Goal: Task Accomplishment & Management: Manage account settings

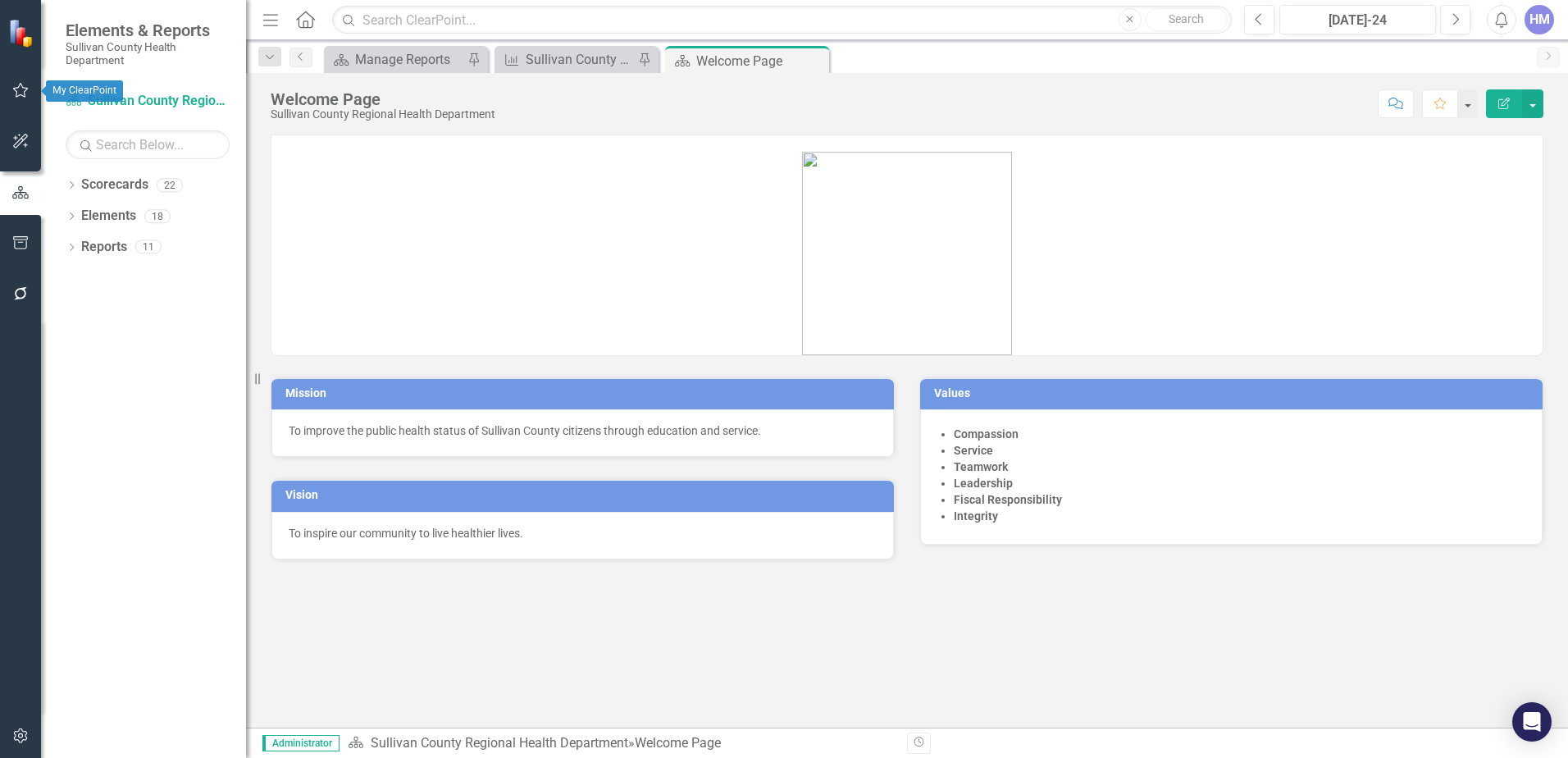
click at [20, 92] on icon "button" at bounding box center [21, 91] width 17 height 13
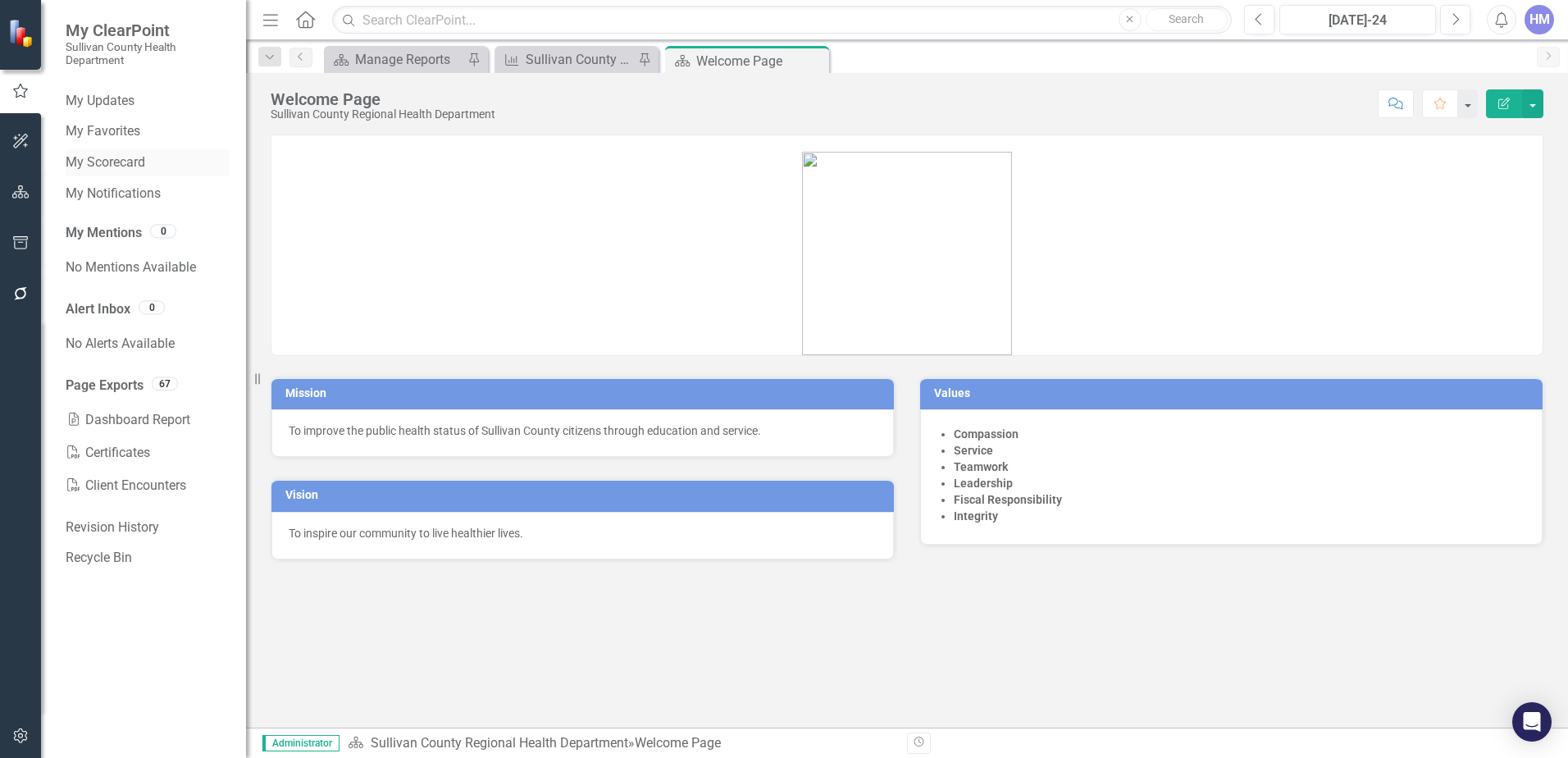
click at [109, 163] on link "My Scorecard" at bounding box center [148, 163] width 164 height 19
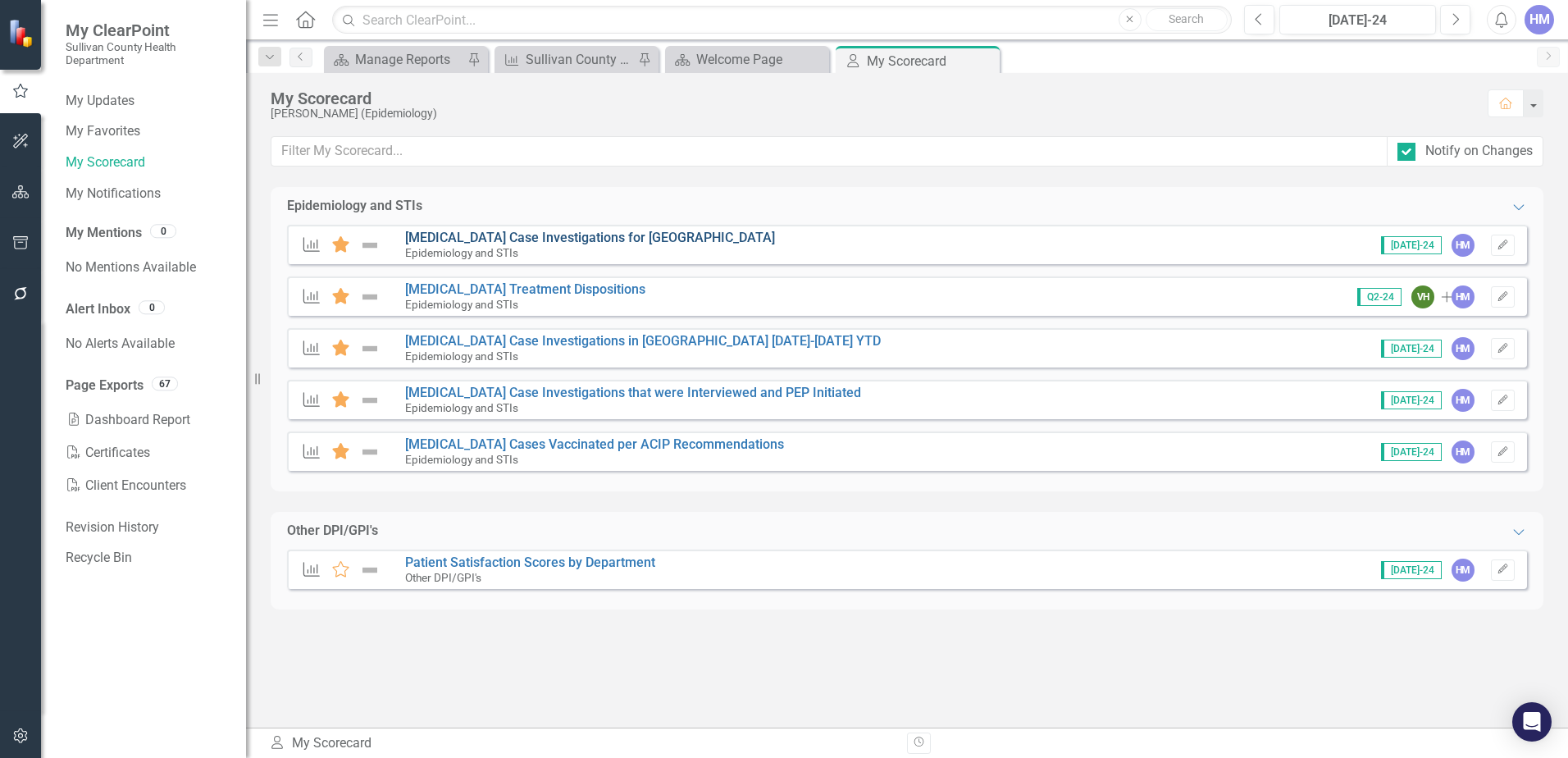
click at [501, 242] on link "[MEDICAL_DATA] Case Investigations for [GEOGRAPHIC_DATA]" at bounding box center [591, 237] width 370 height 16
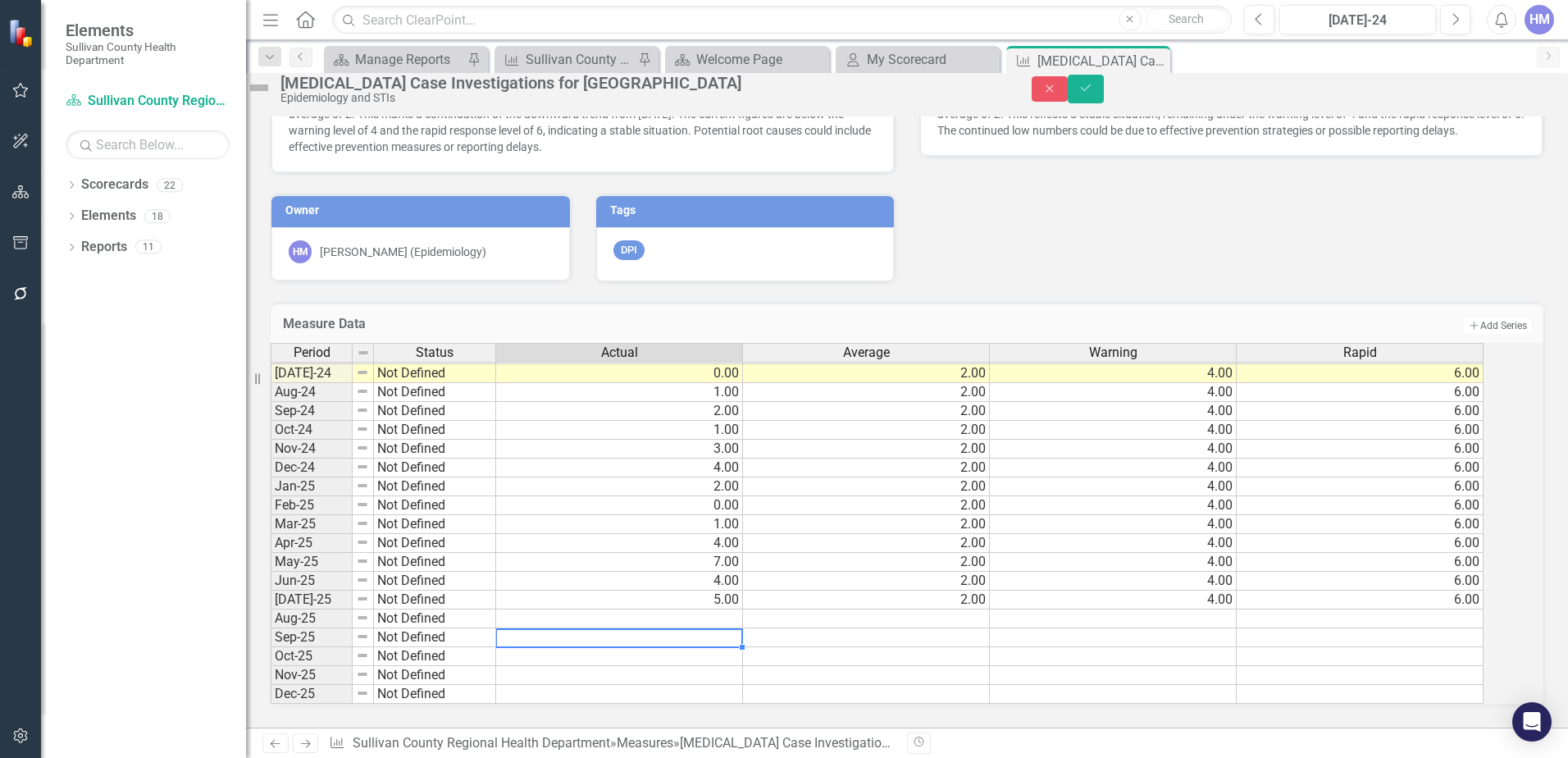
click at [743, 629] on td at bounding box center [620, 638] width 247 height 19
click at [271, 562] on div "Period Status Actual Average Warning Rapid Jun-23 Not Defined 1.00 2.00 4.00 6.…" at bounding box center [271, 401] width 0 height 606
click at [709, 553] on td "7.00" at bounding box center [620, 563] width 247 height 19
type textarea "6"
click at [708, 572] on td "4.00" at bounding box center [620, 581] width 247 height 19
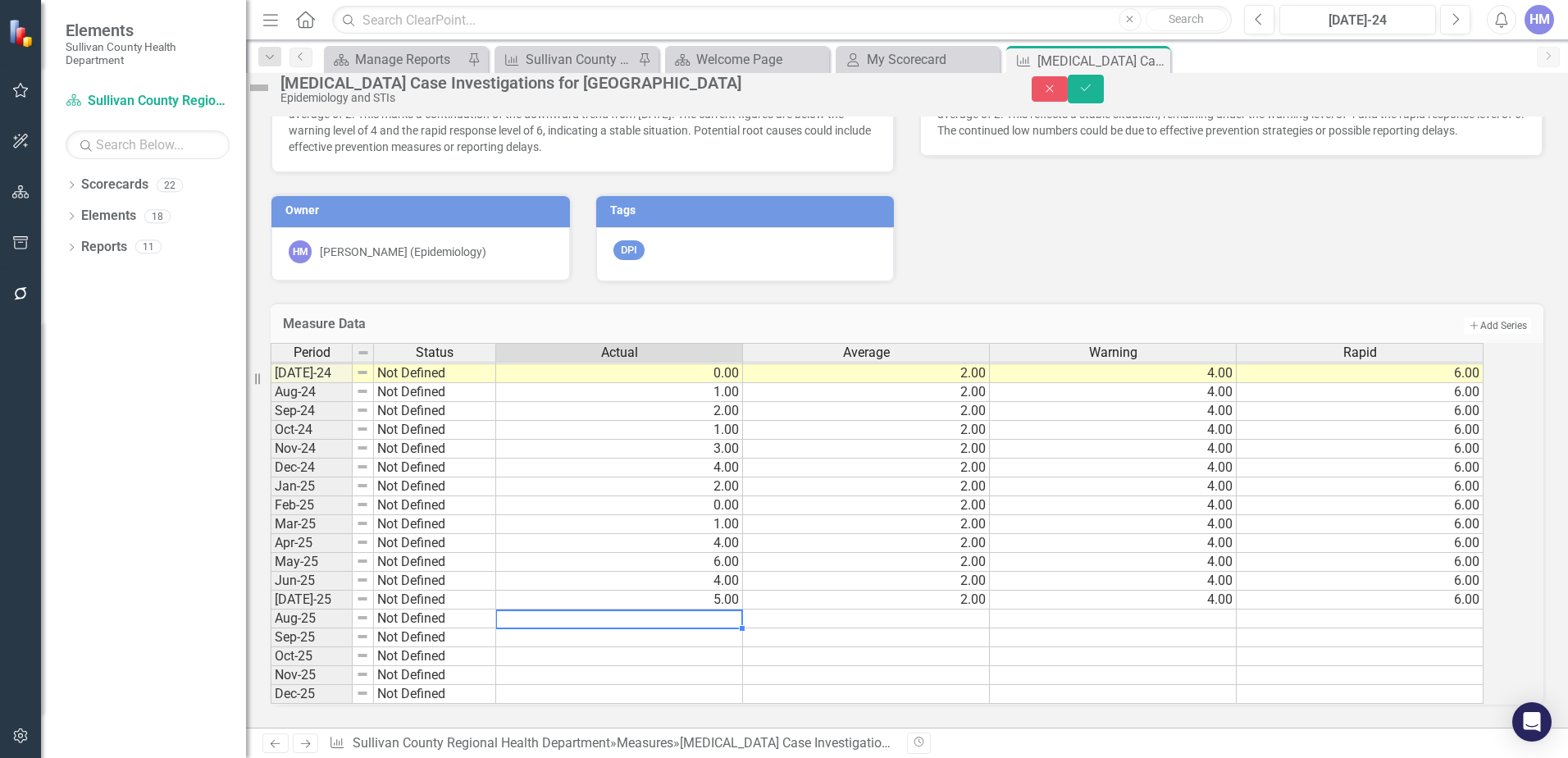
drag, startPoint x: 707, startPoint y: 615, endPoint x: 717, endPoint y: 616, distance: 10.0
click at [271, 616] on div "Period Status Actual Average Warning Rapid Jun-23 Not Defined 1.00 2.00 4.00 6.…" at bounding box center [271, 401] width 0 height 606
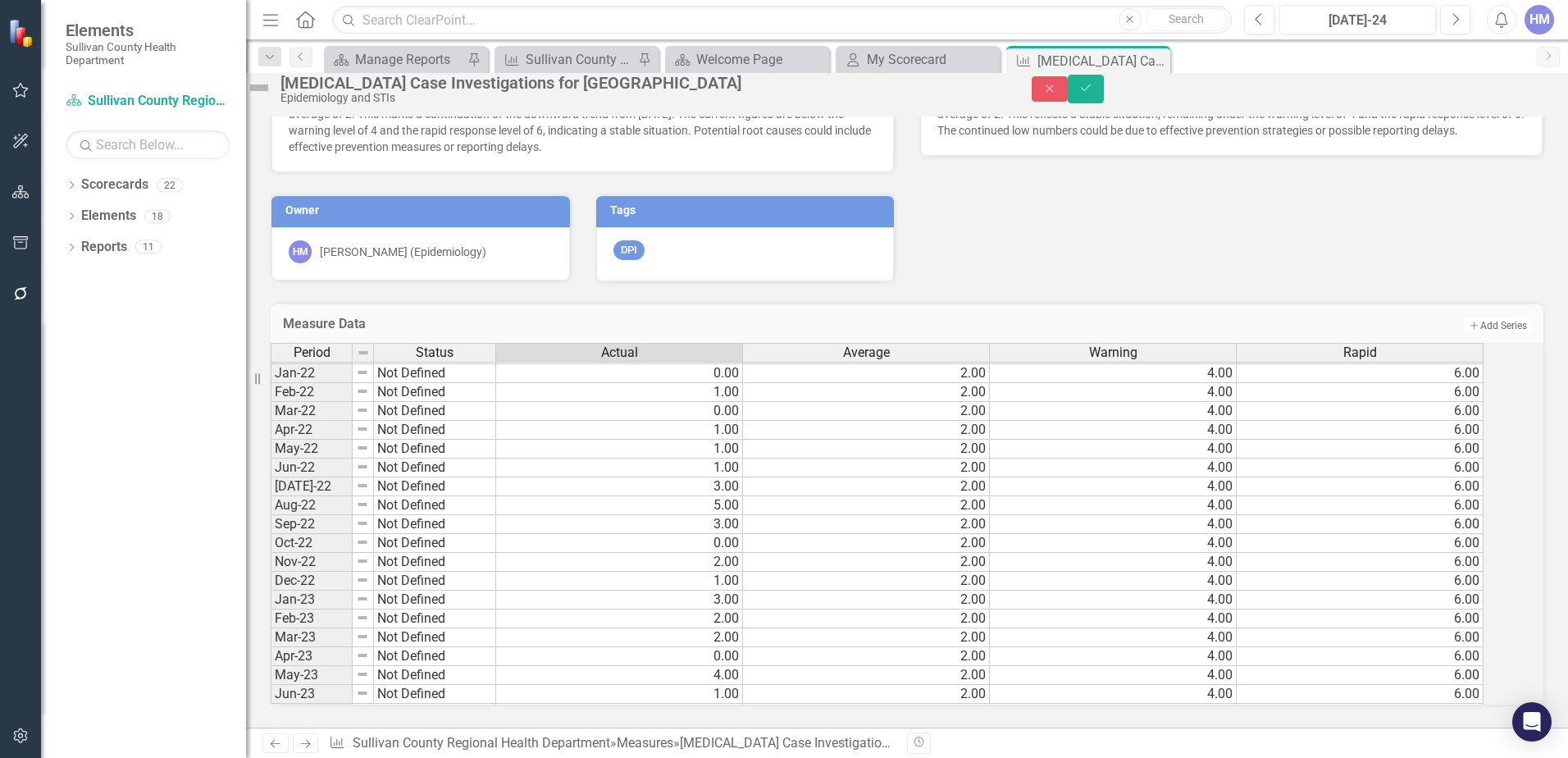
scroll to position [444, 0]
click at [1093, 92] on icon "Save" at bounding box center [1086, 88] width 15 height 11
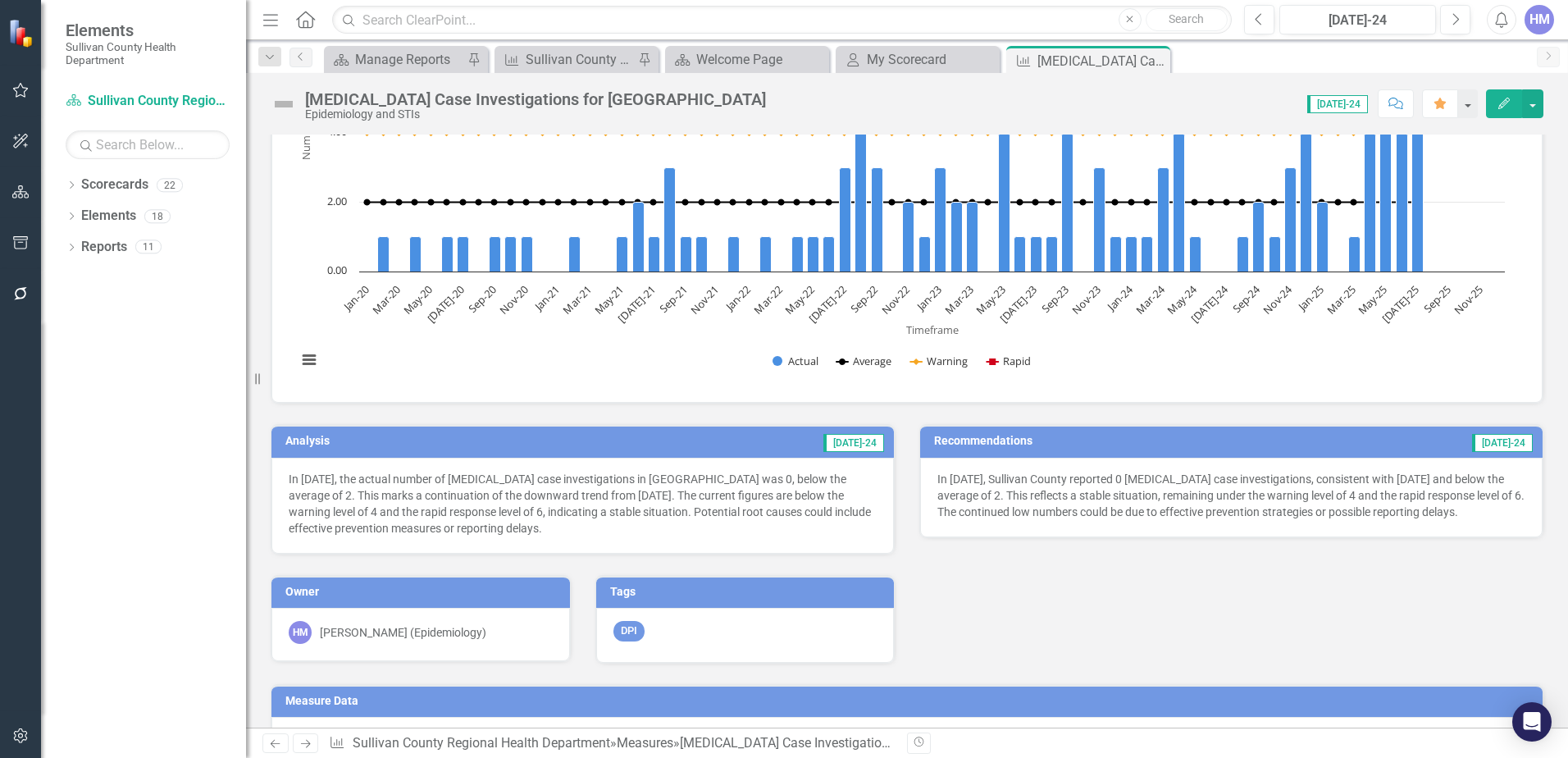
scroll to position [411, 0]
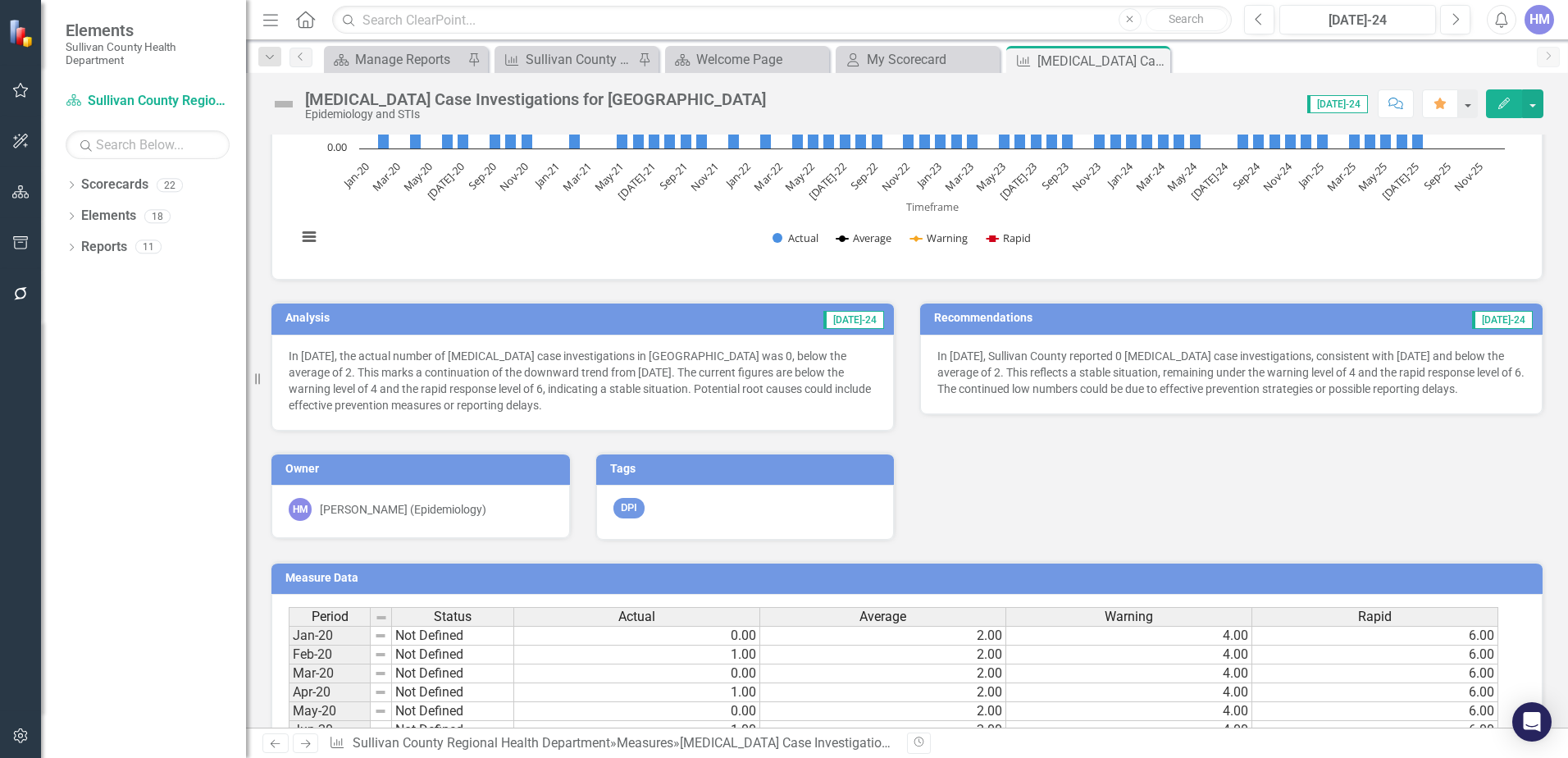
drag, startPoint x: 383, startPoint y: 325, endPoint x: 291, endPoint y: 306, distance: 93.9
click at [291, 306] on div "Analysis [DATE]-24" at bounding box center [583, 318] width 623 height 32
click at [292, 316] on h3 "Analysis" at bounding box center [410, 317] width 249 height 12
click at [320, 321] on h3 "Analysis" at bounding box center [410, 317] width 249 height 12
click at [324, 319] on h3 "Analysis" at bounding box center [410, 317] width 249 height 12
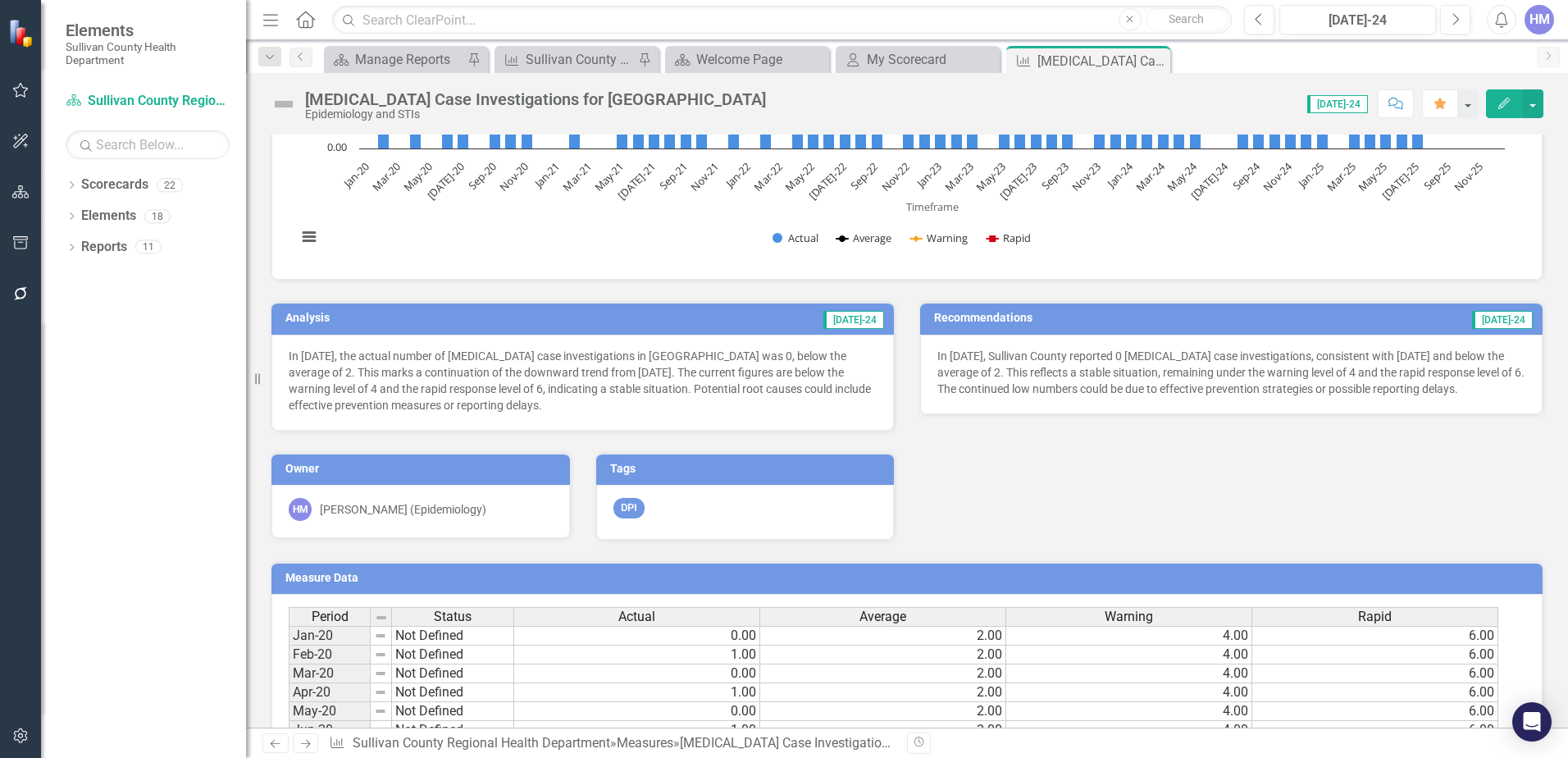
click at [324, 319] on h3 "Analysis" at bounding box center [410, 317] width 249 height 12
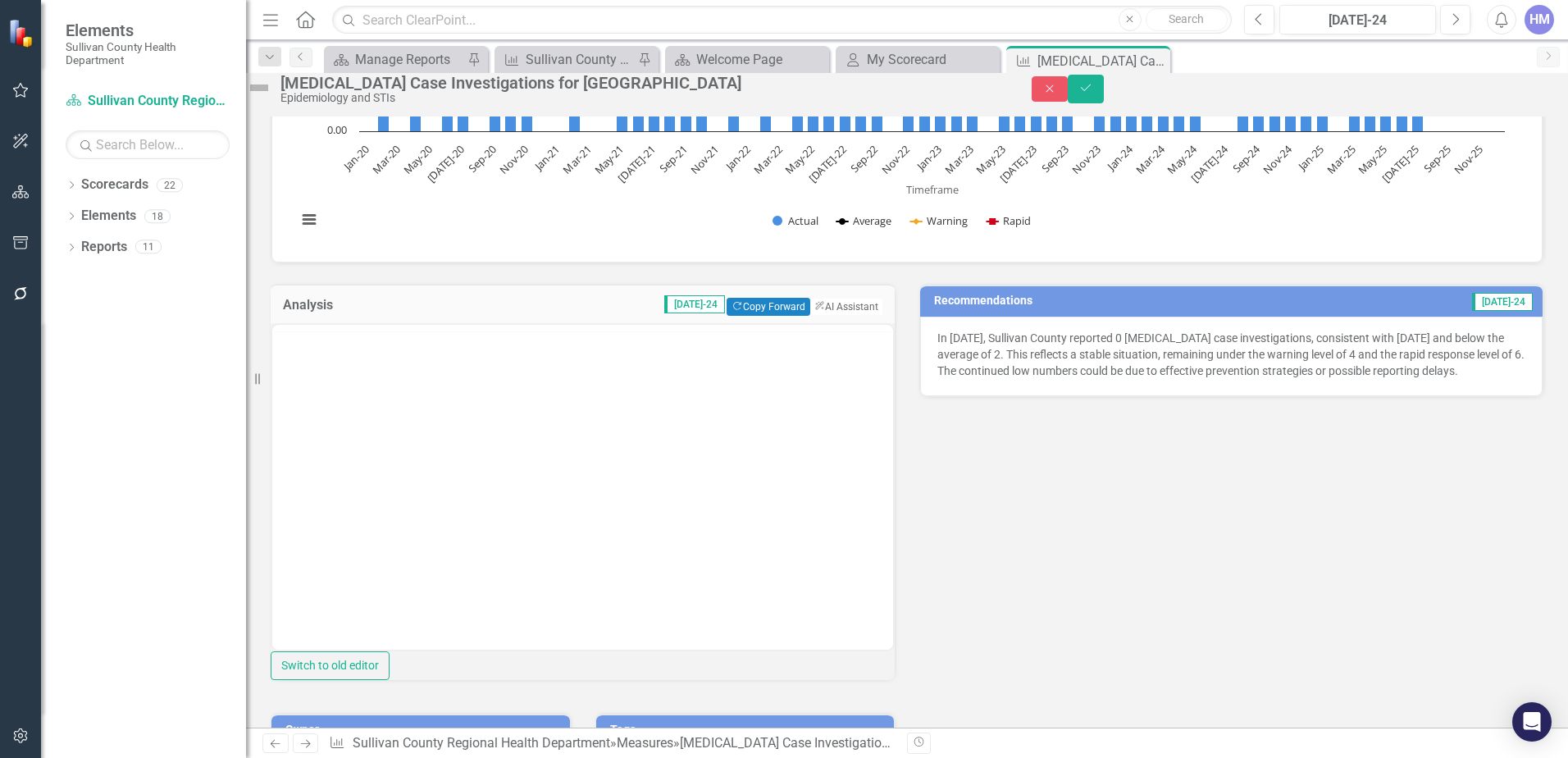
scroll to position [0, 0]
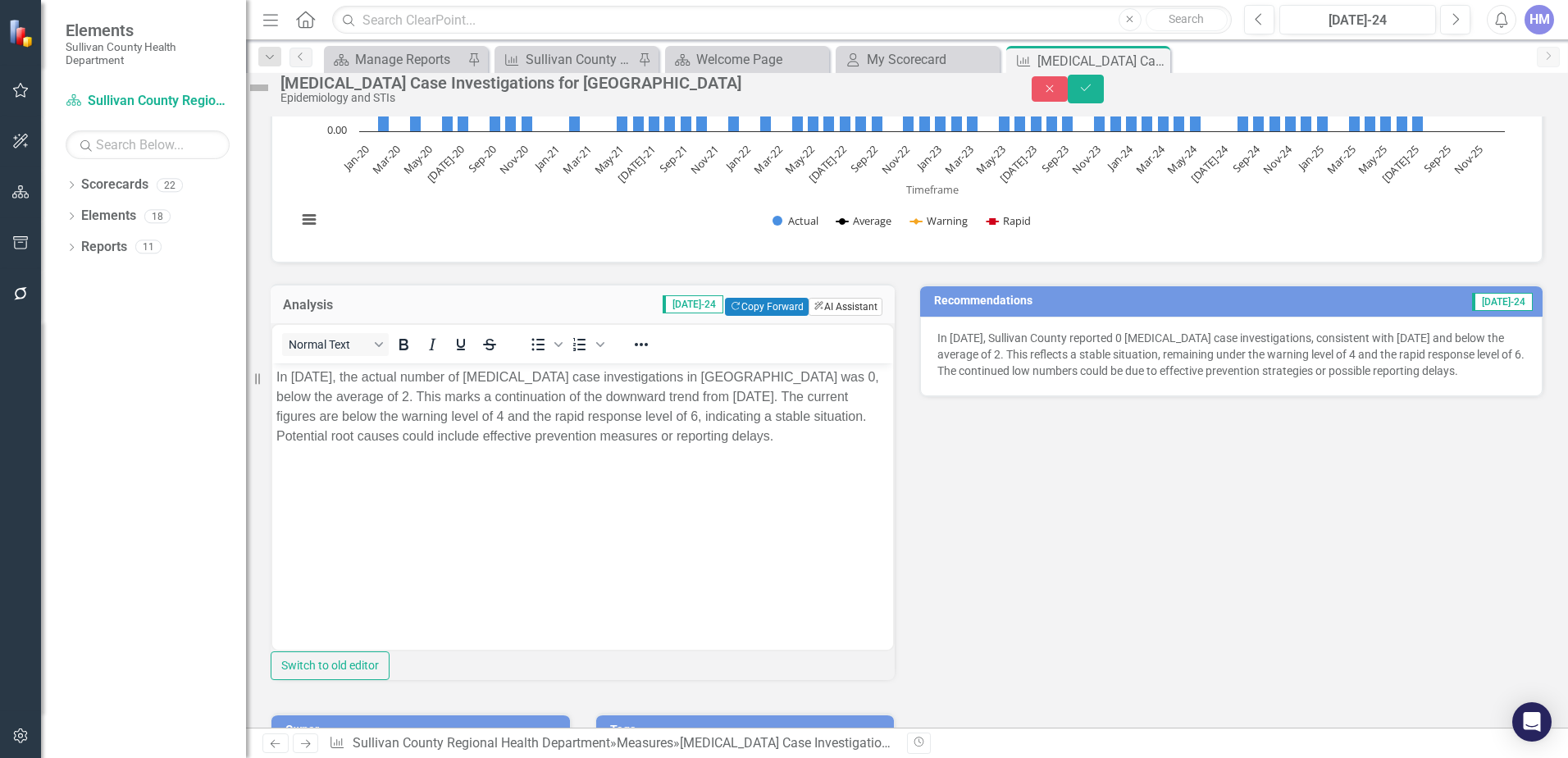
click at [856, 316] on button "ClearPoint AI AI Assistant" at bounding box center [845, 307] width 74 height 18
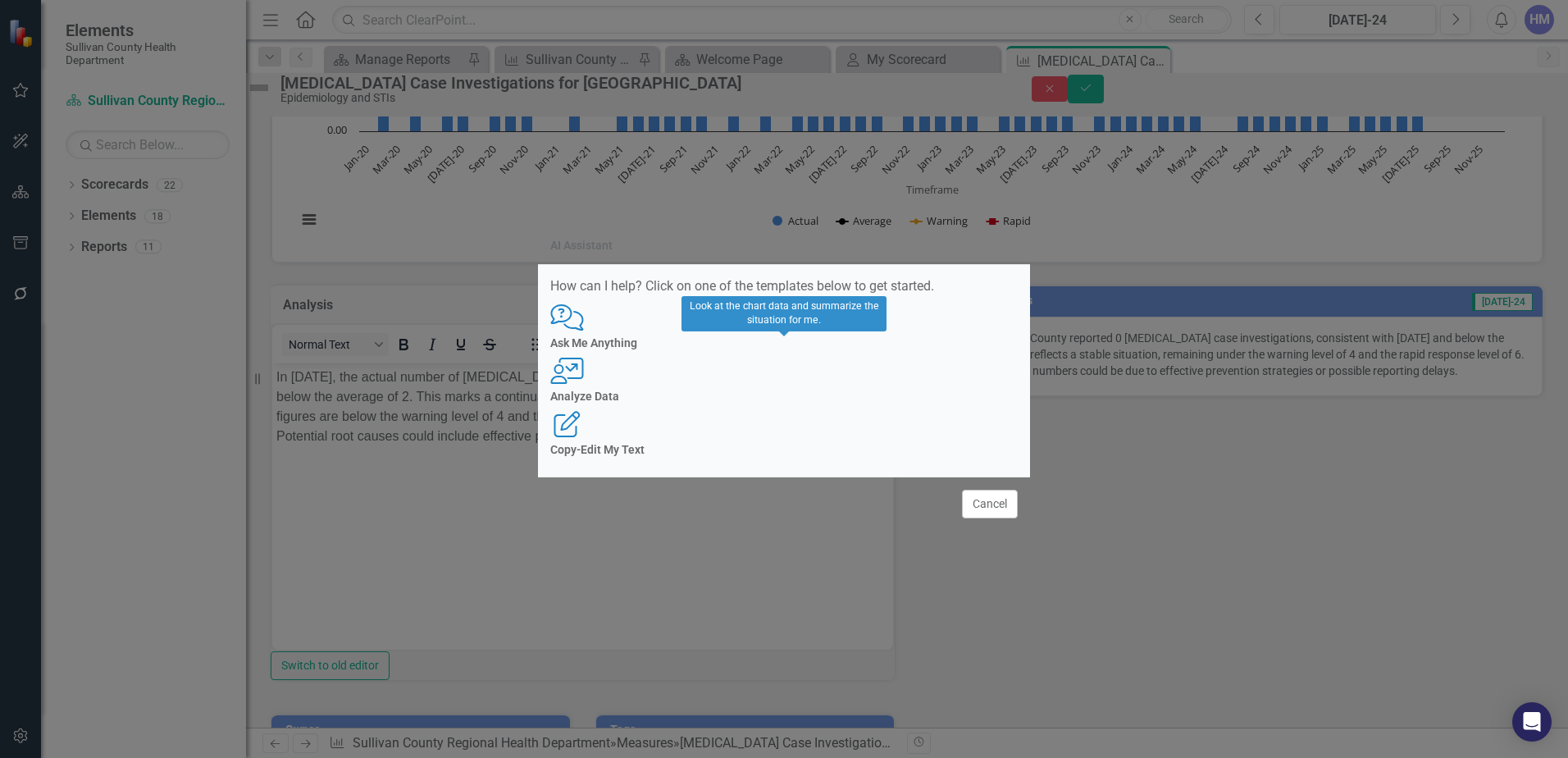
click at [584, 371] on icon "User with Chart" at bounding box center [567, 371] width 34 height 26
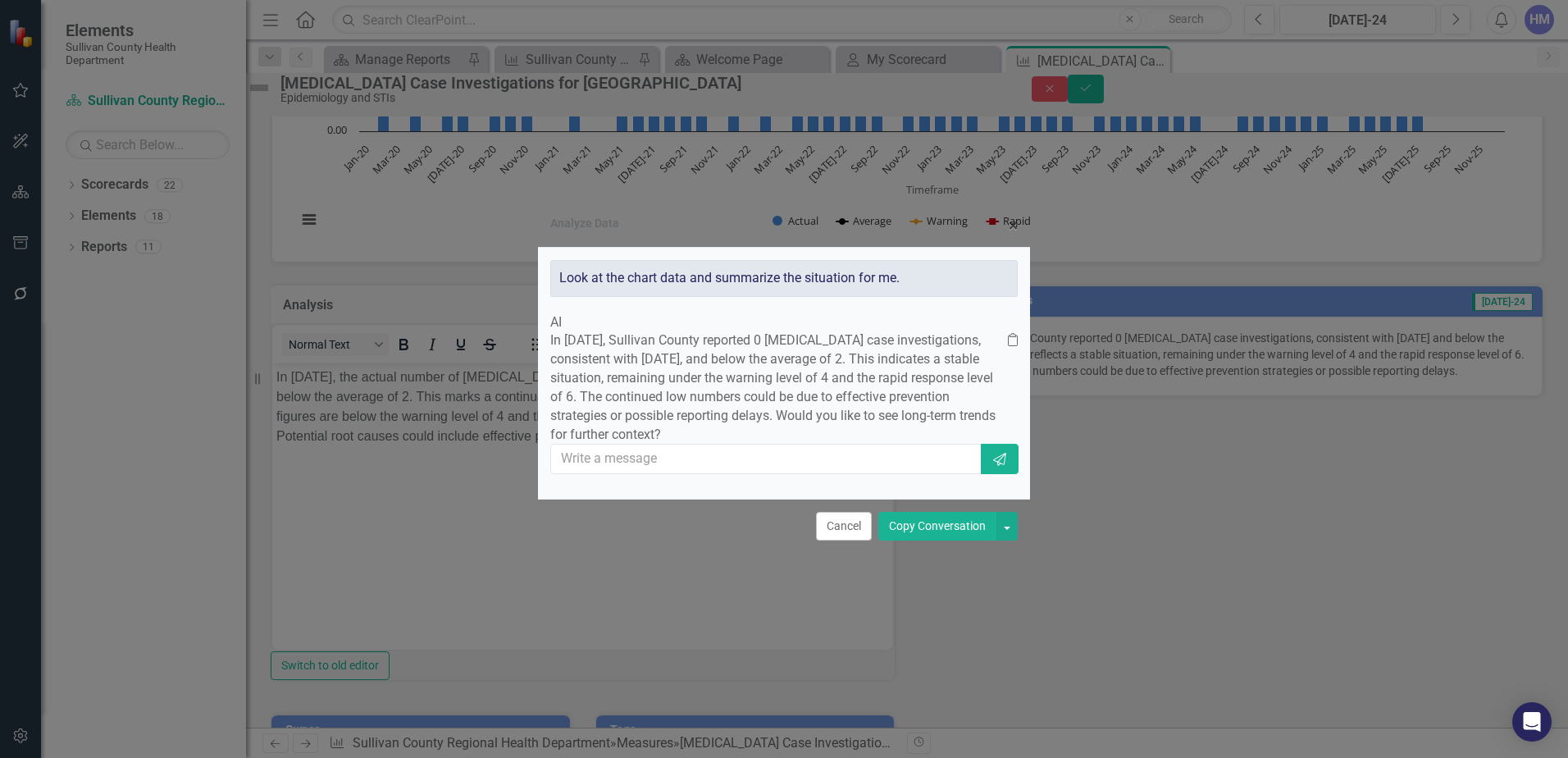
click at [909, 541] on button "Copy Conversation" at bounding box center [937, 527] width 118 height 28
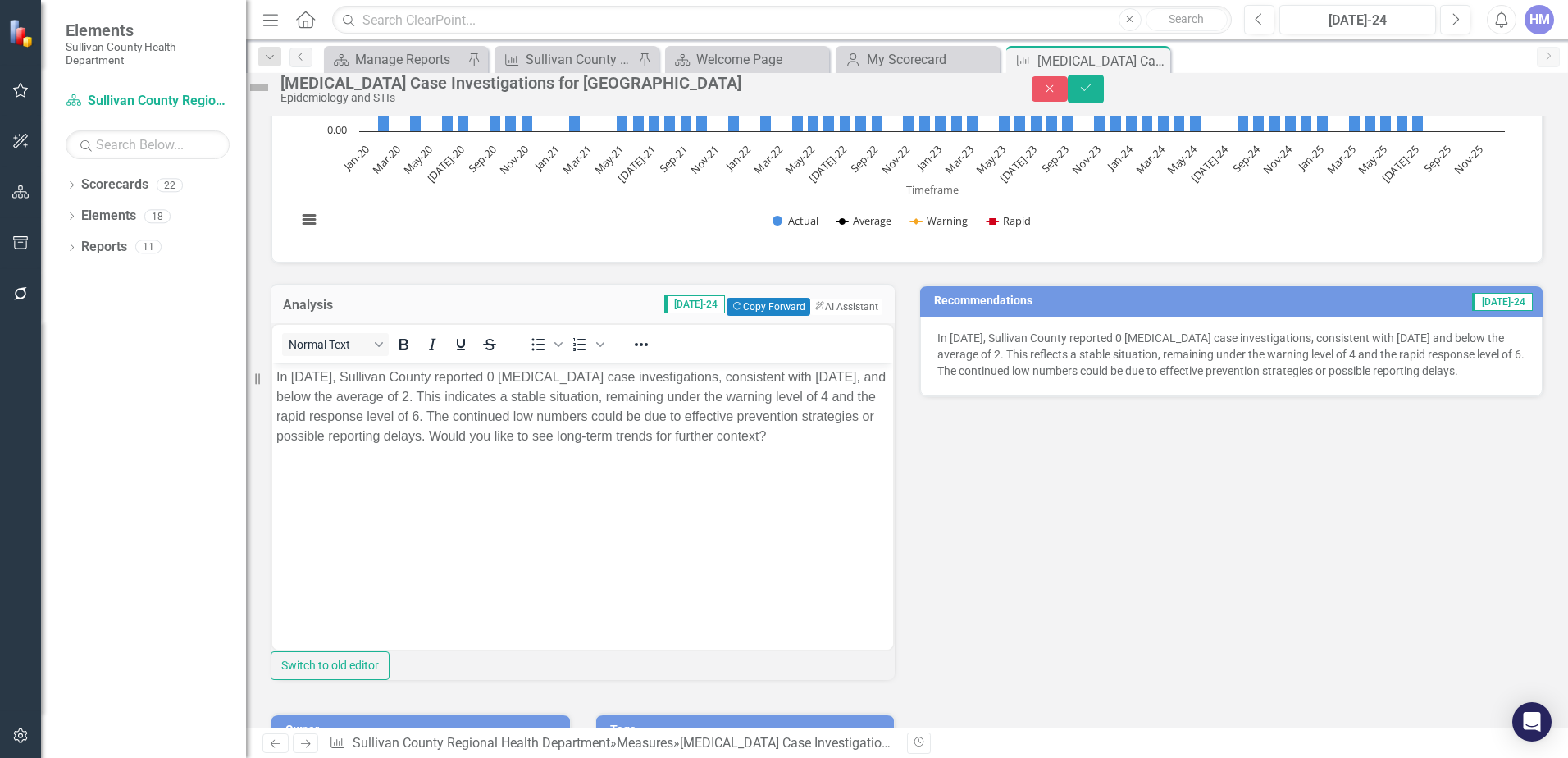
click at [1482, 312] on span "[DATE]-24" at bounding box center [1503, 301] width 60 height 18
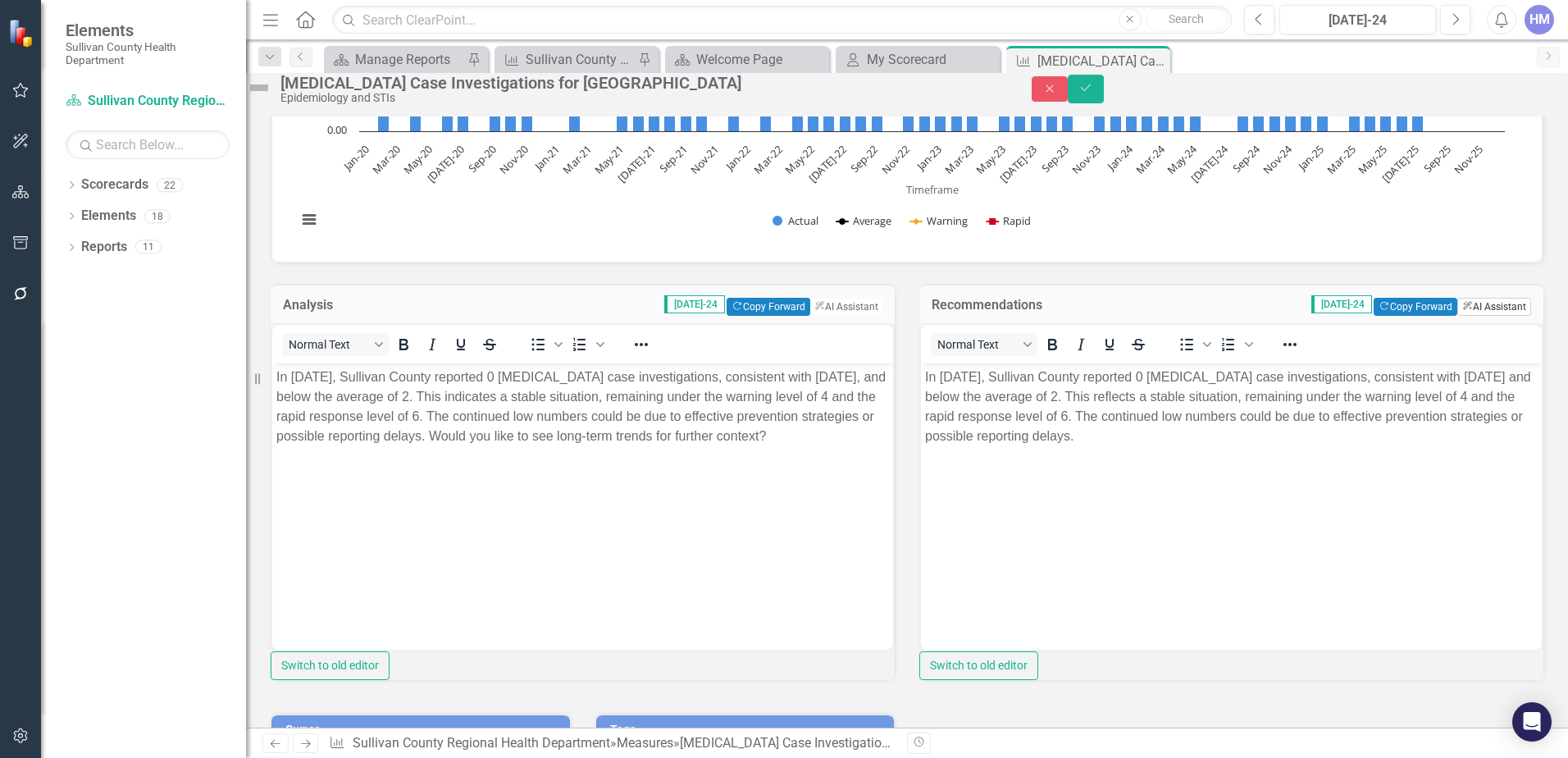
click at [1477, 316] on button "ClearPoint AI AI Assistant" at bounding box center [1494, 307] width 74 height 18
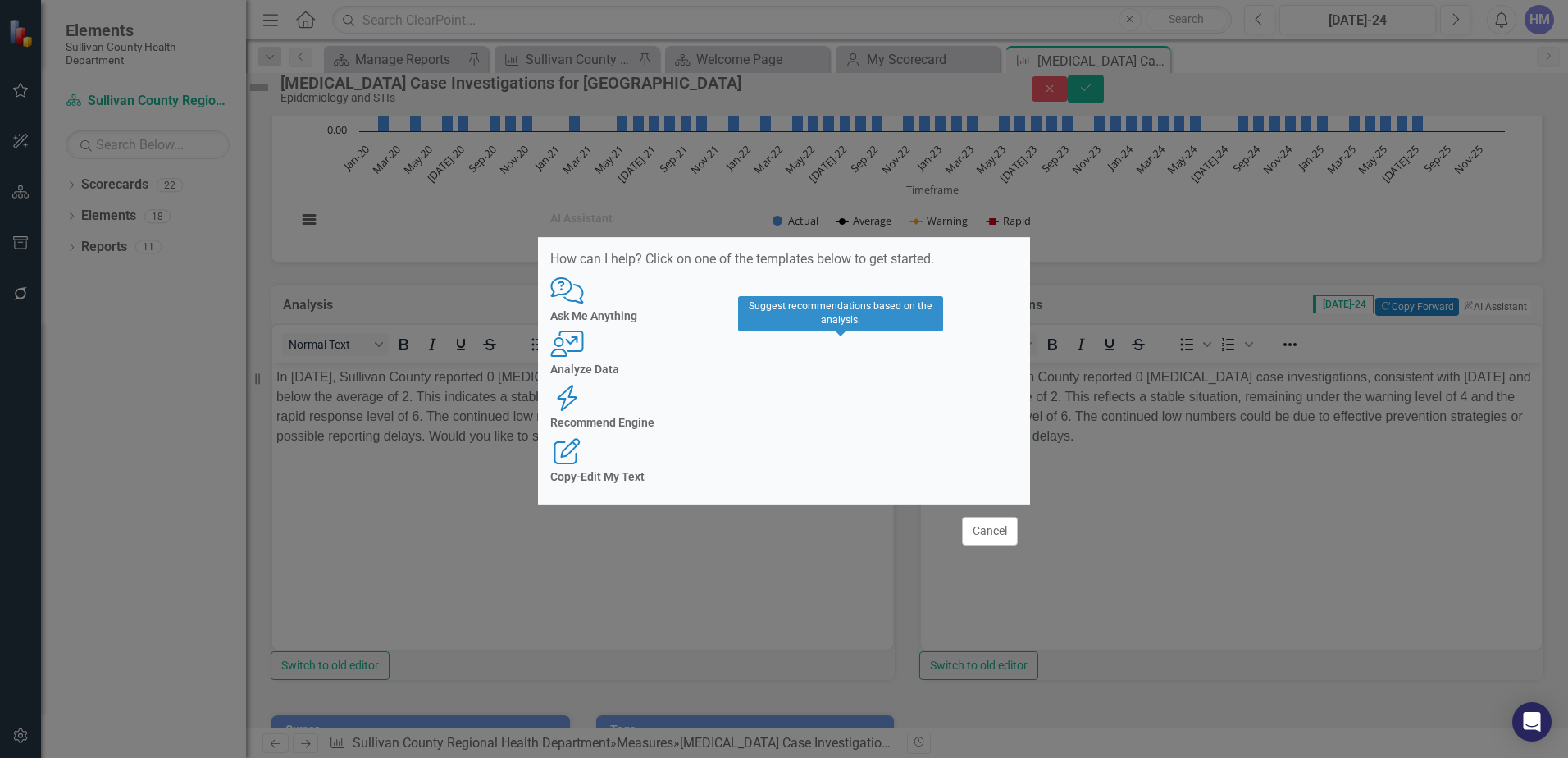
click at [584, 385] on icon "Recommend Engine" at bounding box center [567, 398] width 34 height 26
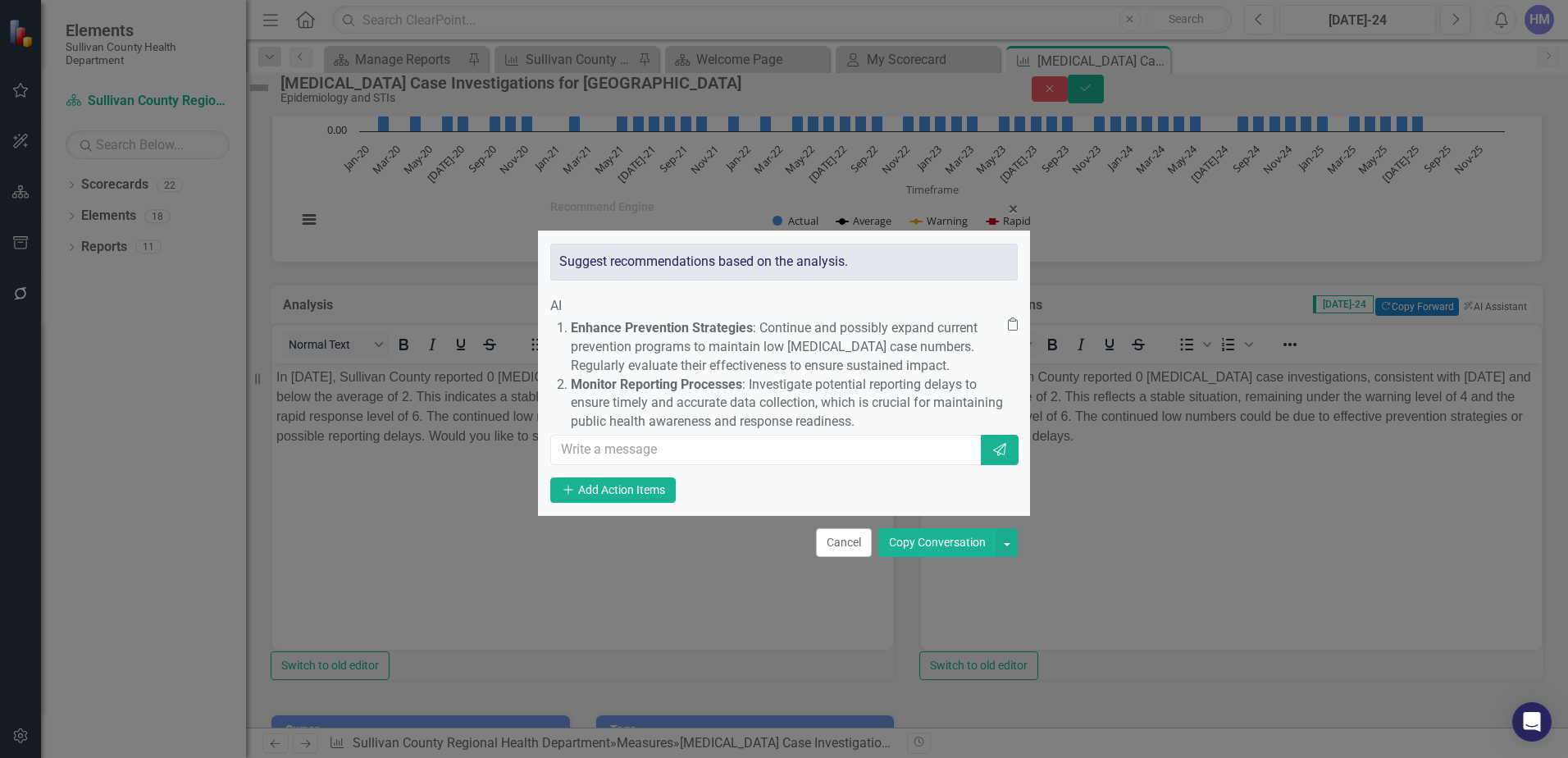
click at [937, 557] on button "Copy Conversation" at bounding box center [937, 543] width 118 height 28
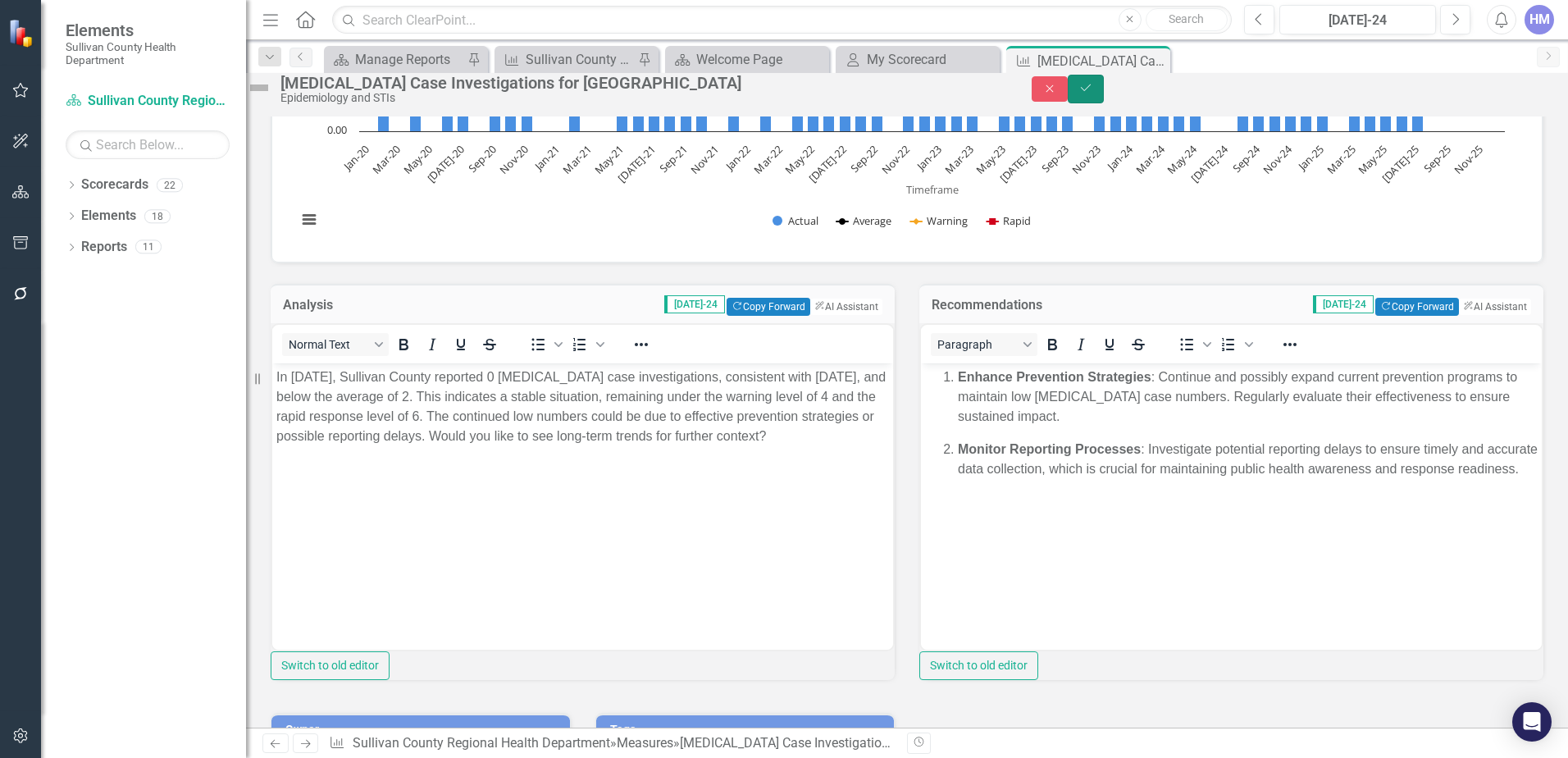
click at [1091, 92] on icon "submit" at bounding box center [1086, 88] width 9 height 7
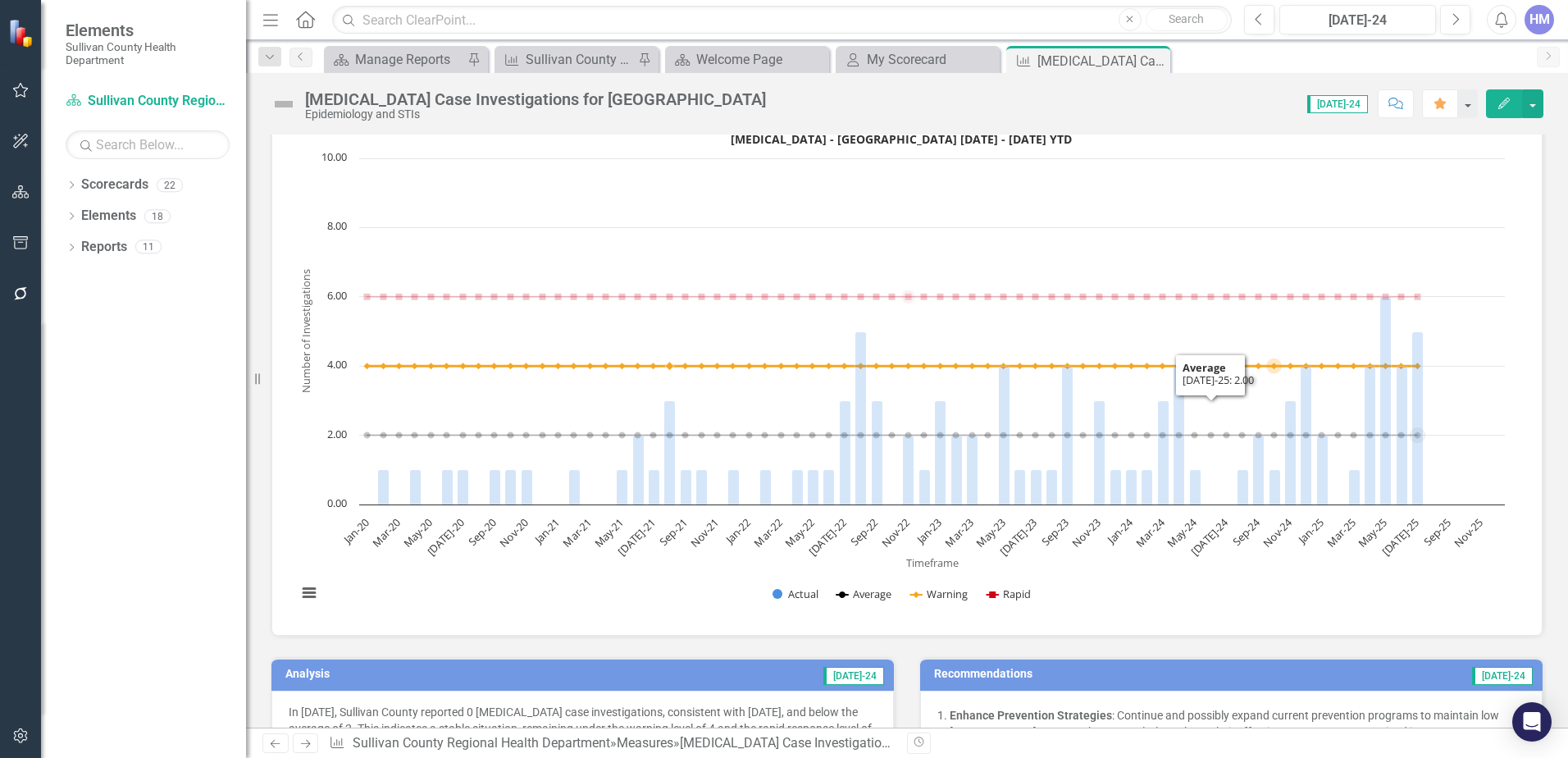
scroll to position [82, 0]
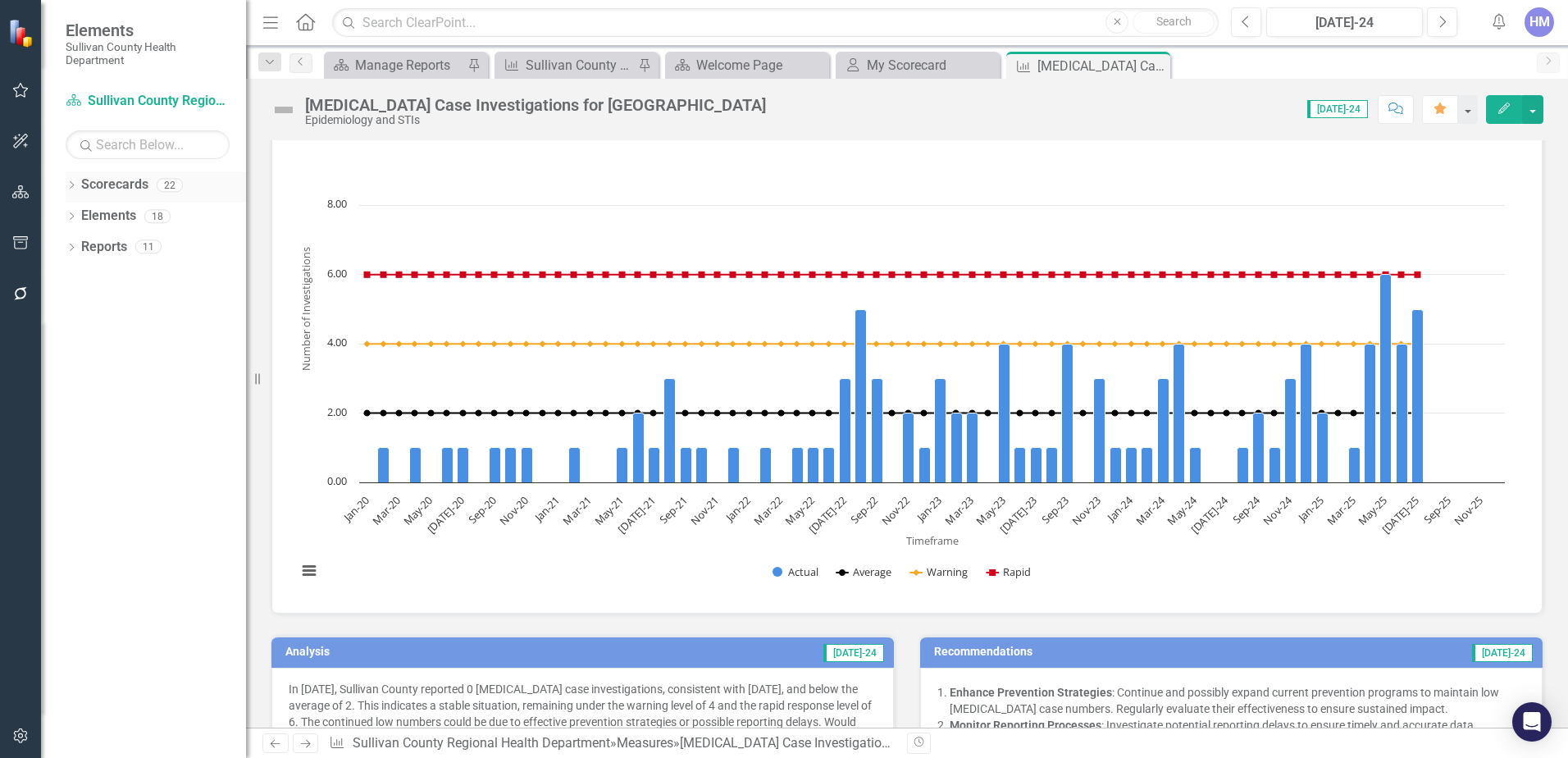
click at [73, 183] on icon "Dropdown" at bounding box center [72, 187] width 11 height 9
click at [930, 65] on div "My Scorecard" at bounding box center [921, 65] width 108 height 21
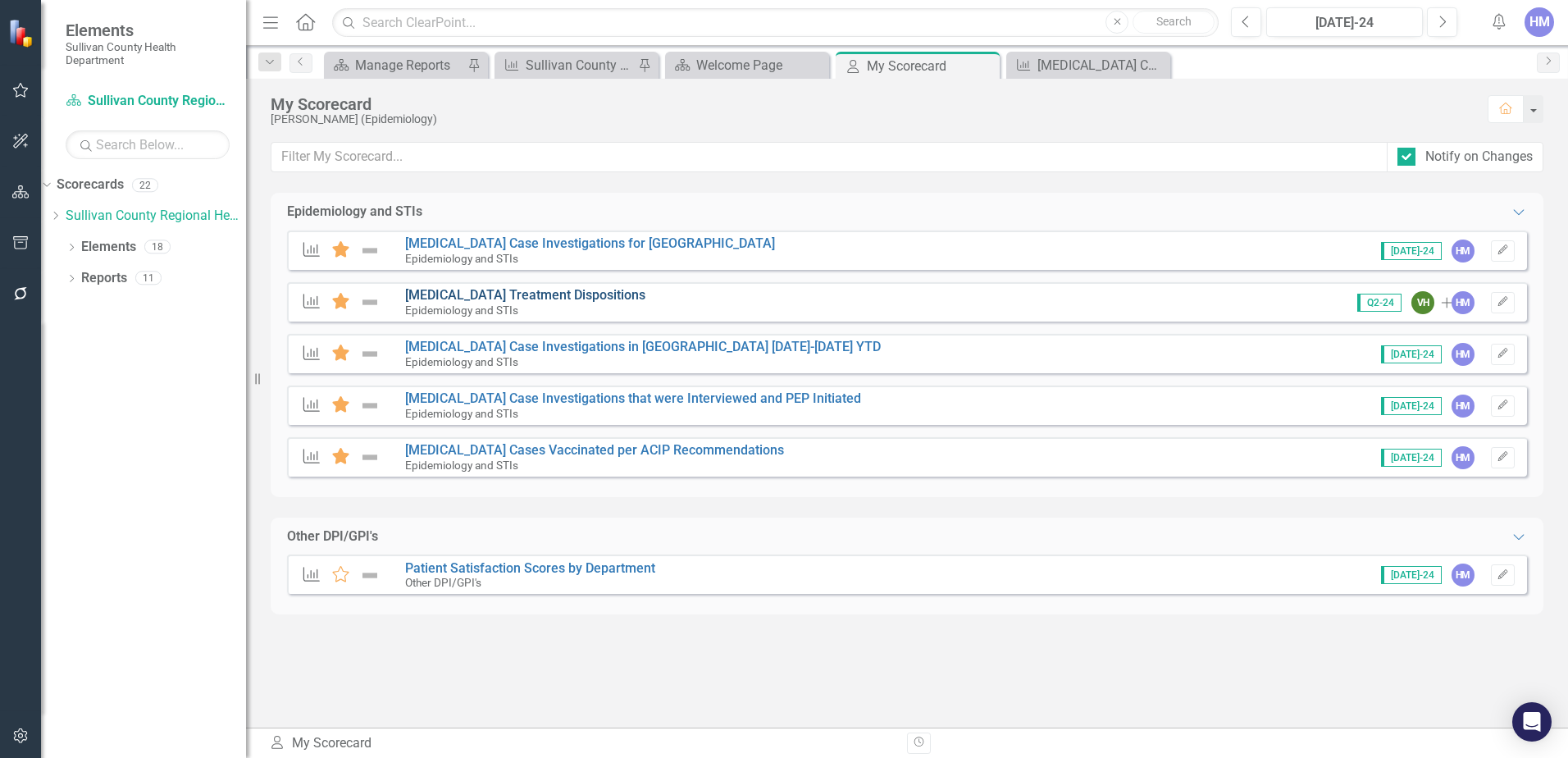
click at [419, 291] on link "[MEDICAL_DATA] Treatment Dispositions" at bounding box center [525, 295] width 241 height 16
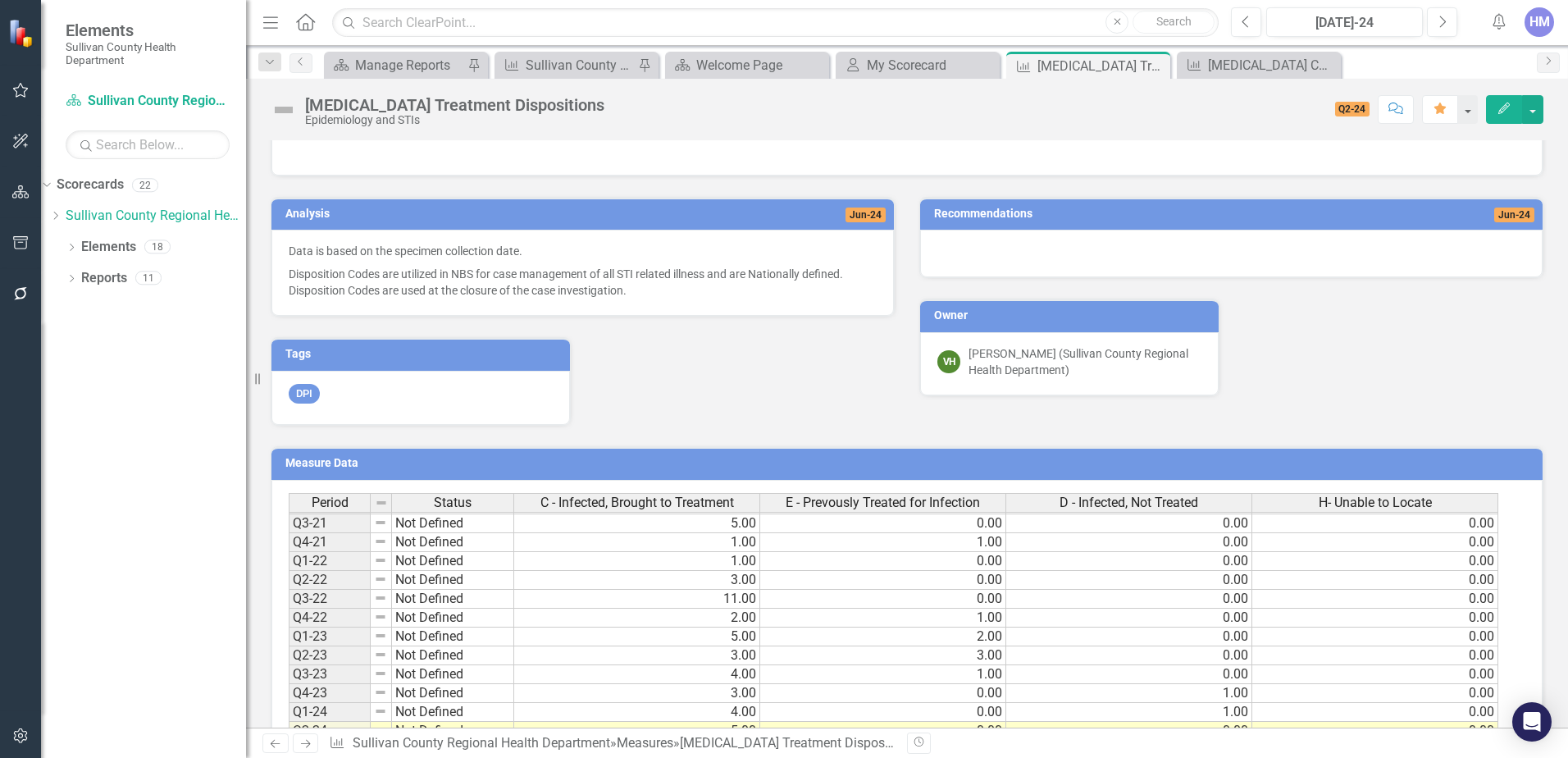
scroll to position [684, 0]
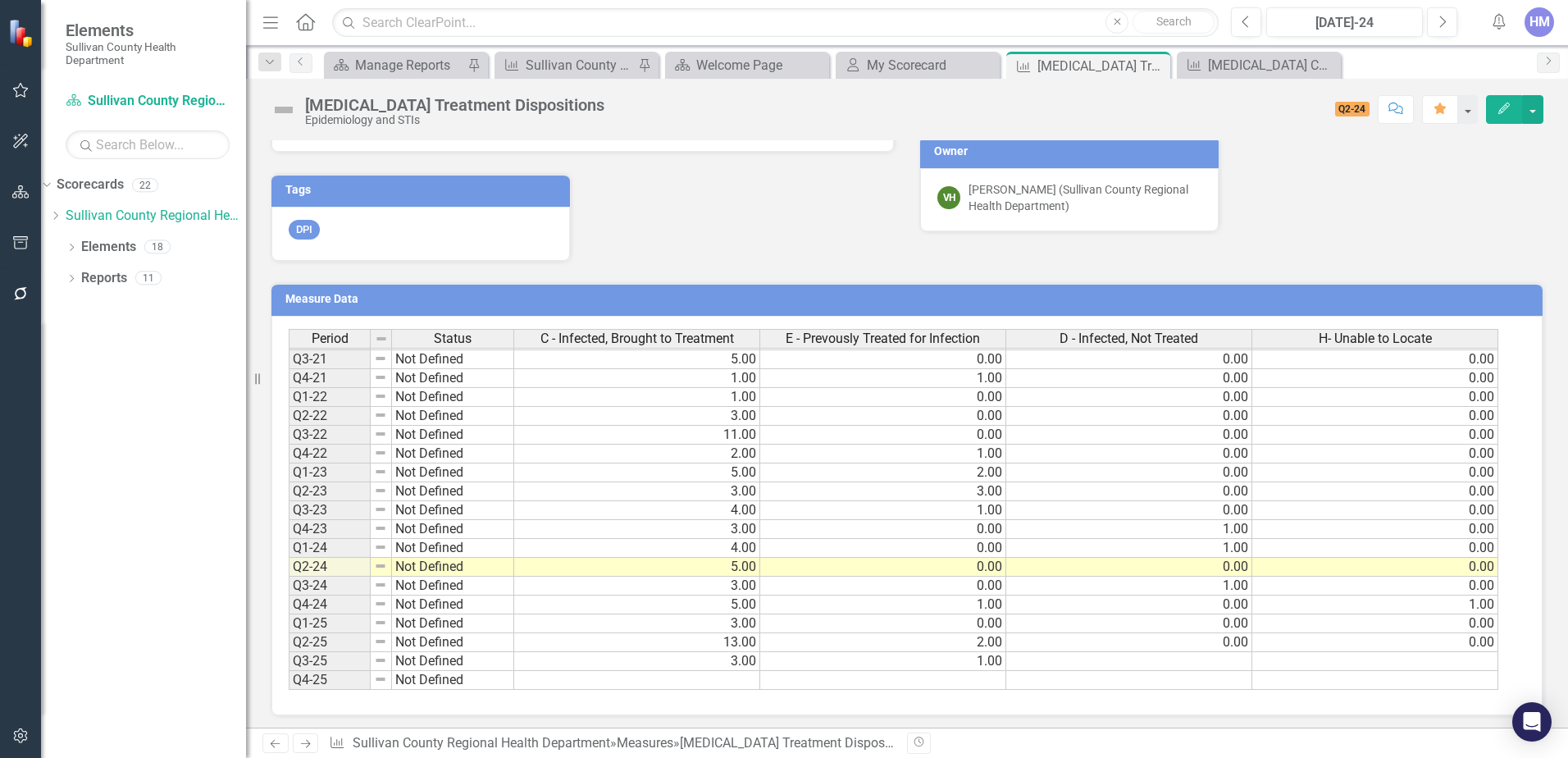
click at [980, 656] on td "1.00" at bounding box center [883, 662] width 246 height 19
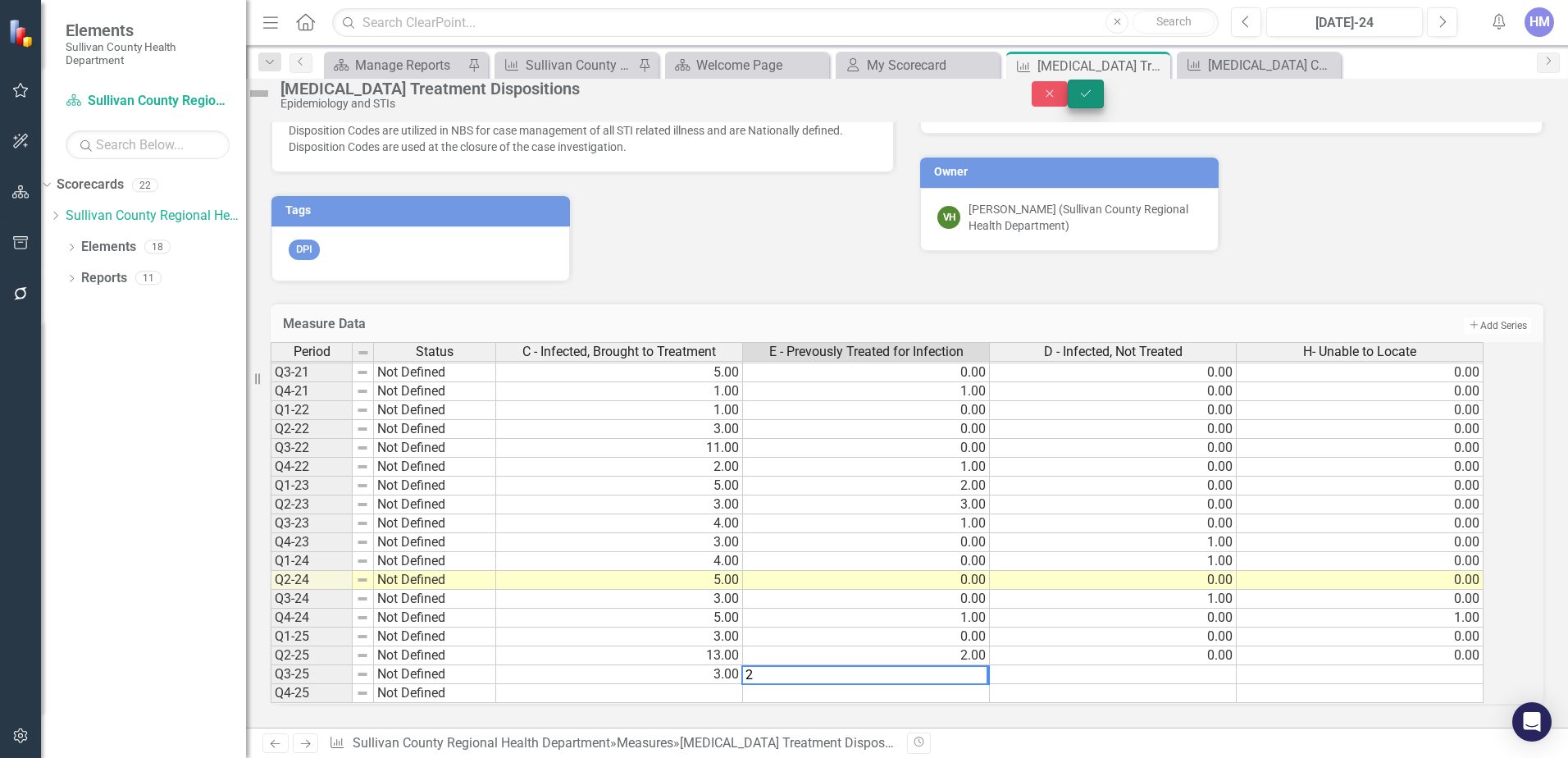
type textarea "2"
click at [1104, 102] on button "Save" at bounding box center [1086, 93] width 36 height 28
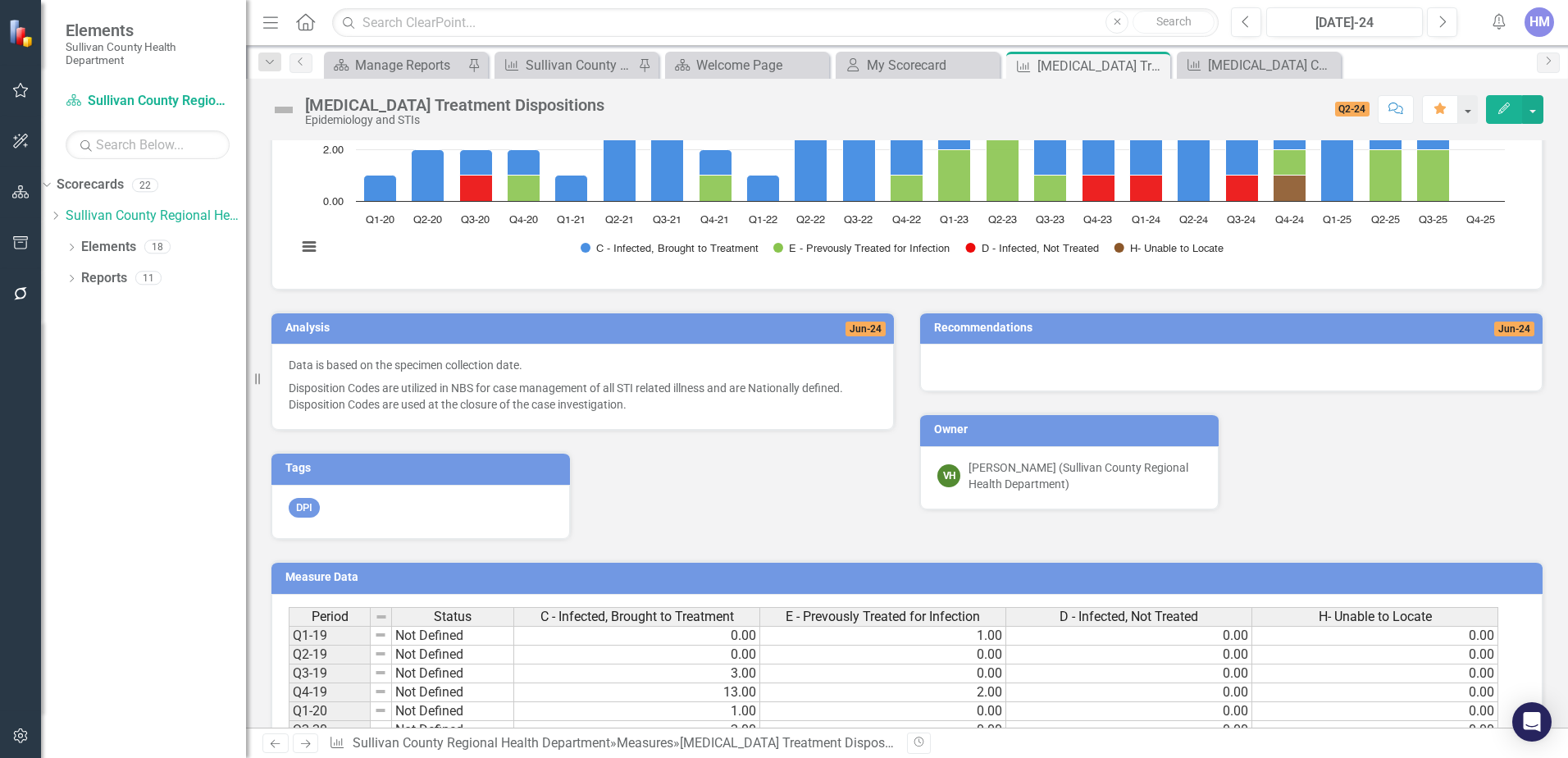
scroll to position [411, 0]
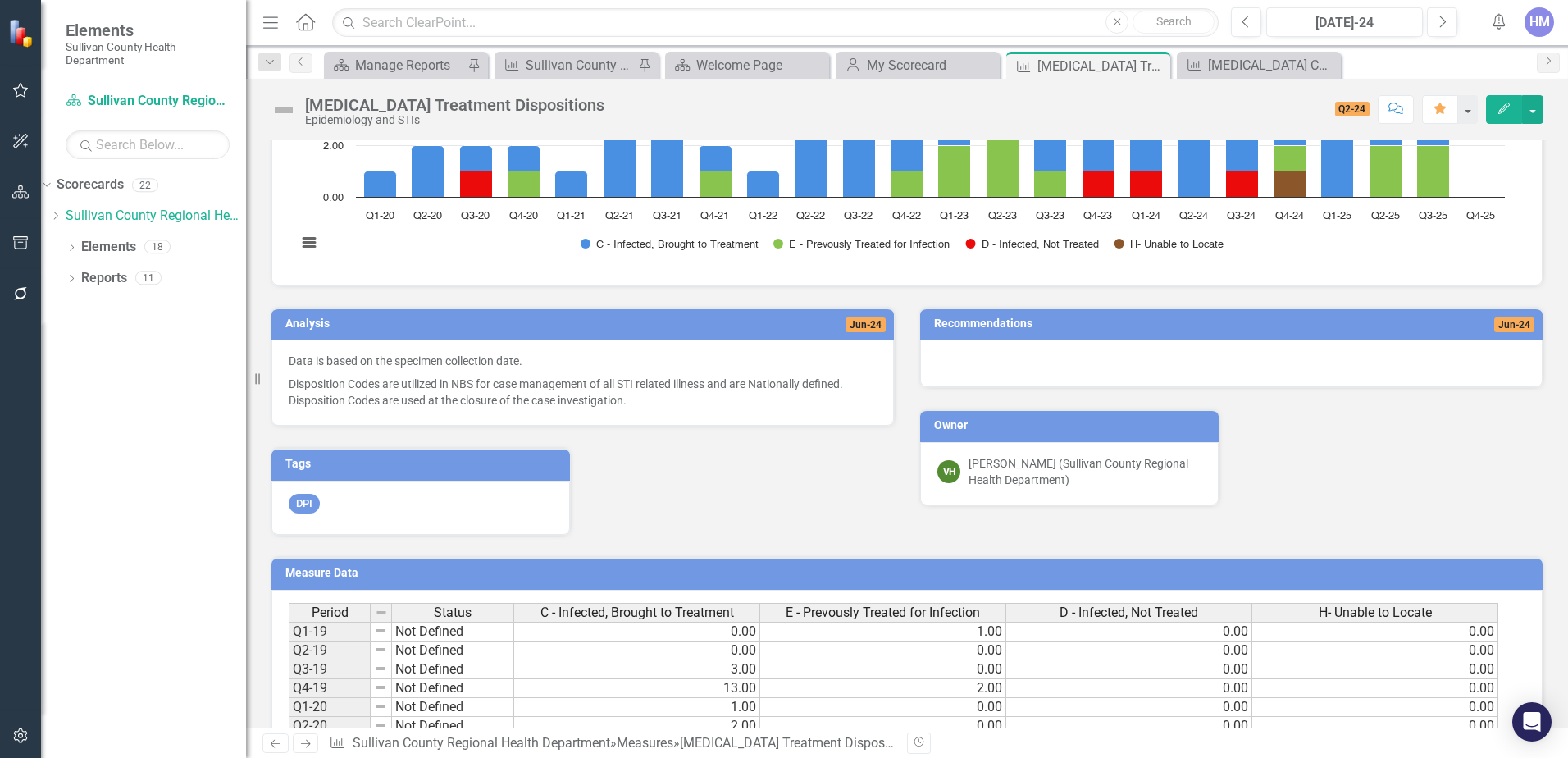
click at [310, 317] on h3 "Analysis" at bounding box center [443, 323] width 316 height 12
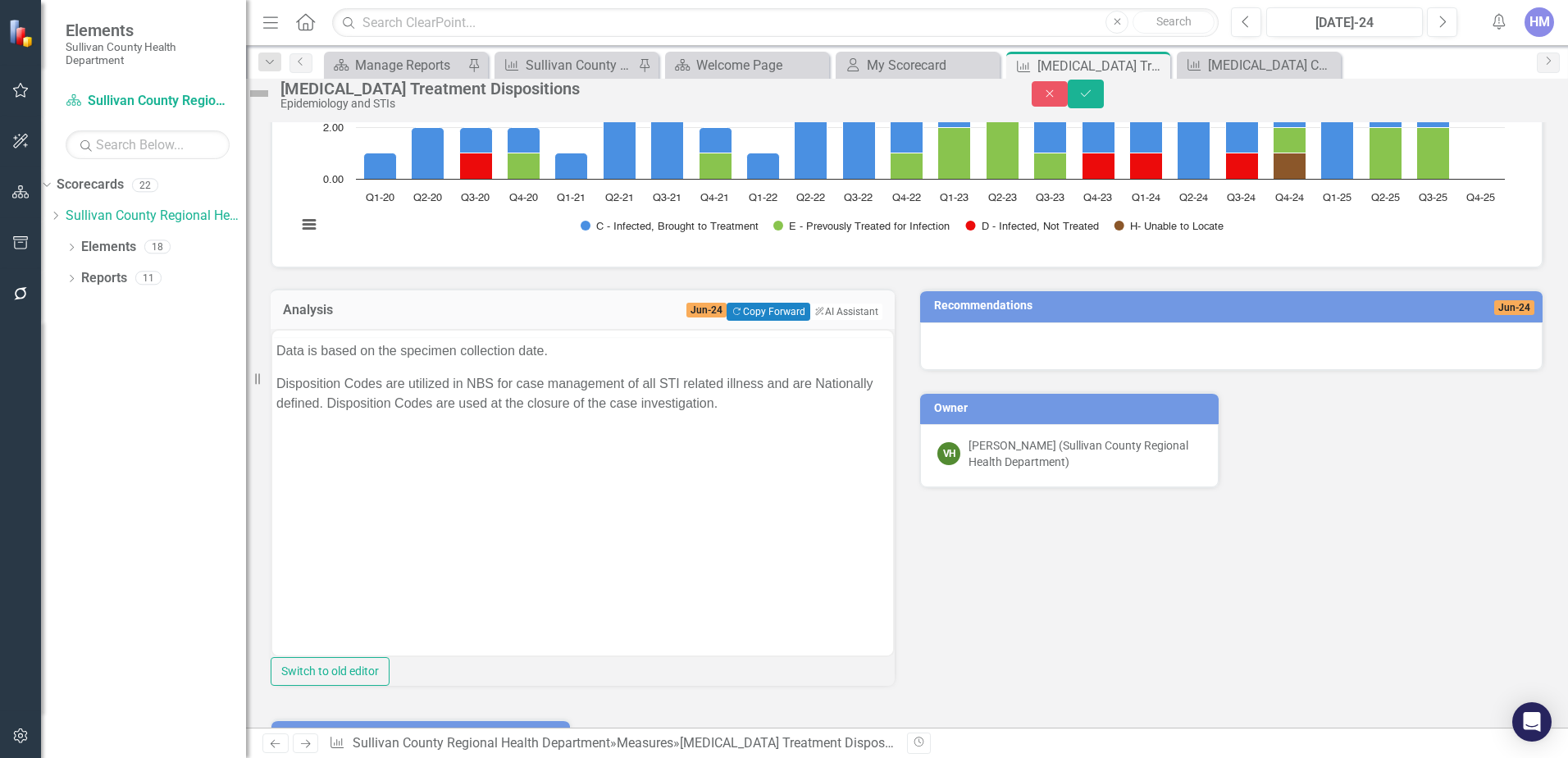
scroll to position [0, 0]
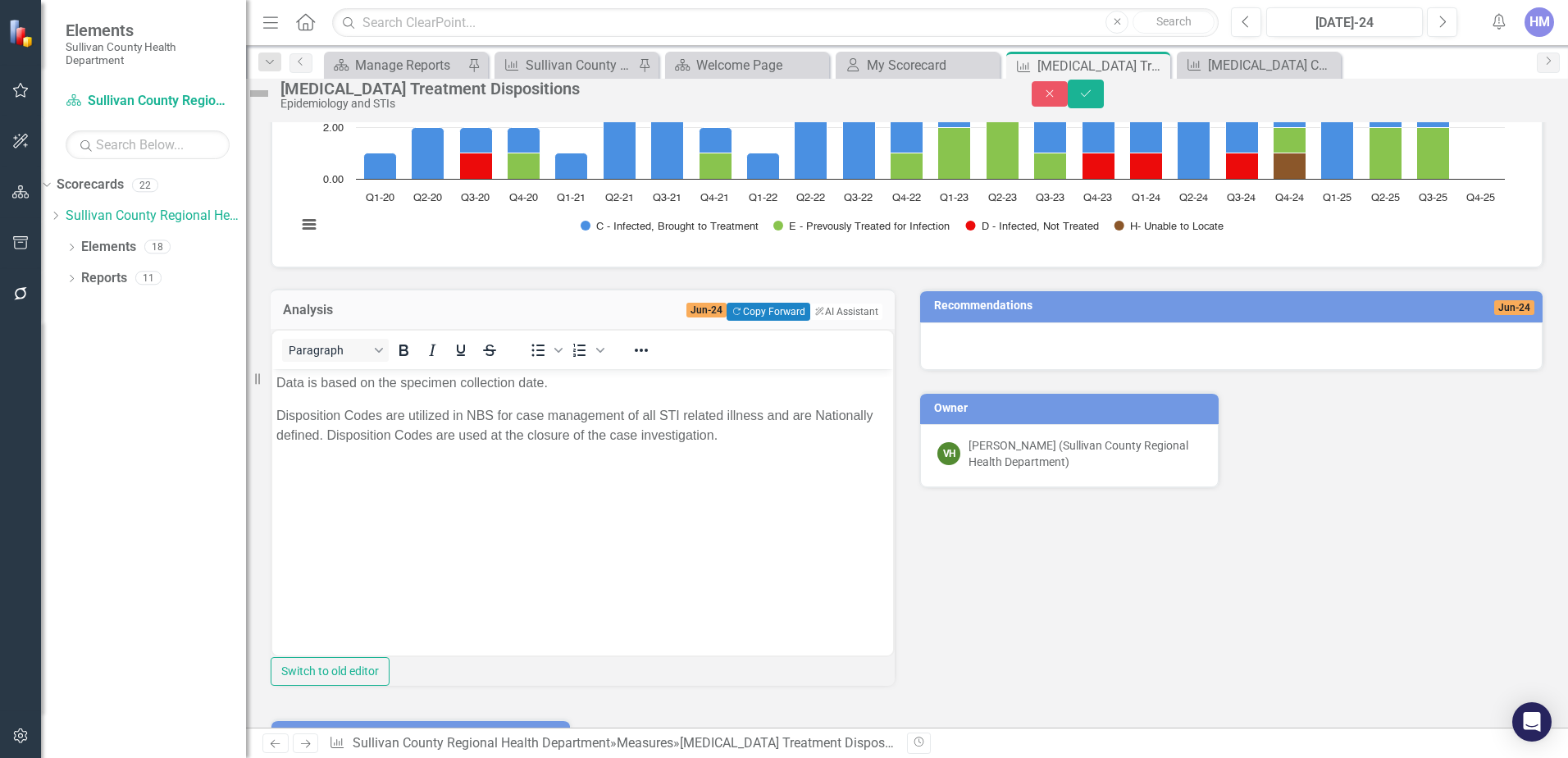
click at [1075, 700] on div "Analysis Jun-24 Copy Forward Copy Forward ClearPoint AI AI Assistant <p>Data is…" at bounding box center [908, 537] width 1298 height 539
click at [1166, 643] on div "Analysis Jun-24 Copy Forward Copy Forward ClearPoint AI AI Assistant <p>Data is…" at bounding box center [908, 537] width 1298 height 539
click at [854, 321] on button "ClearPoint AI AI Assistant" at bounding box center [845, 312] width 74 height 18
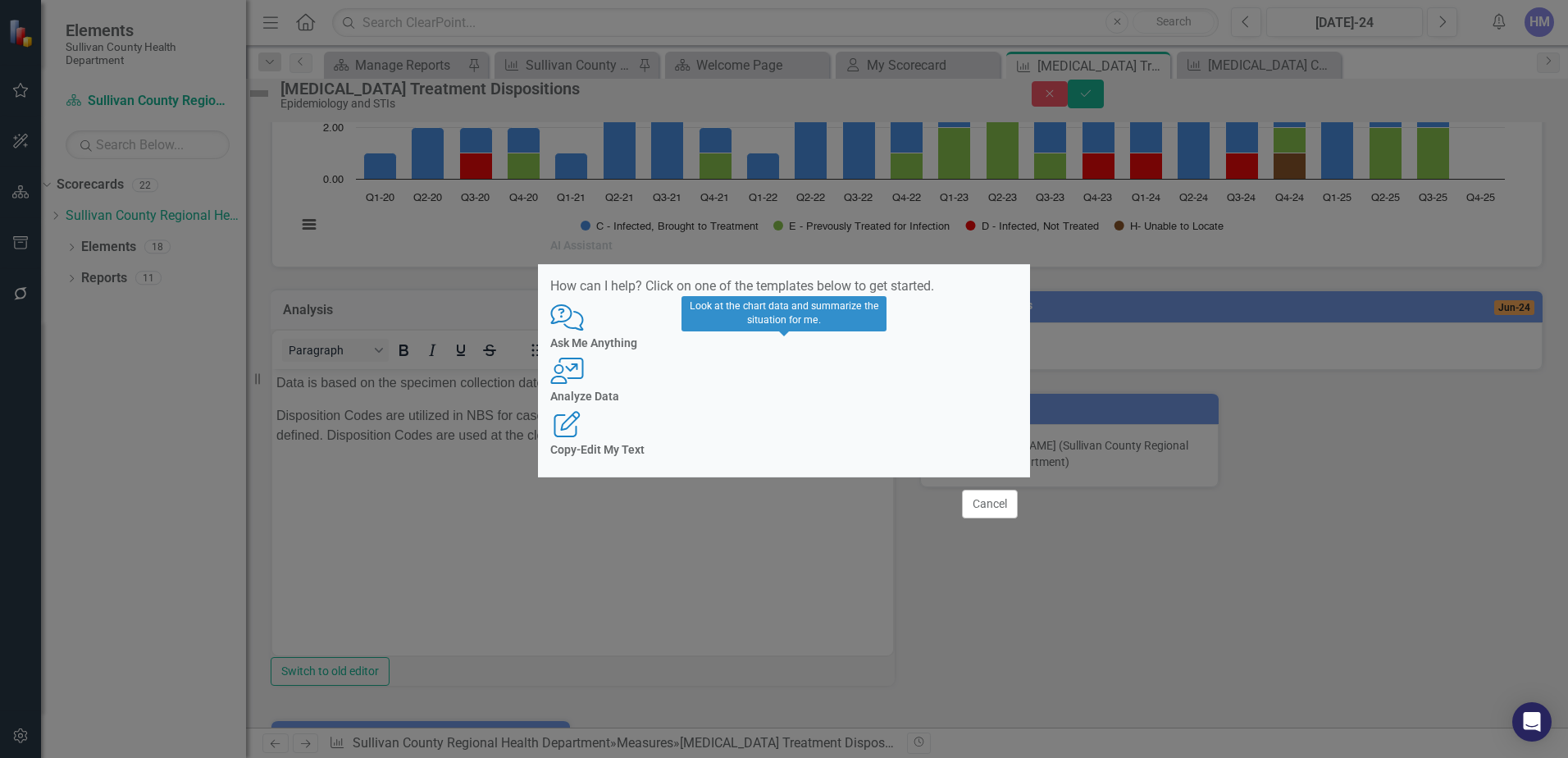
click at [762, 387] on div "User with Chart Analyze Data" at bounding box center [784, 380] width 468 height 45
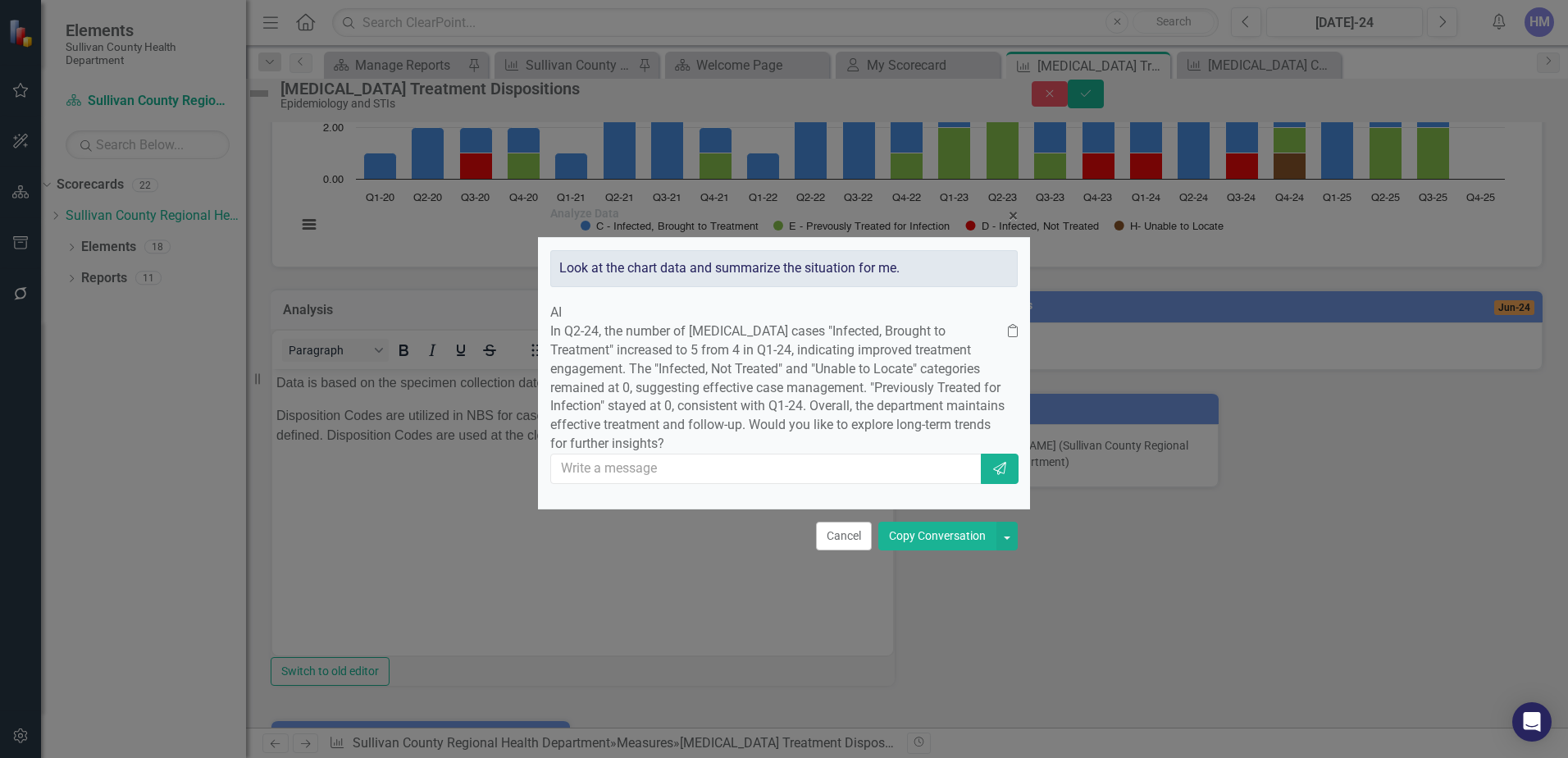
click at [670, 346] on p "In Q2-24, the number of [MEDICAL_DATA] cases "Infected, Brought to Treatment" i…" at bounding box center [778, 388] width 458 height 131
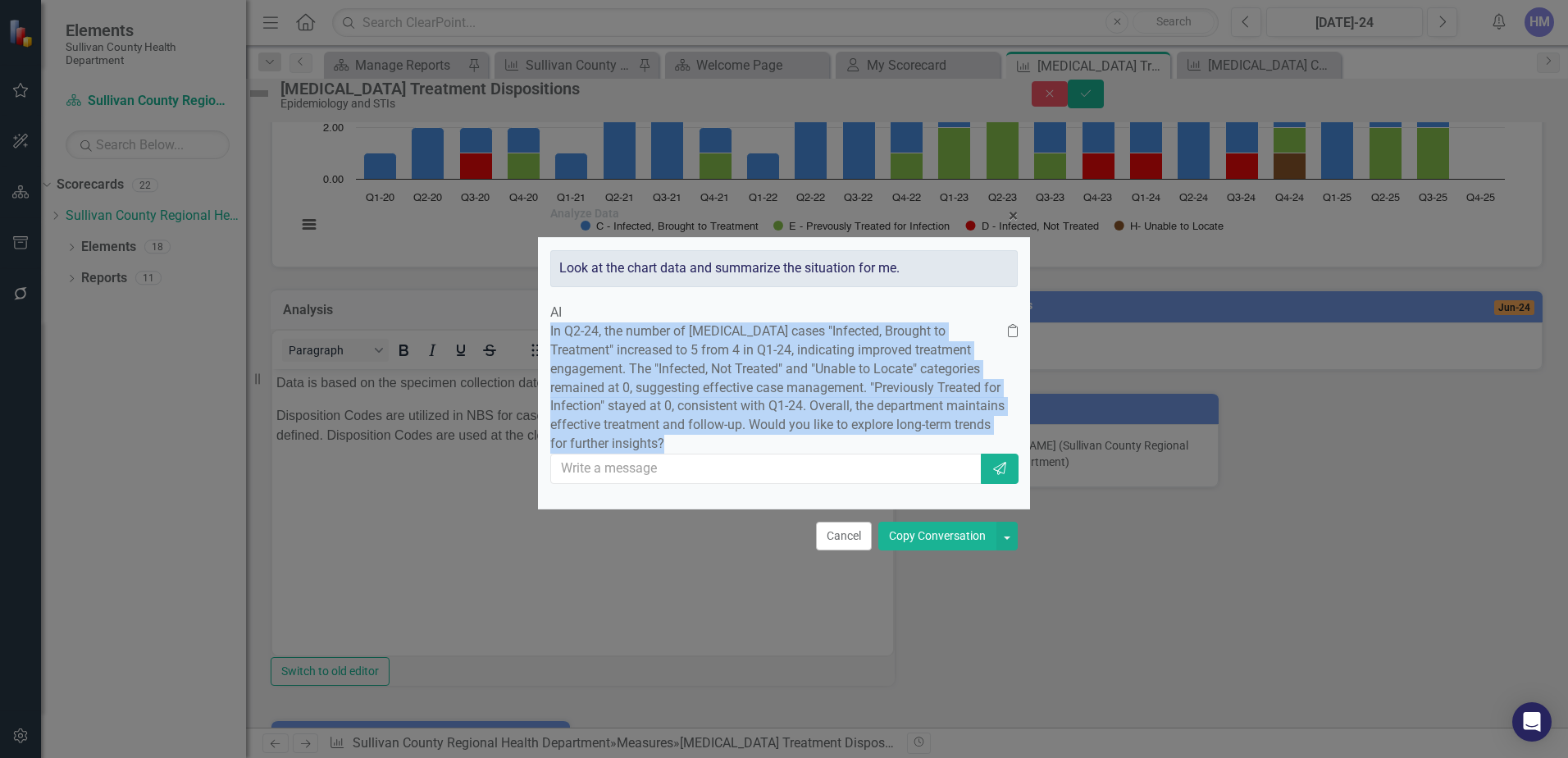
click at [670, 346] on p "In Q2-24, the number of [MEDICAL_DATA] cases "Infected, Brought to Treatment" i…" at bounding box center [778, 388] width 458 height 131
copy div "In Q2-24, the number of [MEDICAL_DATA] cases "Infected, Brought to Treatment" i…"
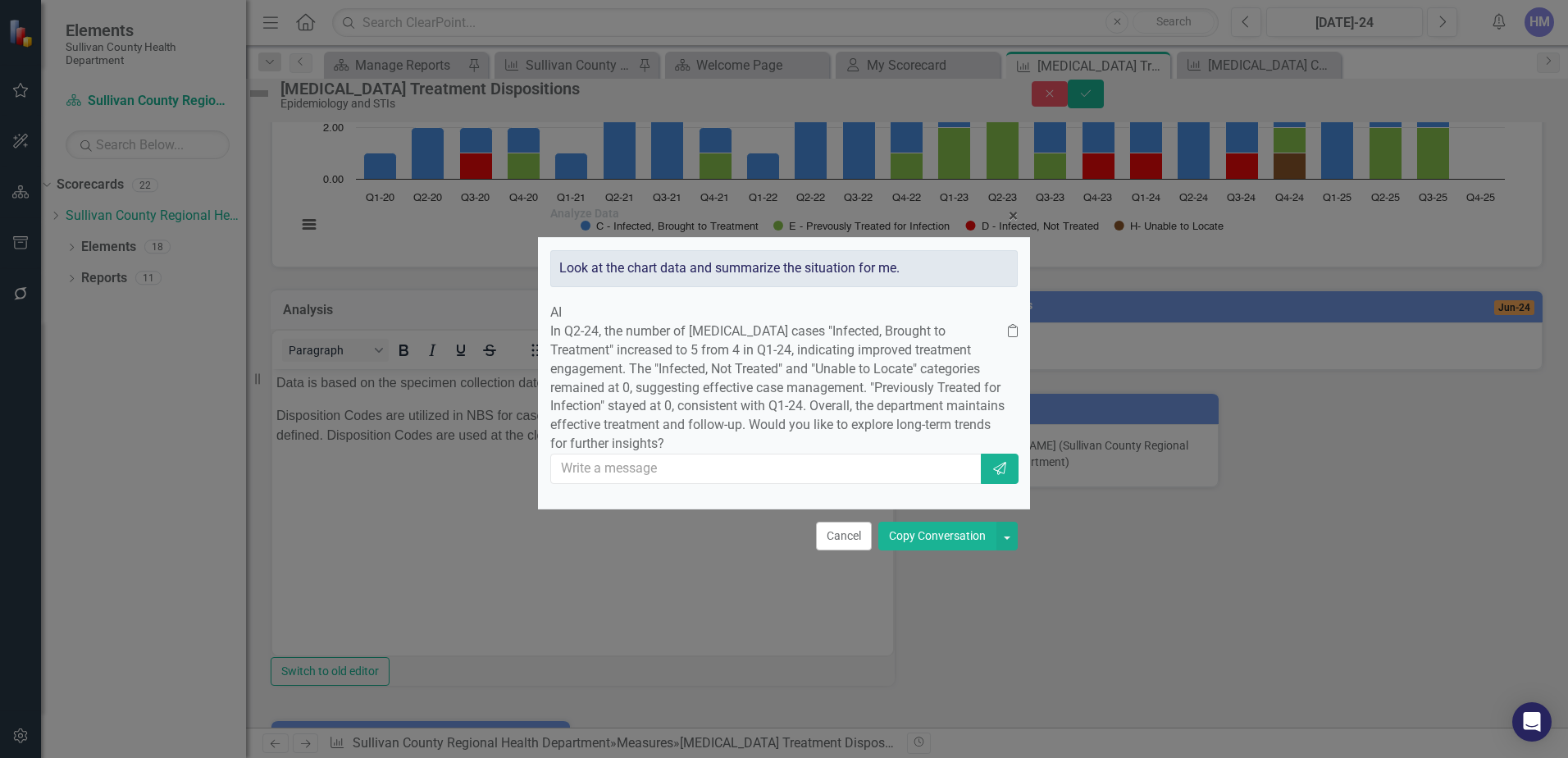
click at [458, 560] on div "Analyze Data × Close Look at the chart data and summarize the situation for me.…" at bounding box center [784, 379] width 1568 height 758
click at [851, 550] on button "Cancel" at bounding box center [843, 536] width 56 height 28
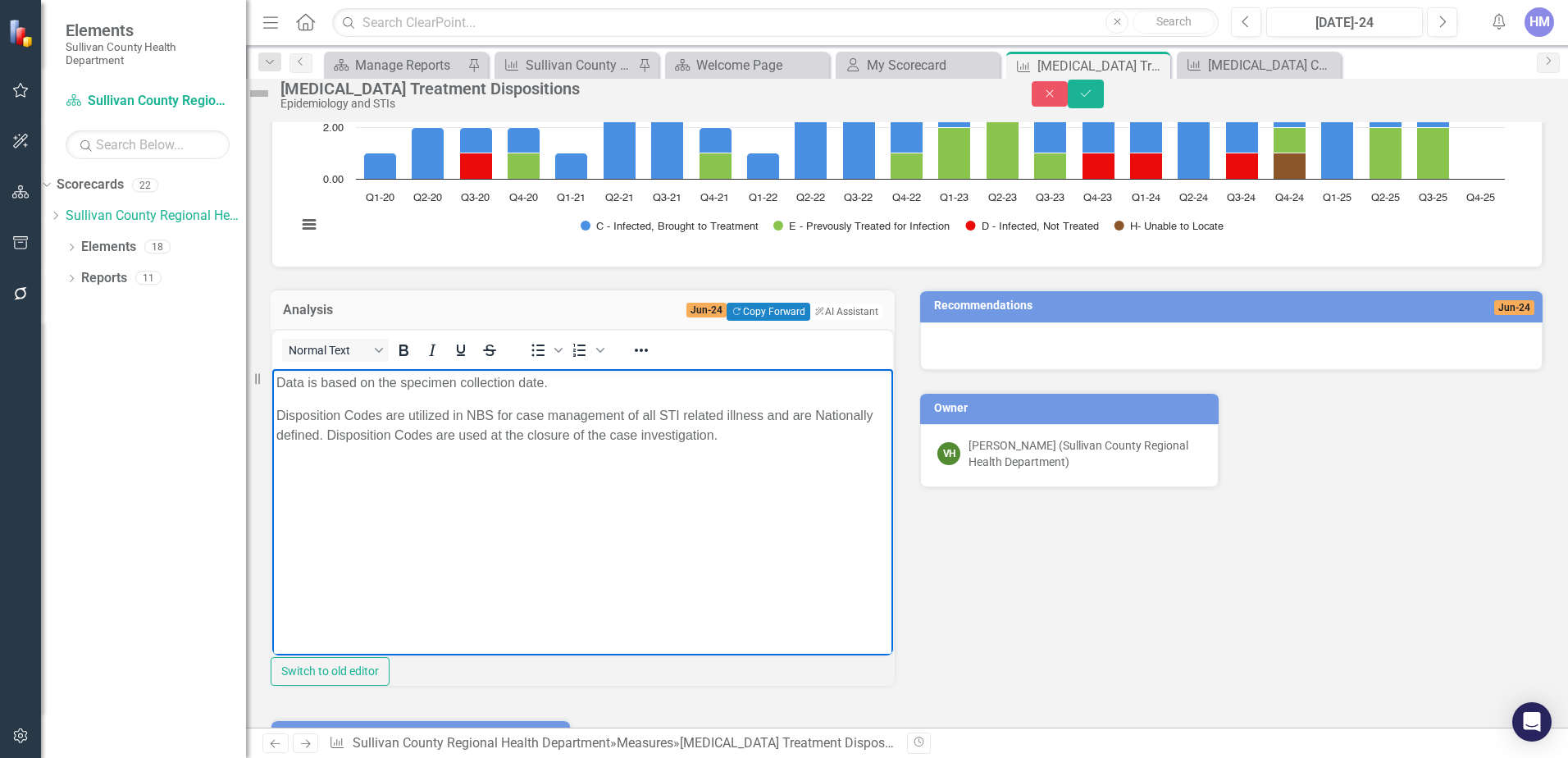
click at [823, 446] on body "Data is based on the specimen collection date. Disposition Codes are utilized i…" at bounding box center [583, 491] width 621 height 246
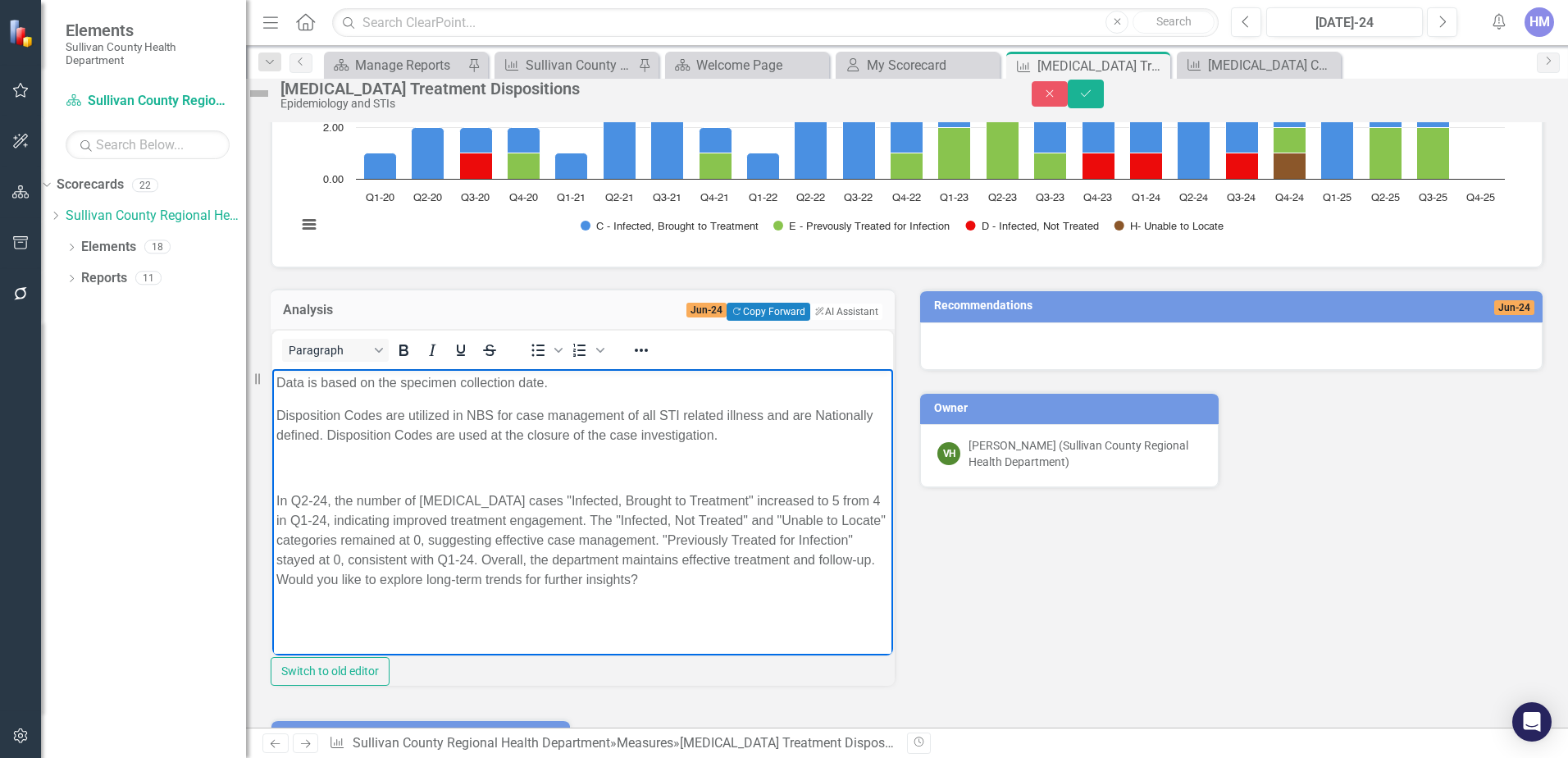
click at [288, 480] on body "Data is based on the specimen collection date. Disposition Codes are utilized i…" at bounding box center [583, 507] width 621 height 278
click at [274, 483] on body "Data is based on the specimen collection date. Disposition Codes are utilized i…" at bounding box center [583, 507] width 621 height 278
click at [1426, 320] on td "Jun-24" at bounding box center [1447, 308] width 173 height 25
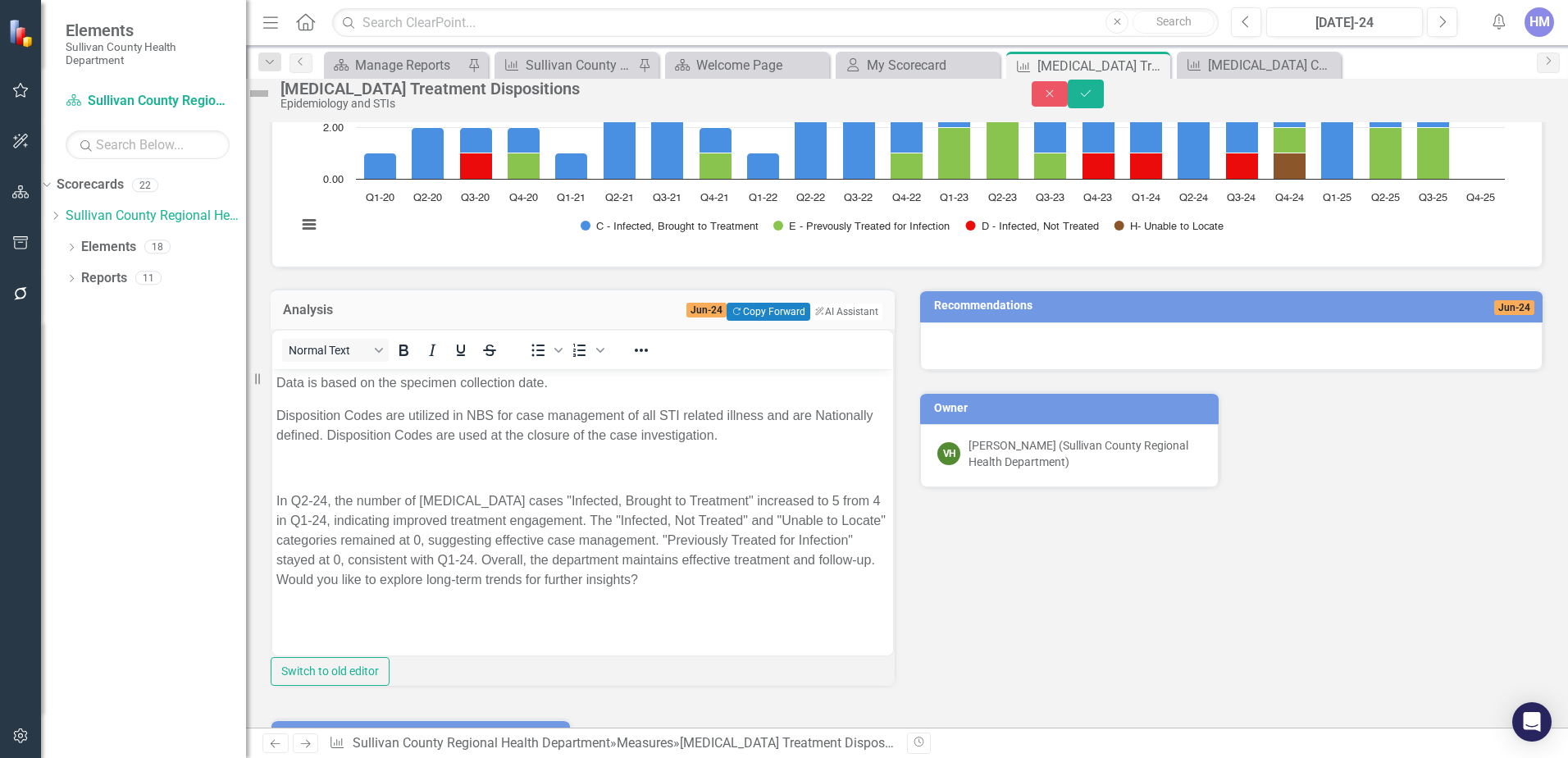
click at [1426, 320] on td "Jun-24" at bounding box center [1447, 308] width 173 height 25
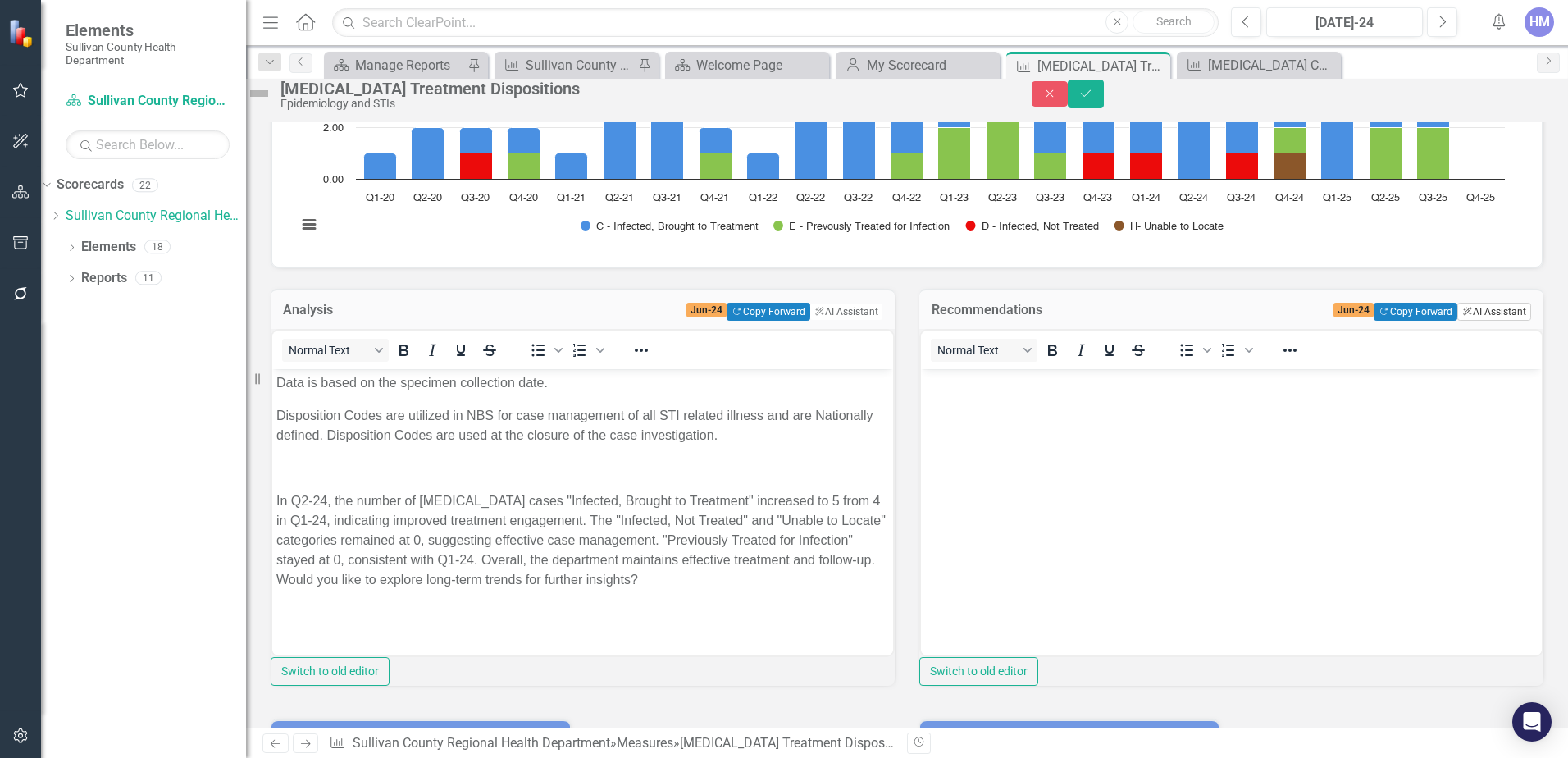
click at [1476, 321] on button "ClearPoint AI AI Assistant" at bounding box center [1494, 312] width 74 height 18
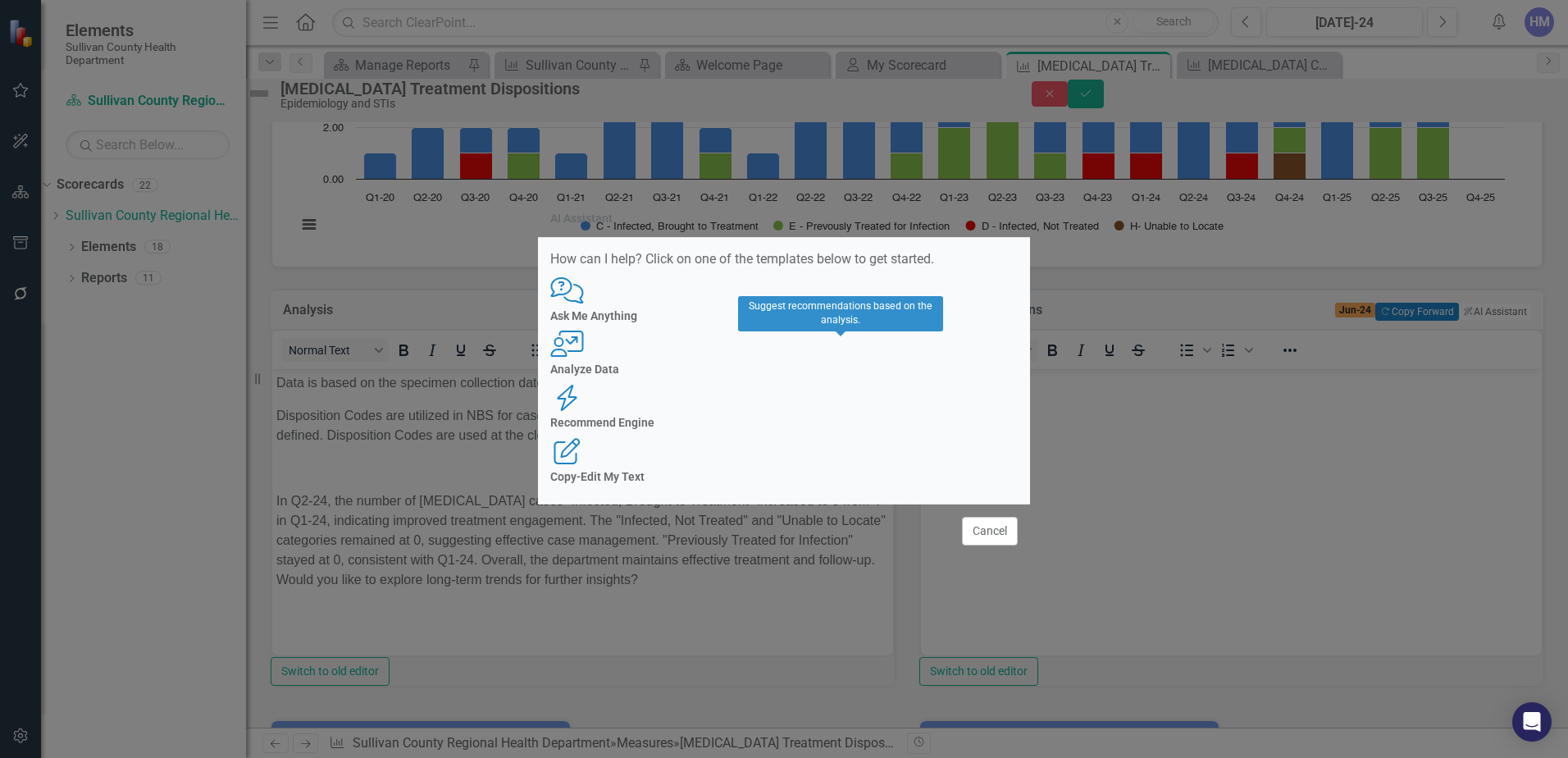
click at [584, 385] on icon "Recommend Engine" at bounding box center [567, 398] width 34 height 26
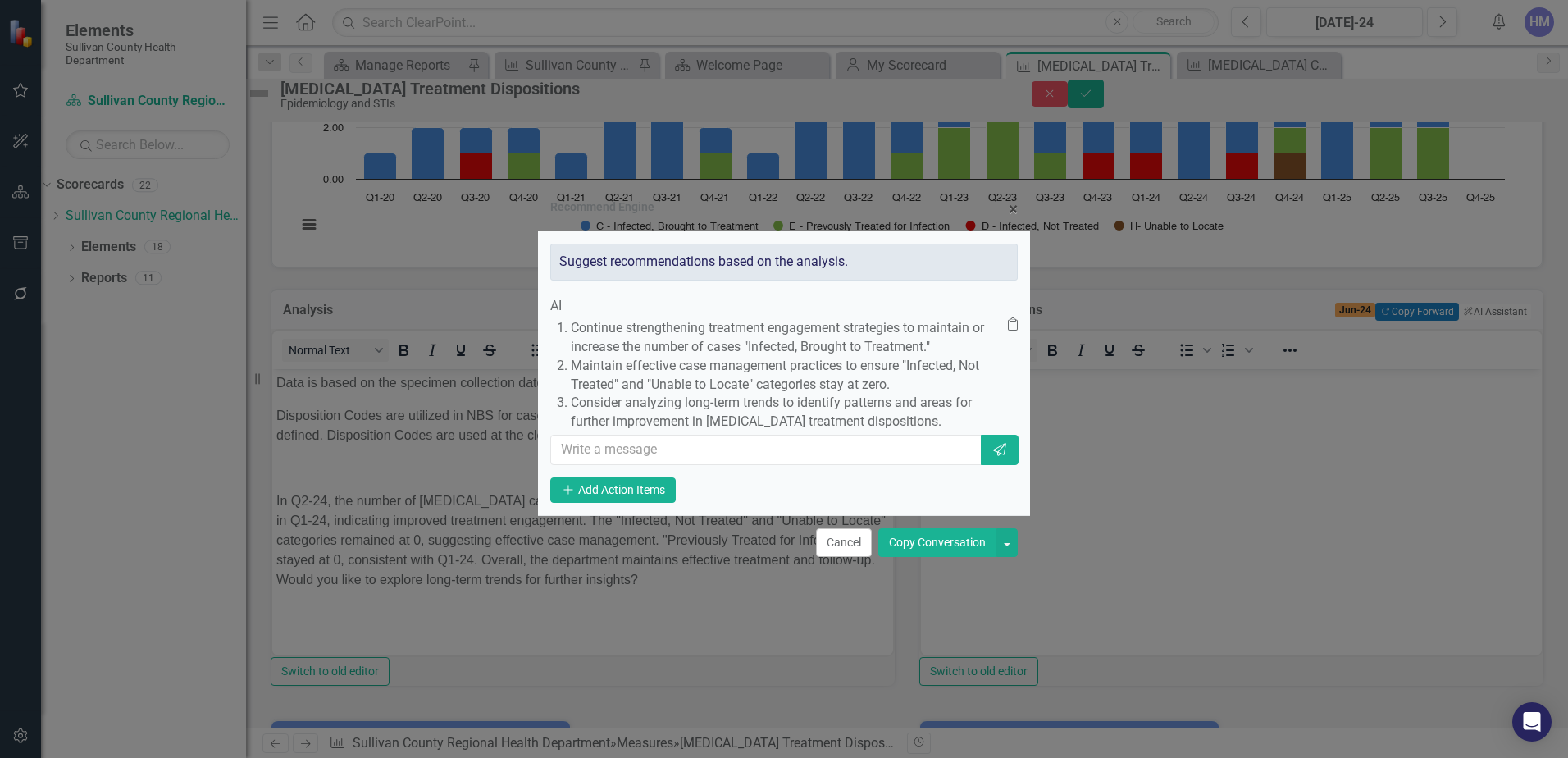
click at [927, 557] on button "Copy Conversation" at bounding box center [937, 543] width 118 height 28
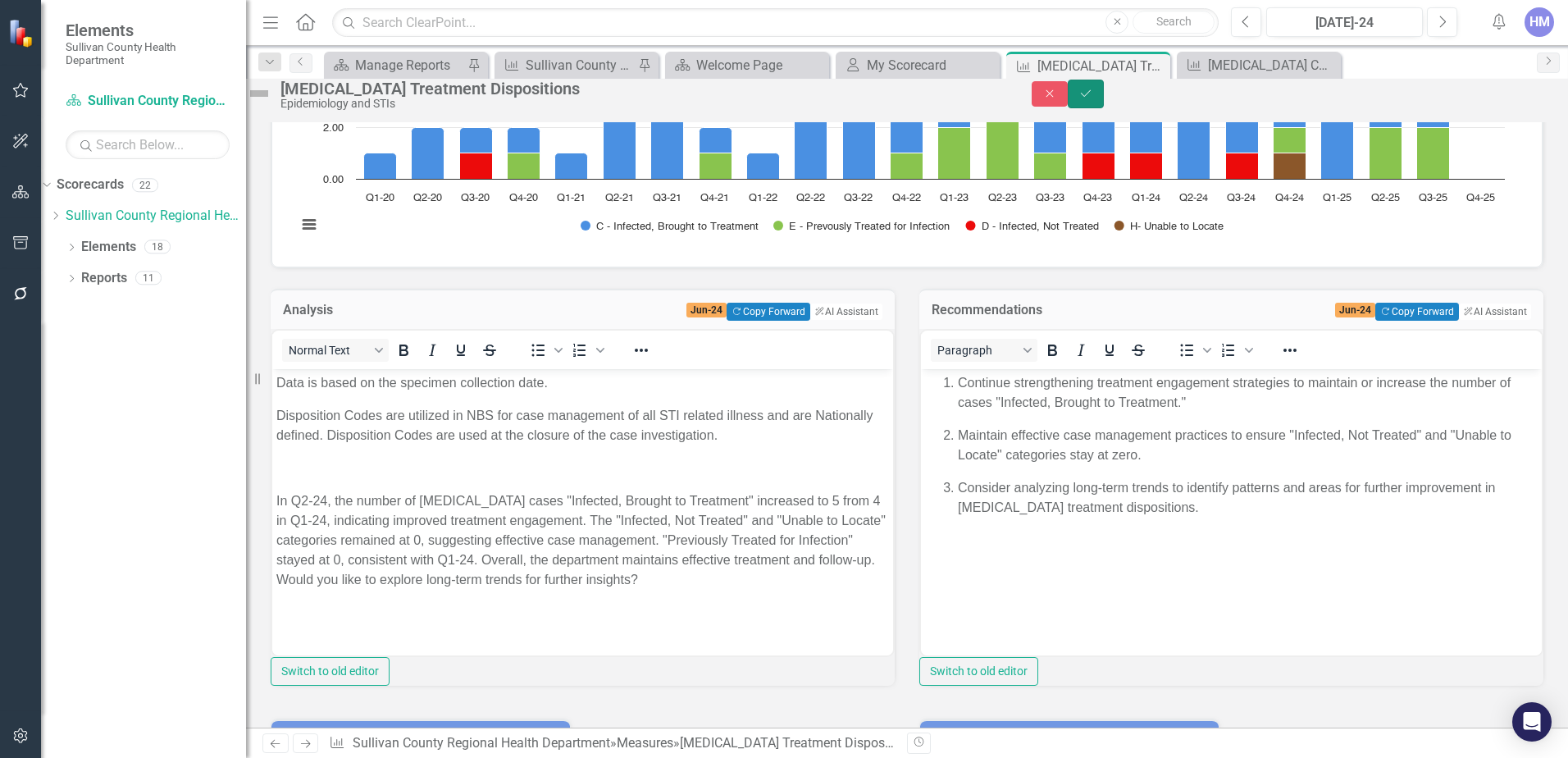
click at [1104, 90] on button "Save" at bounding box center [1086, 93] width 36 height 28
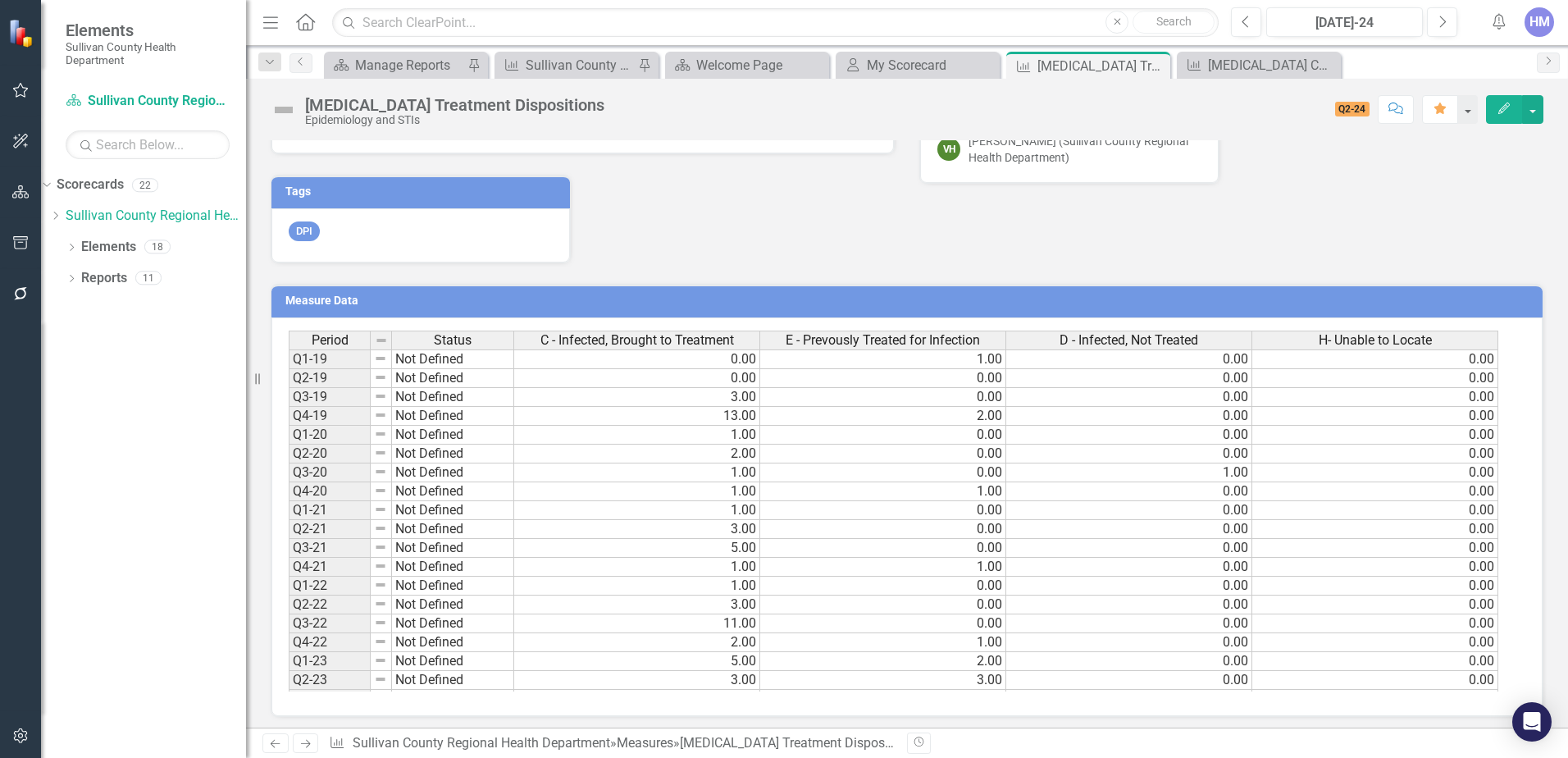
scroll to position [246, 0]
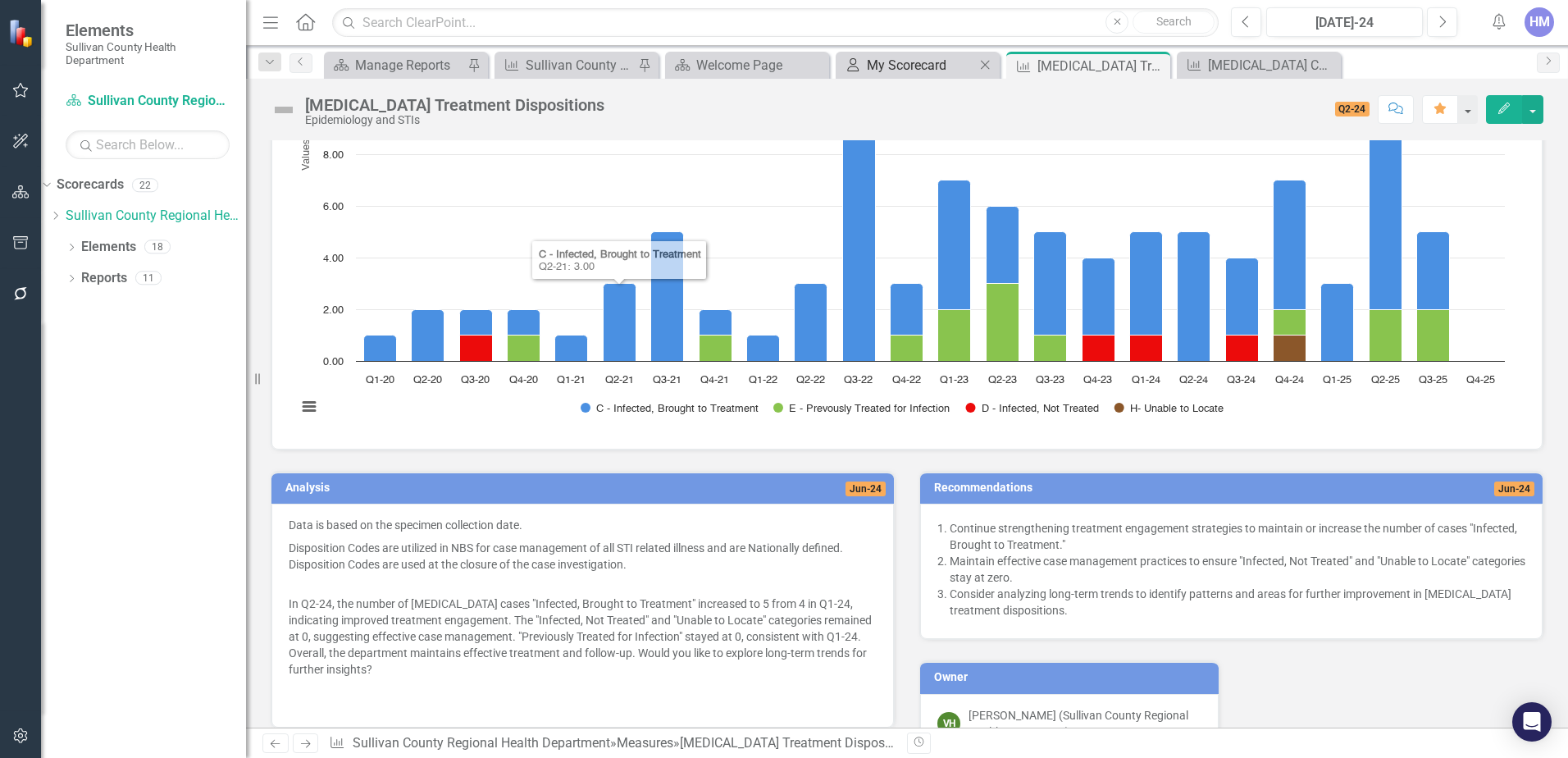
click at [918, 62] on div "My Scorecard" at bounding box center [921, 65] width 108 height 21
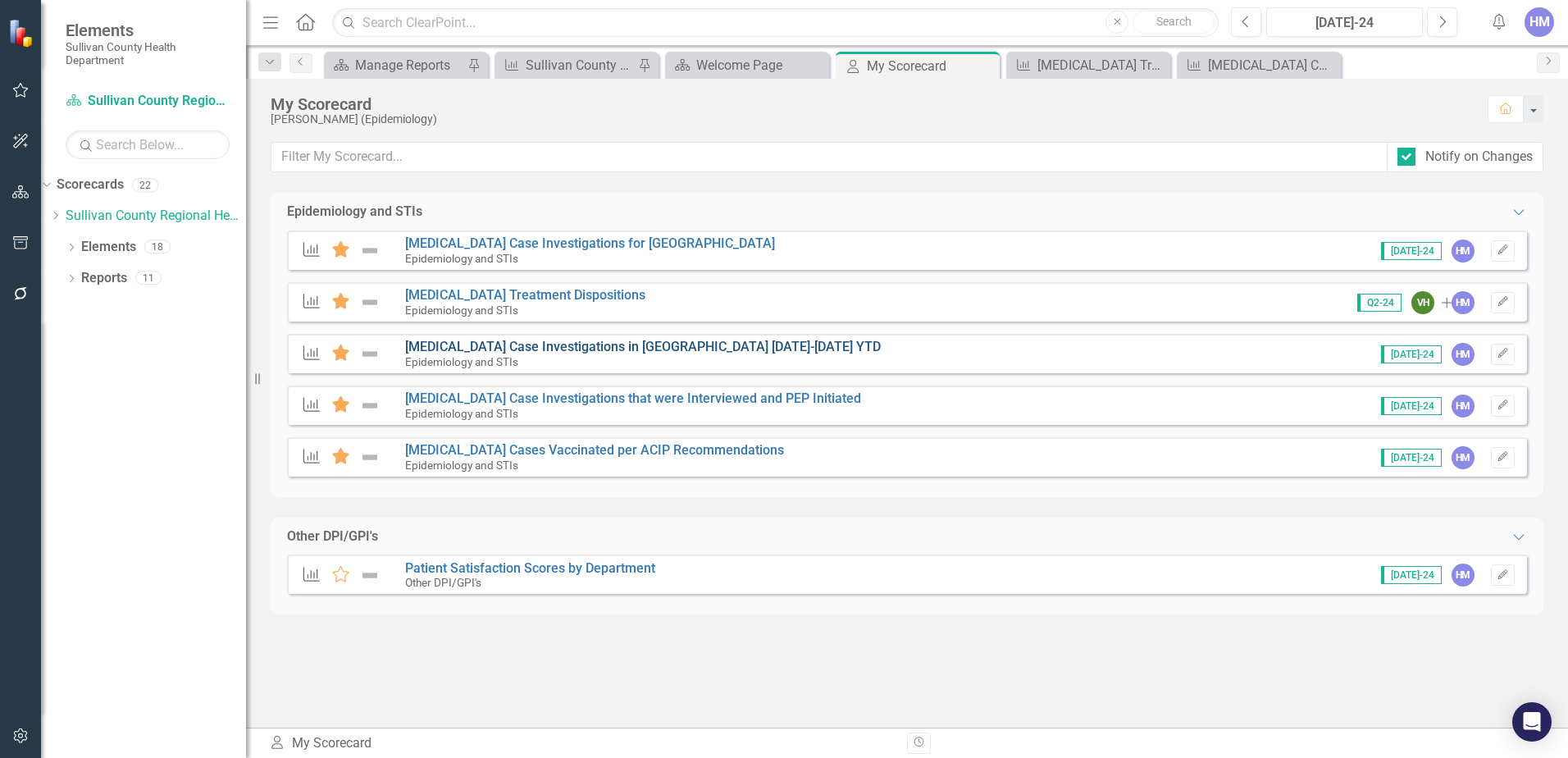
click at [527, 344] on link "[MEDICAL_DATA] Case Investigations in [GEOGRAPHIC_DATA] [DATE]-[DATE] YTD" at bounding box center [643, 346] width 475 height 16
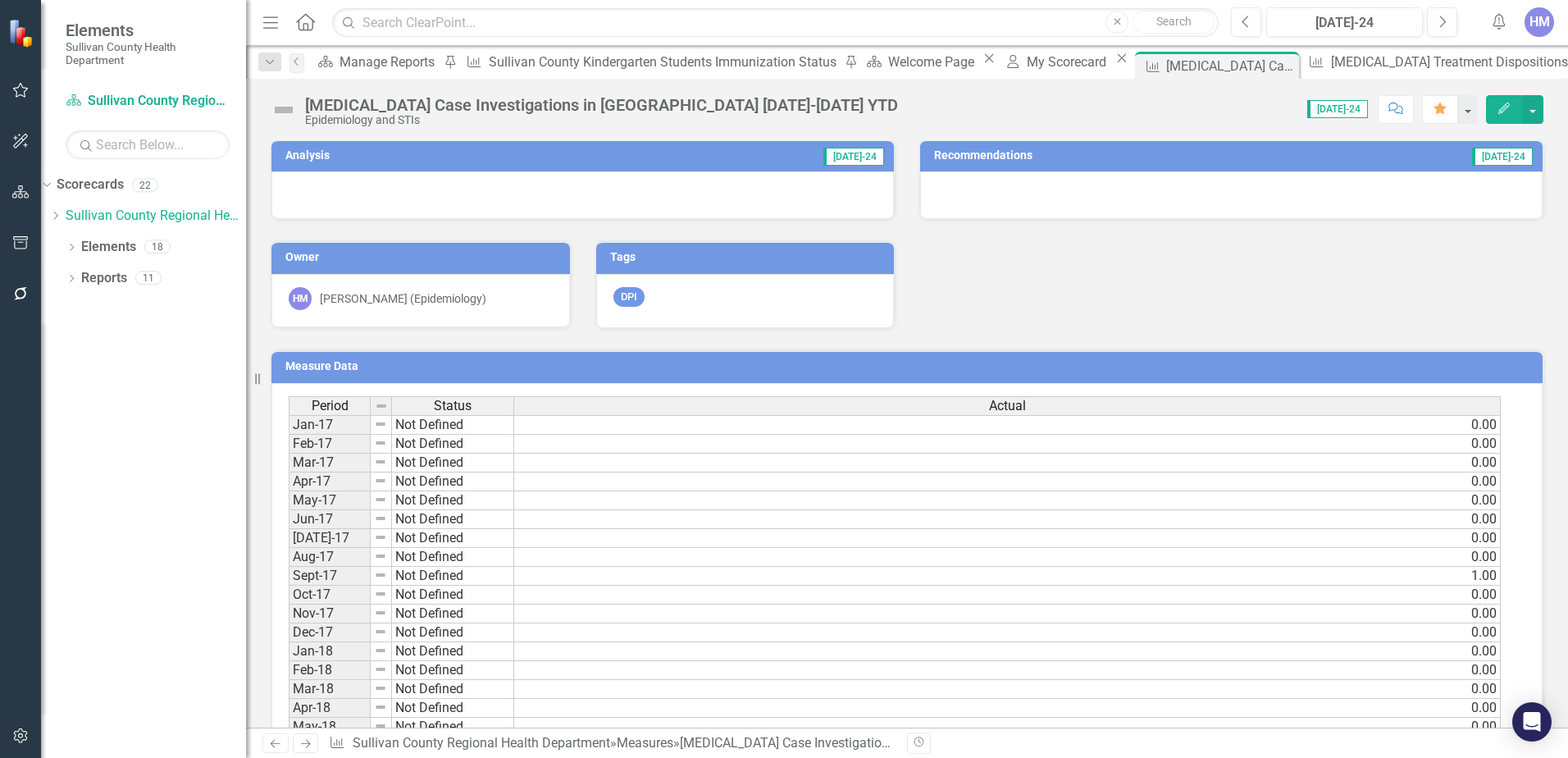
scroll to position [645, 0]
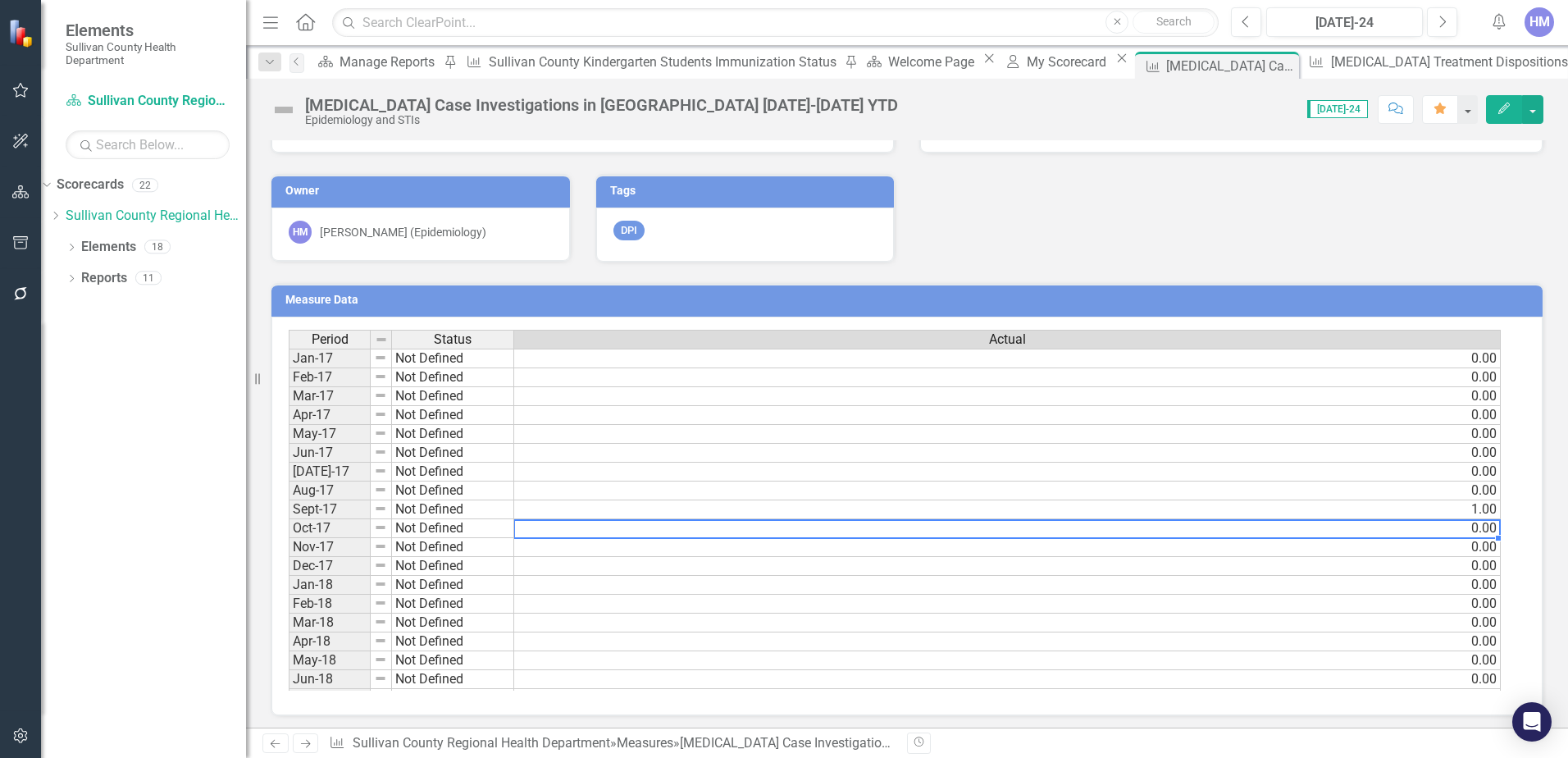
click at [612, 519] on td "0.00" at bounding box center [1008, 529] width 987 height 19
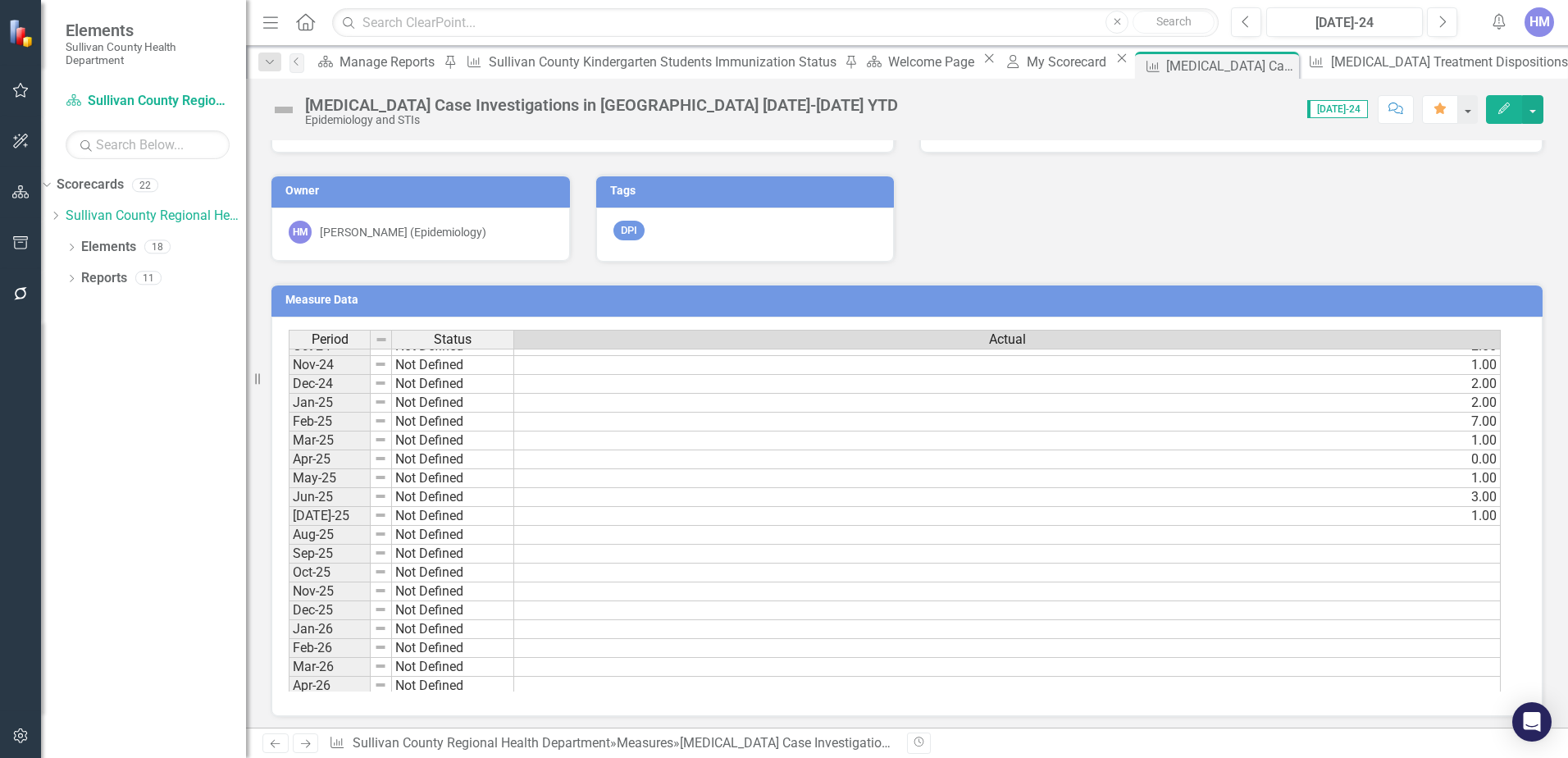
scroll to position [1720, 0]
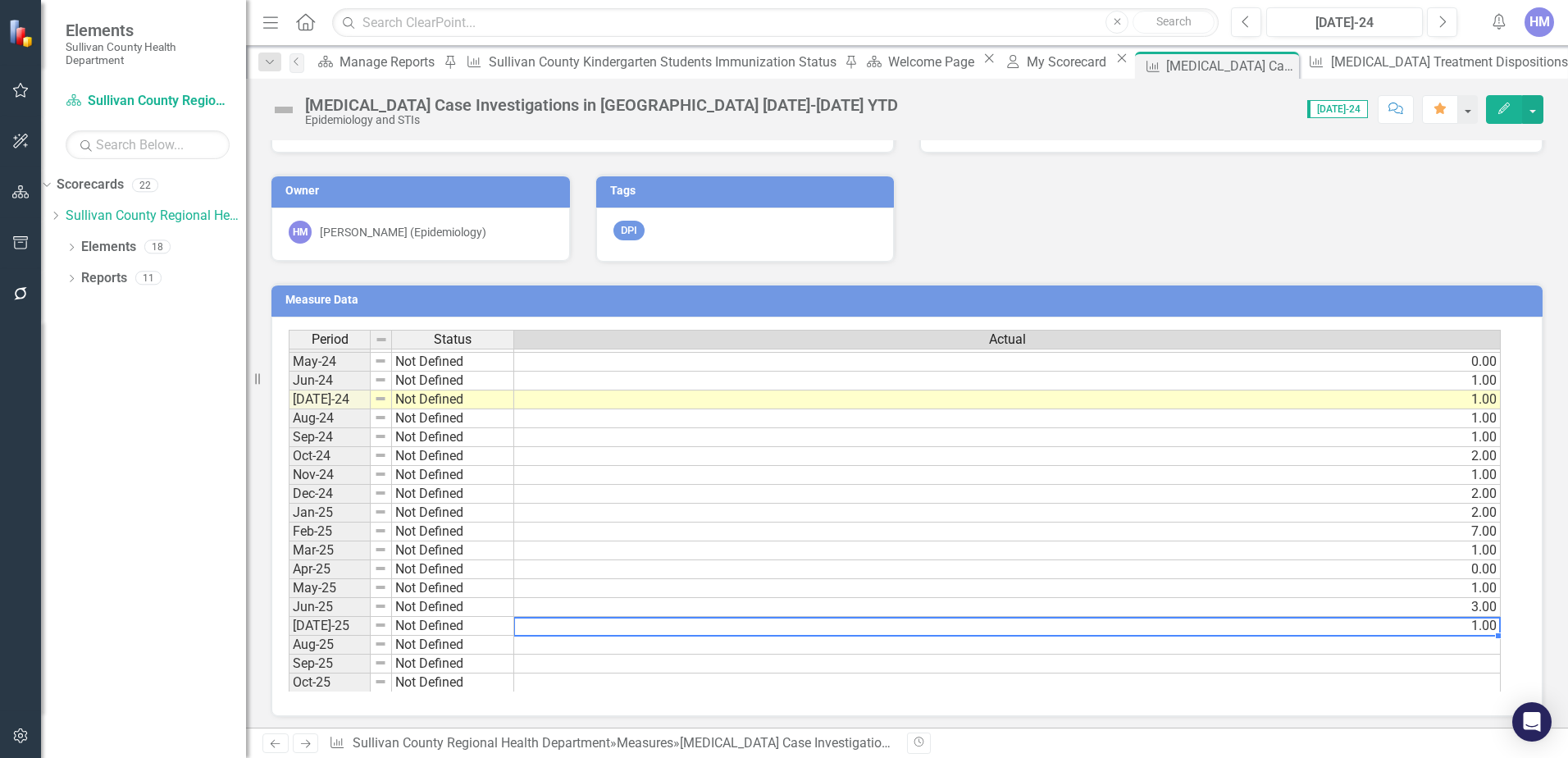
click at [1298, 621] on td "1.00" at bounding box center [1008, 627] width 987 height 19
click at [1485, 618] on td "1.00" at bounding box center [1008, 627] width 987 height 19
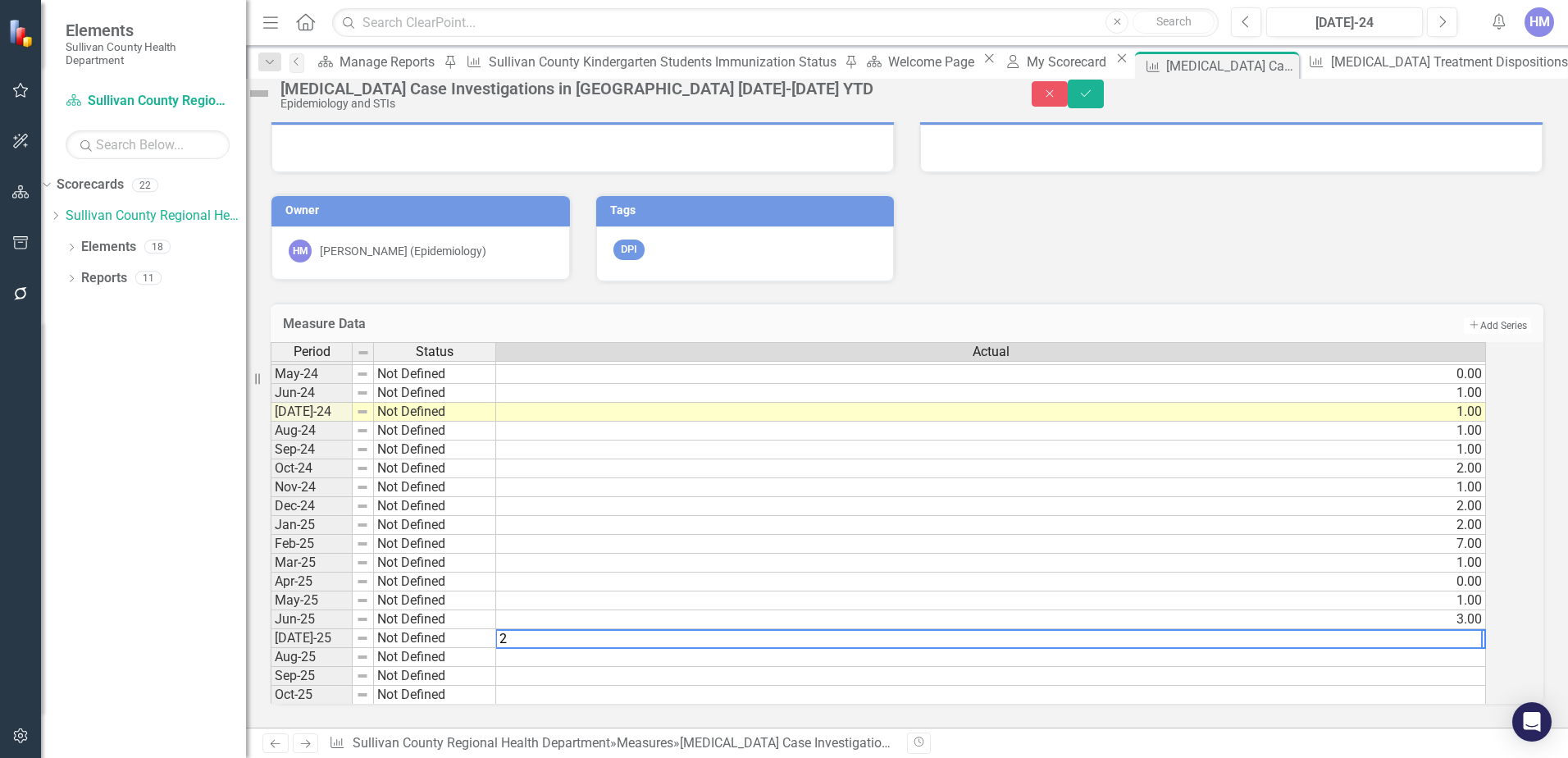
type textarea "2"
click at [1455, 667] on td at bounding box center [991, 677] width 990 height 19
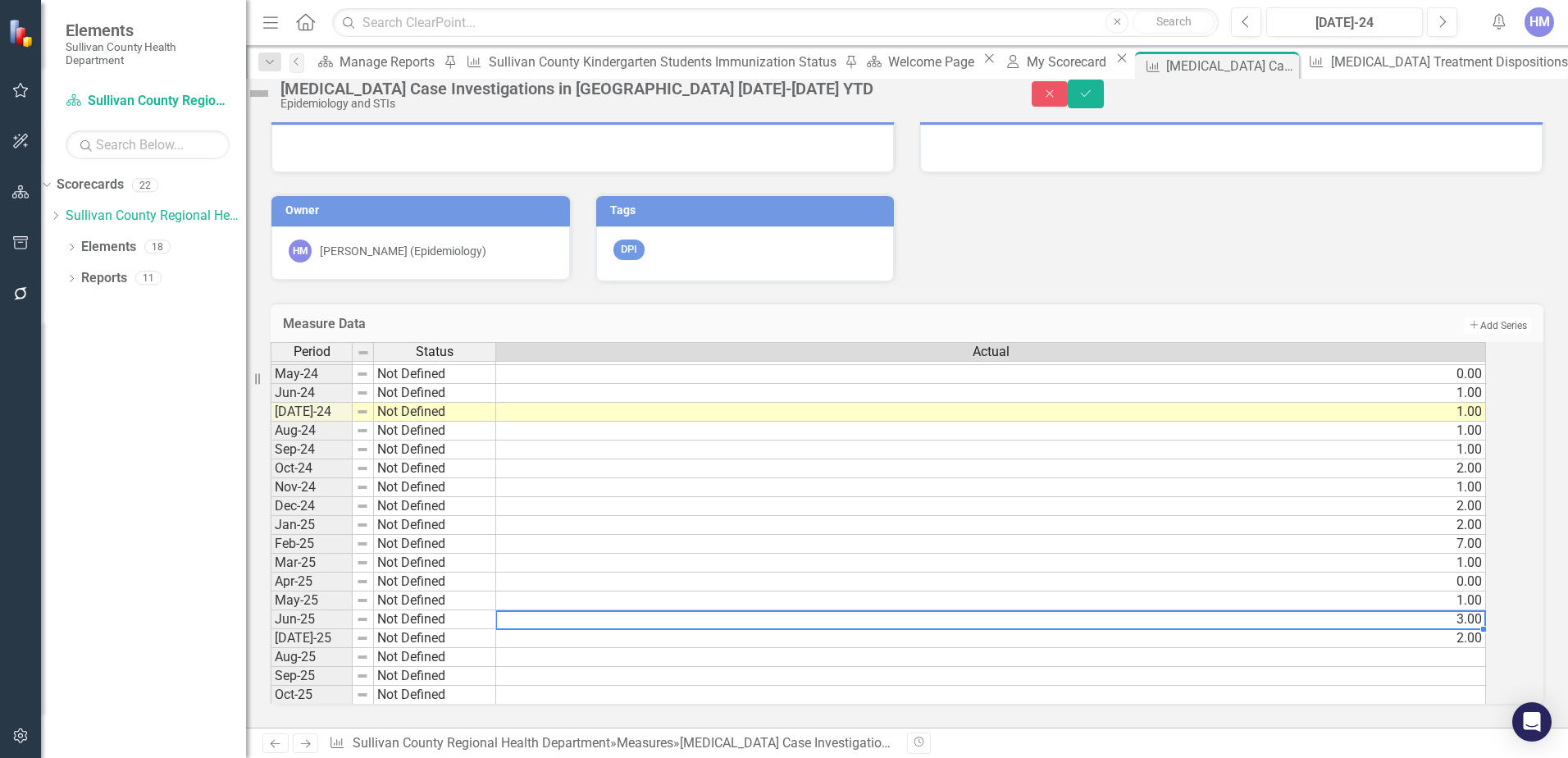
click at [1483, 611] on td "3.00" at bounding box center [991, 620] width 990 height 19
click at [1104, 85] on button "Save" at bounding box center [1086, 93] width 36 height 28
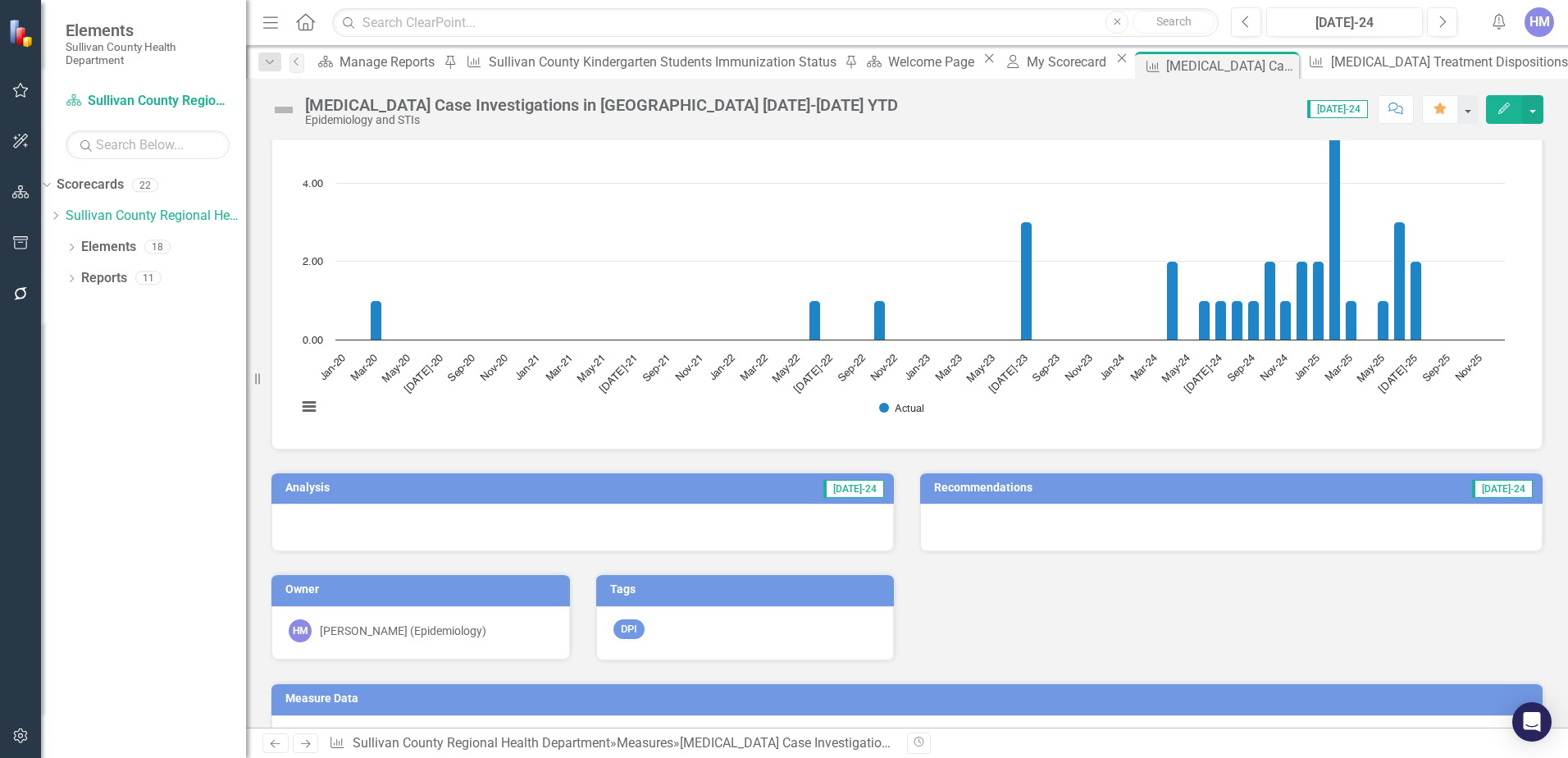
click at [806, 480] on td "[DATE]-24" at bounding box center [710, 490] width 351 height 25
click at [839, 480] on span "[DATE]-24" at bounding box center [854, 489] width 60 height 18
click at [751, 478] on td "[DATE]-24" at bounding box center [710, 490] width 351 height 25
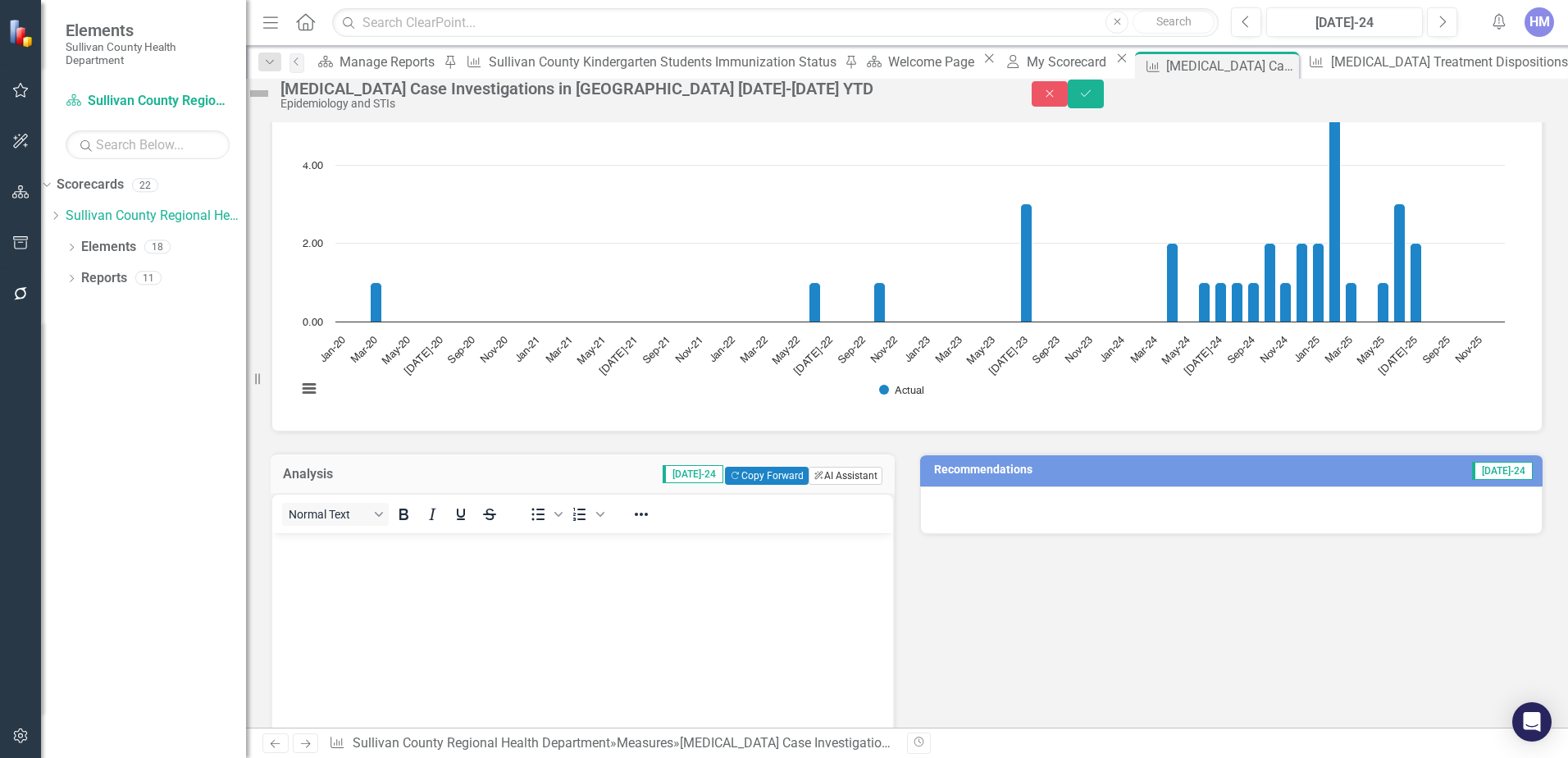
click at [830, 485] on button "ClearPoint AI AI Assistant" at bounding box center [845, 476] width 74 height 18
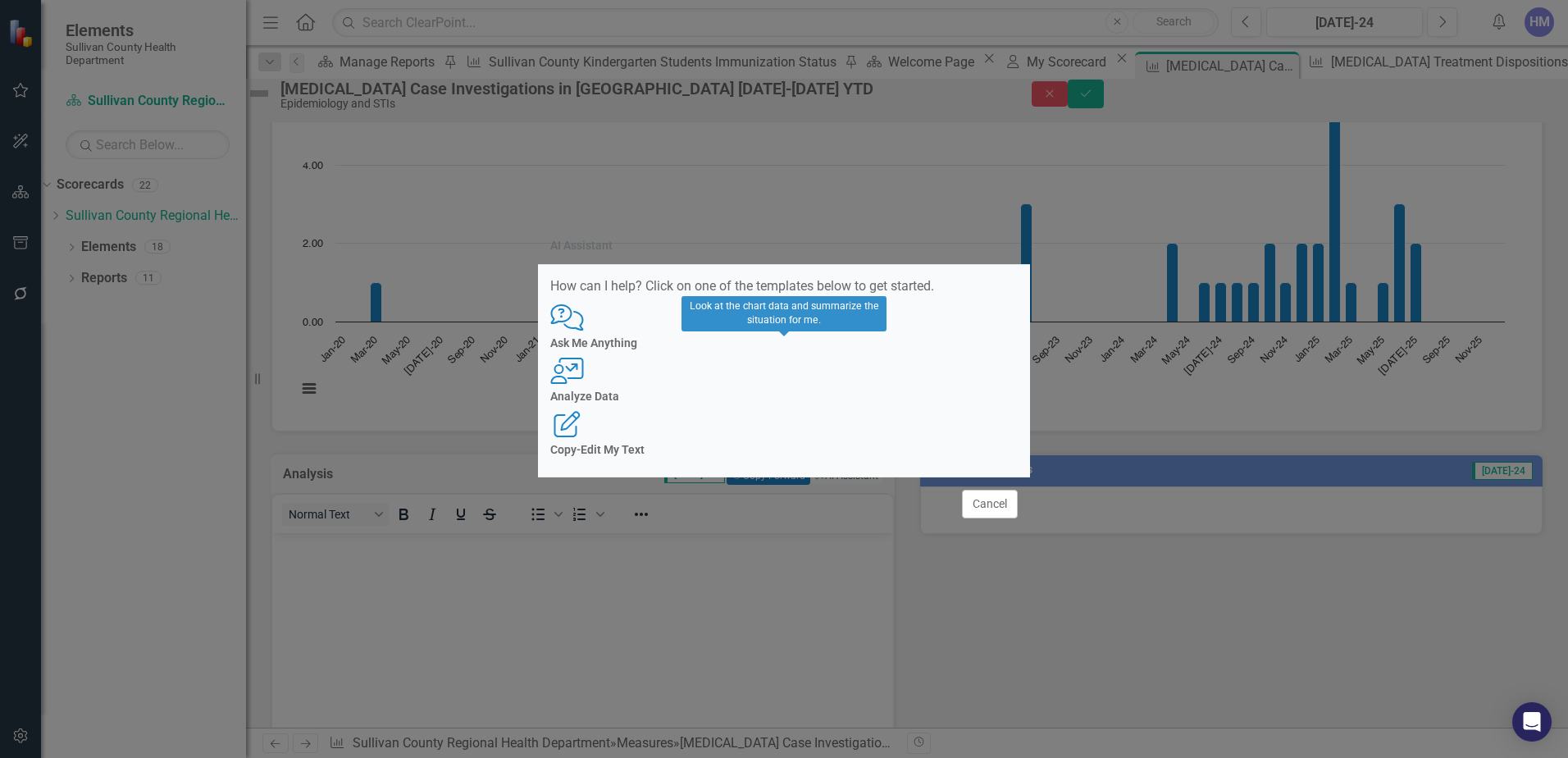
click at [759, 372] on div "User with Chart Analyze Data" at bounding box center [784, 380] width 468 height 45
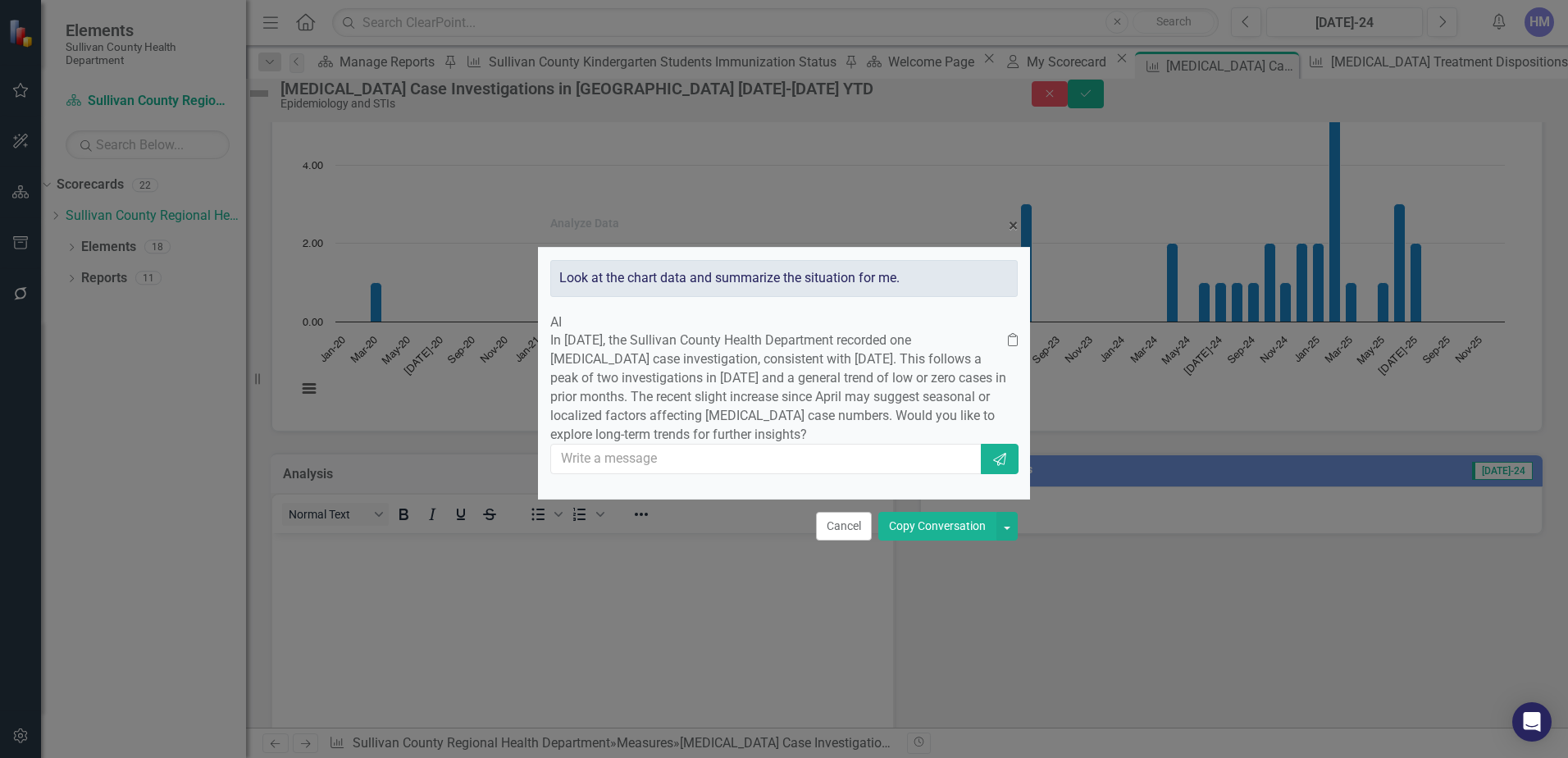
click at [927, 541] on button "Copy Conversation" at bounding box center [937, 527] width 118 height 28
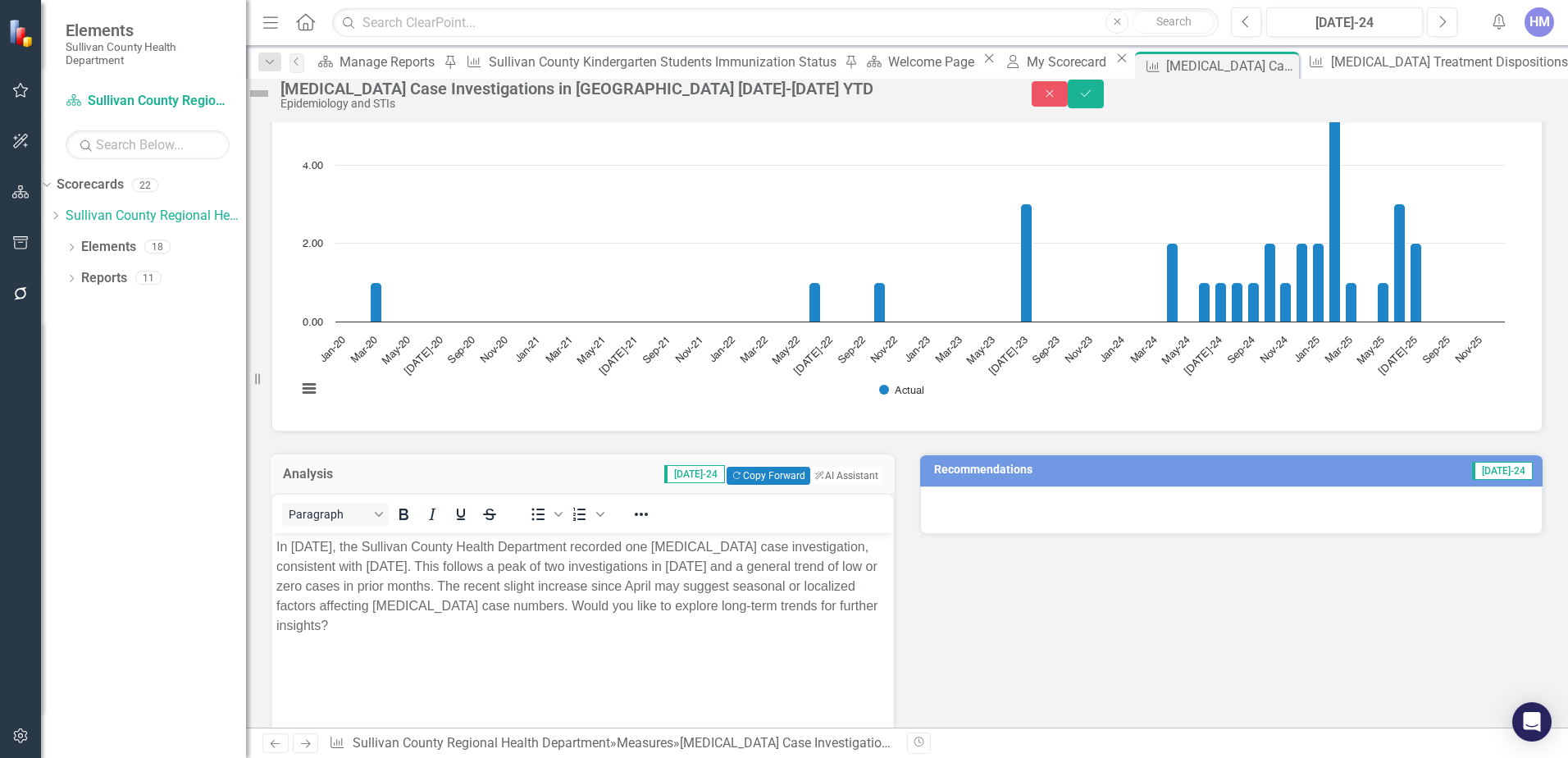
click at [680, 483] on span "[DATE]-24" at bounding box center [694, 474] width 60 height 18
click at [1104, 103] on button "Save" at bounding box center [1086, 93] width 36 height 28
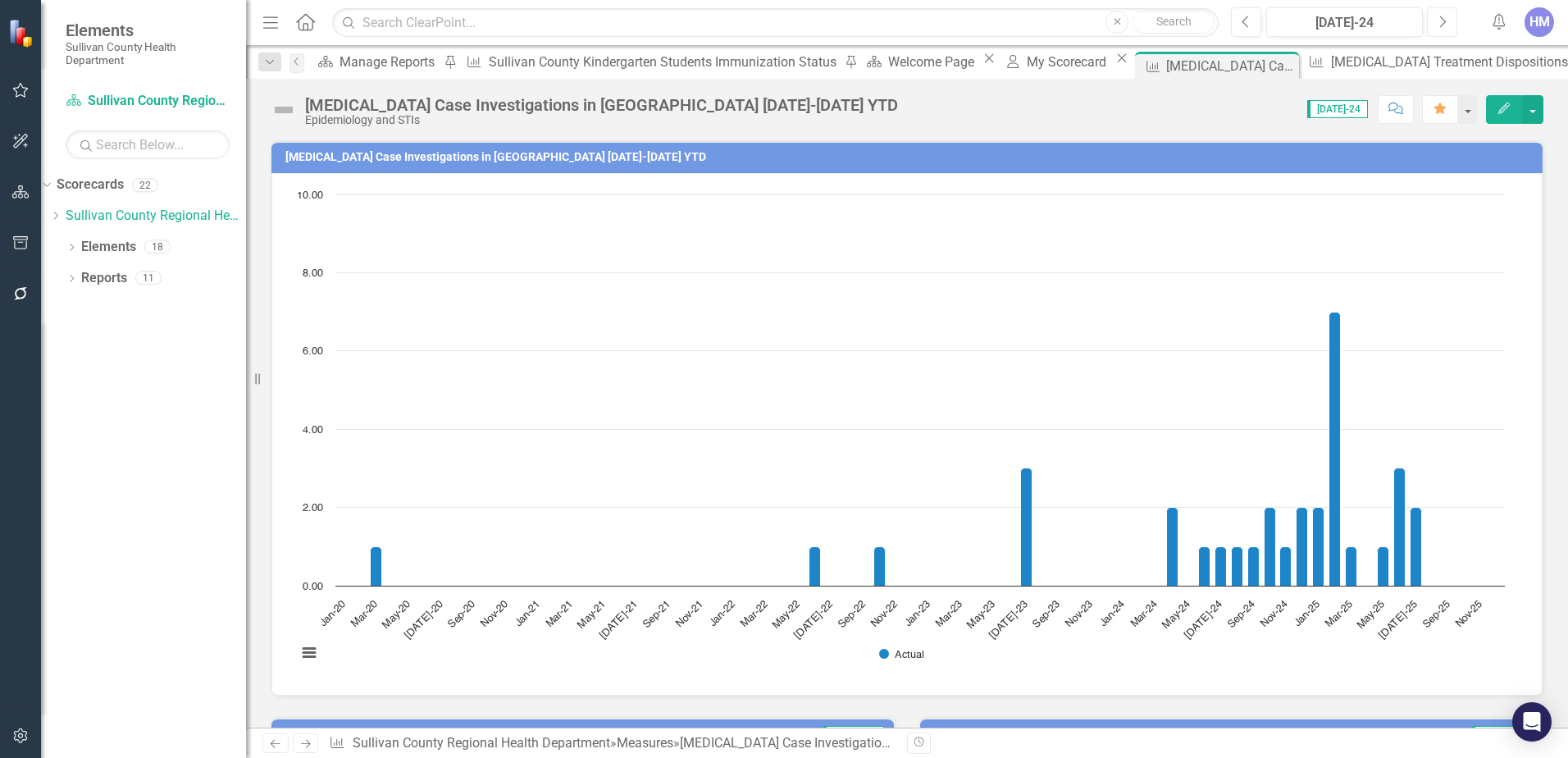
click at [1458, 22] on button "Next" at bounding box center [1443, 22] width 30 height 29
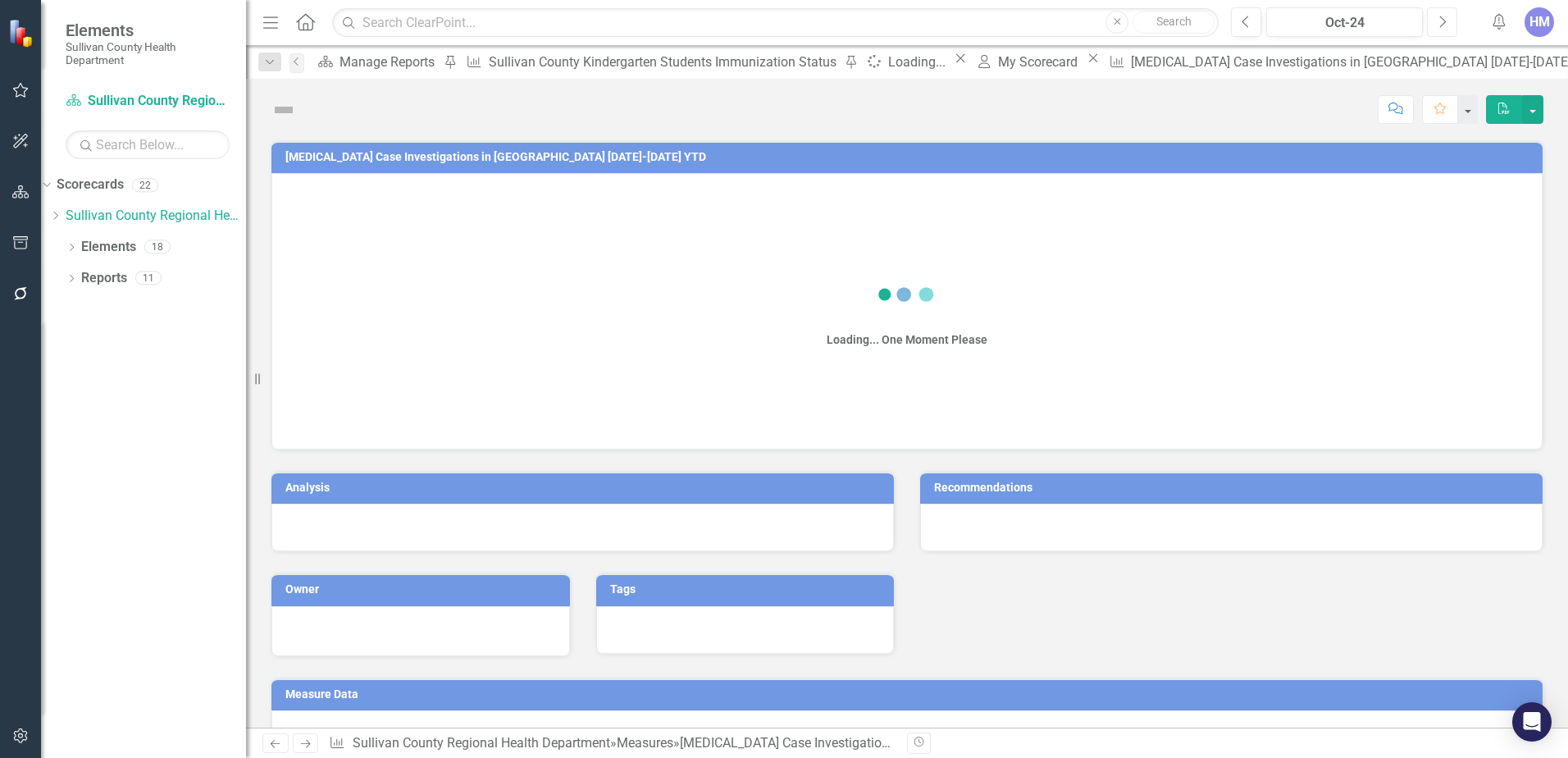
click at [1458, 22] on button "Next" at bounding box center [1443, 22] width 30 height 29
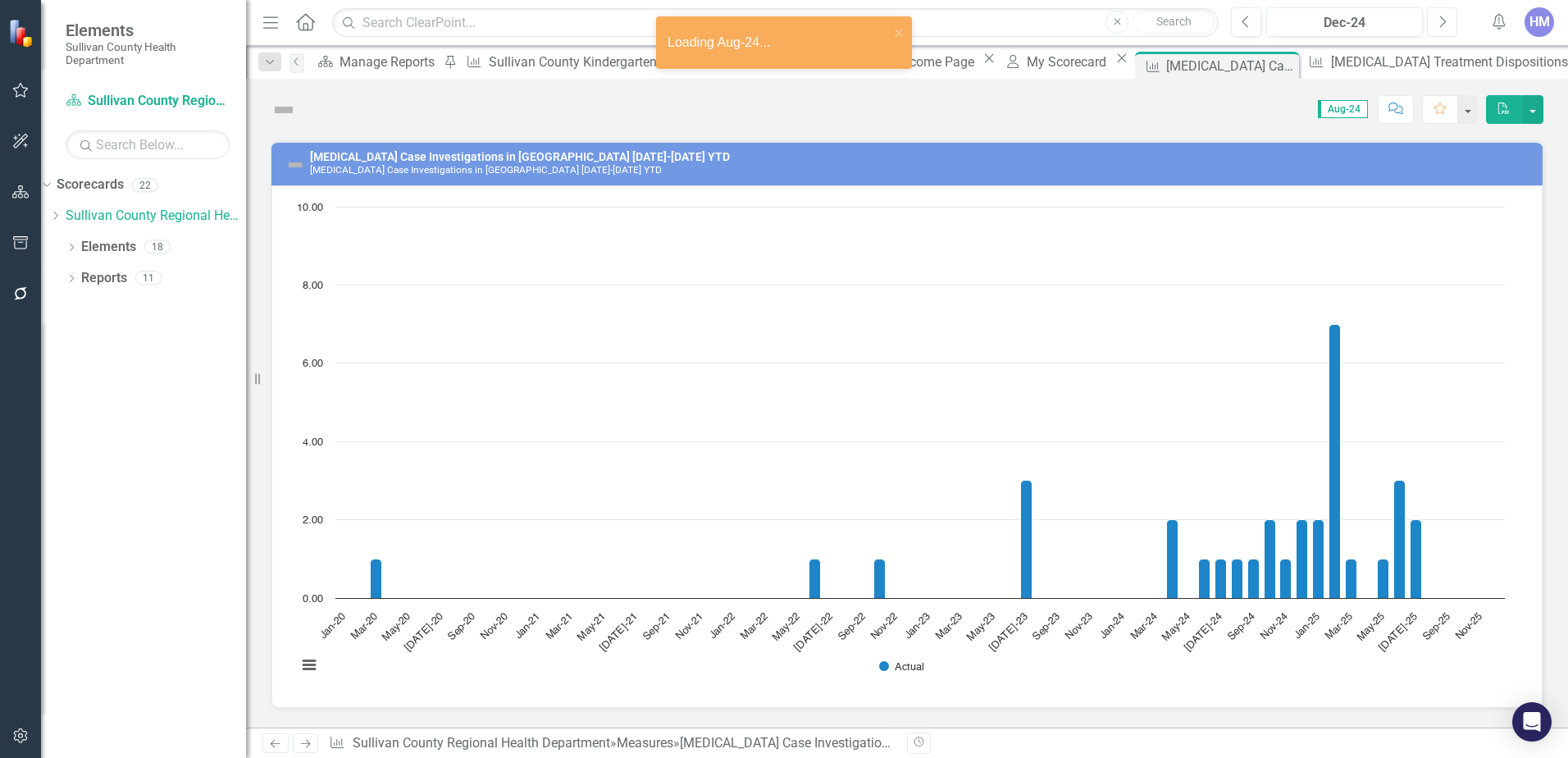
click at [1458, 22] on button "Next" at bounding box center [1443, 22] width 30 height 29
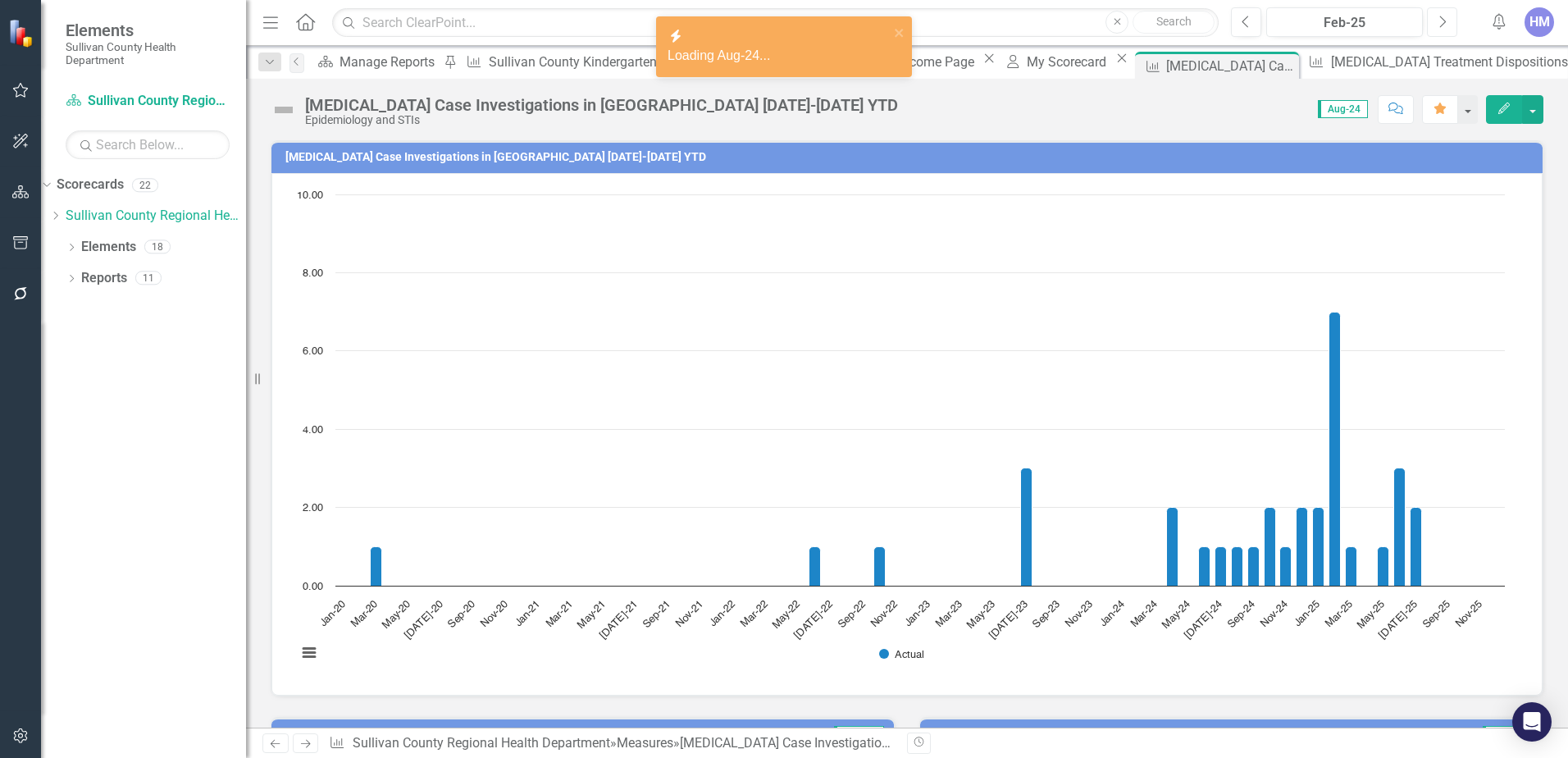
click at [1458, 22] on button "Next" at bounding box center [1443, 22] width 30 height 29
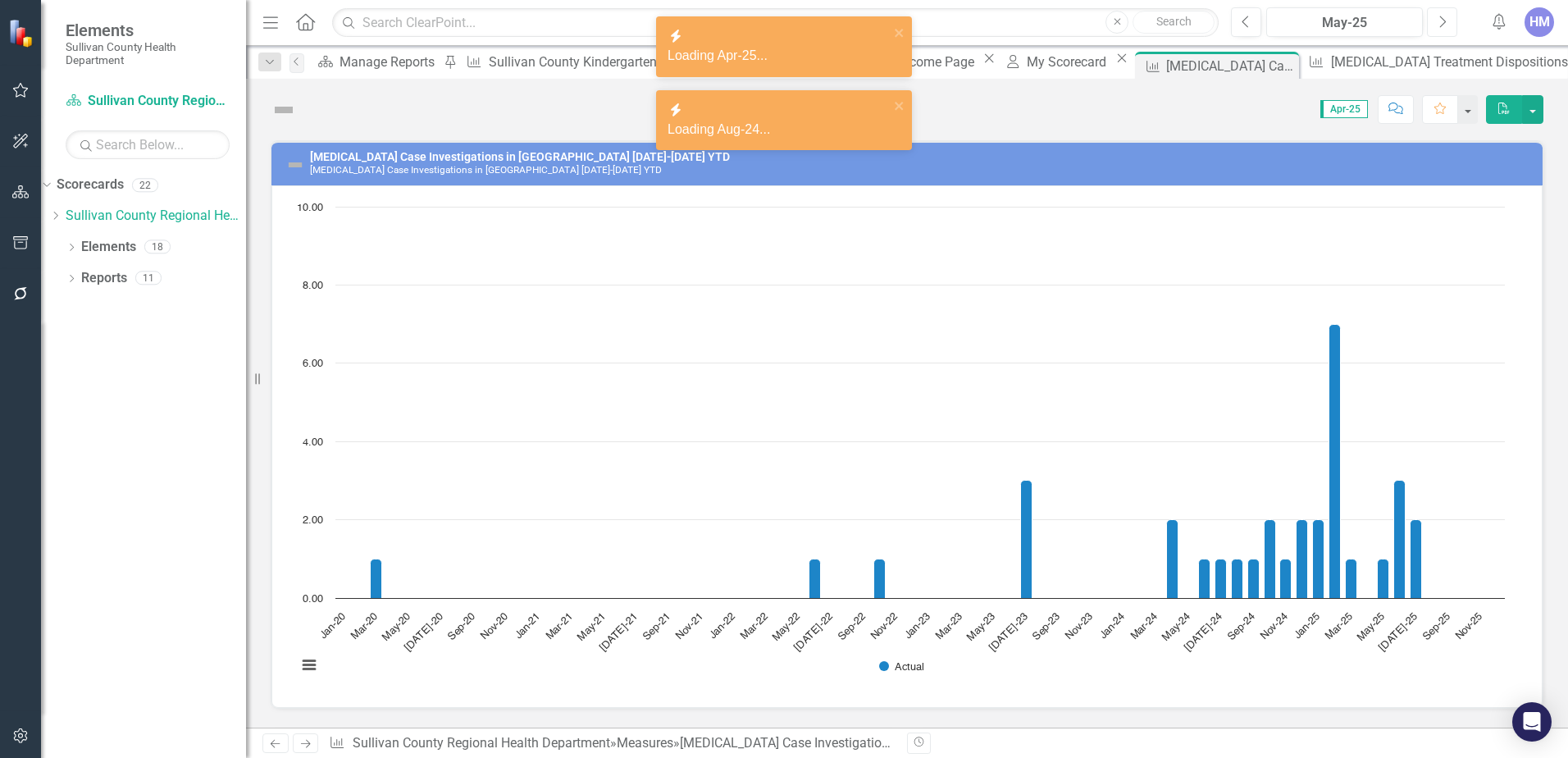
click at [1458, 22] on button "Next" at bounding box center [1443, 22] width 30 height 29
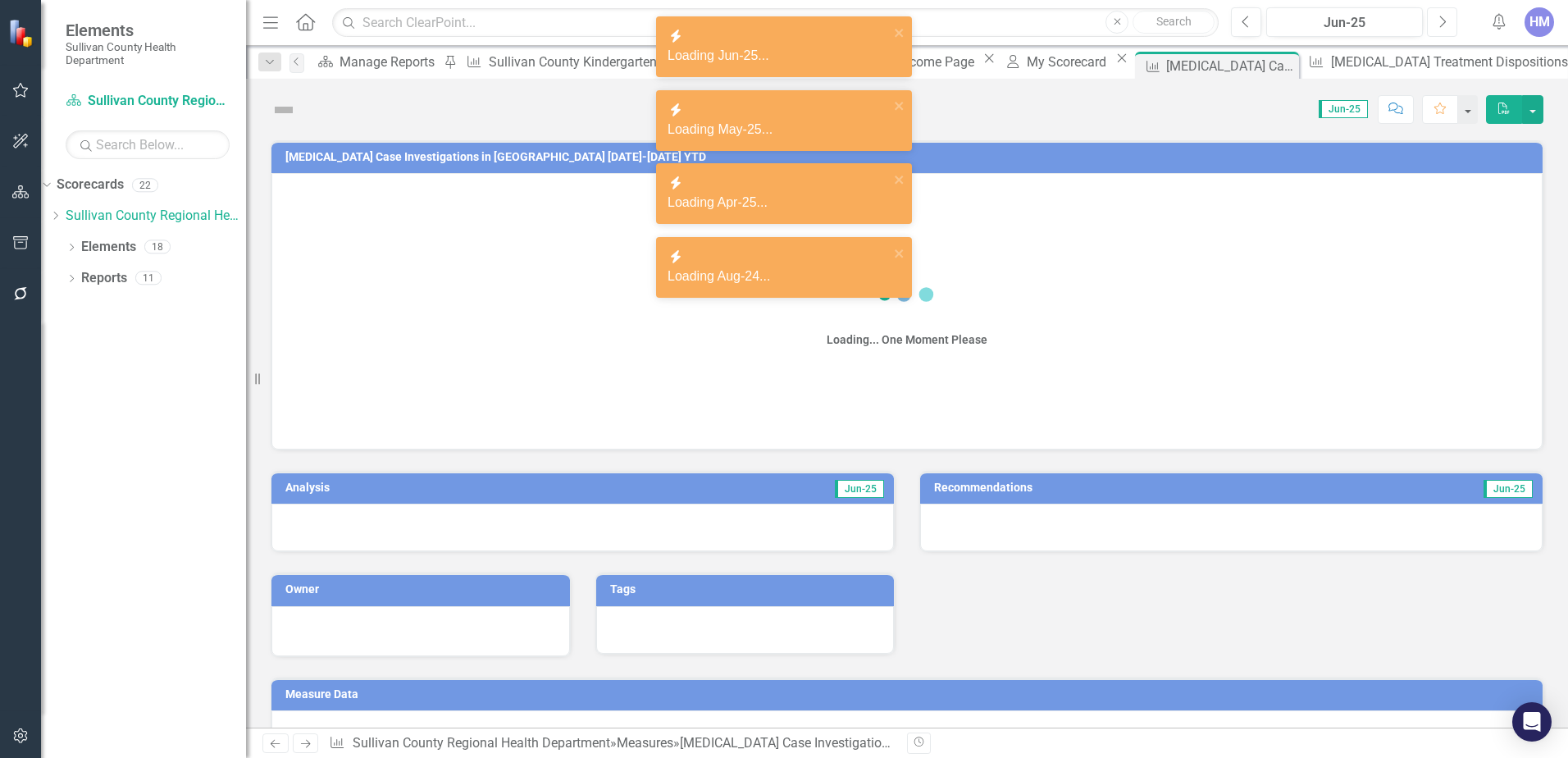
click at [1458, 22] on button "Next" at bounding box center [1443, 22] width 30 height 29
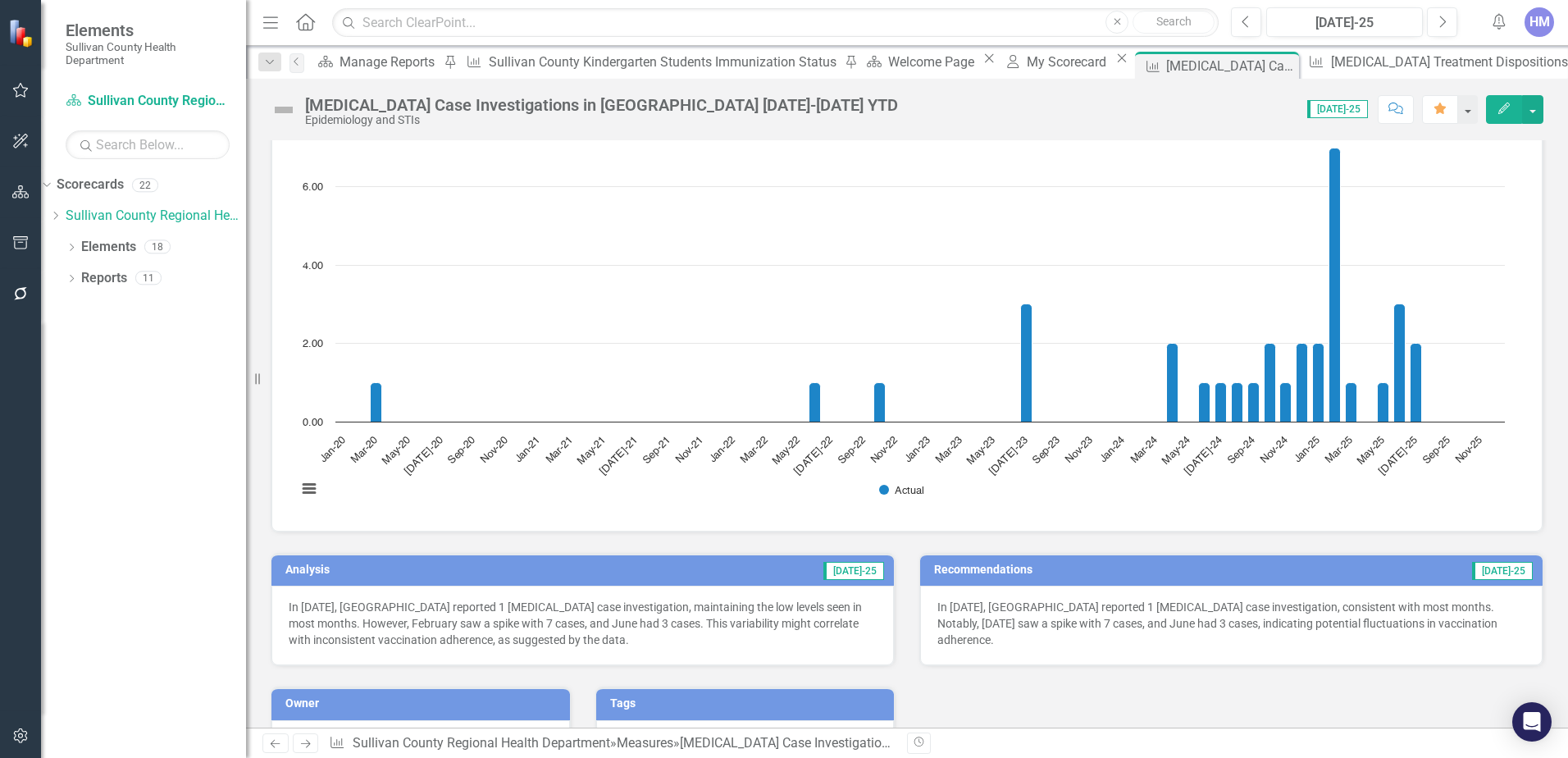
click at [782, 567] on td "[DATE]-25" at bounding box center [710, 572] width 351 height 25
click at [782, 568] on td "[DATE]-25" at bounding box center [710, 572] width 351 height 25
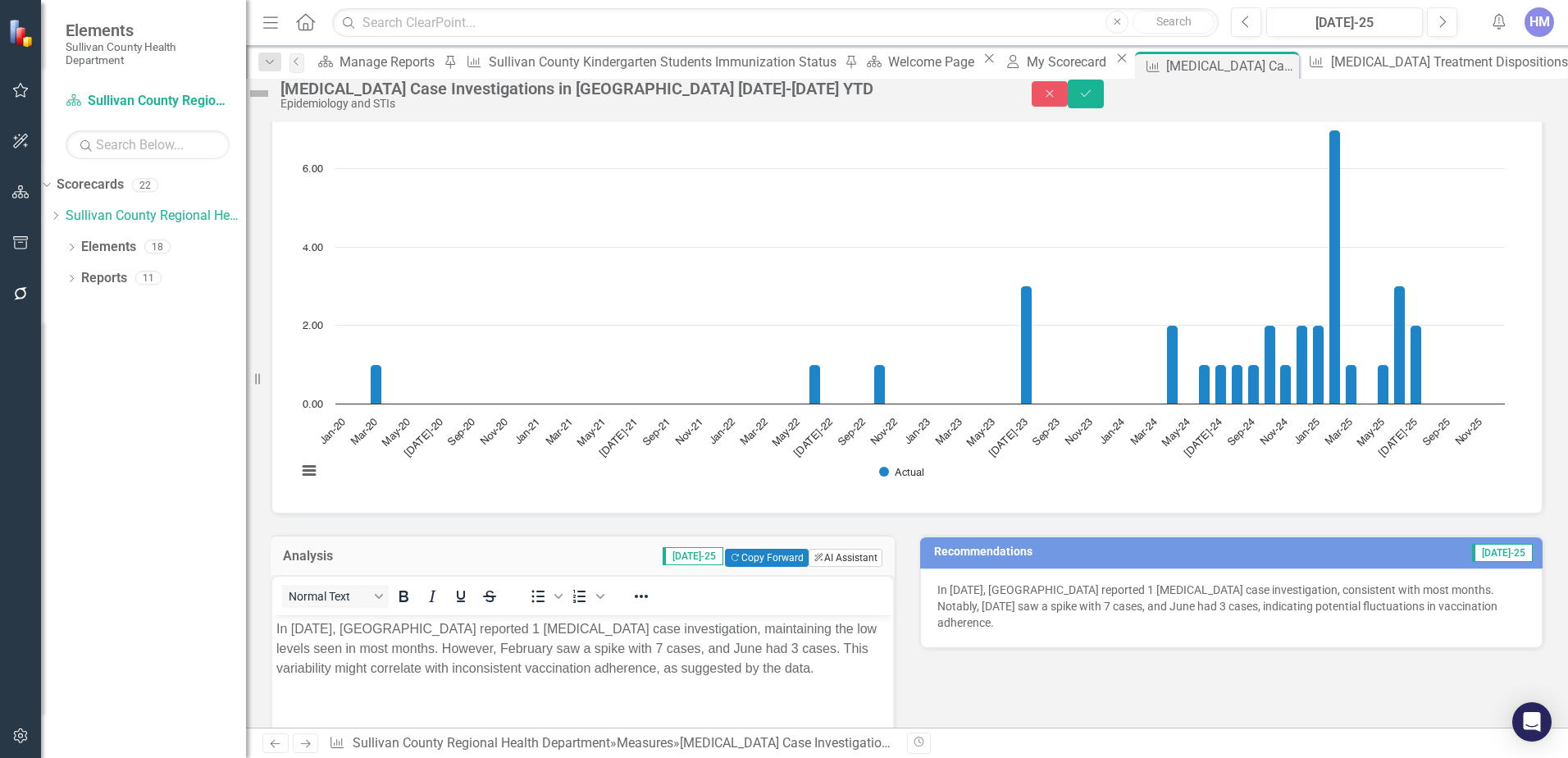
click at [853, 564] on button "ClearPoint AI AI Assistant" at bounding box center [845, 558] width 74 height 18
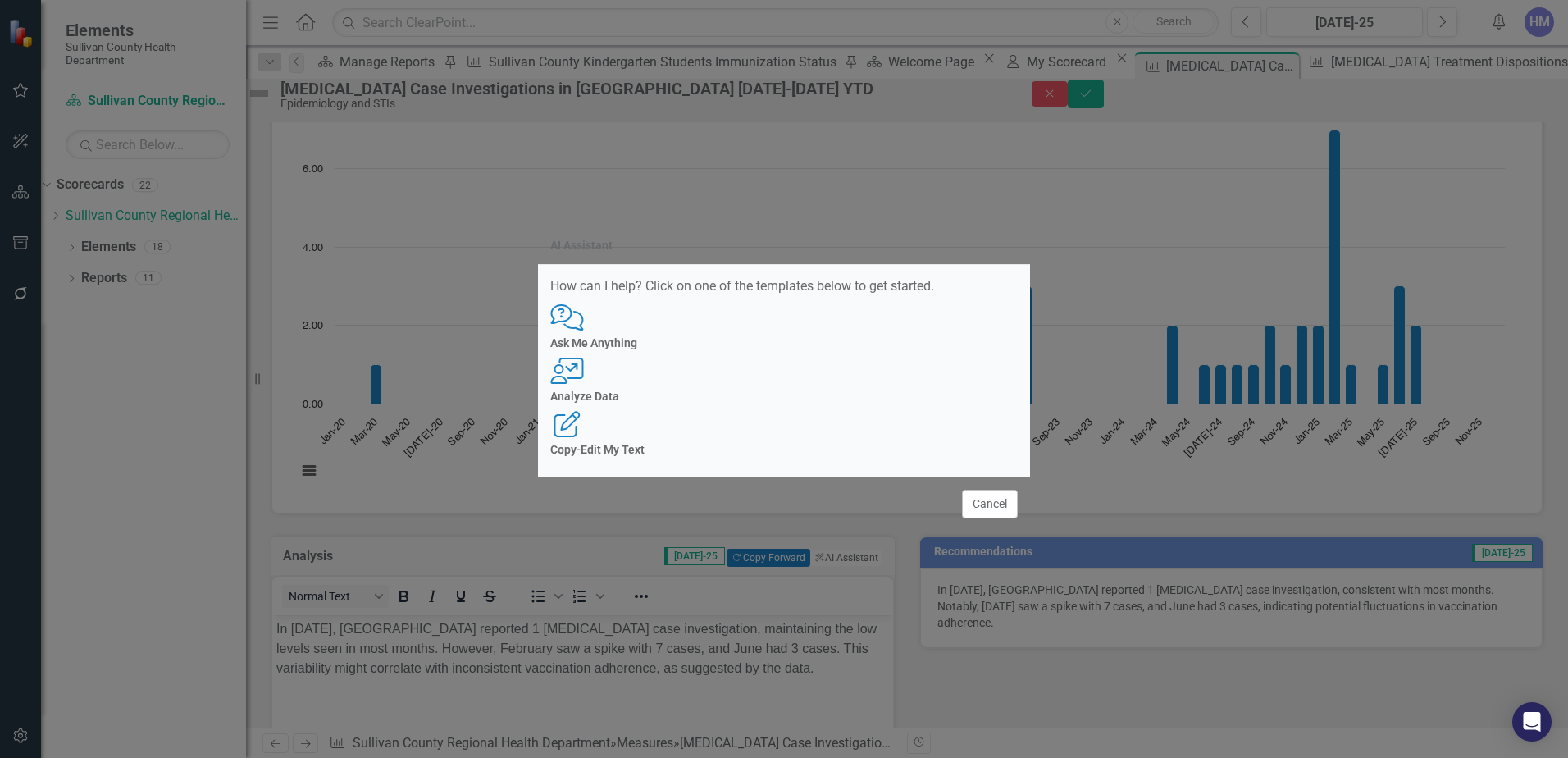
click at [809, 387] on div "User with Chart Analyze Data" at bounding box center [784, 380] width 468 height 45
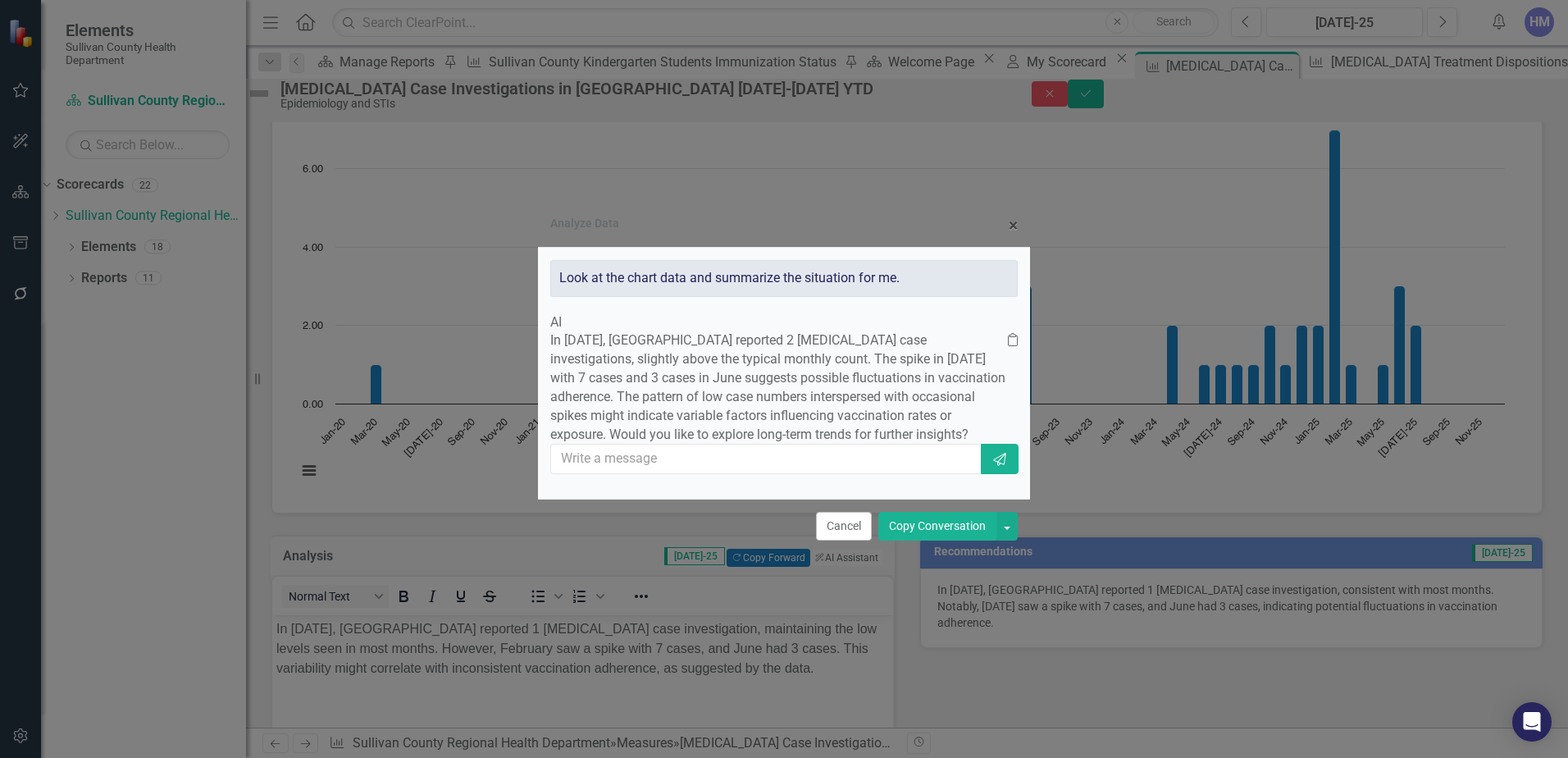
click at [911, 541] on button "Copy Conversation" at bounding box center [937, 527] width 118 height 28
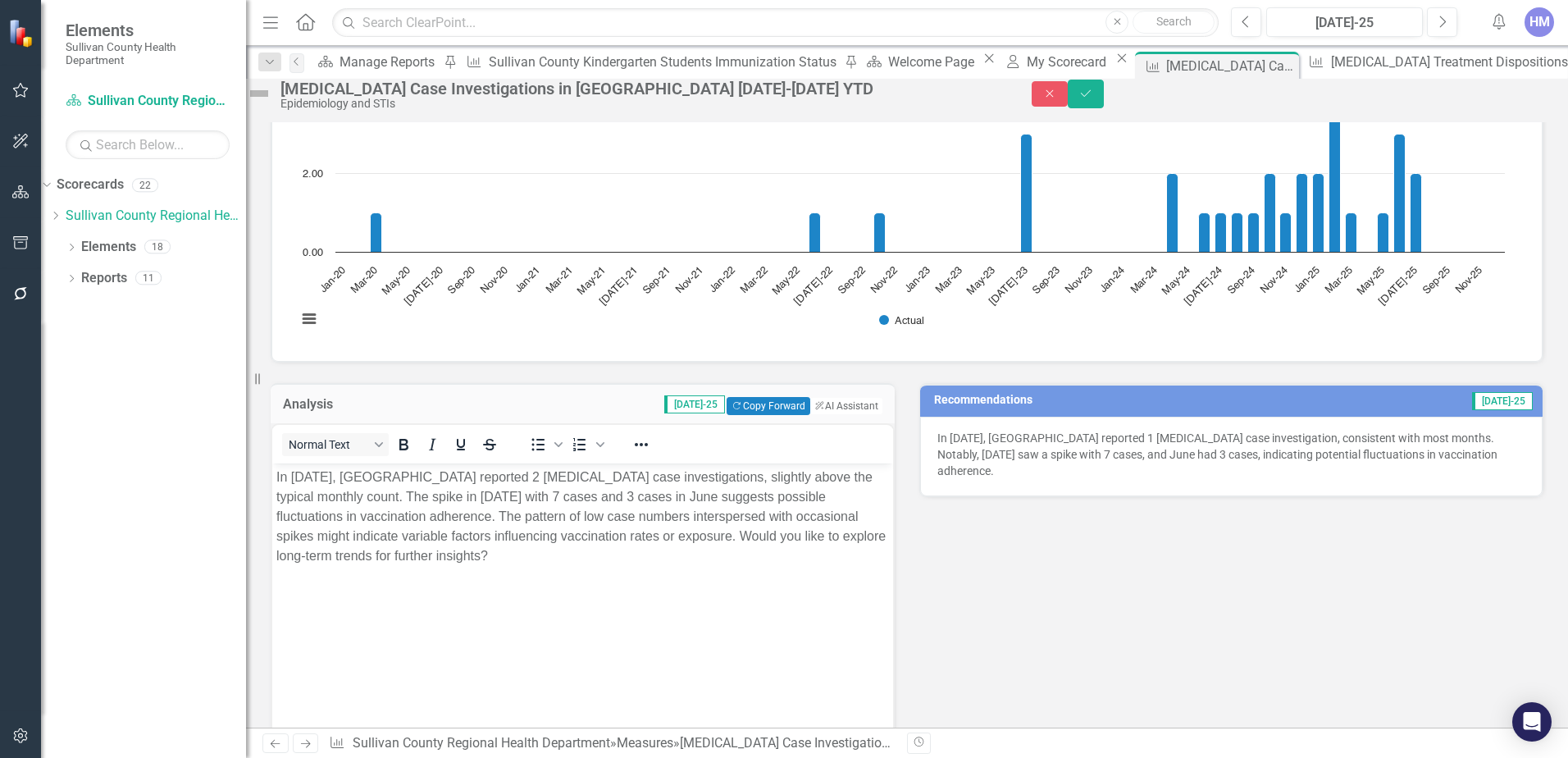
scroll to position [328, 0]
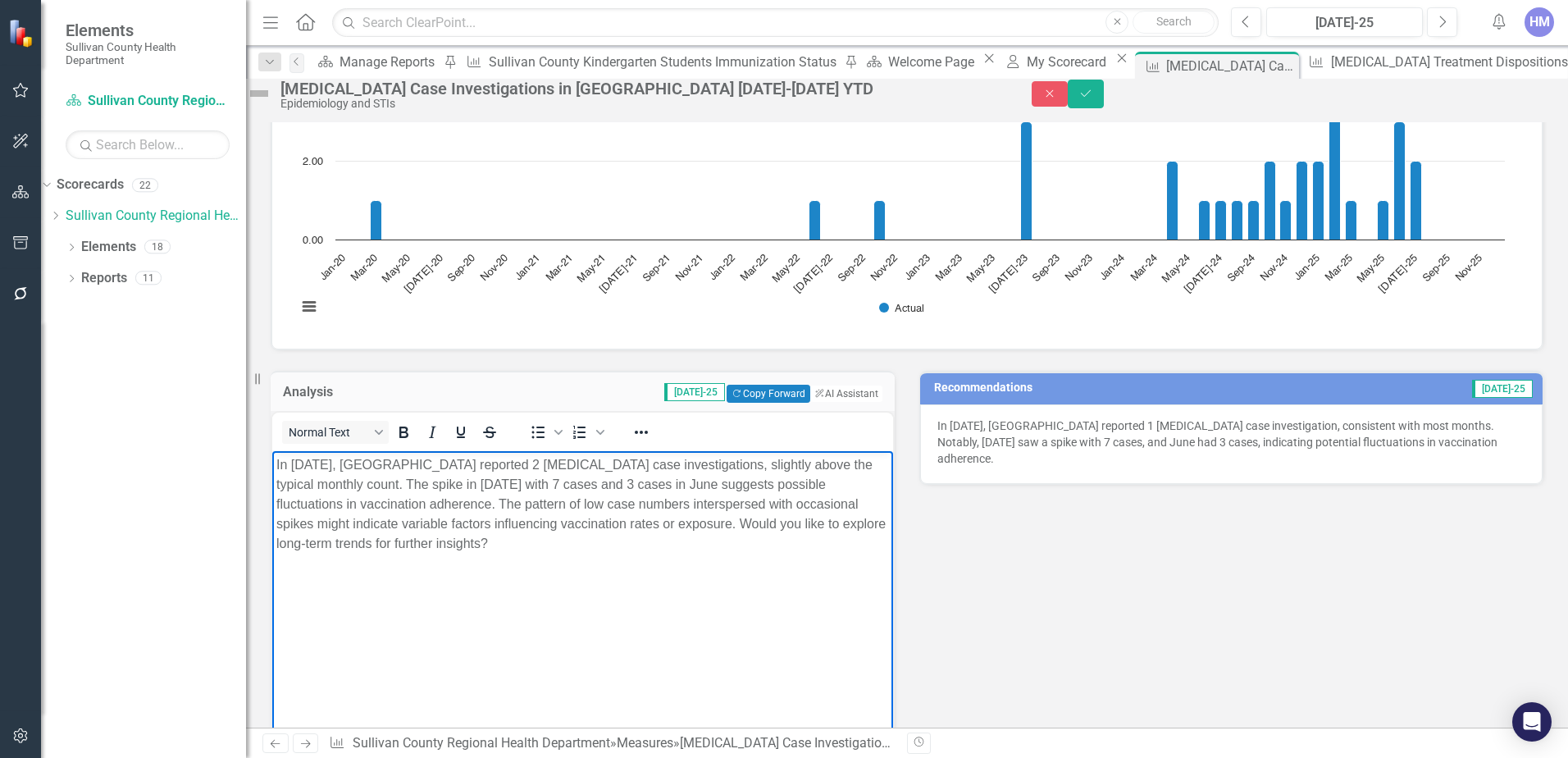
drag, startPoint x: 804, startPoint y: 519, endPoint x: 839, endPoint y: 569, distance: 61.0
click at [839, 569] on body "In [DATE], [GEOGRAPHIC_DATA] reported 2 [MEDICAL_DATA] case investigations, sli…" at bounding box center [583, 573] width 621 height 246
click at [1500, 398] on span "[DATE]-25" at bounding box center [1503, 389] width 60 height 18
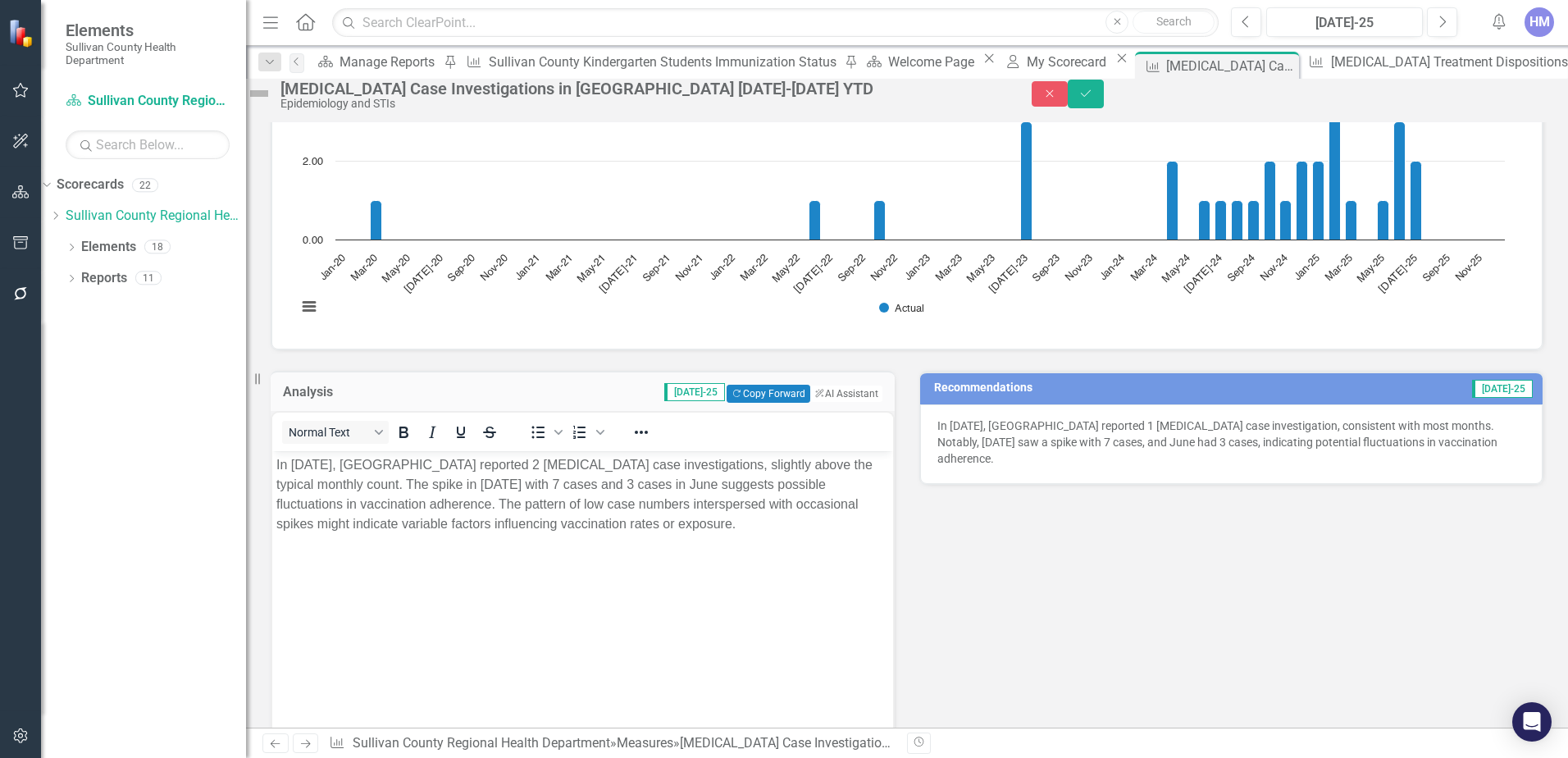
click at [1426, 402] on td "[DATE]-25" at bounding box center [1418, 390] width 233 height 25
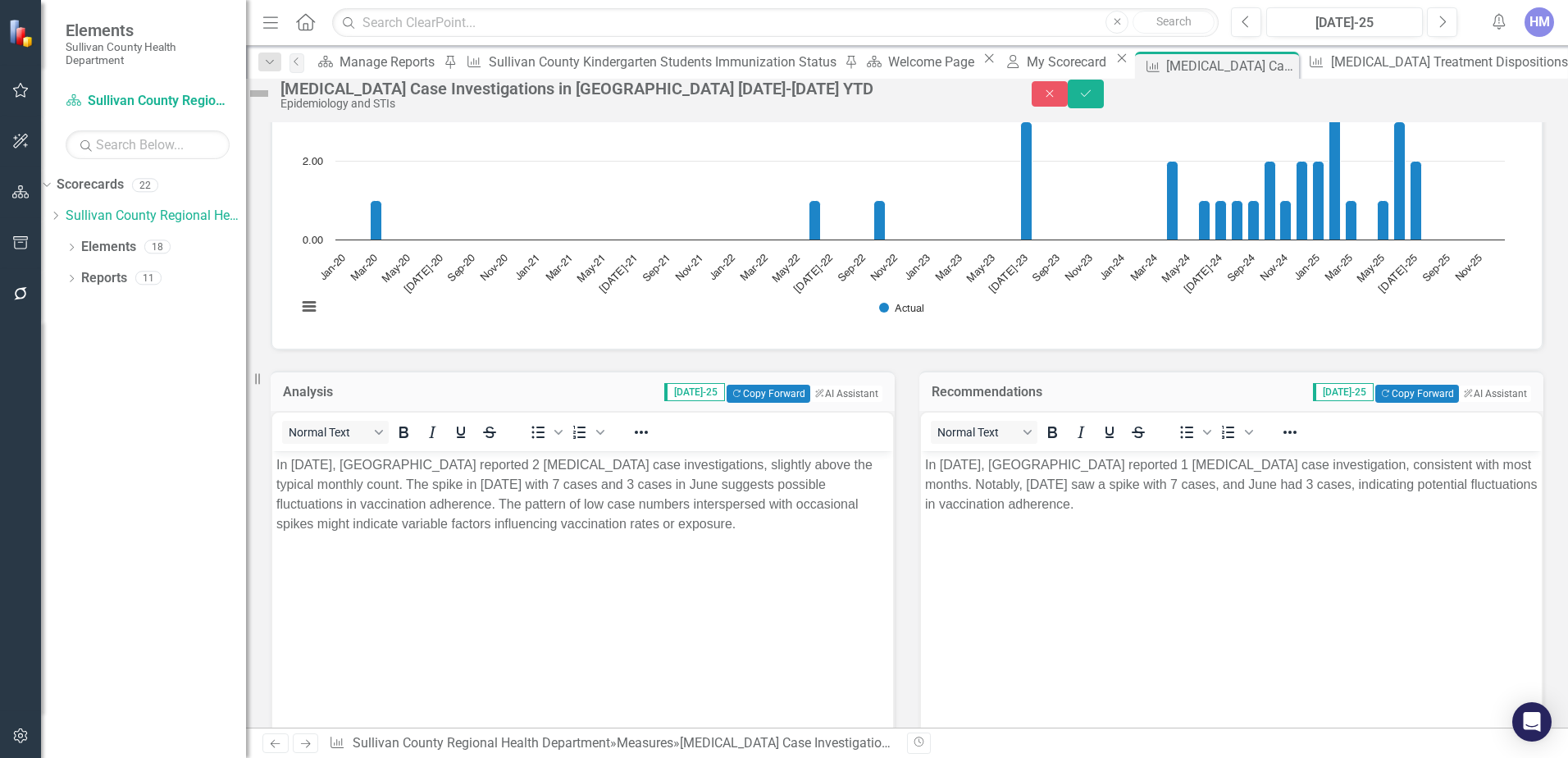
scroll to position [0, 0]
click at [1472, 403] on button "ClearPoint AI AI Assistant" at bounding box center [1494, 394] width 74 height 18
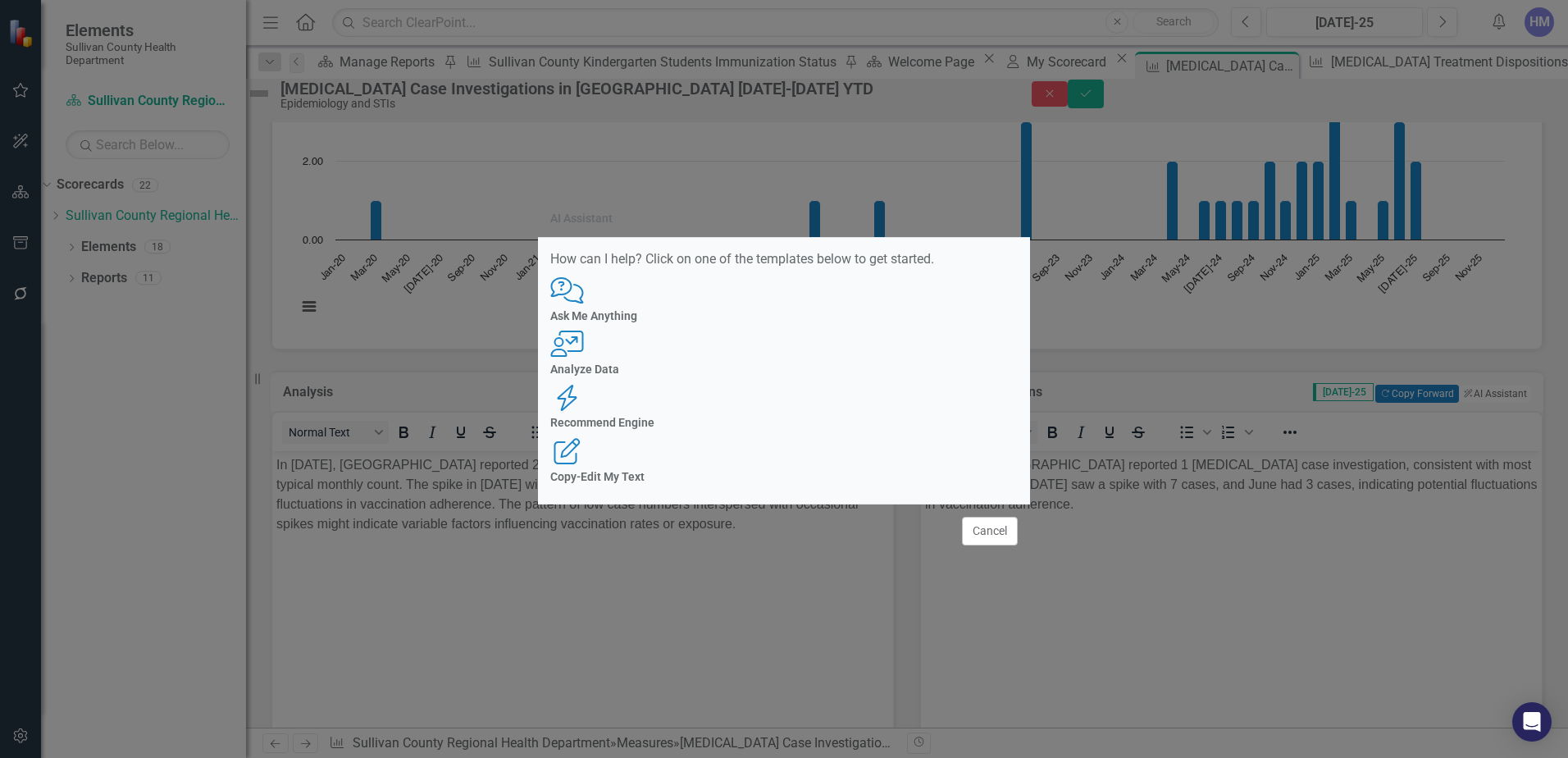
click at [787, 370] on div "Comments with Question Mark Ask Me Anything User with Chart Analyze Data Recomm…" at bounding box center [784, 380] width 468 height 206
click at [821, 385] on div "Recommend Engine Recommend Engine" at bounding box center [784, 408] width 468 height 45
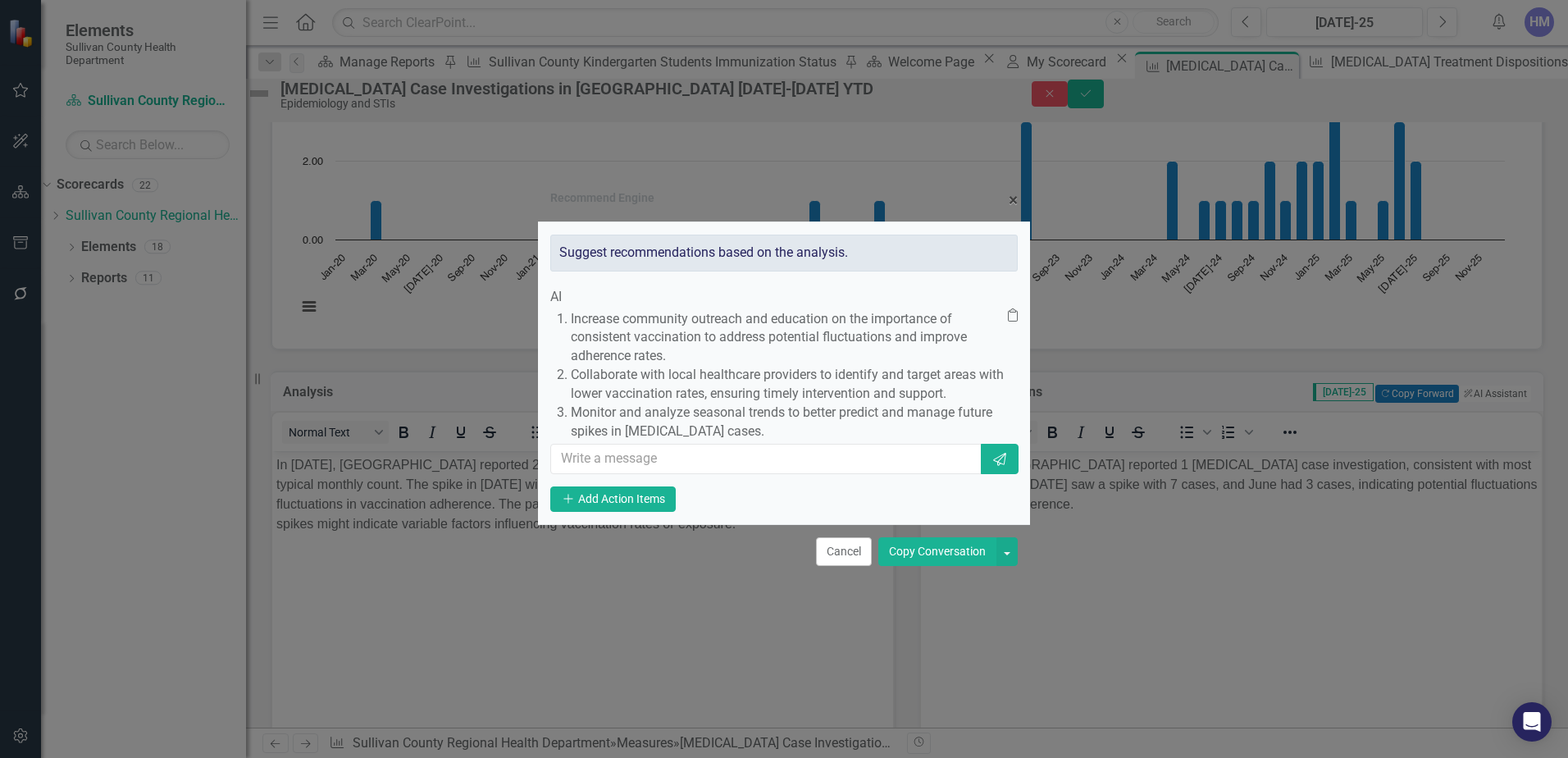
click at [973, 566] on button "Copy Conversation" at bounding box center [937, 552] width 118 height 28
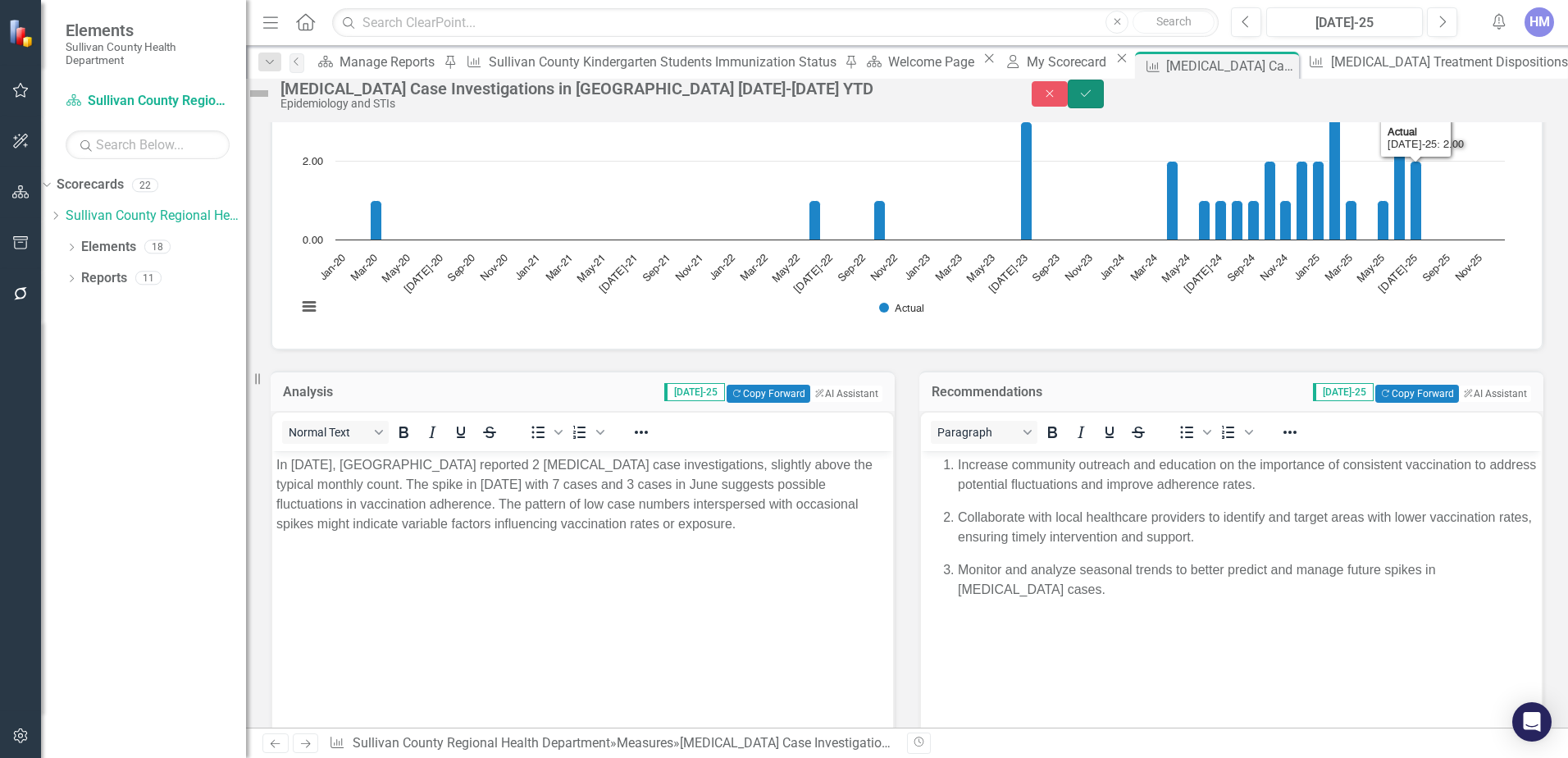
click at [1093, 92] on icon "Save" at bounding box center [1086, 93] width 15 height 11
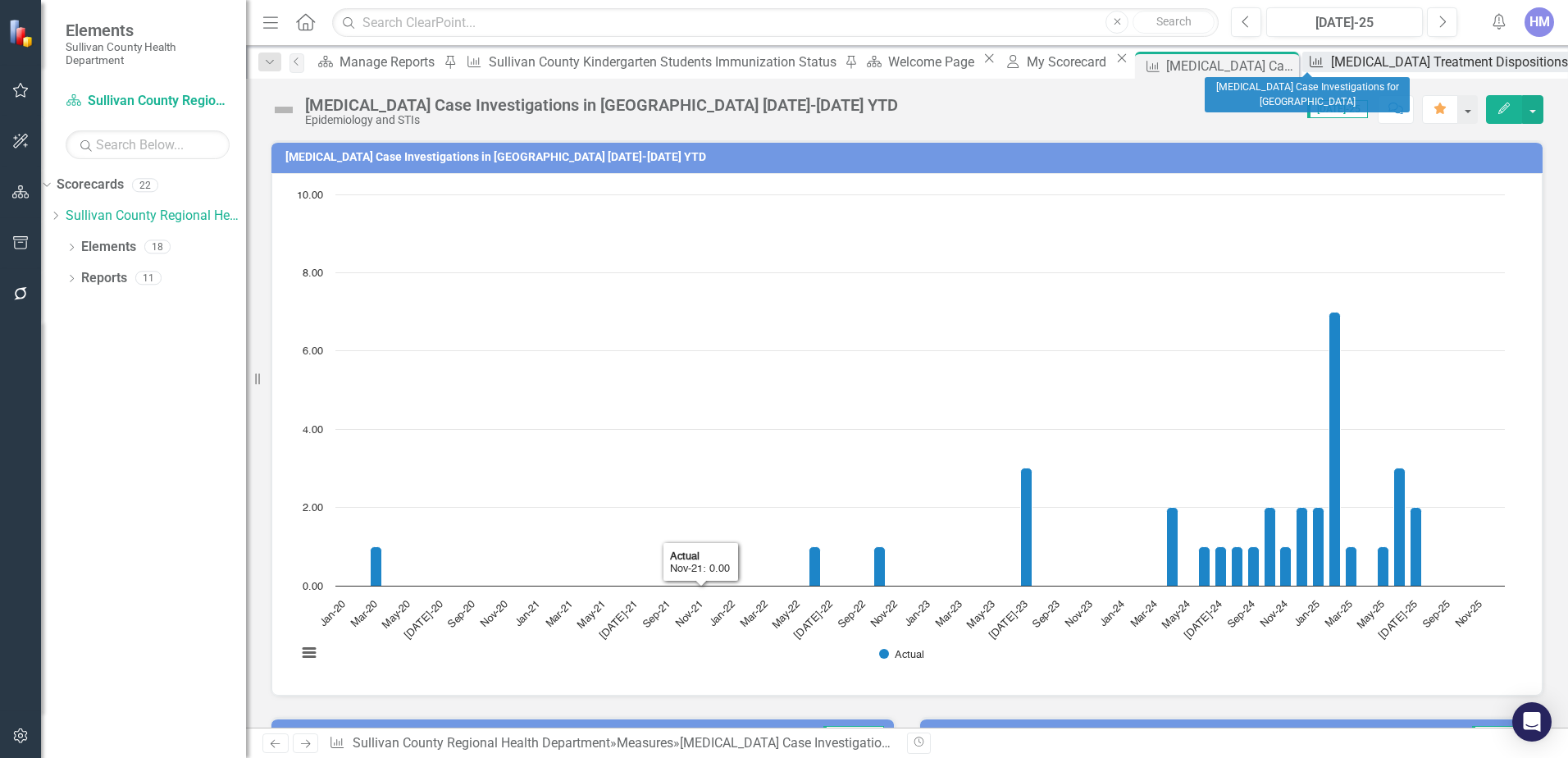
click at [1331, 52] on div "[MEDICAL_DATA] Treatment Dispositions" at bounding box center [1452, 62] width 242 height 21
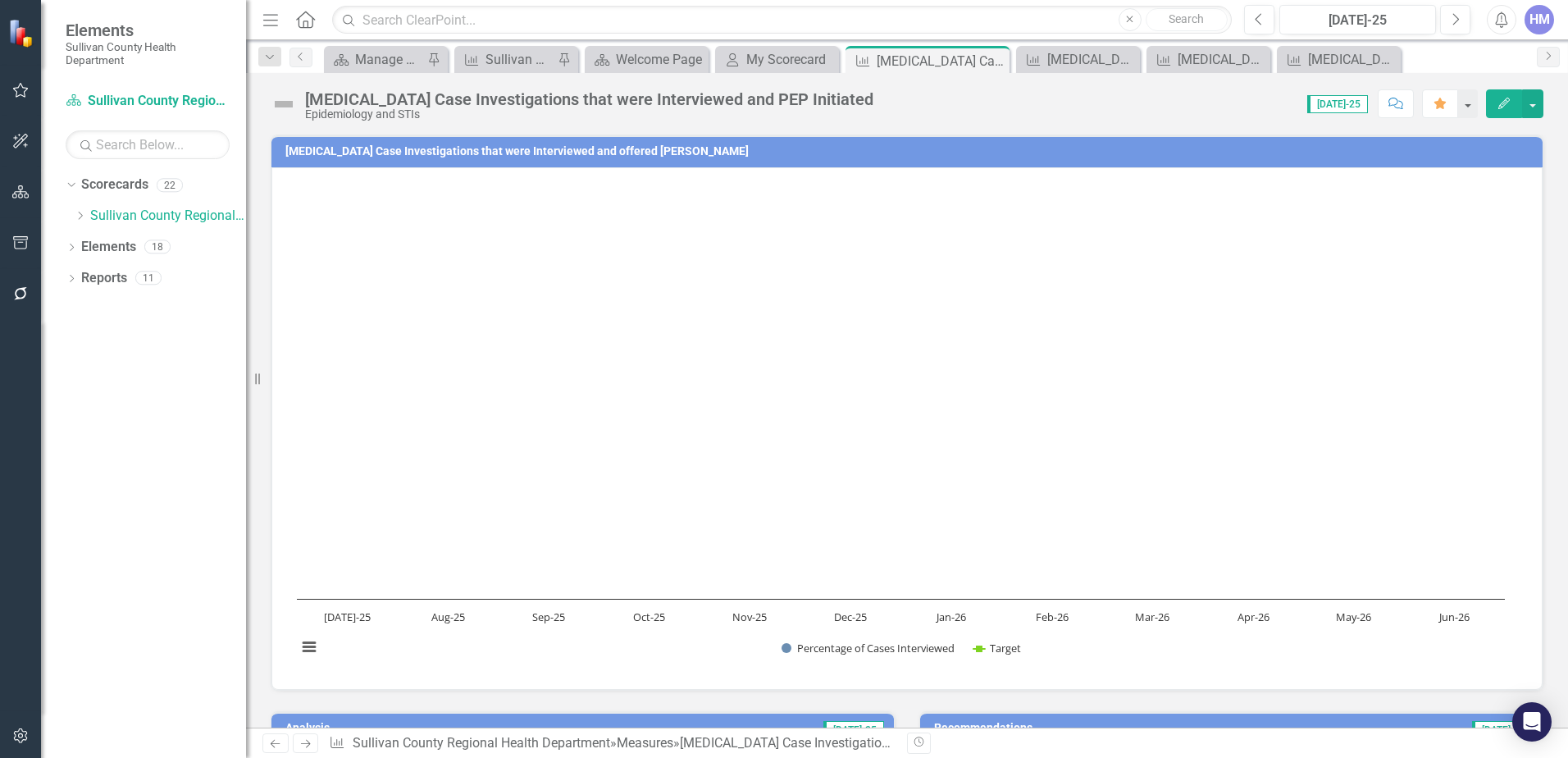
scroll to position [1642, 0]
click at [1343, 108] on span "[DATE]-25" at bounding box center [1338, 104] width 60 height 18
drag, startPoint x: 1343, startPoint y: 108, endPoint x: 1225, endPoint y: 120, distance: 118.6
click at [1225, 120] on div "[MEDICAL_DATA] Case Investigations that were Interviewed and [PERSON_NAME] Epid…" at bounding box center [908, 97] width 1323 height 49
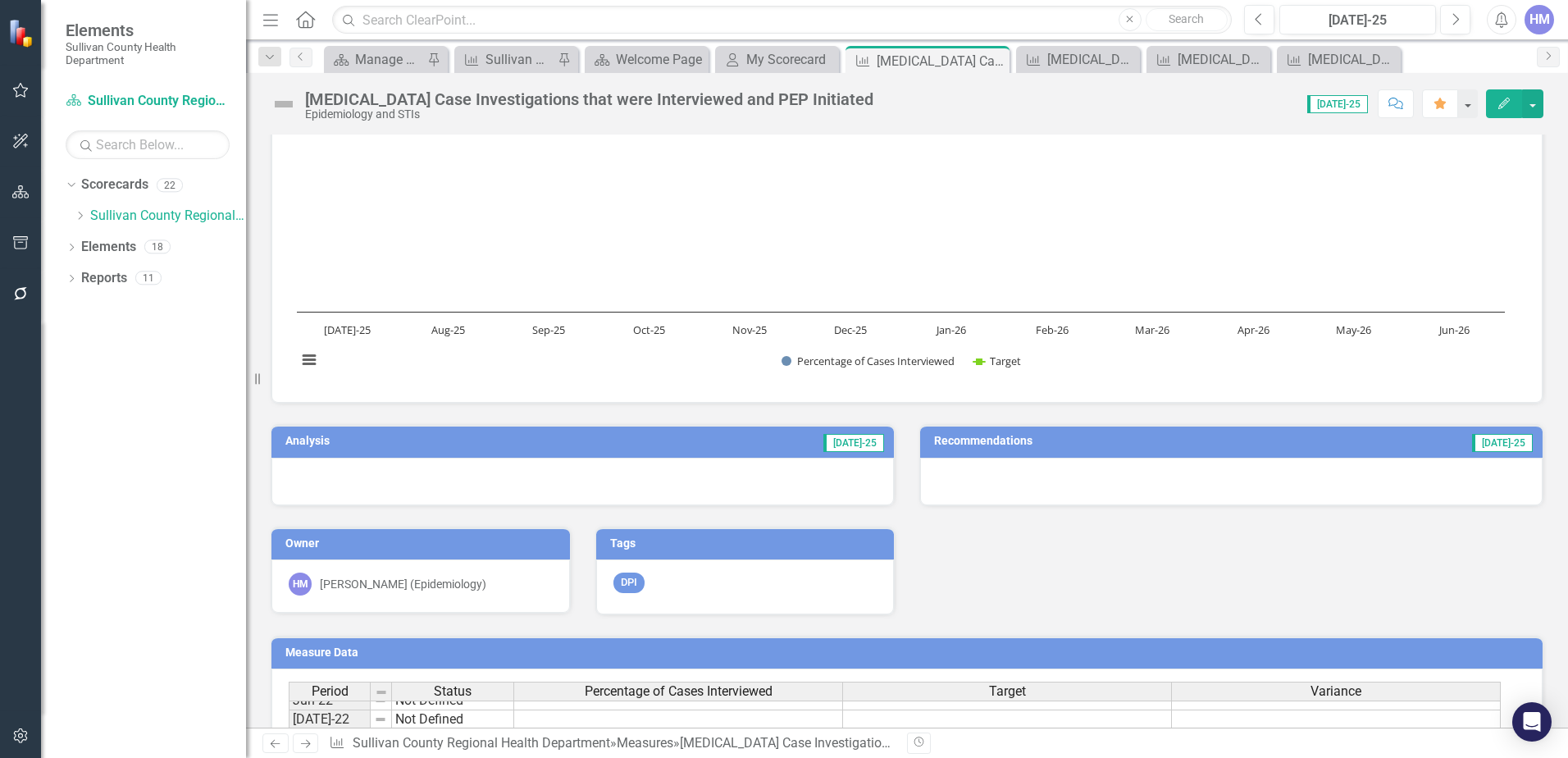
scroll to position [0, 0]
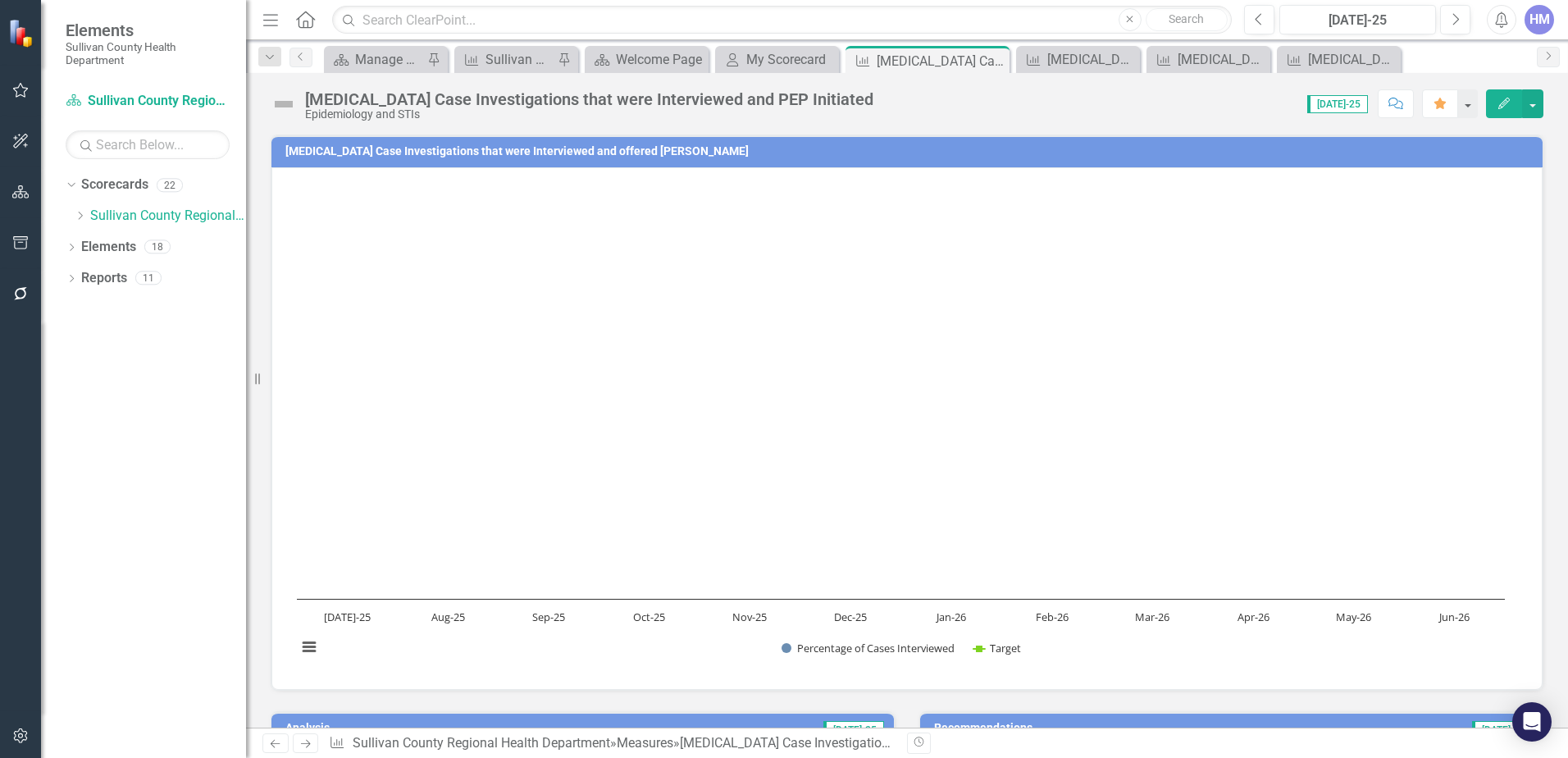
click at [501, 159] on td "[MEDICAL_DATA] Case Investigations that were Interviewed and offered [PERSON_NA…" at bounding box center [910, 154] width 1249 height 25
click at [1537, 104] on button "button" at bounding box center [1533, 104] width 22 height 28
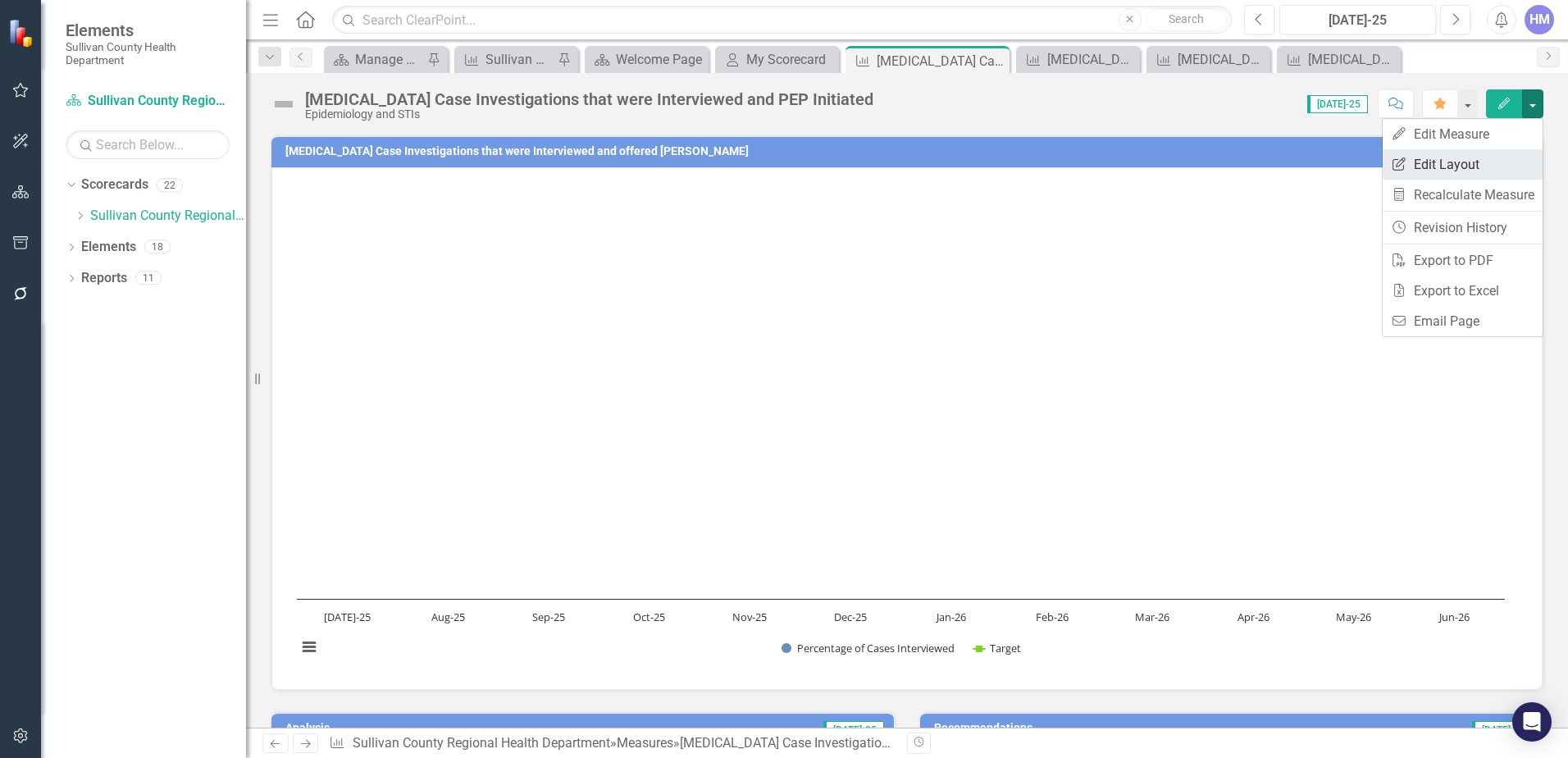
click at [1450, 165] on link "Edit Report Edit Layout" at bounding box center [1463, 164] width 160 height 30
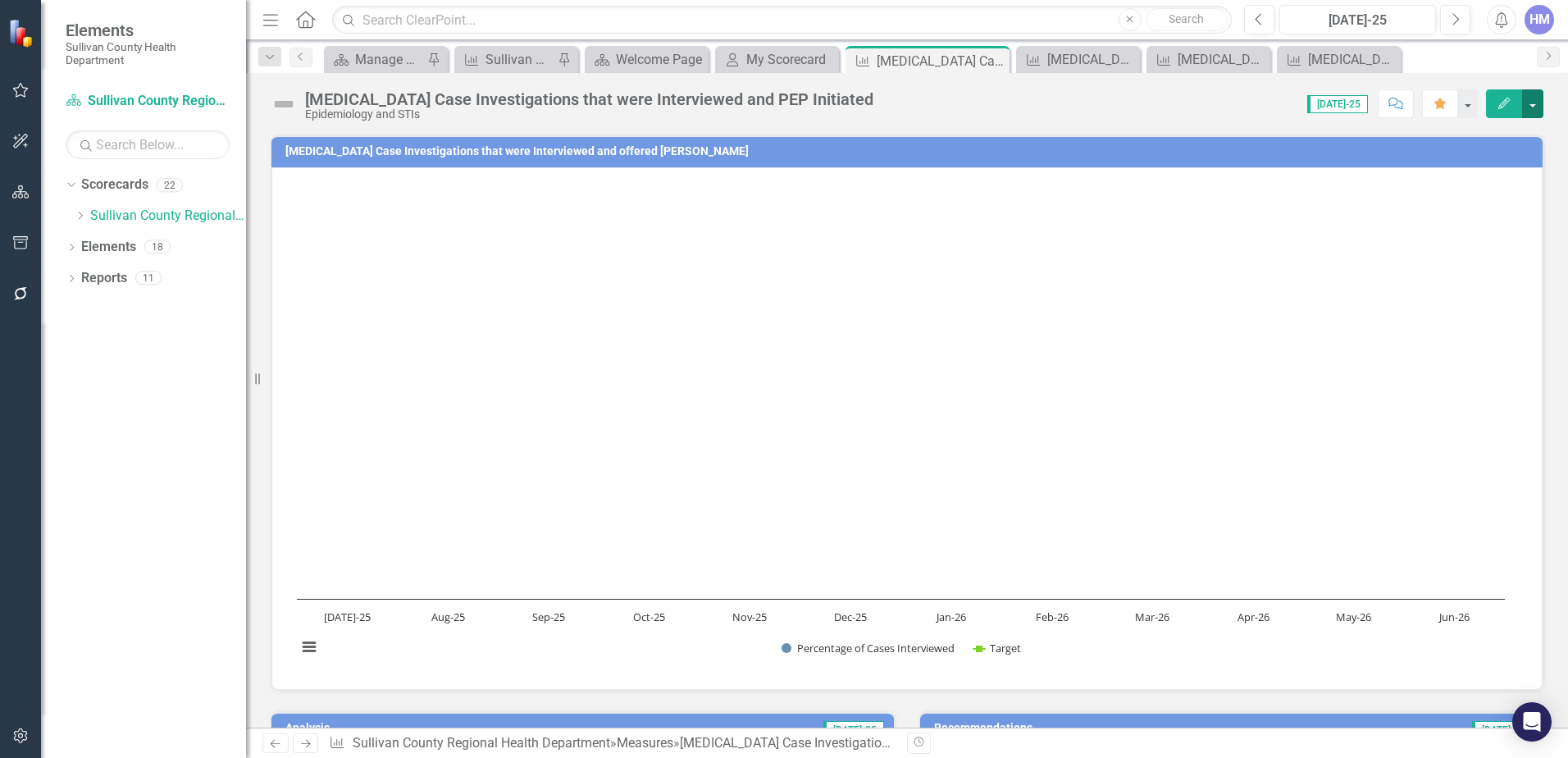
click at [1539, 102] on button "button" at bounding box center [1533, 104] width 22 height 28
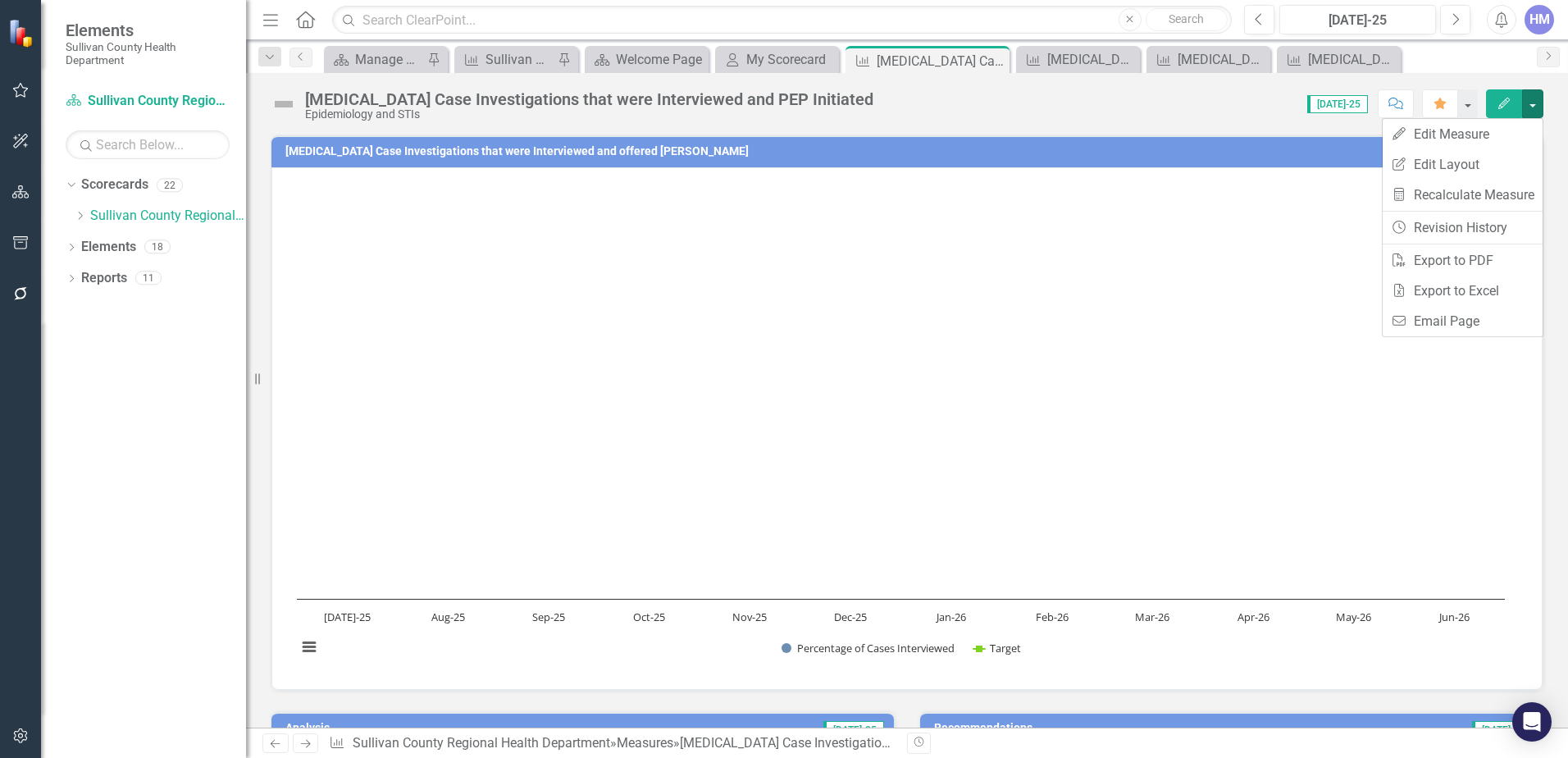
click at [1329, 305] on rect "Interactive chart" at bounding box center [901, 427] width 1225 height 493
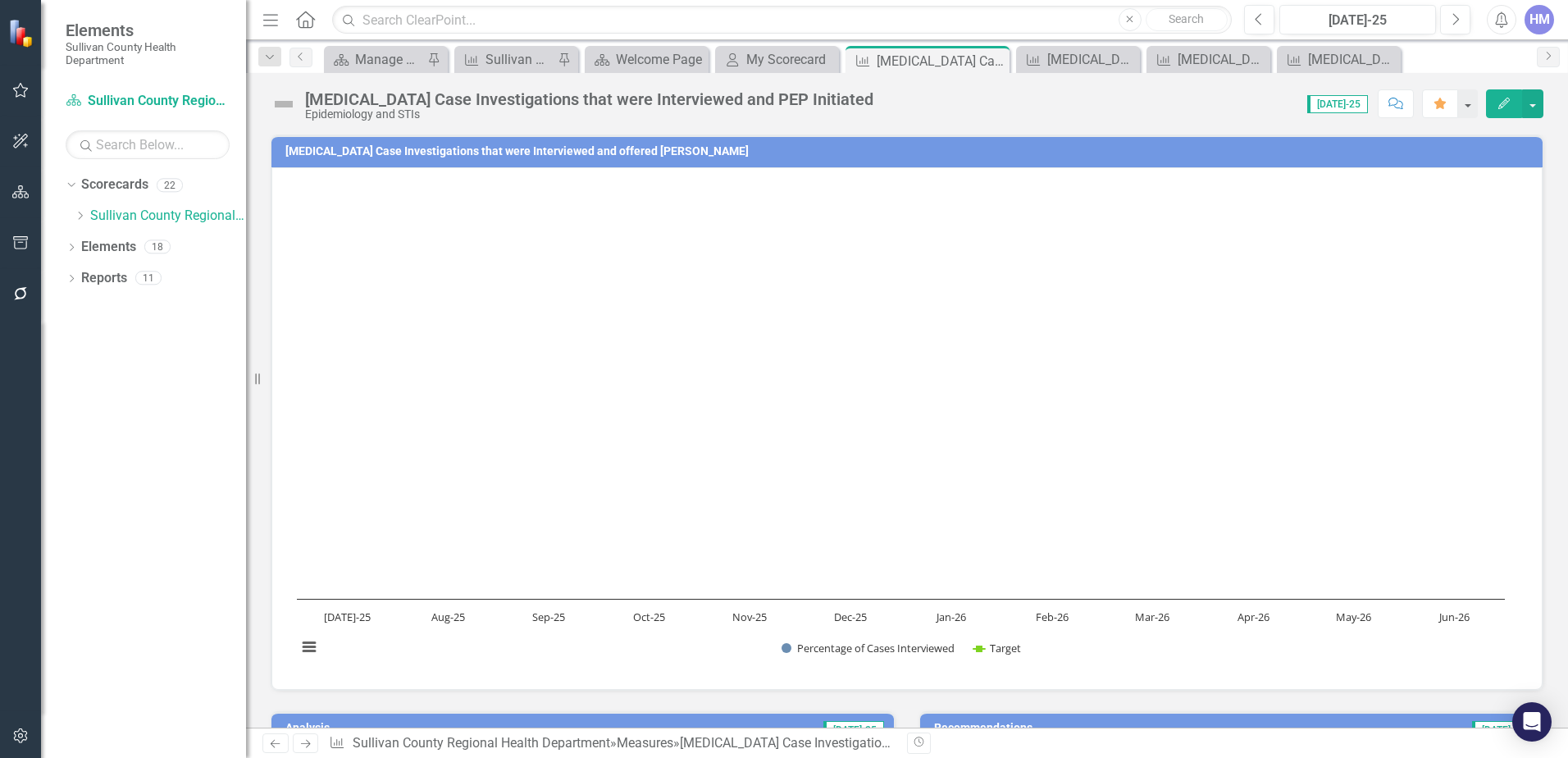
click at [360, 149] on h3 "[MEDICAL_DATA] Case Investigations that were Interviewed and offered [PERSON_NA…" at bounding box center [910, 151] width 1249 height 12
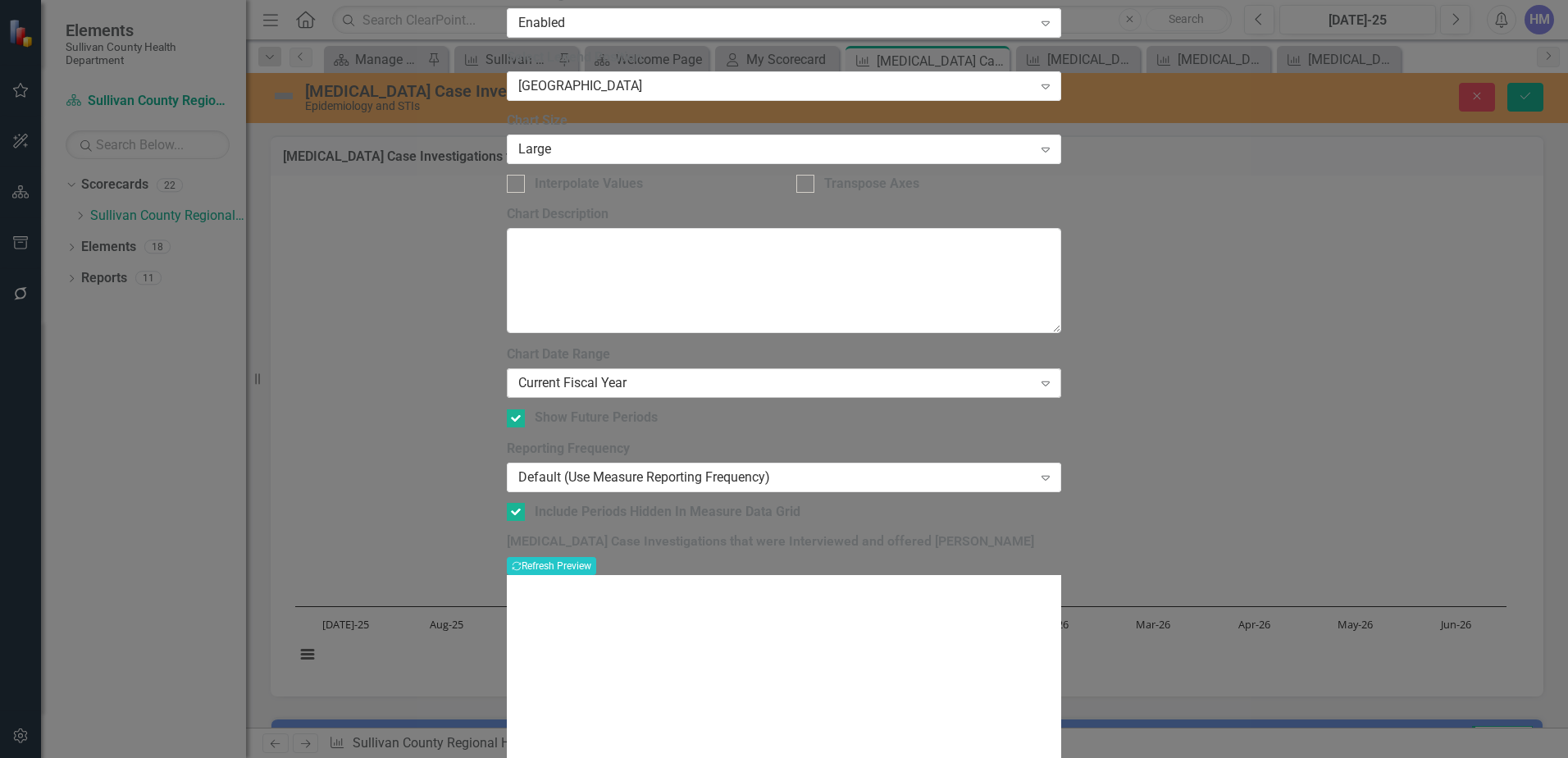
click at [785, 374] on div "Current Fiscal Year" at bounding box center [776, 383] width 514 height 19
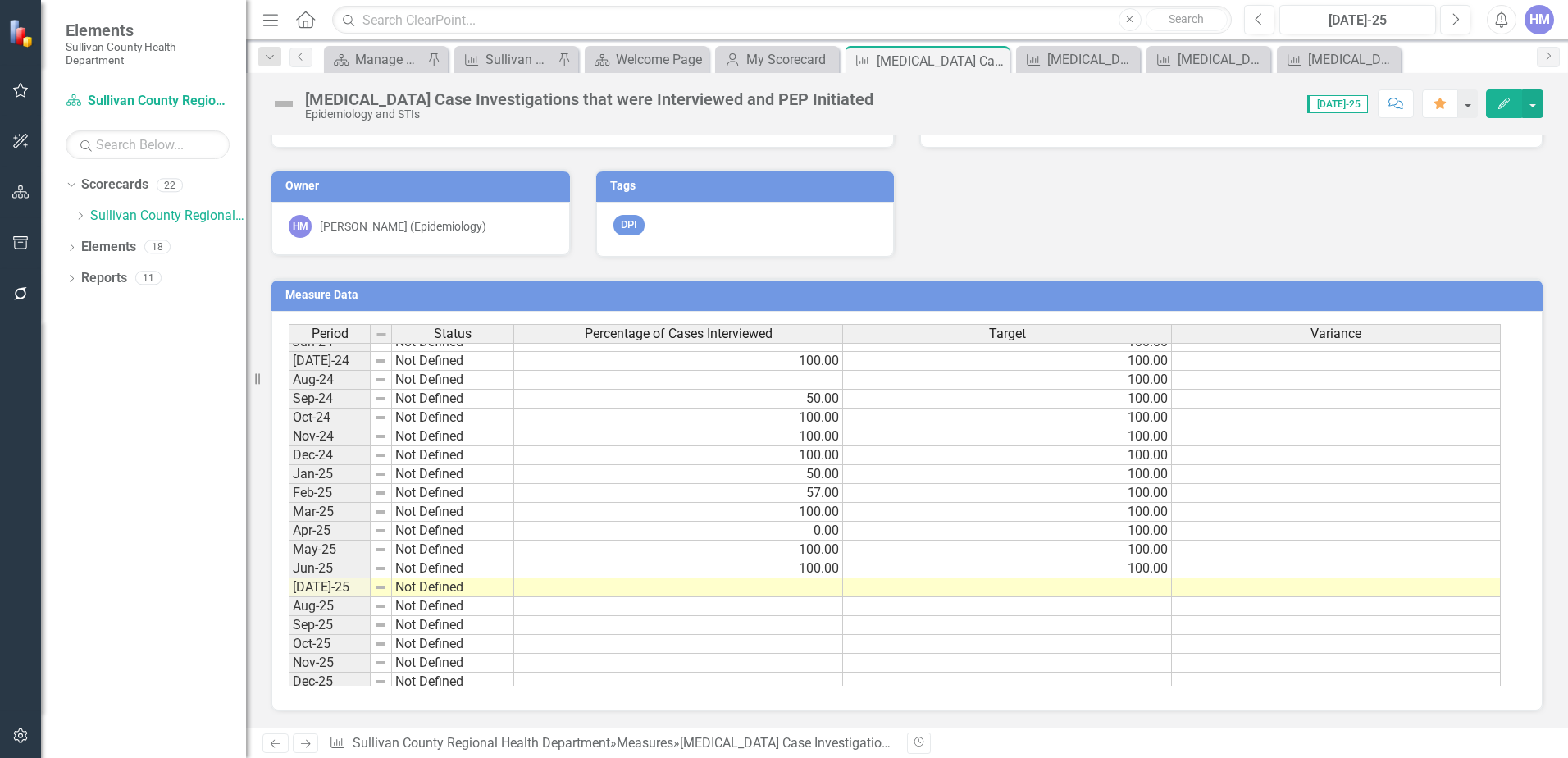
scroll to position [1806, 0]
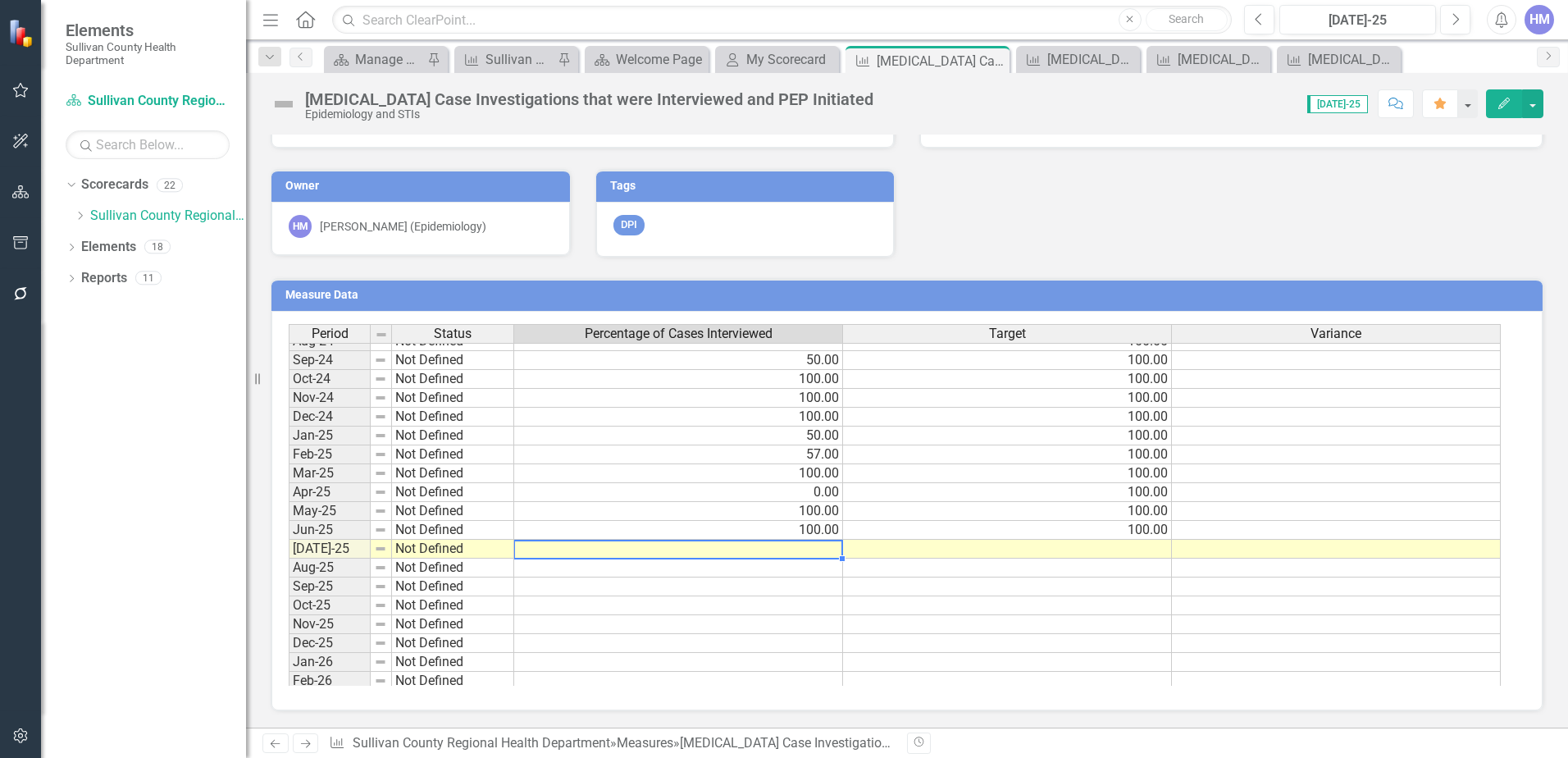
click at [793, 554] on tbody "Oct-23 Not Defined 100.00 Nov-23 Not Defined 100.00 Dec-23 Not Defined 100.00 J…" at bounding box center [894, 511] width 1212 height 737
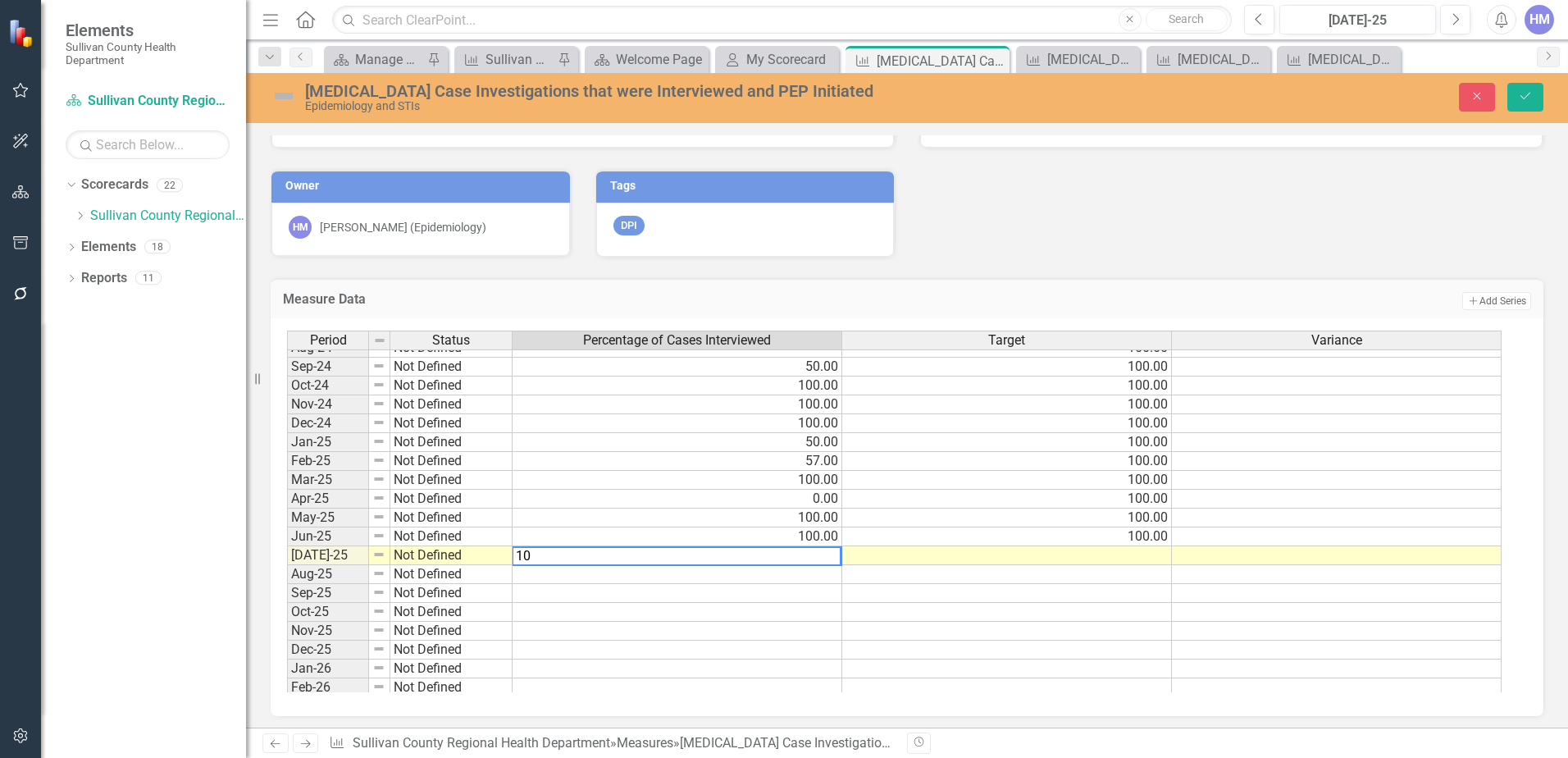
type textarea "1"
type textarea "50"
click at [684, 616] on td at bounding box center [677, 613] width 330 height 19
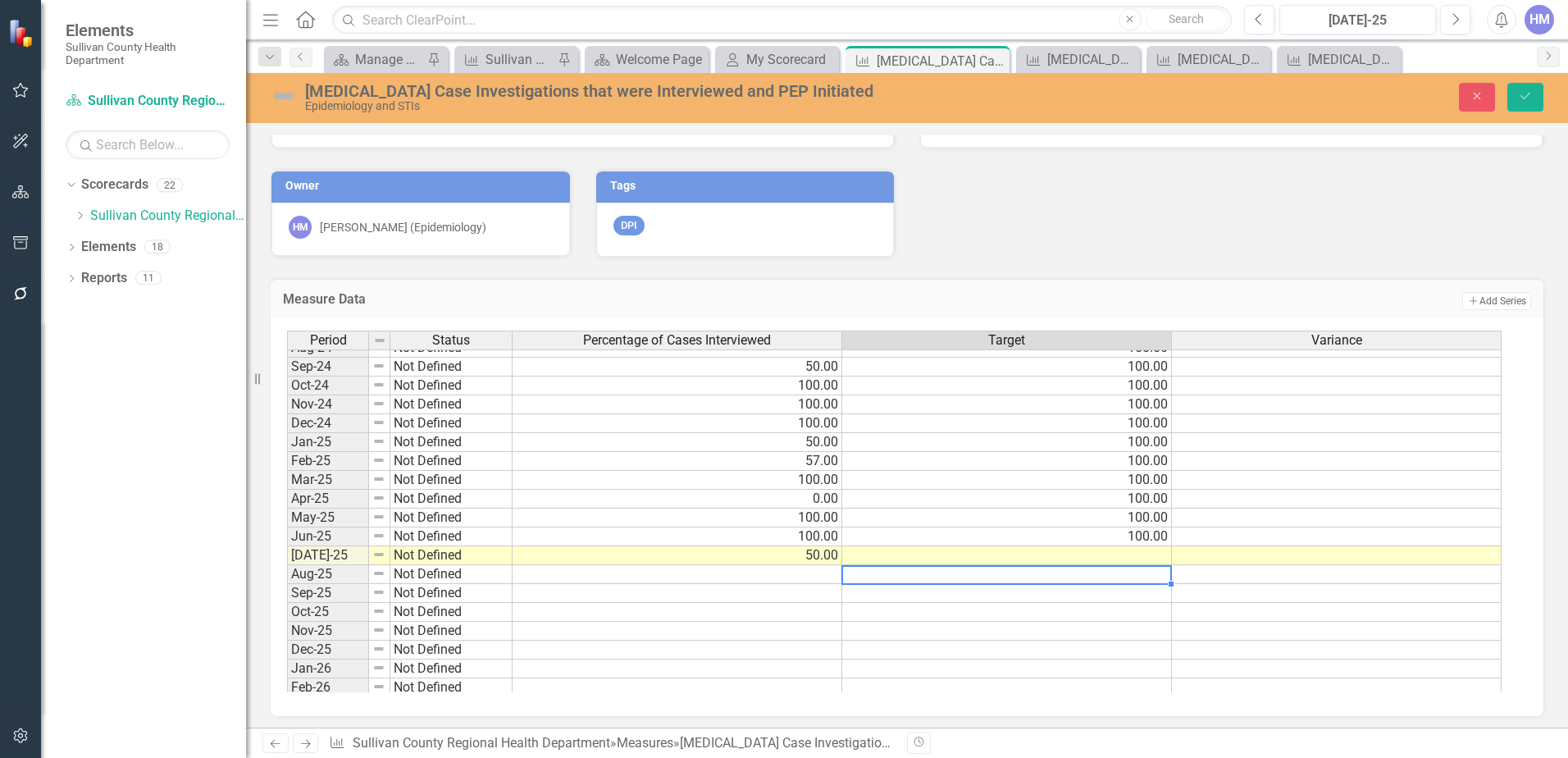
click at [1156, 568] on td at bounding box center [1008, 575] width 330 height 19
click at [1156, 558] on td at bounding box center [1008, 556] width 330 height 19
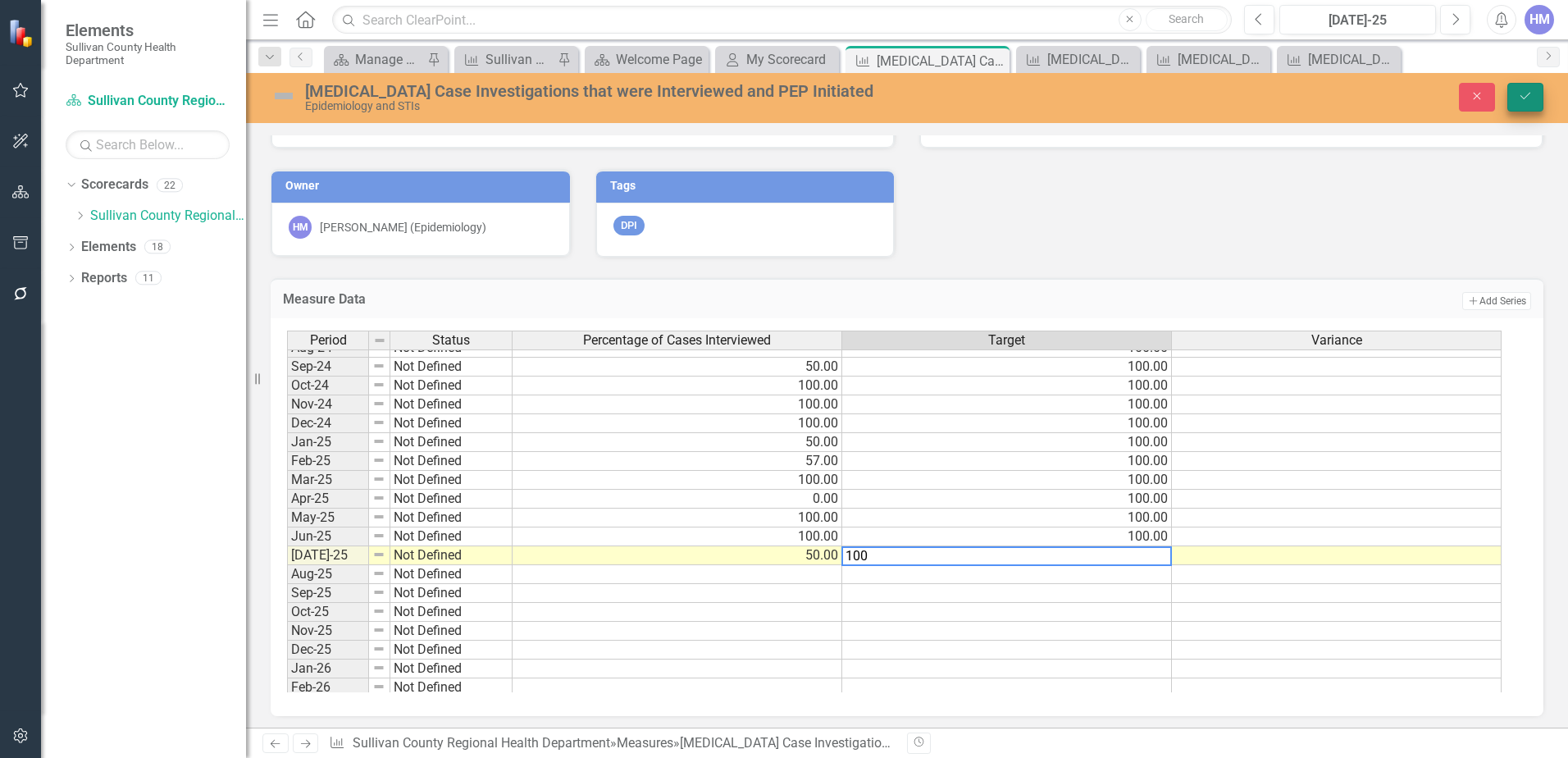
type textarea "100"
click at [1518, 97] on icon "Save" at bounding box center [1526, 96] width 15 height 11
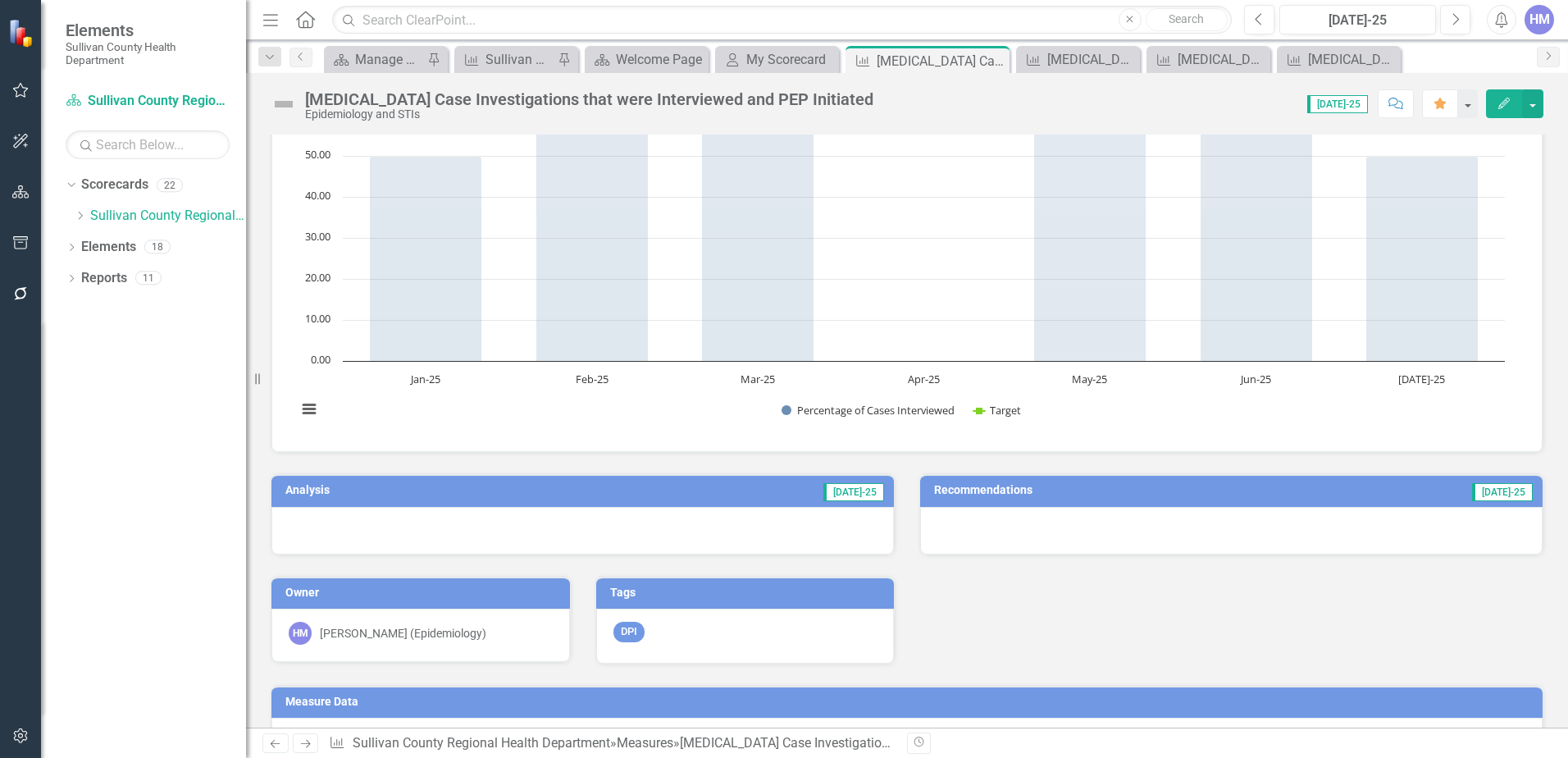
scroll to position [246, 0]
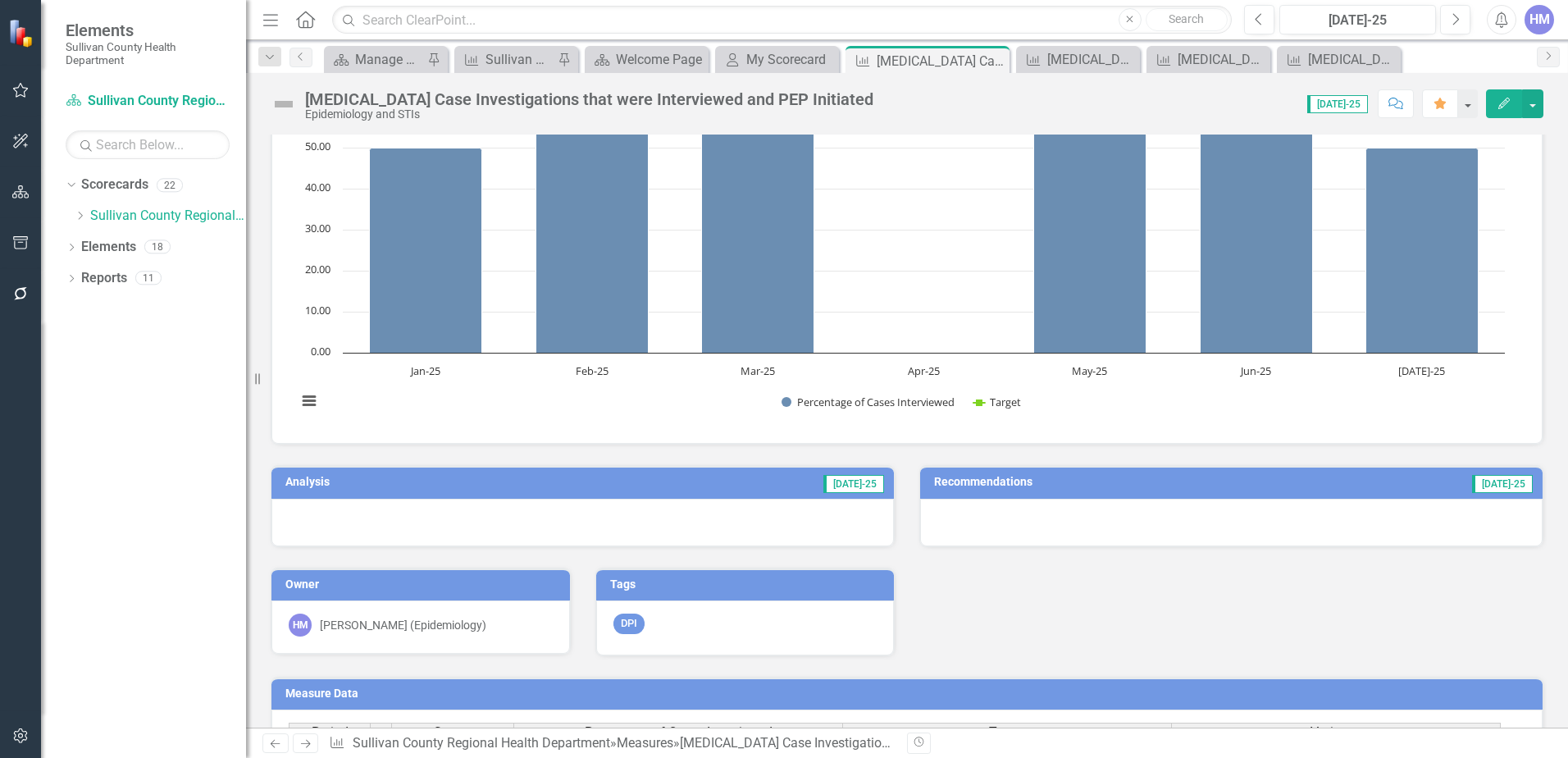
click at [845, 481] on span "[DATE]-25" at bounding box center [854, 483] width 60 height 18
click at [593, 478] on td "[DATE]-25" at bounding box center [710, 484] width 351 height 25
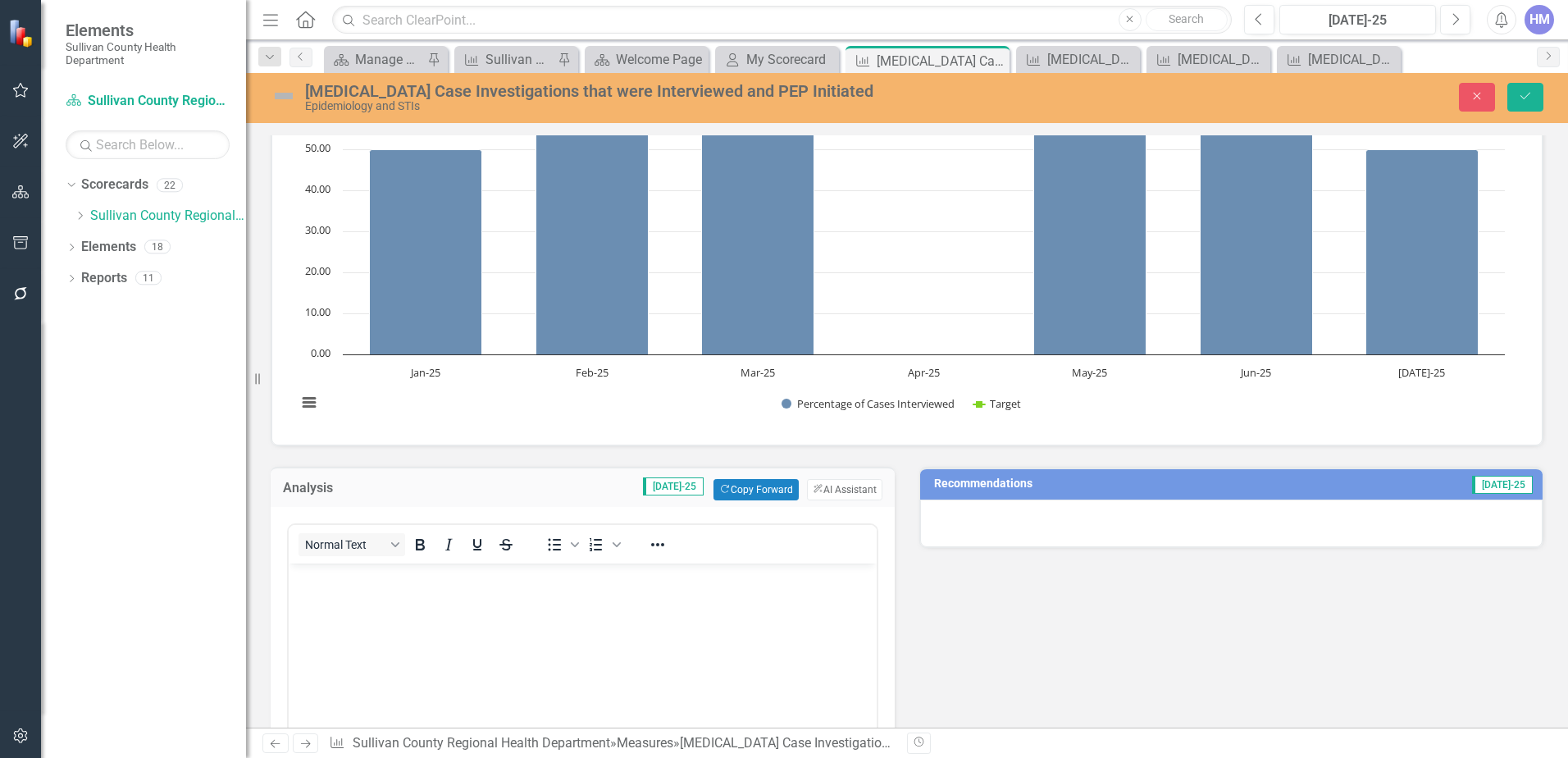
scroll to position [0, 0]
click at [834, 494] on button "ClearPoint AI AI Assistant" at bounding box center [845, 490] width 75 height 22
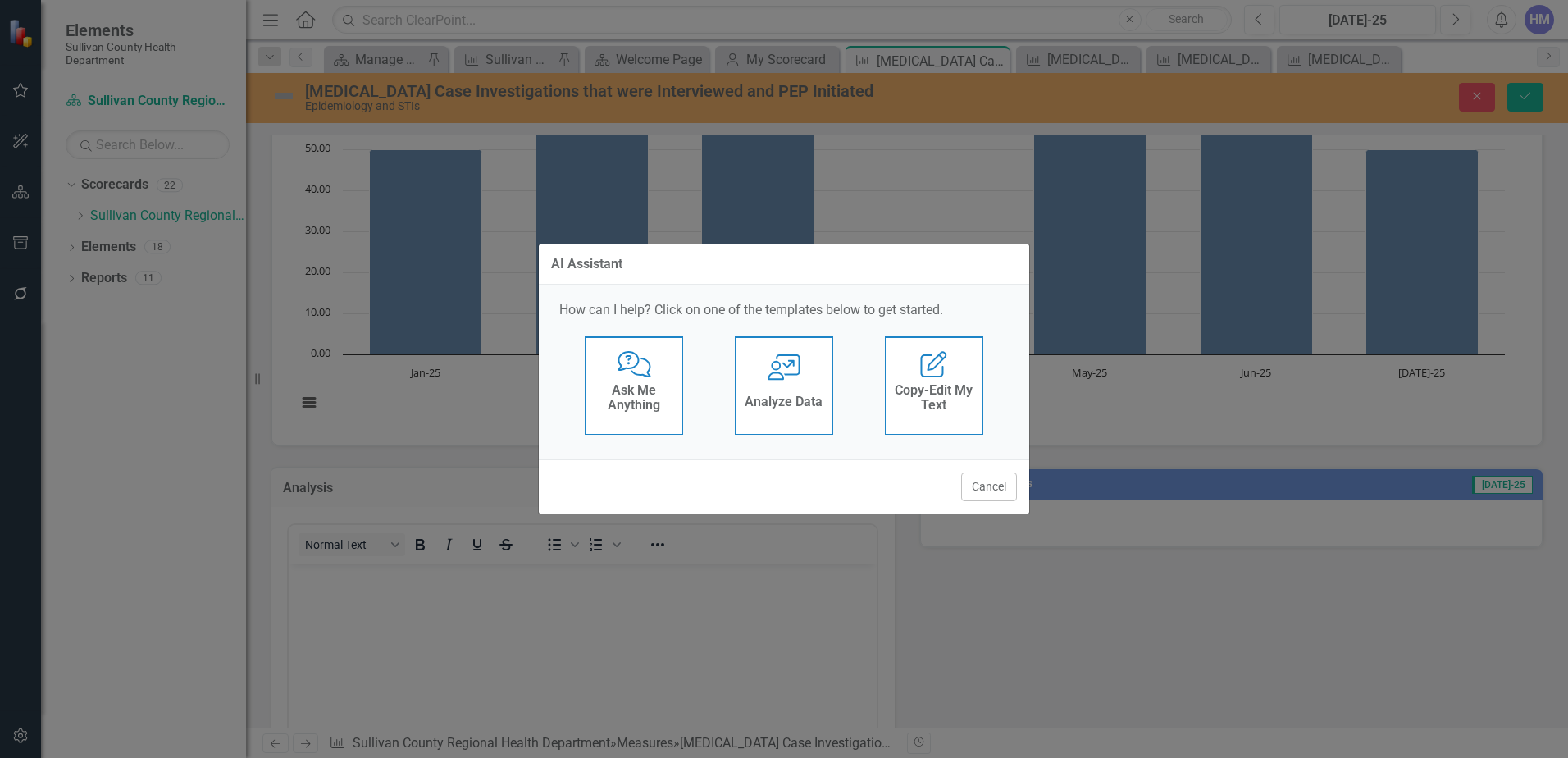
click at [789, 401] on h4 "Analyze Data" at bounding box center [783, 402] width 78 height 15
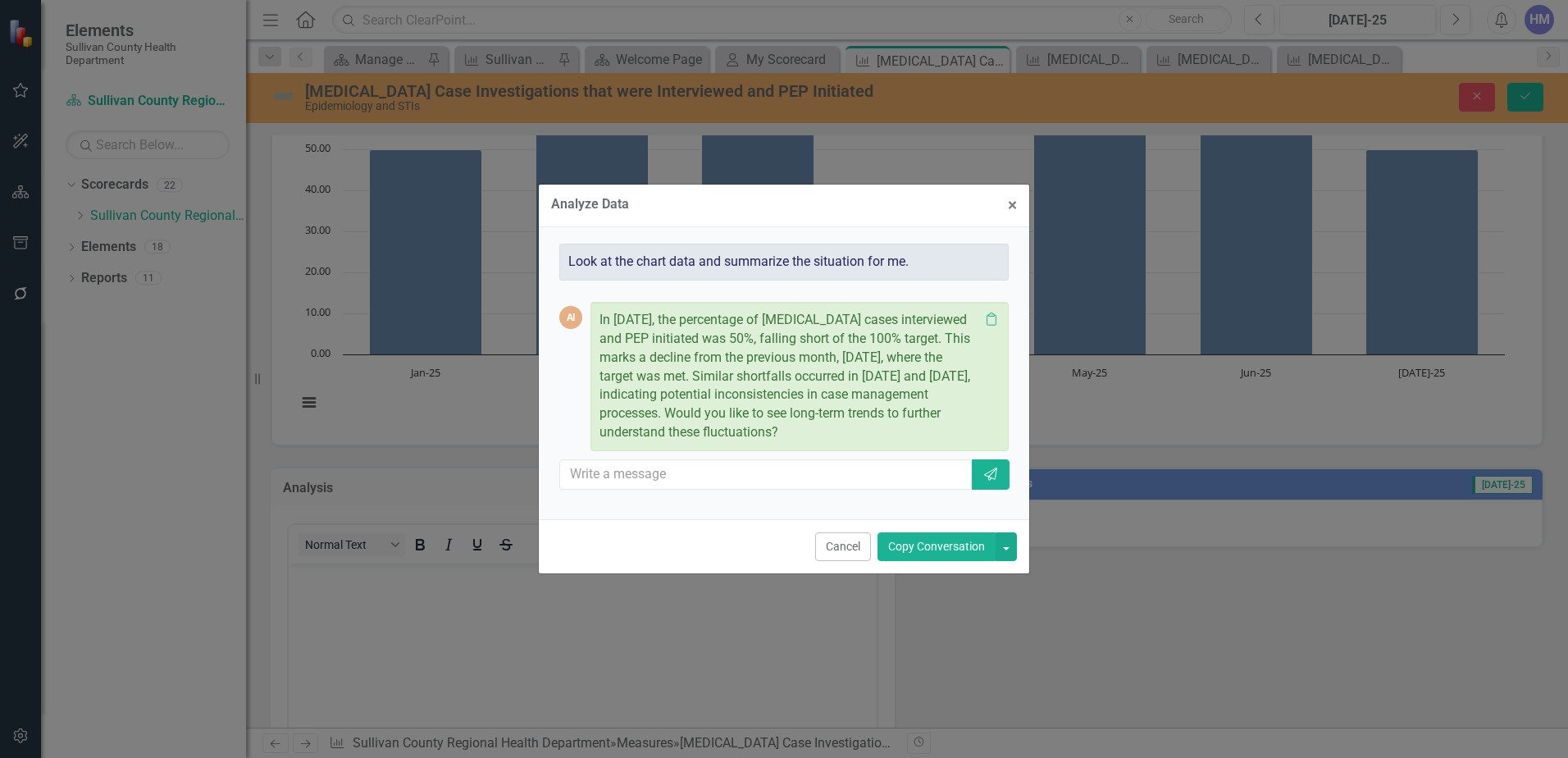
click at [941, 539] on button "Copy Conversation" at bounding box center [936, 547] width 118 height 28
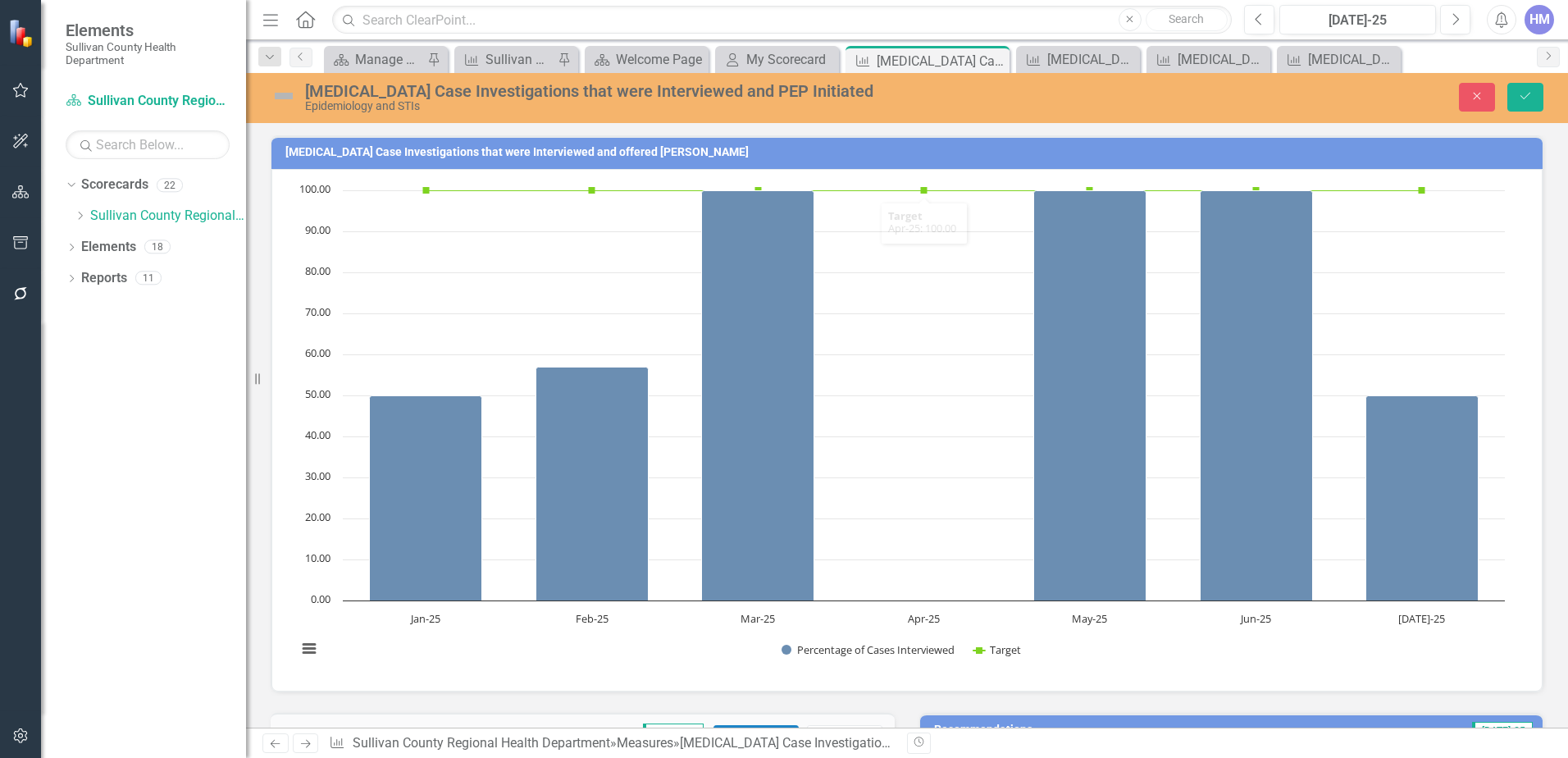
click at [501, 148] on h3 "Pertussis Case Investigations that were Interviewed and offered PEP" at bounding box center [910, 152] width 1249 height 12
click at [1530, 91] on icon "Save" at bounding box center [1526, 96] width 15 height 11
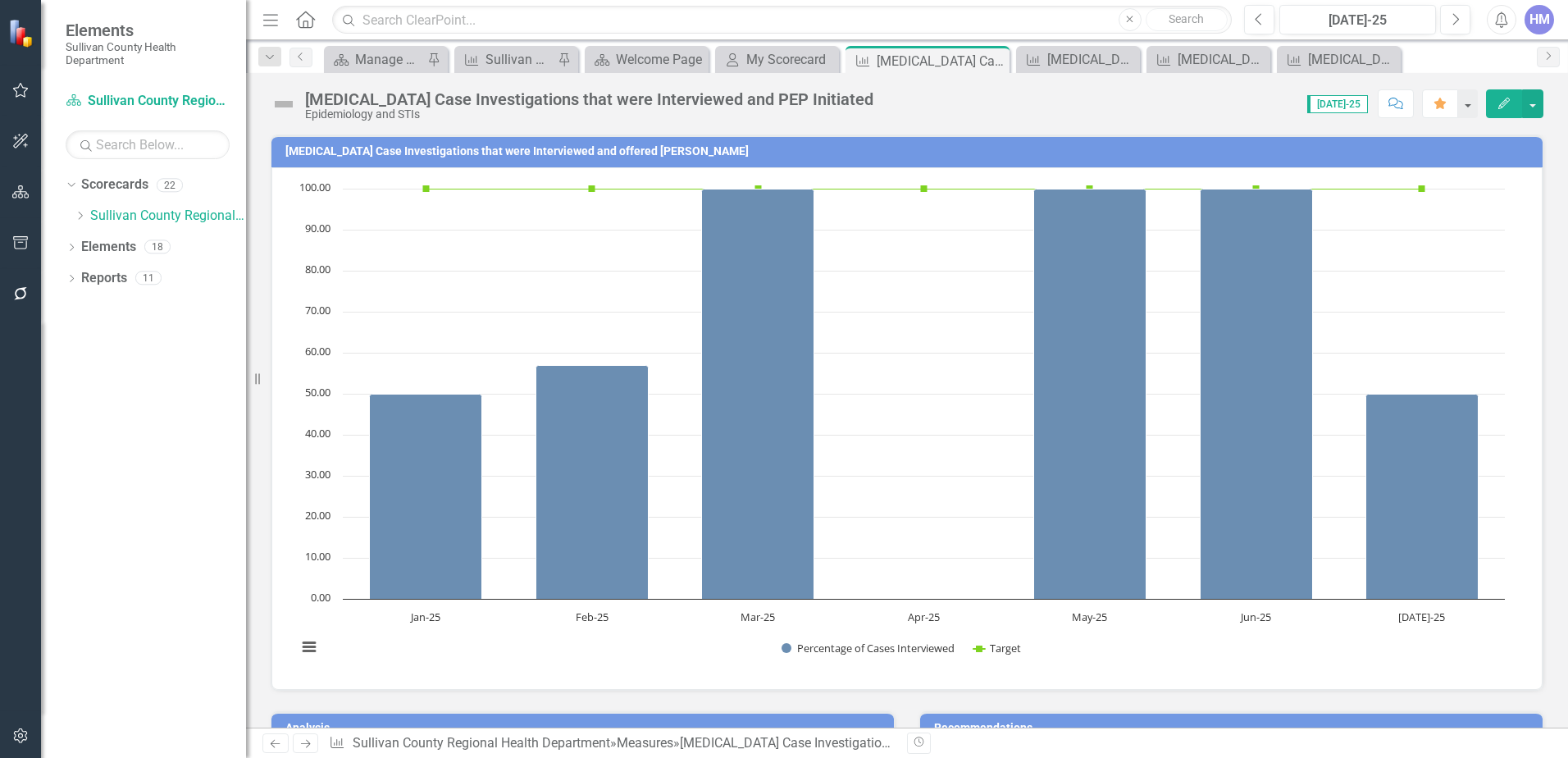
click at [510, 154] on h3 "Pertussis Case Investigations that were Interviewed and offered PEP" at bounding box center [910, 151] width 1249 height 12
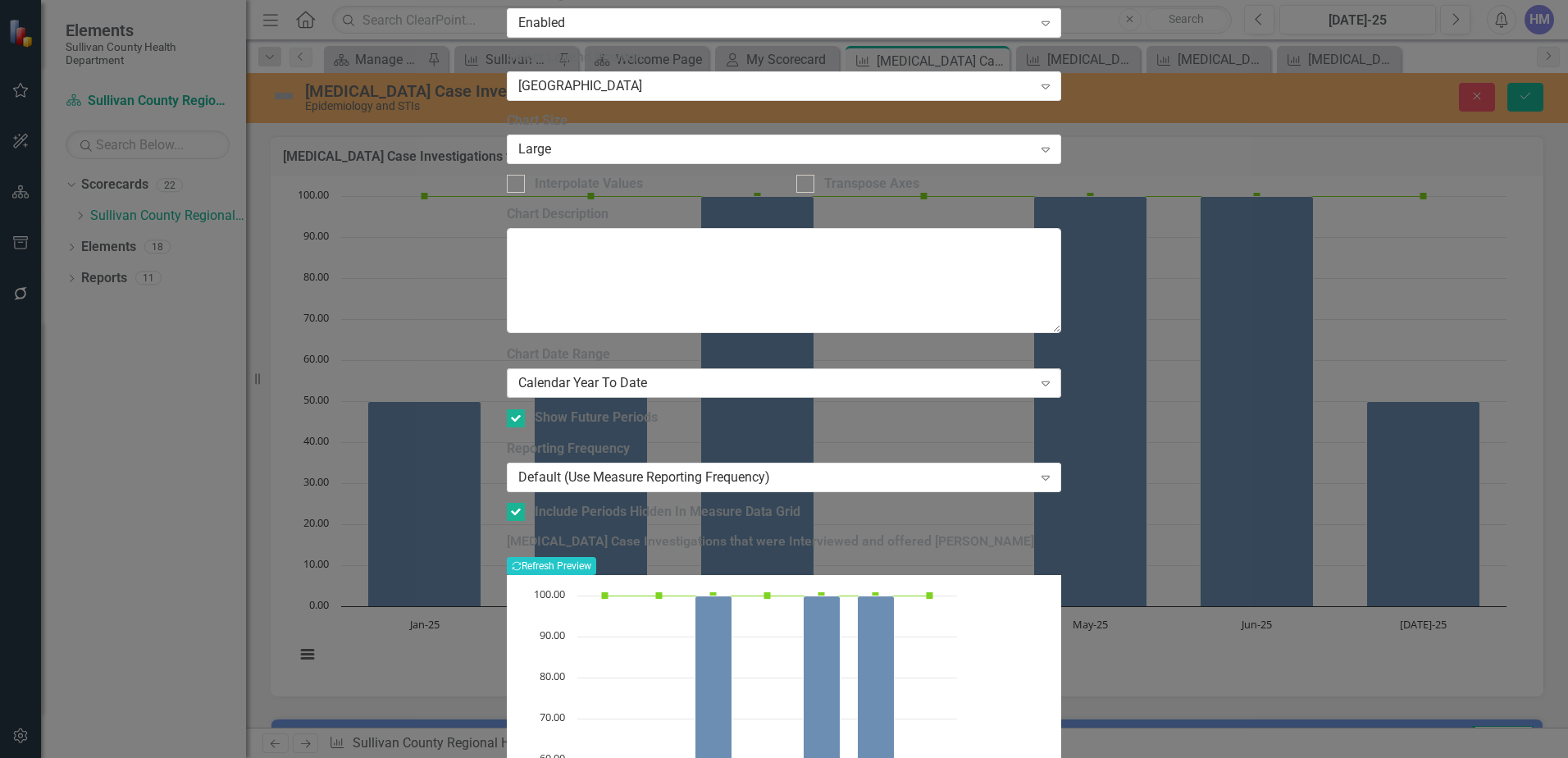
click at [692, 368] on div "Calendar Year To Date Expand" at bounding box center [784, 382] width 556 height 29
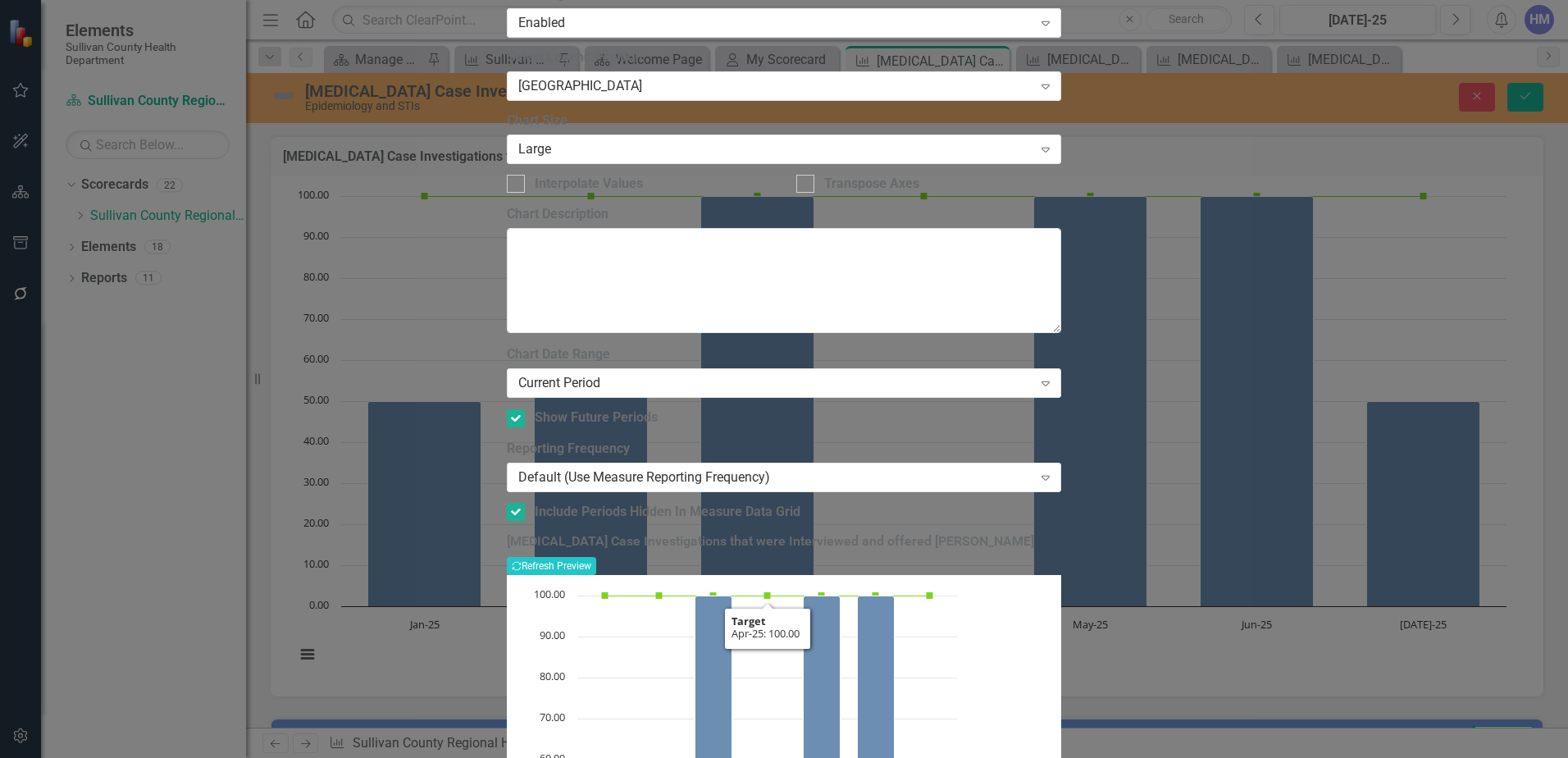
click at [1062, 534] on div "Pertussis Case Investigations that were Interviewed and offered PEP Recalculate…" at bounding box center [784, 554] width 556 height 41
click at [596, 557] on button "Recalculate Refresh Preview" at bounding box center [551, 565] width 90 height 18
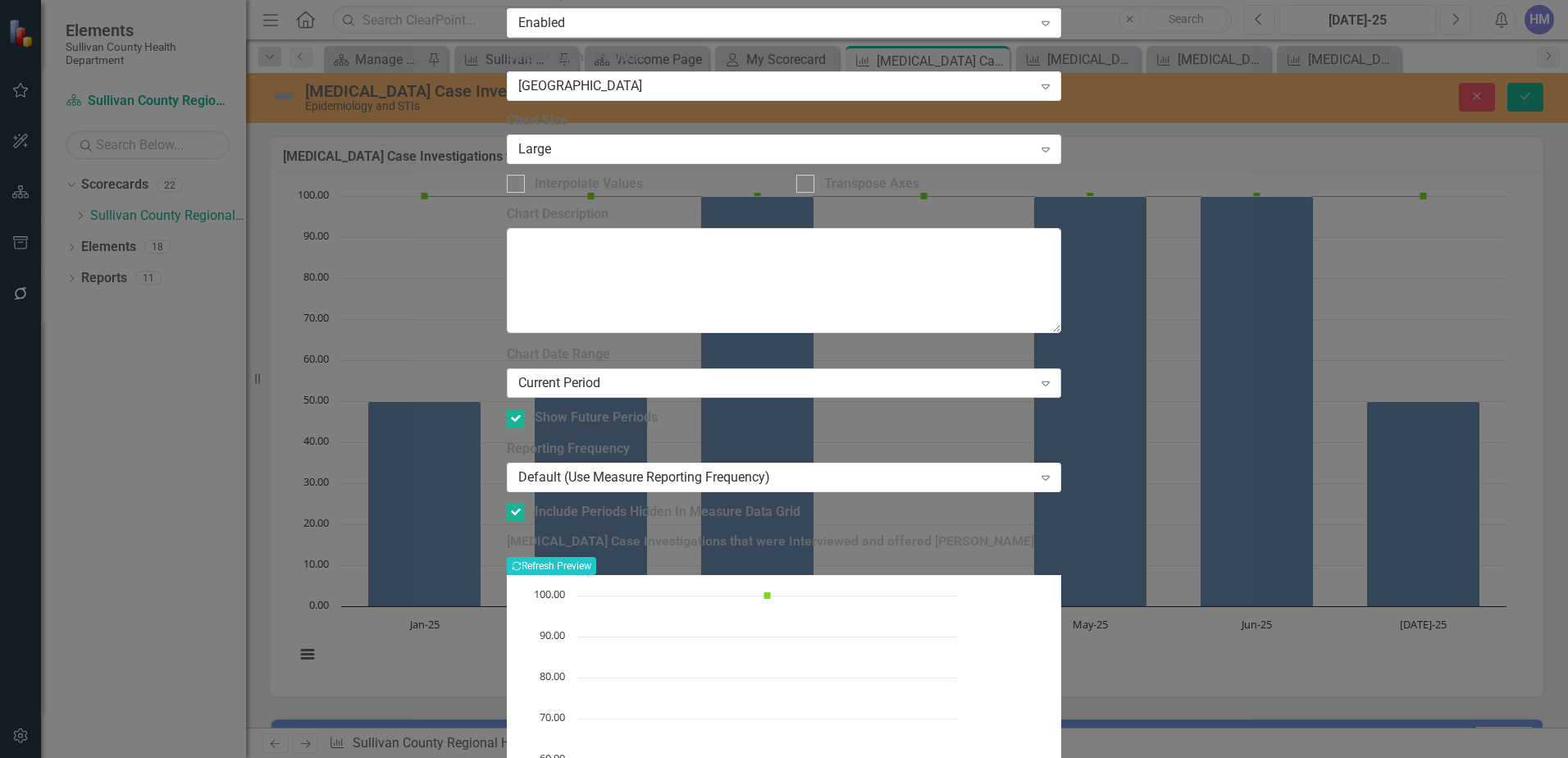
click at [689, 374] on div "Current Period" at bounding box center [776, 383] width 514 height 19
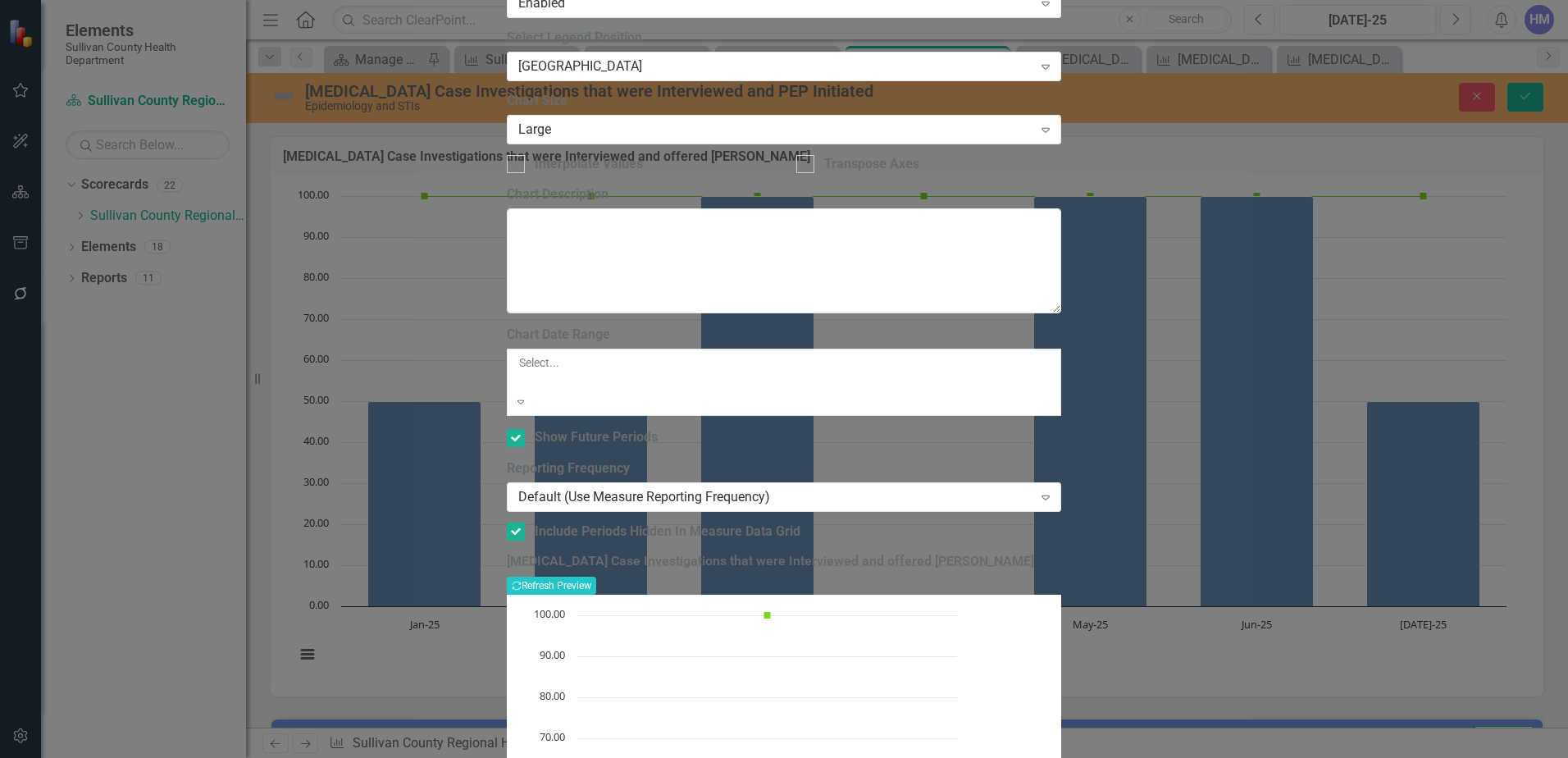
click at [659, 758] on div "All Periods" at bounding box center [784, 767] width 1568 height 19
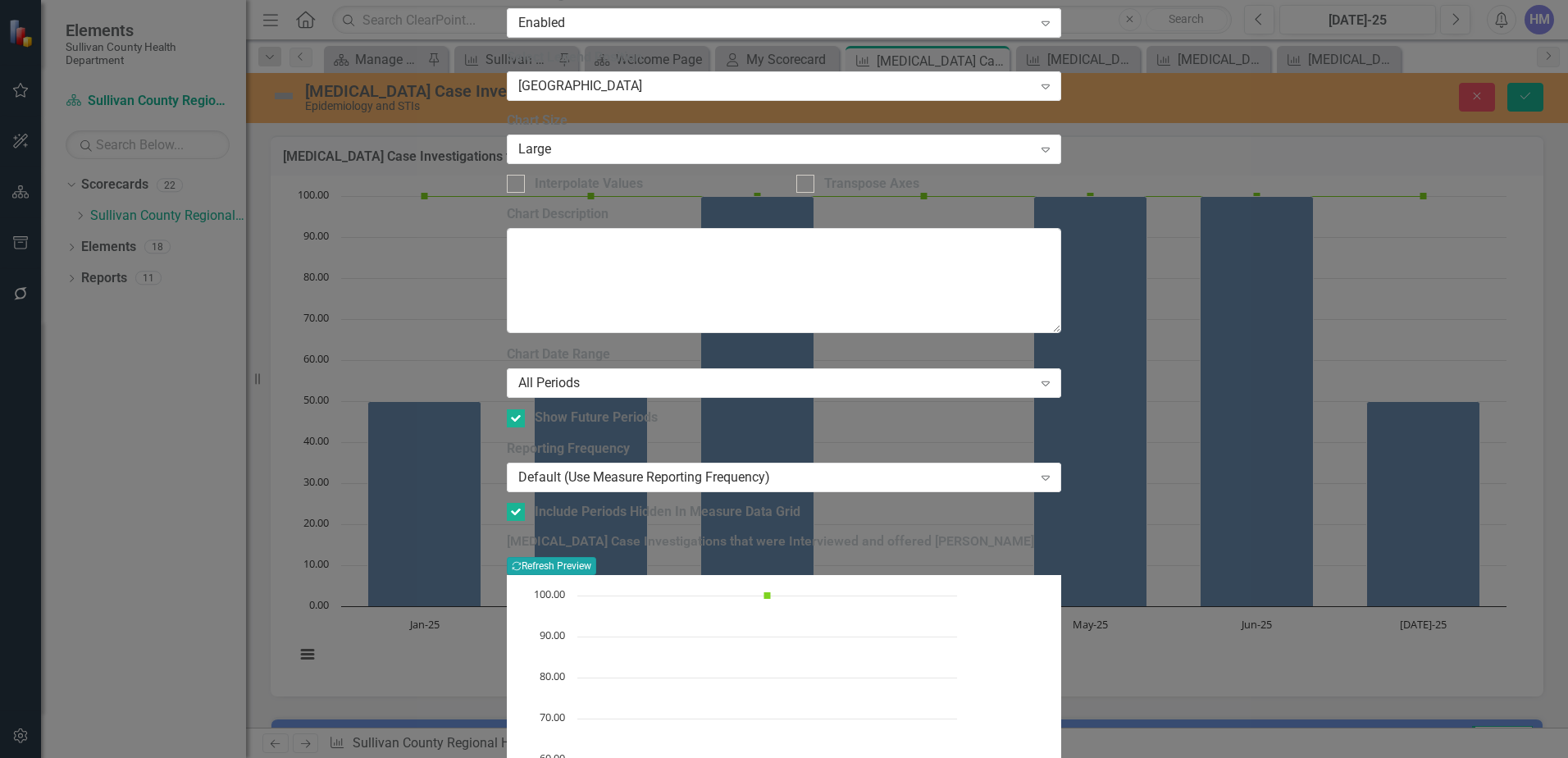
click at [596, 557] on button "Recalculate Refresh Preview" at bounding box center [551, 565] width 90 height 18
click at [728, 468] on div "Default (Use Measure Reporting Frequency)" at bounding box center [776, 478] width 514 height 19
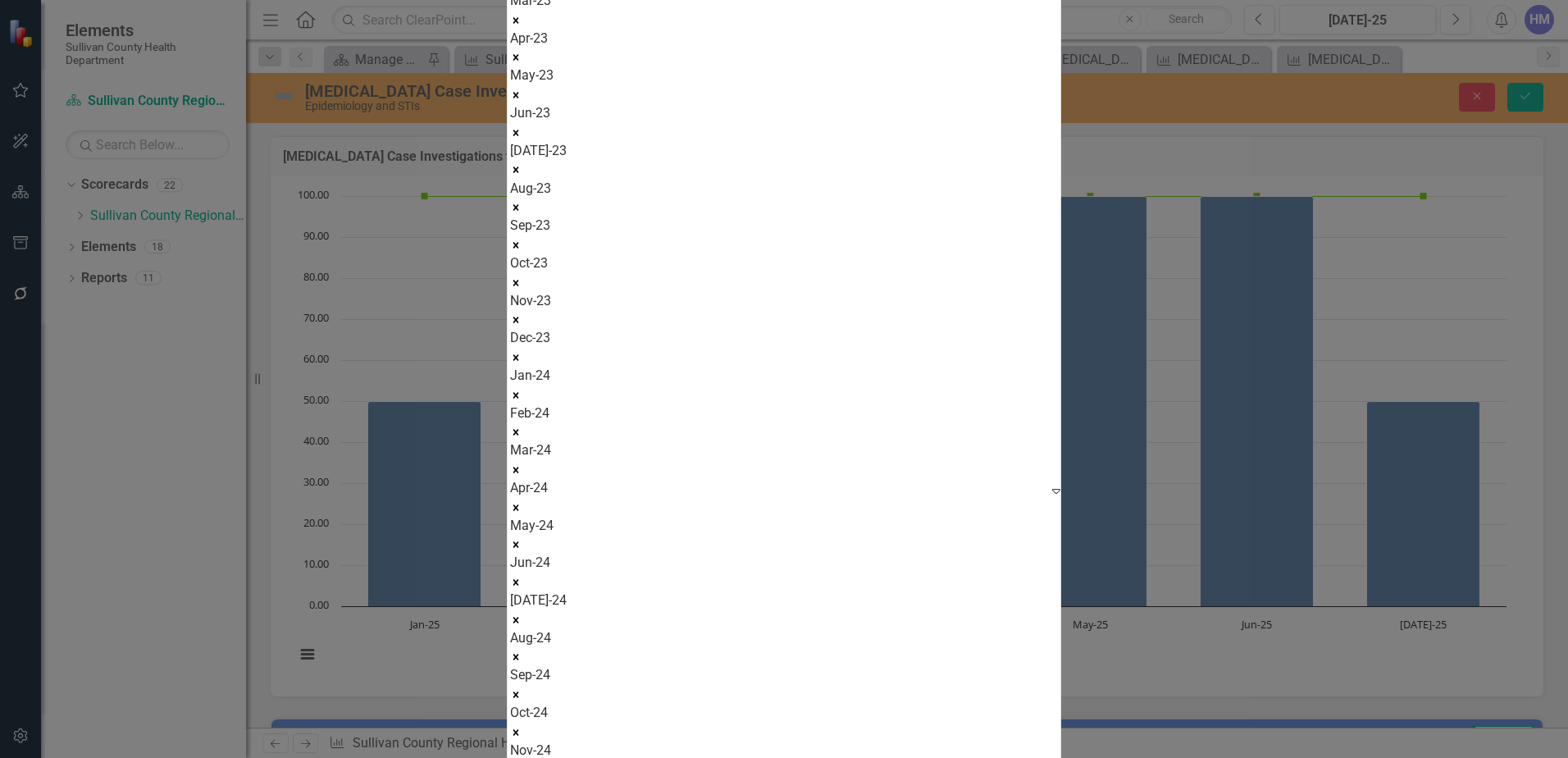
drag, startPoint x: 652, startPoint y: 73, endPoint x: 644, endPoint y: 109, distance: 36.9
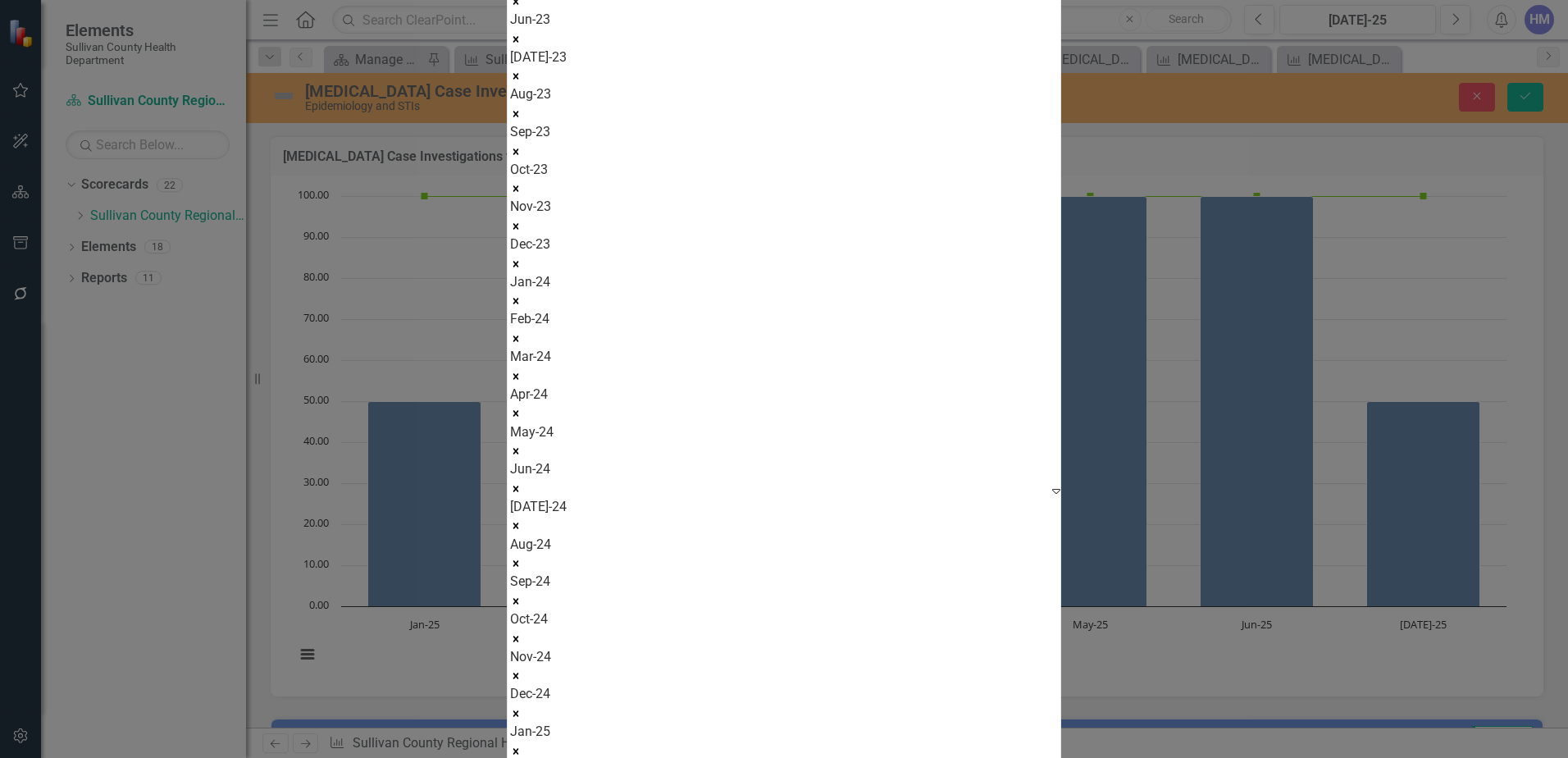
drag, startPoint x: 644, startPoint y: 107, endPoint x: 647, endPoint y: 125, distance: 18.2
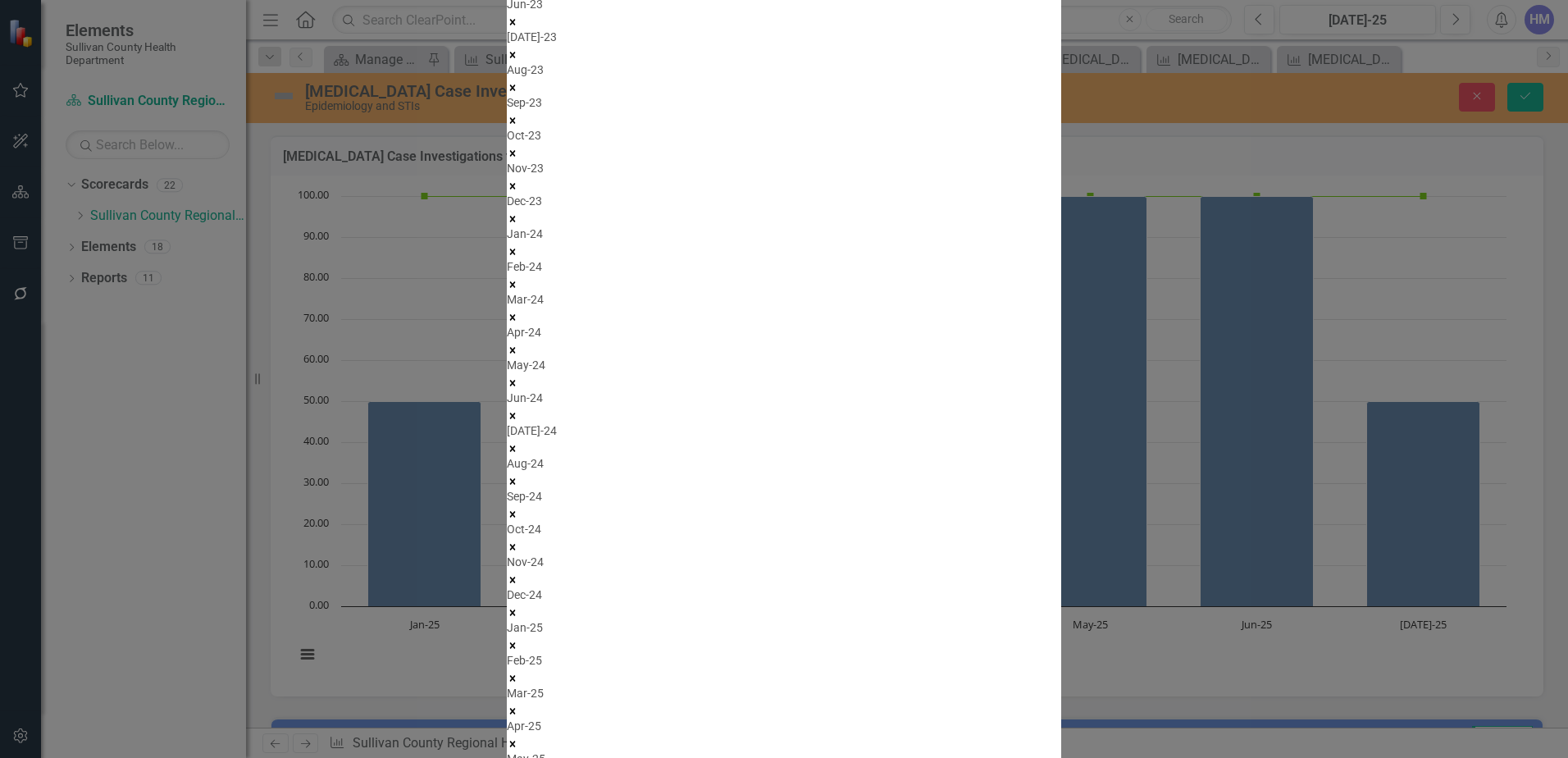
drag, startPoint x: 647, startPoint y: 131, endPoint x: 647, endPoint y: 158, distance: 27.0
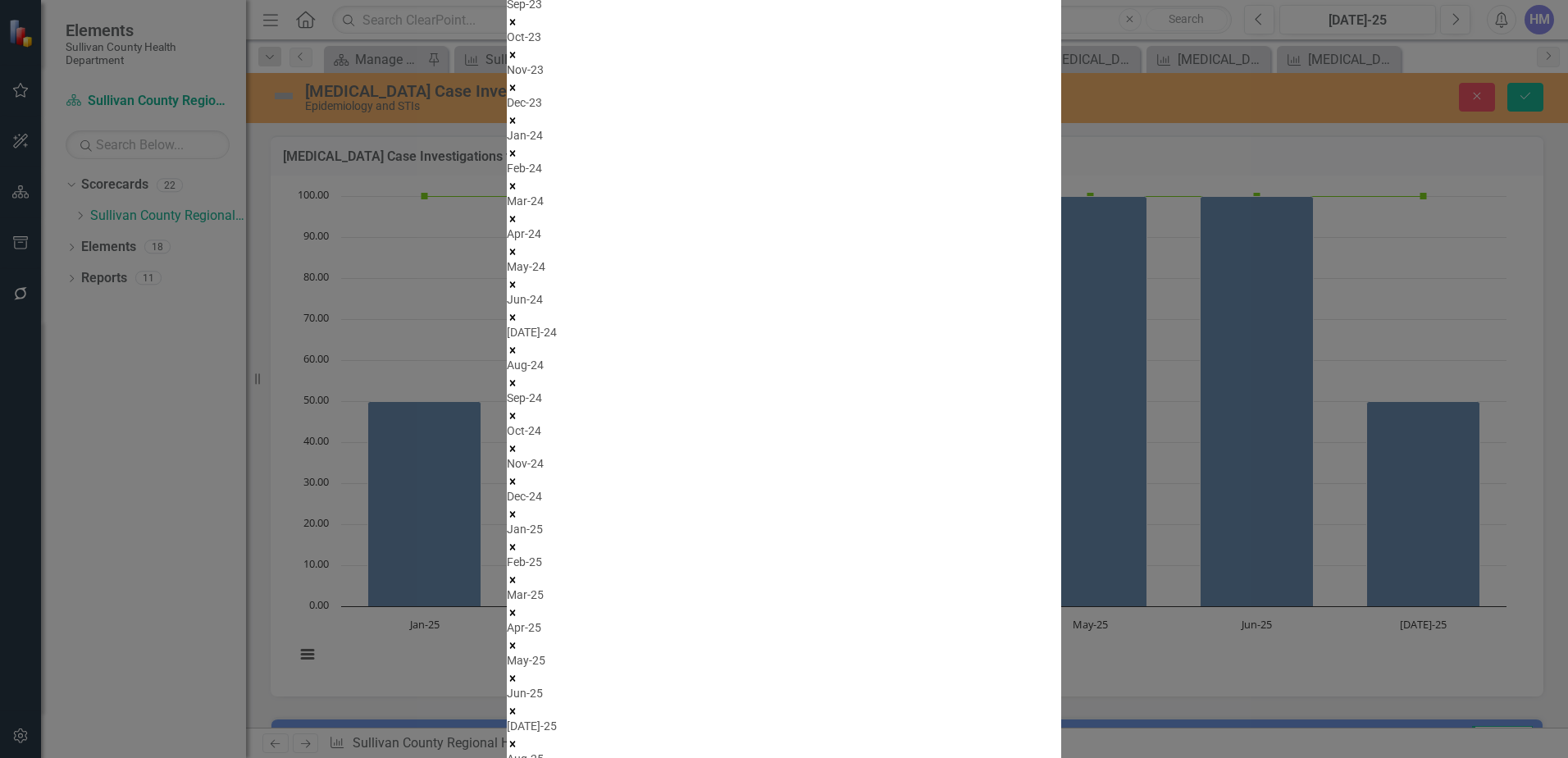
scroll to position [26, 0]
drag, startPoint x: 647, startPoint y: 167, endPoint x: 642, endPoint y: 194, distance: 27.5
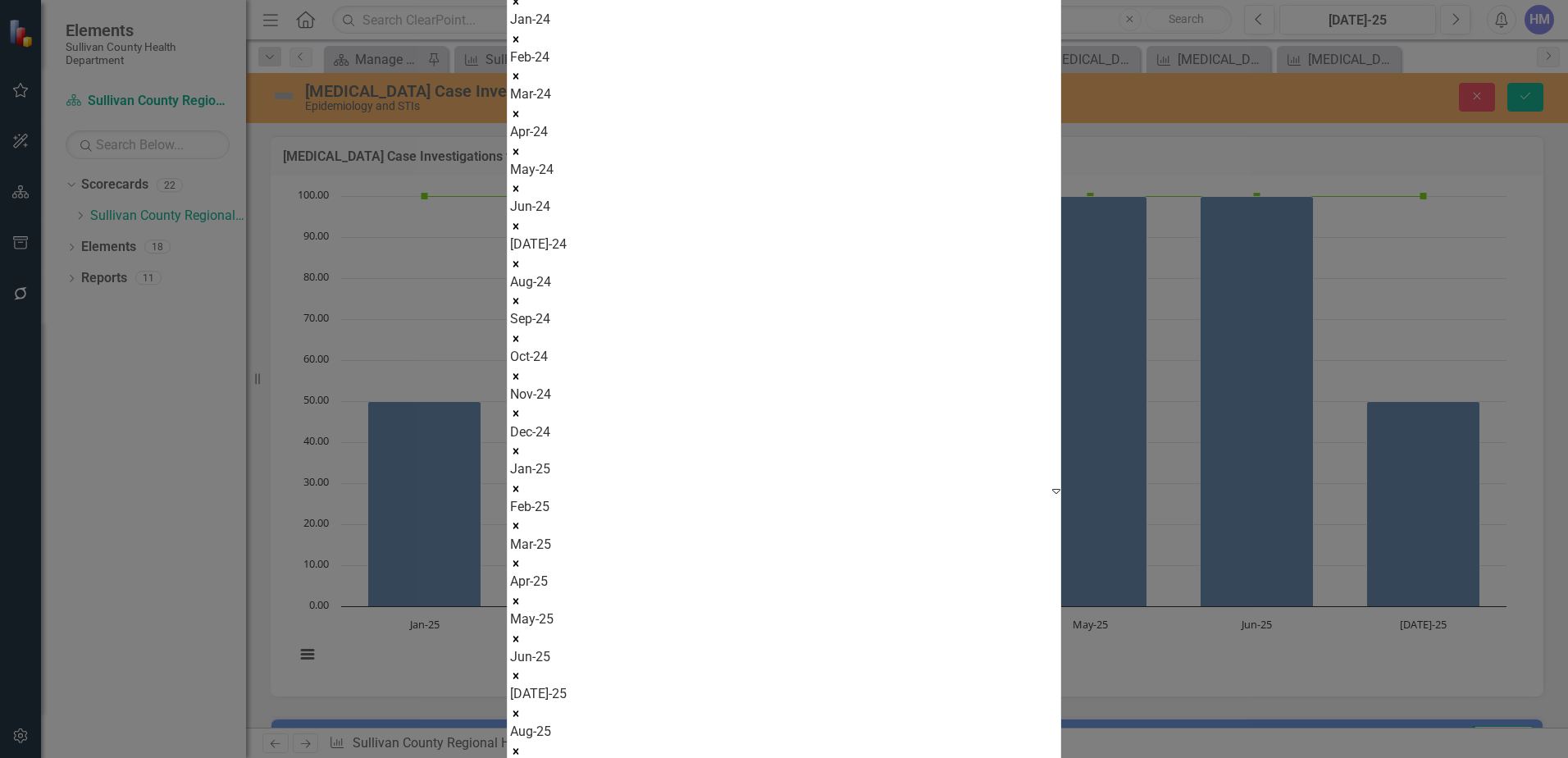
drag, startPoint x: 642, startPoint y: 194, endPoint x: 648, endPoint y: 214, distance: 20.9
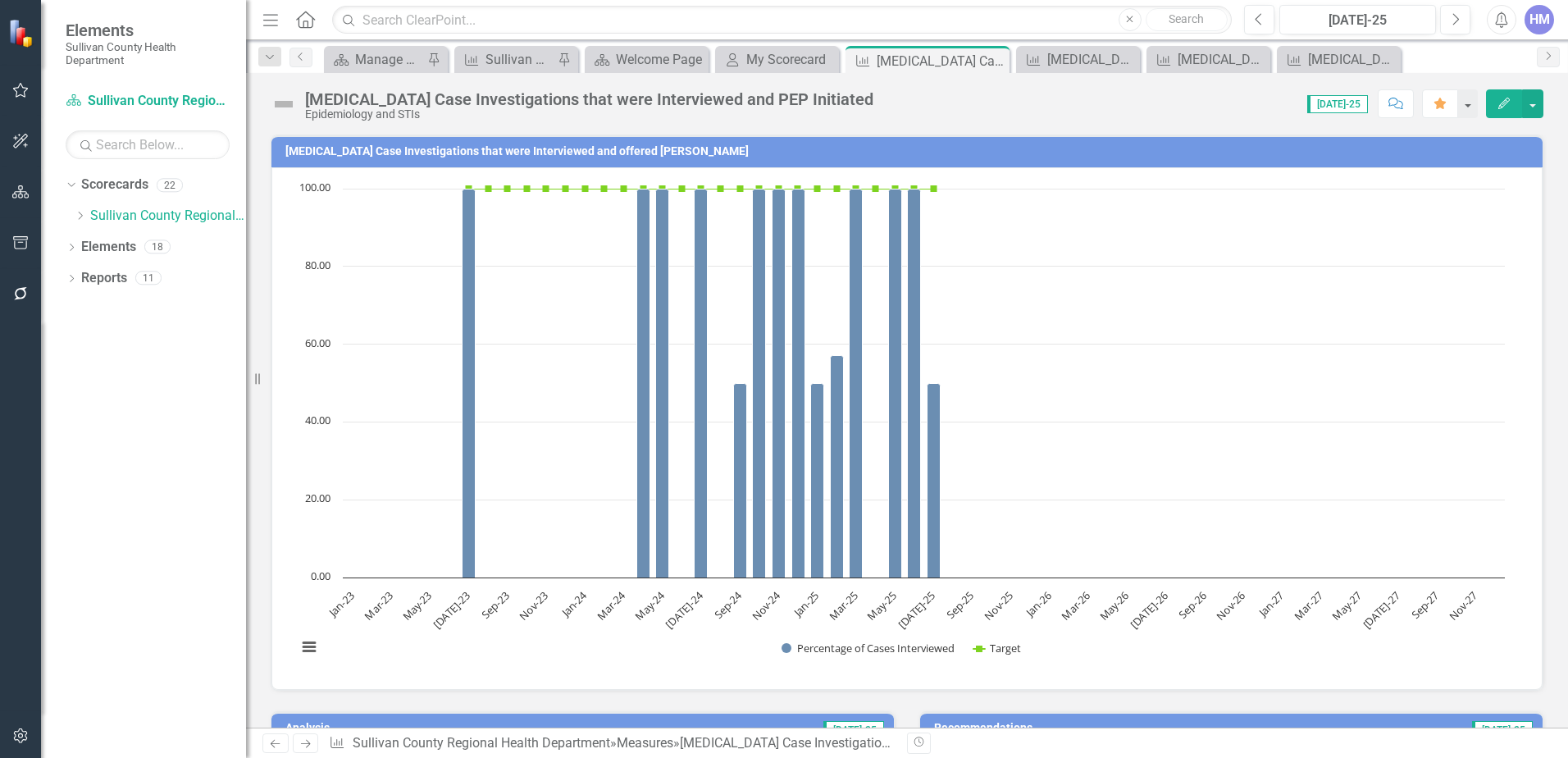
click at [969, 601] on text "Sep-25" at bounding box center [960, 605] width 34 height 34
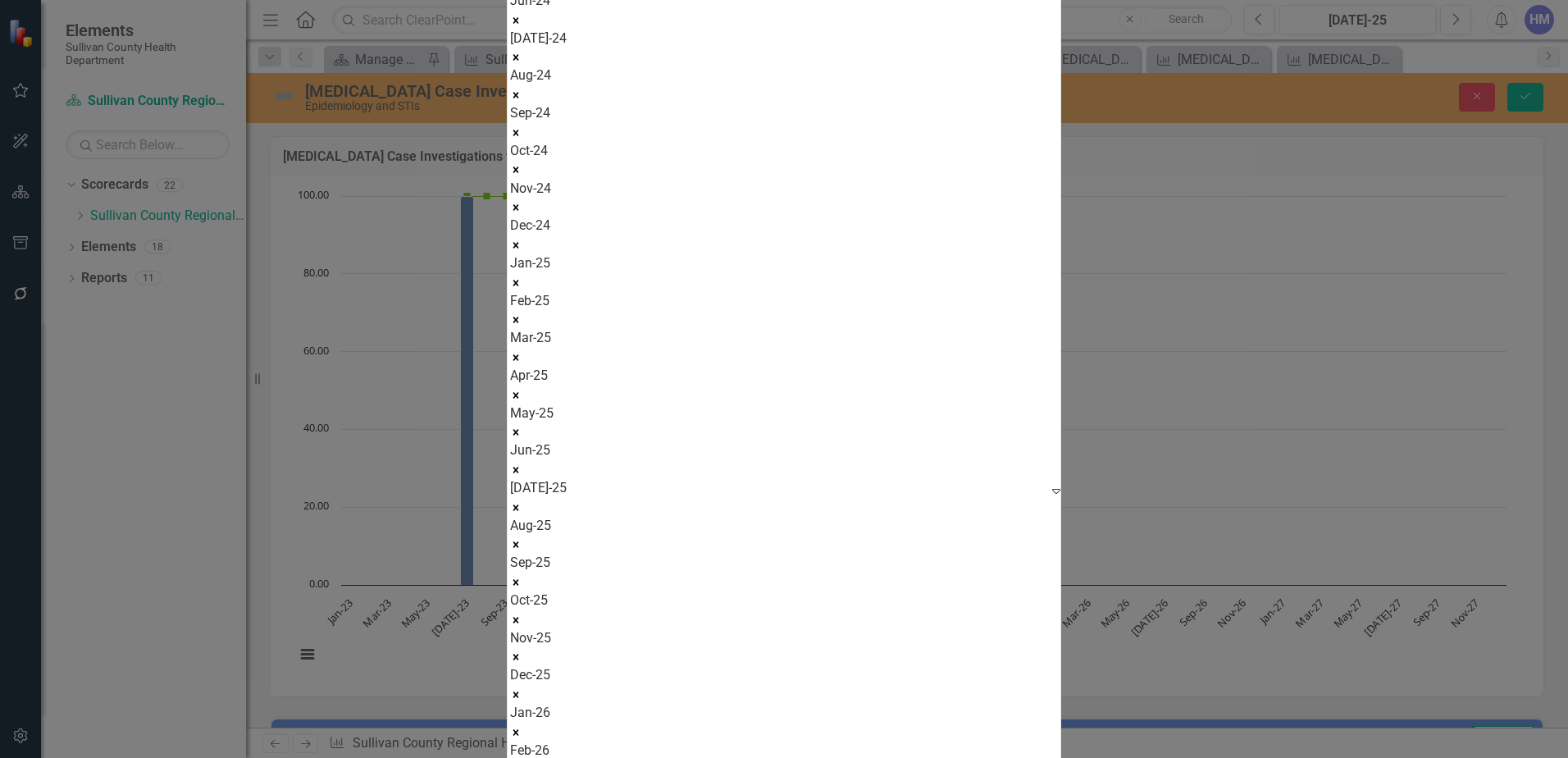
click at [522, 727] on icon "Remove Jan-26" at bounding box center [516, 733] width 11 height 11
click at [519, 706] on icon "Remove Feb-26" at bounding box center [512, 712] width 11 height 11
click at [519, 722] on icon "Remove Mar-26" at bounding box center [512, 728] width 11 height 11
click at [519, 739] on icon "Remove Apr-26" at bounding box center [512, 745] width 11 height 11
click at [519, 755] on icon "Remove May-26" at bounding box center [512, 761] width 11 height 11
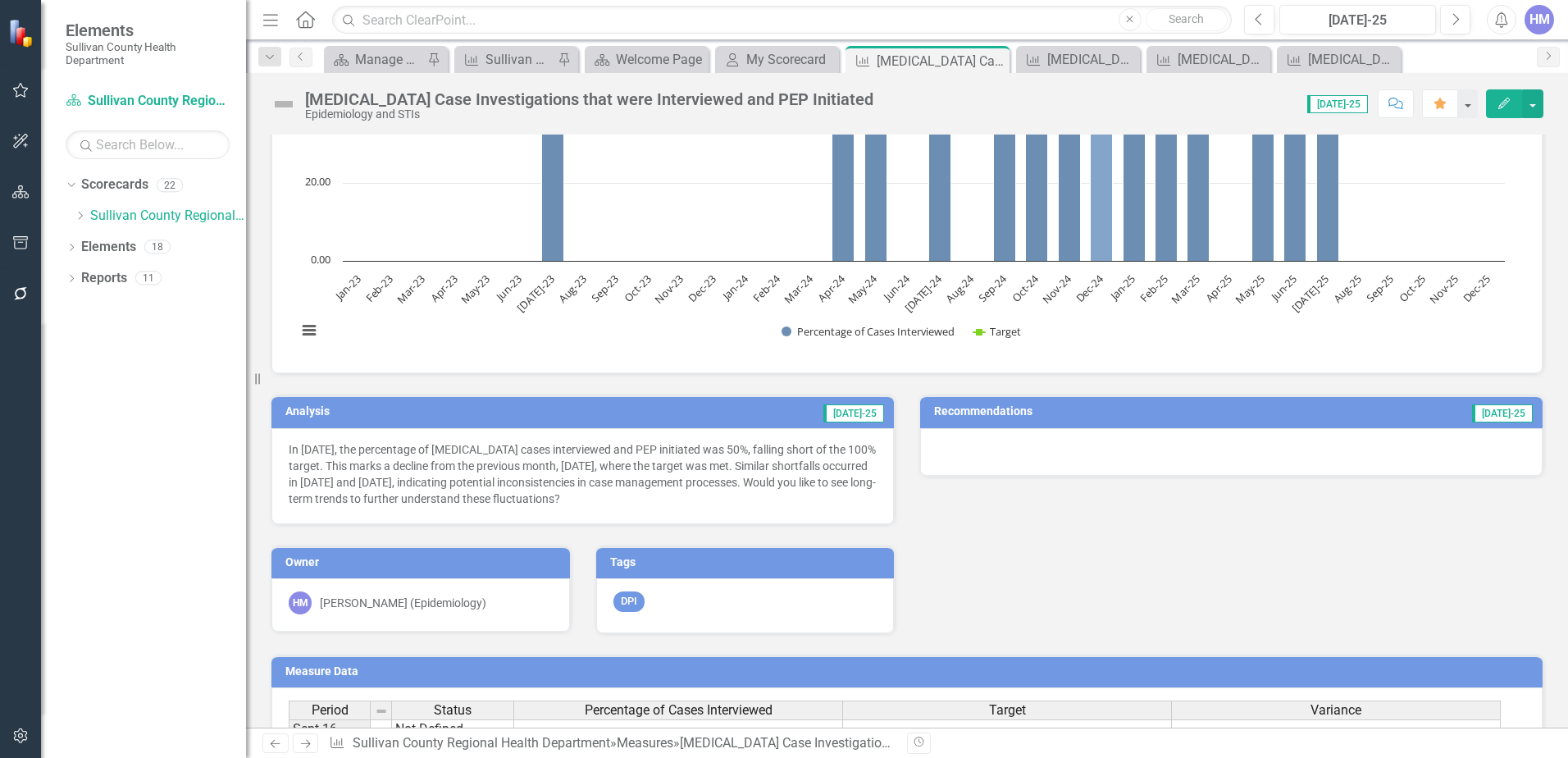
scroll to position [411, 0]
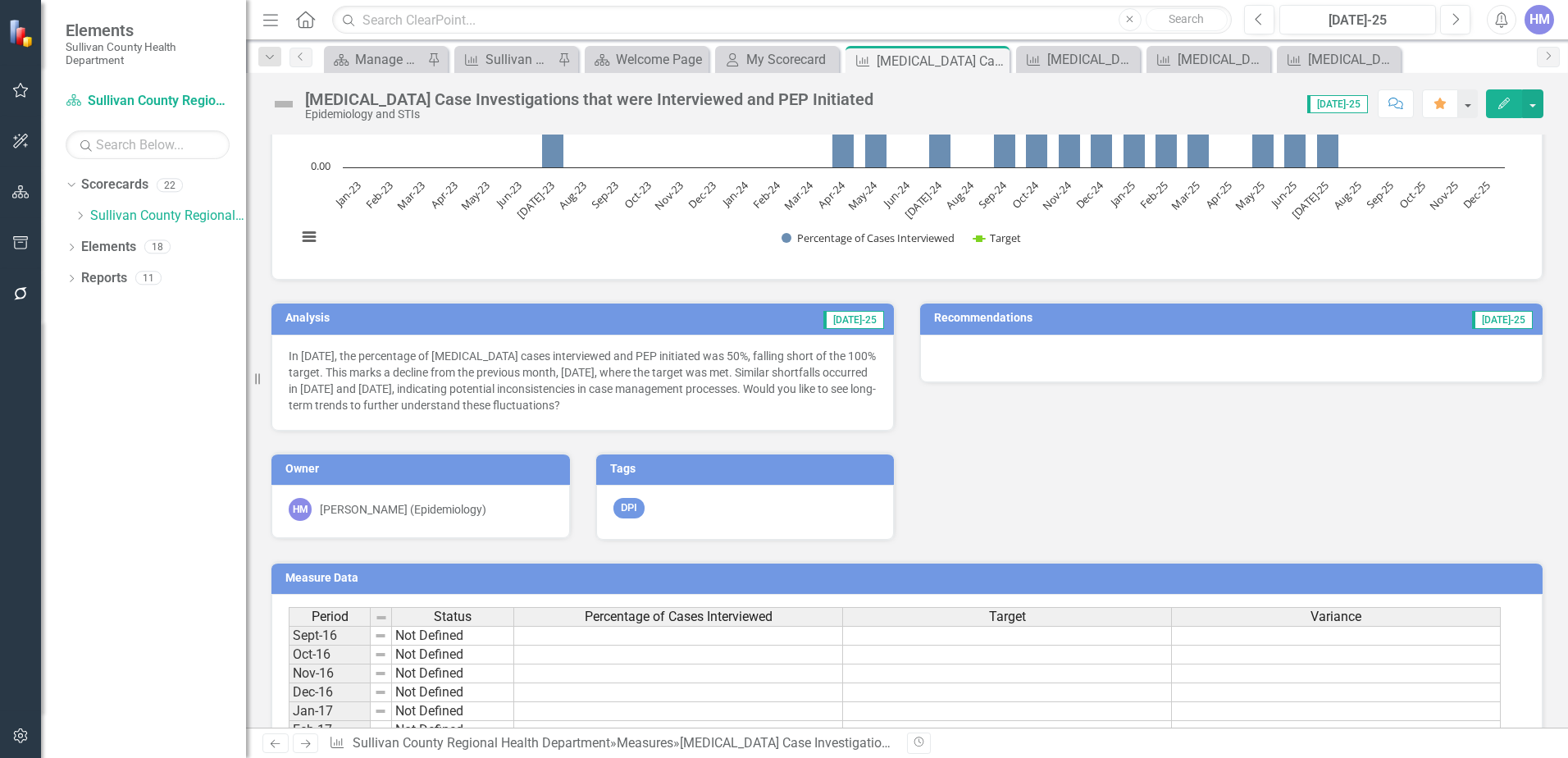
click at [738, 324] on td "[DATE]-25" at bounding box center [710, 320] width 351 height 25
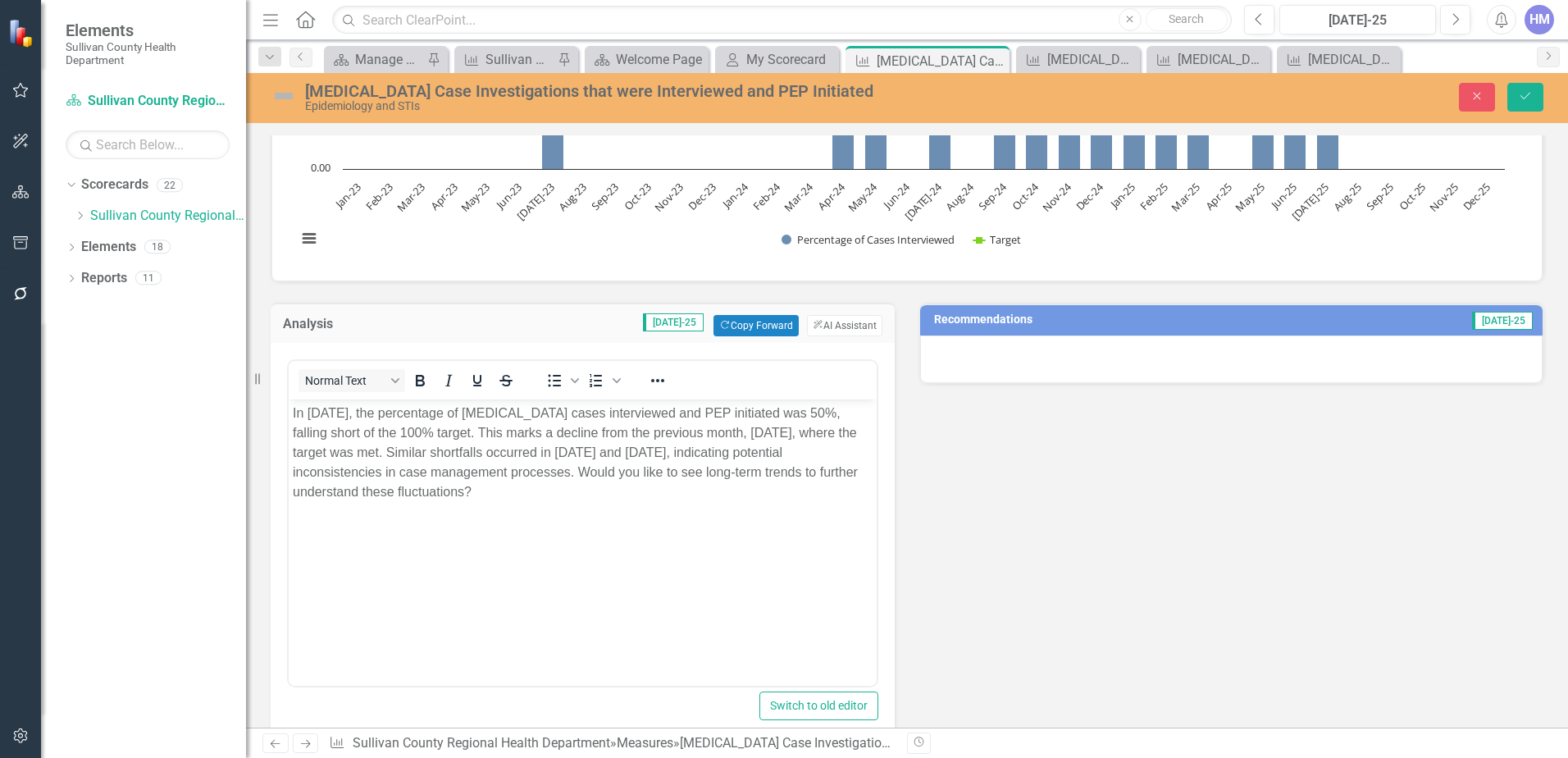
scroll to position [0, 0]
click at [829, 327] on button "ClearPoint AI AI Assistant" at bounding box center [845, 326] width 75 height 22
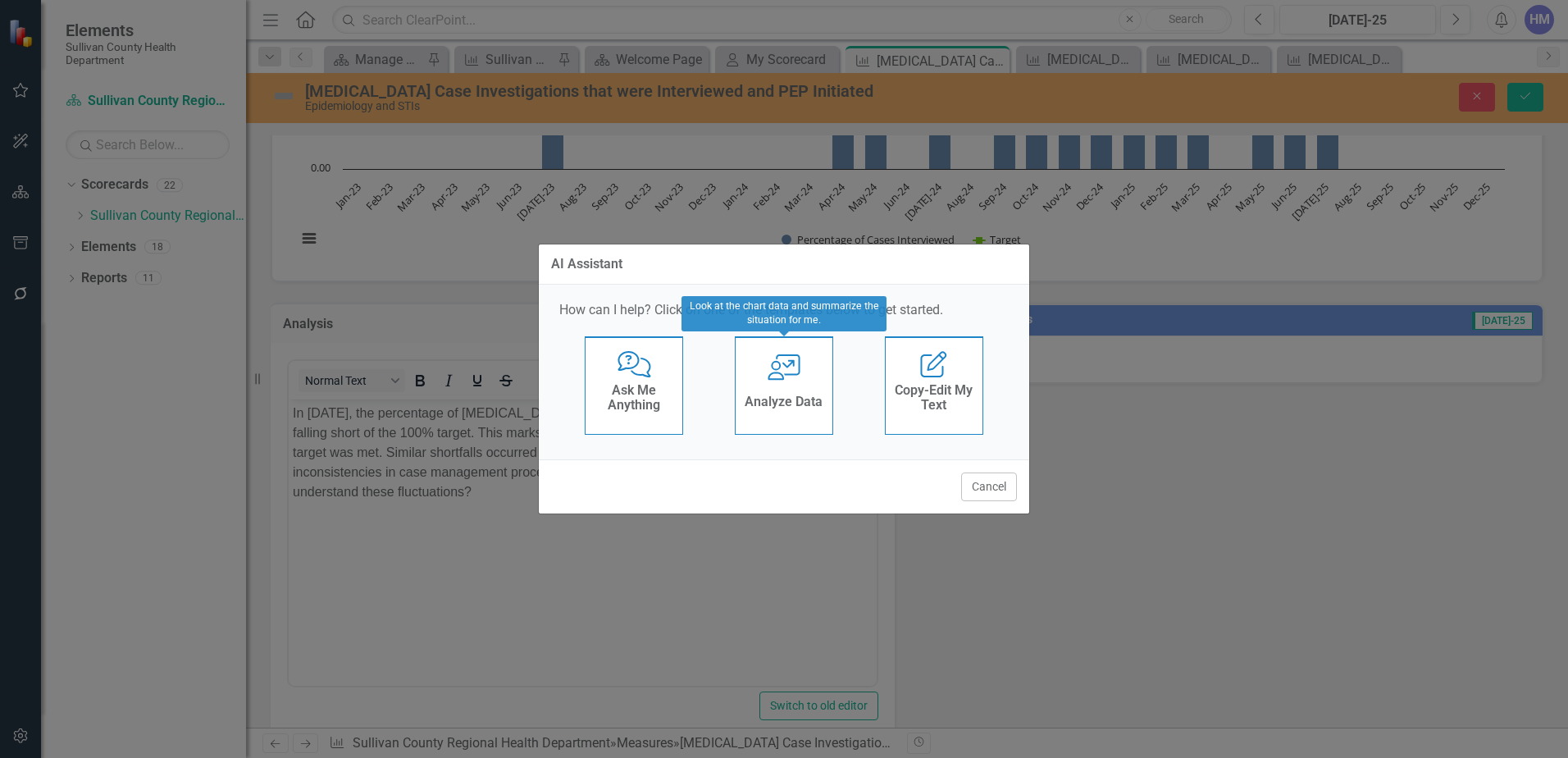
click at [770, 381] on div "User with Chart Analyze Data" at bounding box center [784, 385] width 98 height 98
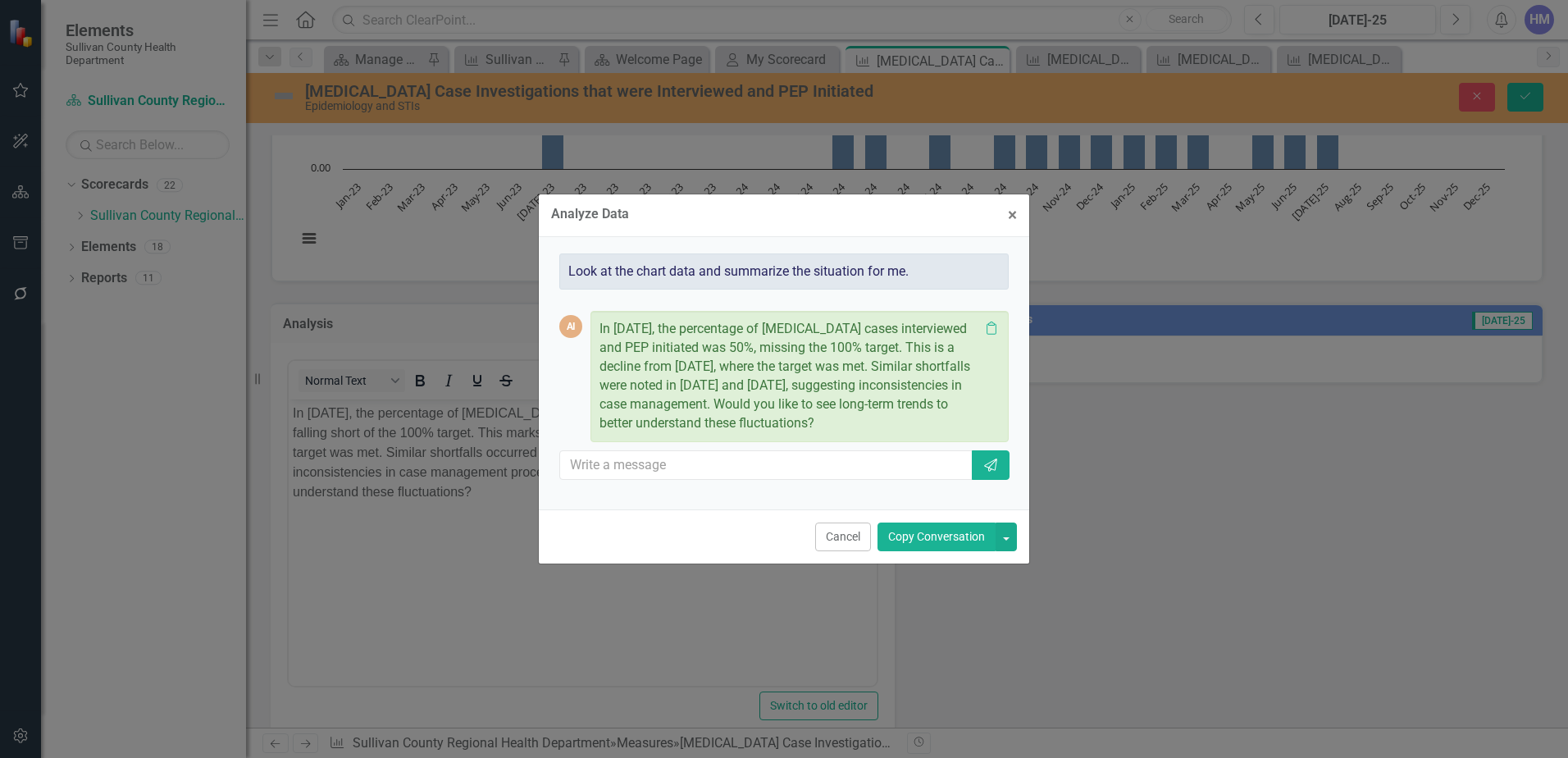
click at [931, 533] on button "Copy Conversation" at bounding box center [936, 537] width 118 height 28
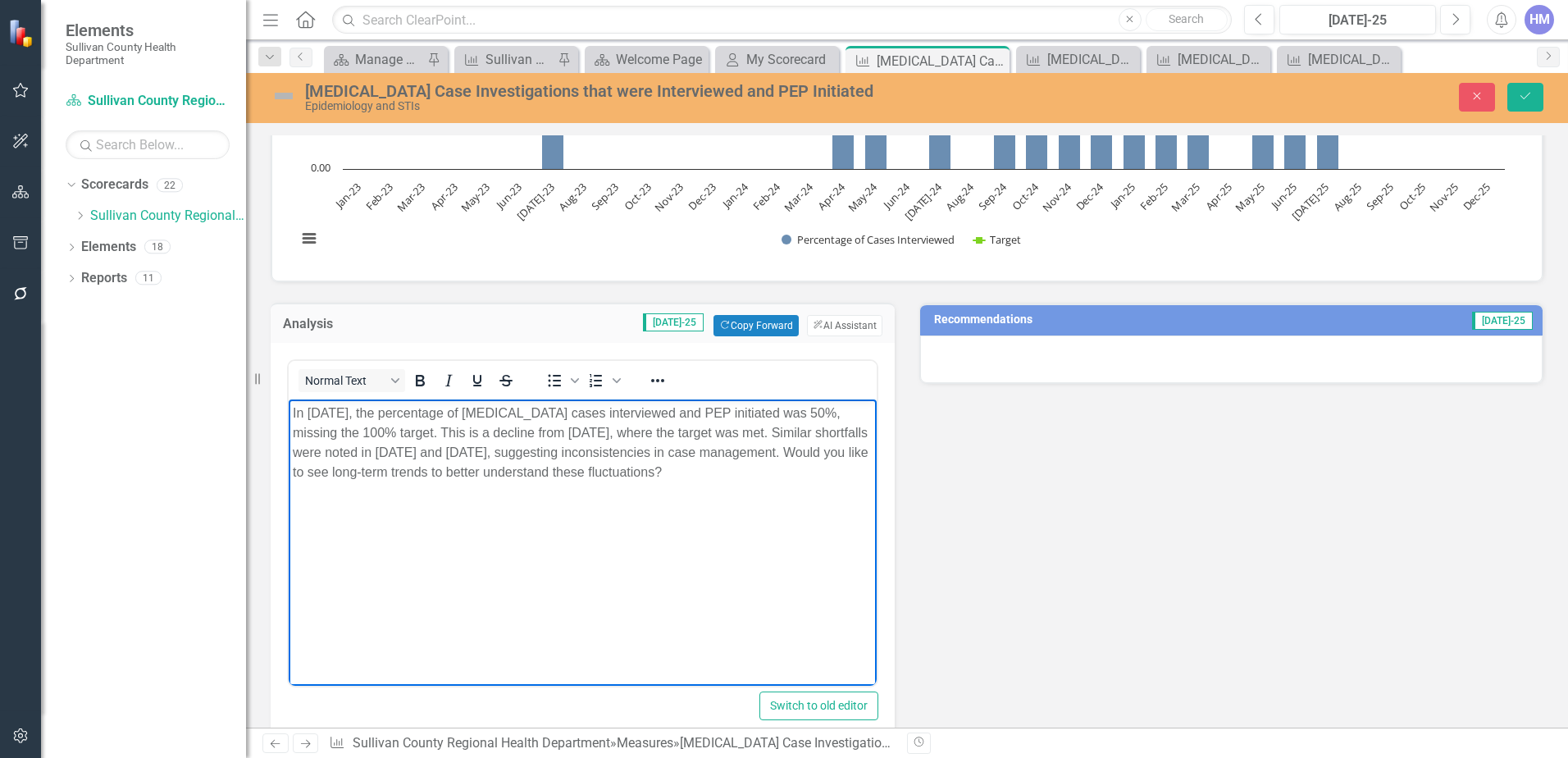
drag, startPoint x: 773, startPoint y: 475, endPoint x: 227, endPoint y: 484, distance: 546.1
click at [289, 484] on html "In July 2025, the percentage of pertussis cases interviewed and PEP initiated w…" at bounding box center [582, 522] width 588 height 246
click at [1008, 311] on td "Recommendations" at bounding box center [1118, 322] width 368 height 25
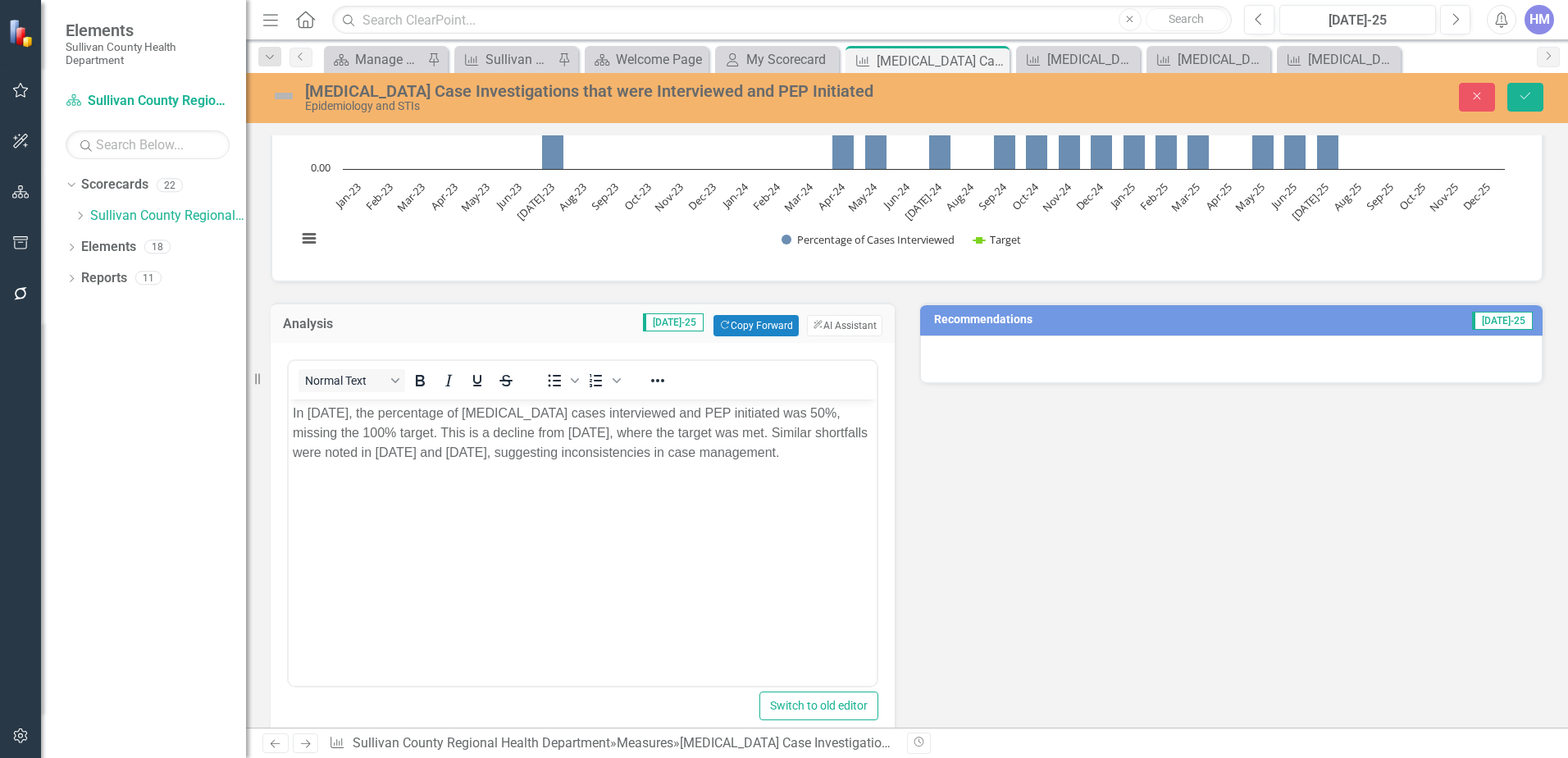
click at [1006, 317] on h3 "Recommendations" at bounding box center [1118, 319] width 368 height 12
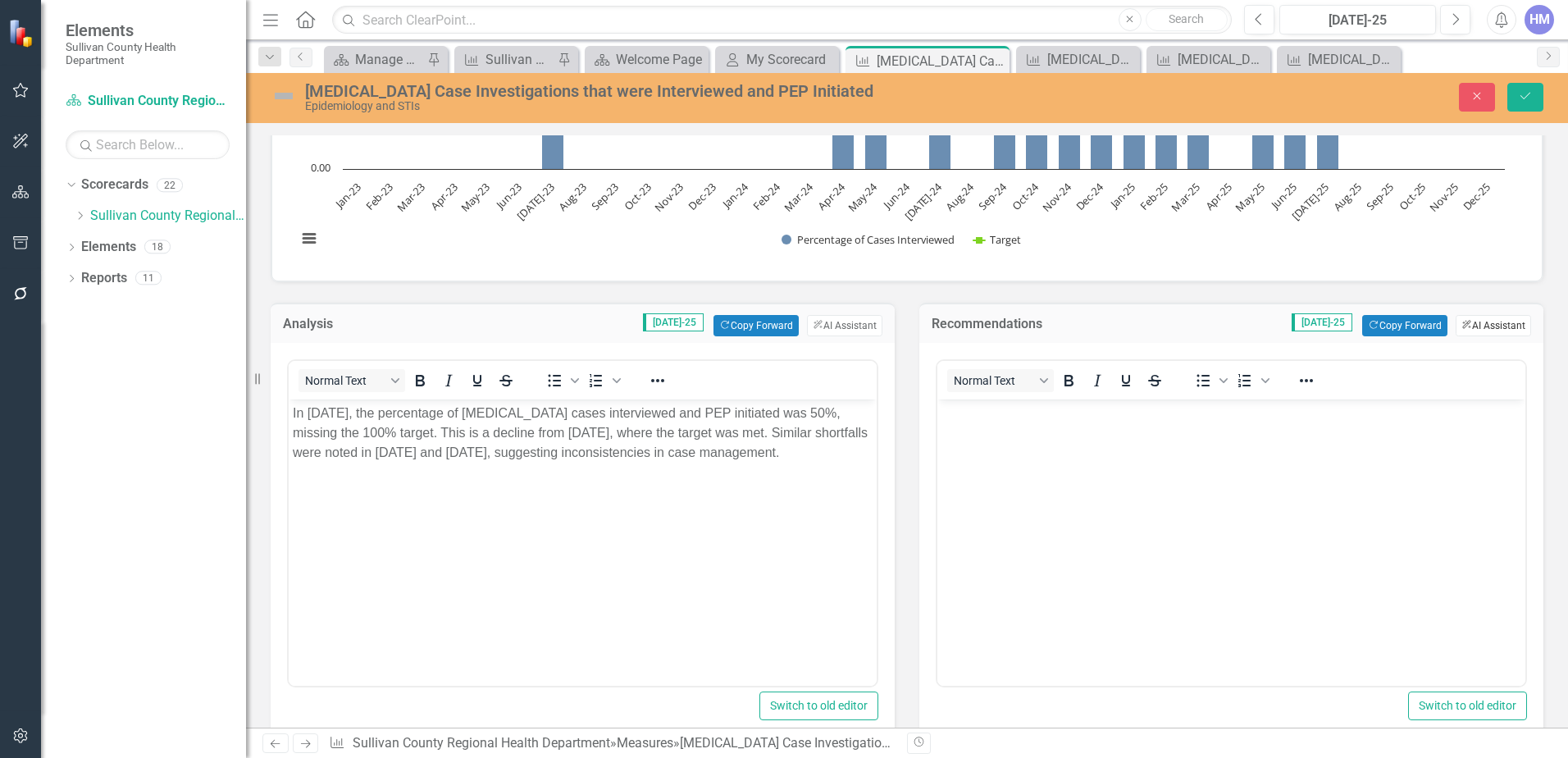
click at [1488, 326] on button "ClearPoint AI AI Assistant" at bounding box center [1493, 326] width 75 height 22
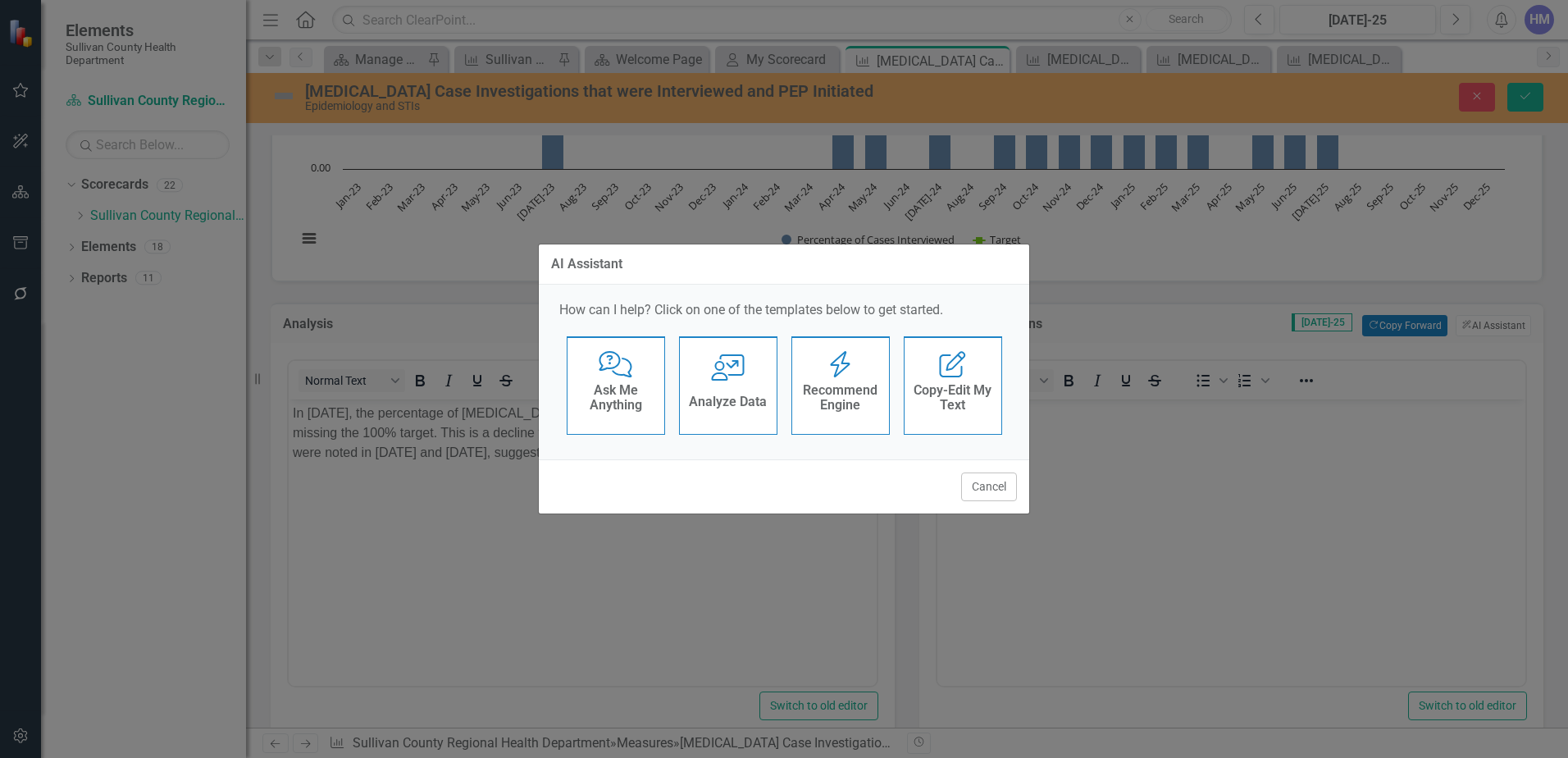
click at [847, 394] on h4 "Recommend Engine" at bounding box center [841, 397] width 80 height 28
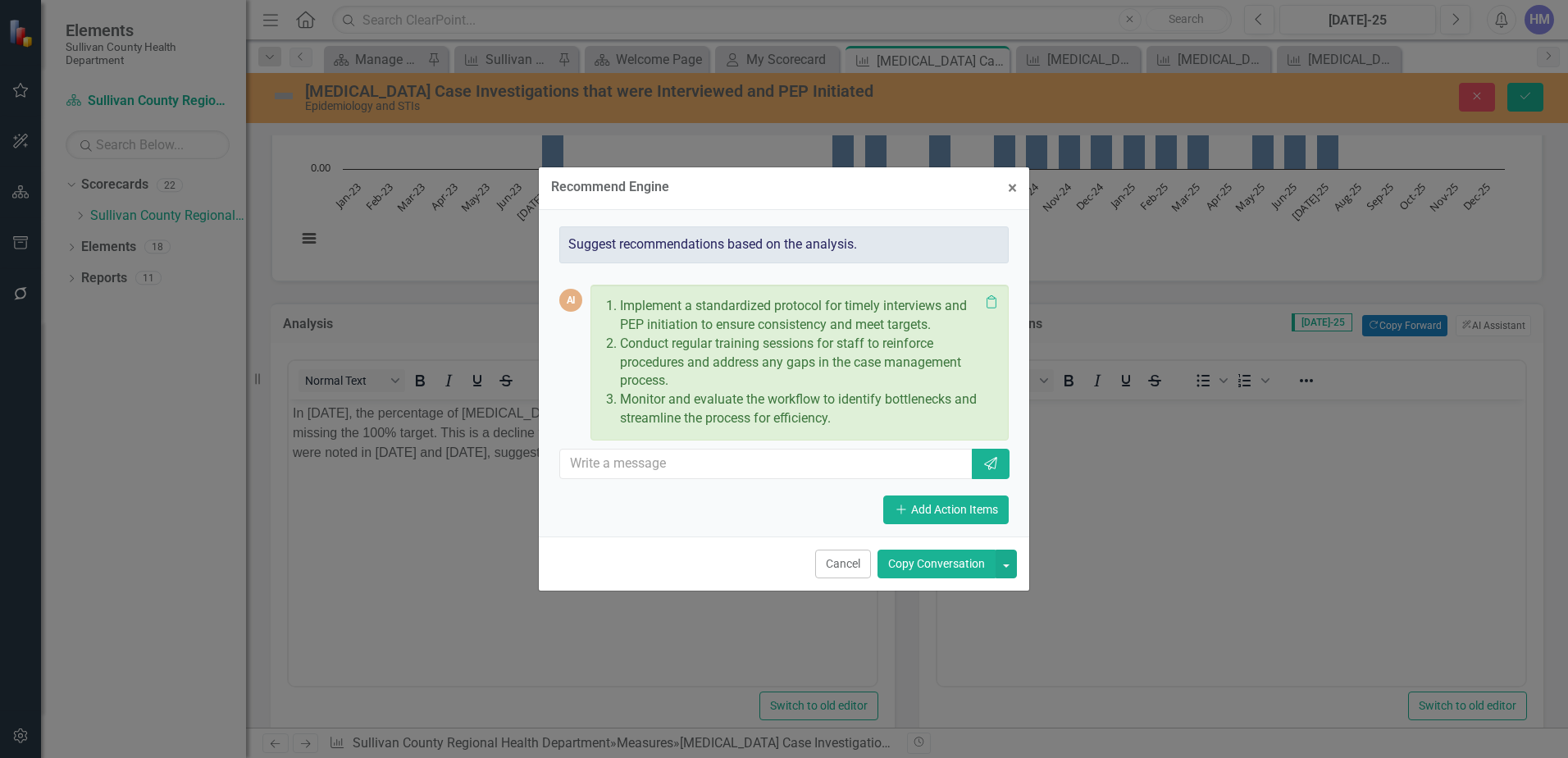
click at [956, 562] on button "Copy Conversation" at bounding box center [936, 564] width 118 height 28
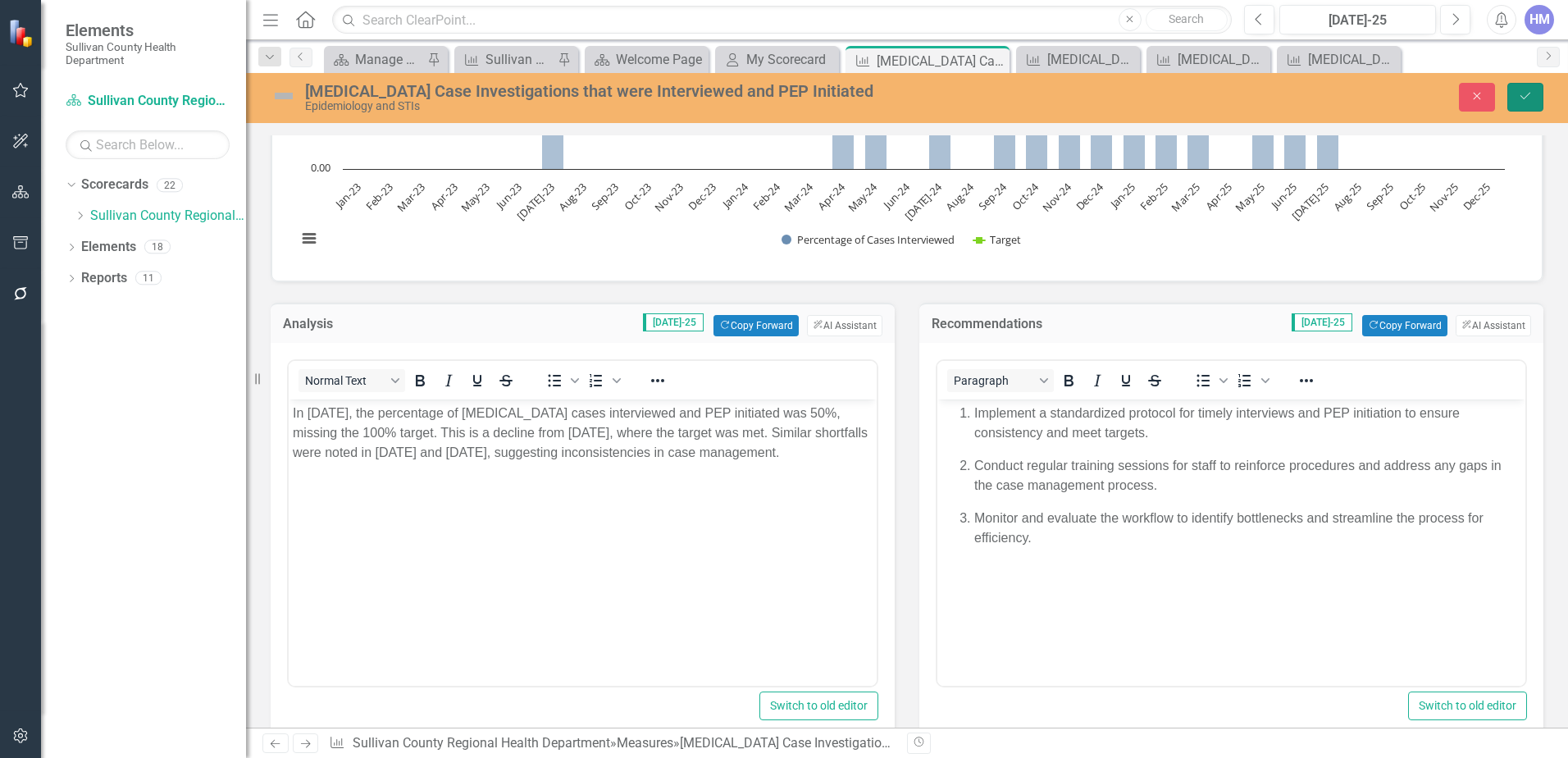
click at [1525, 101] on icon "Save" at bounding box center [1526, 96] width 15 height 11
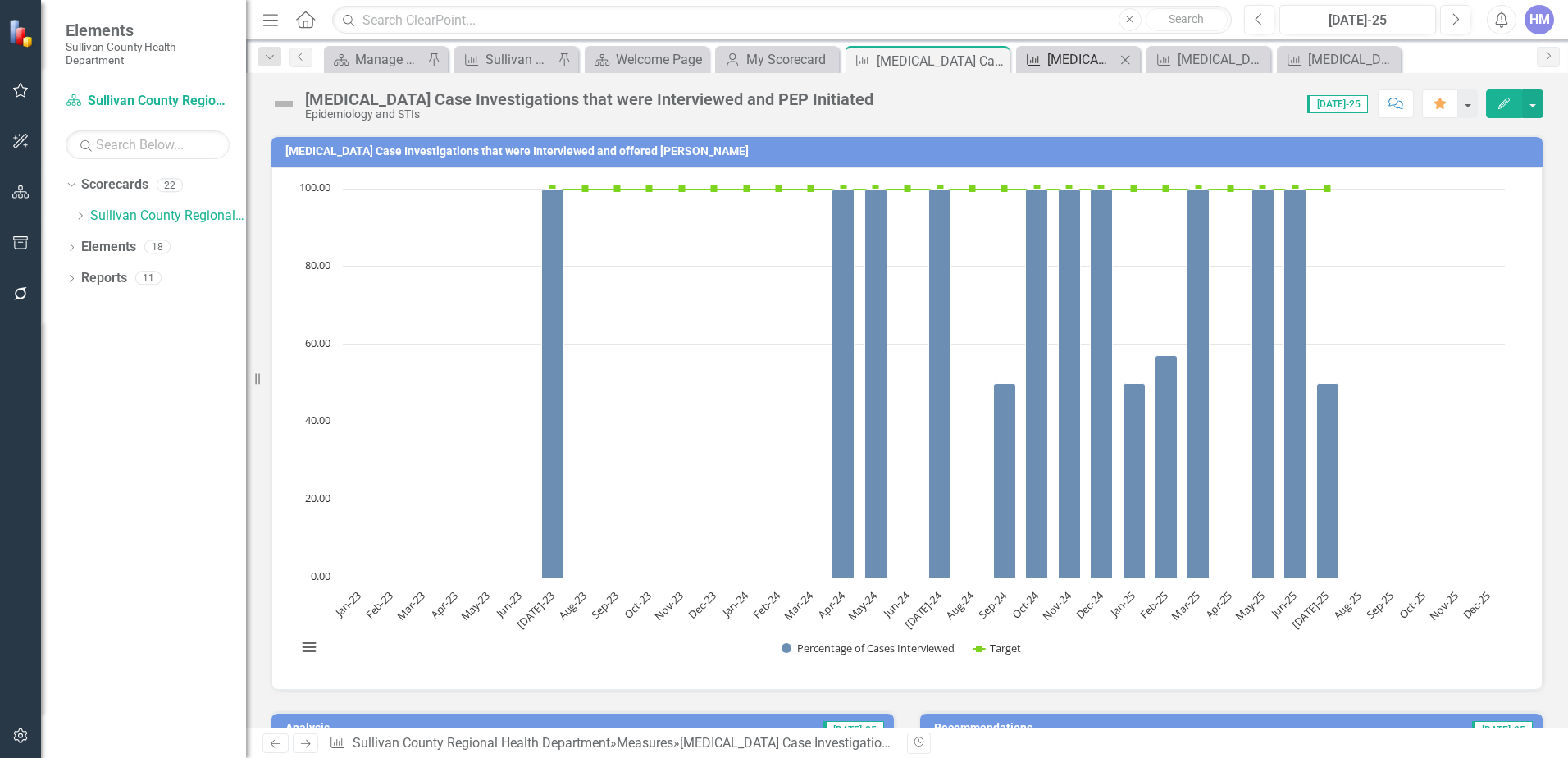
click at [1066, 59] on div "[MEDICAL_DATA] Case Investigations in [GEOGRAPHIC_DATA] [DATE]-[DATE] YTD" at bounding box center [1081, 59] width 68 height 21
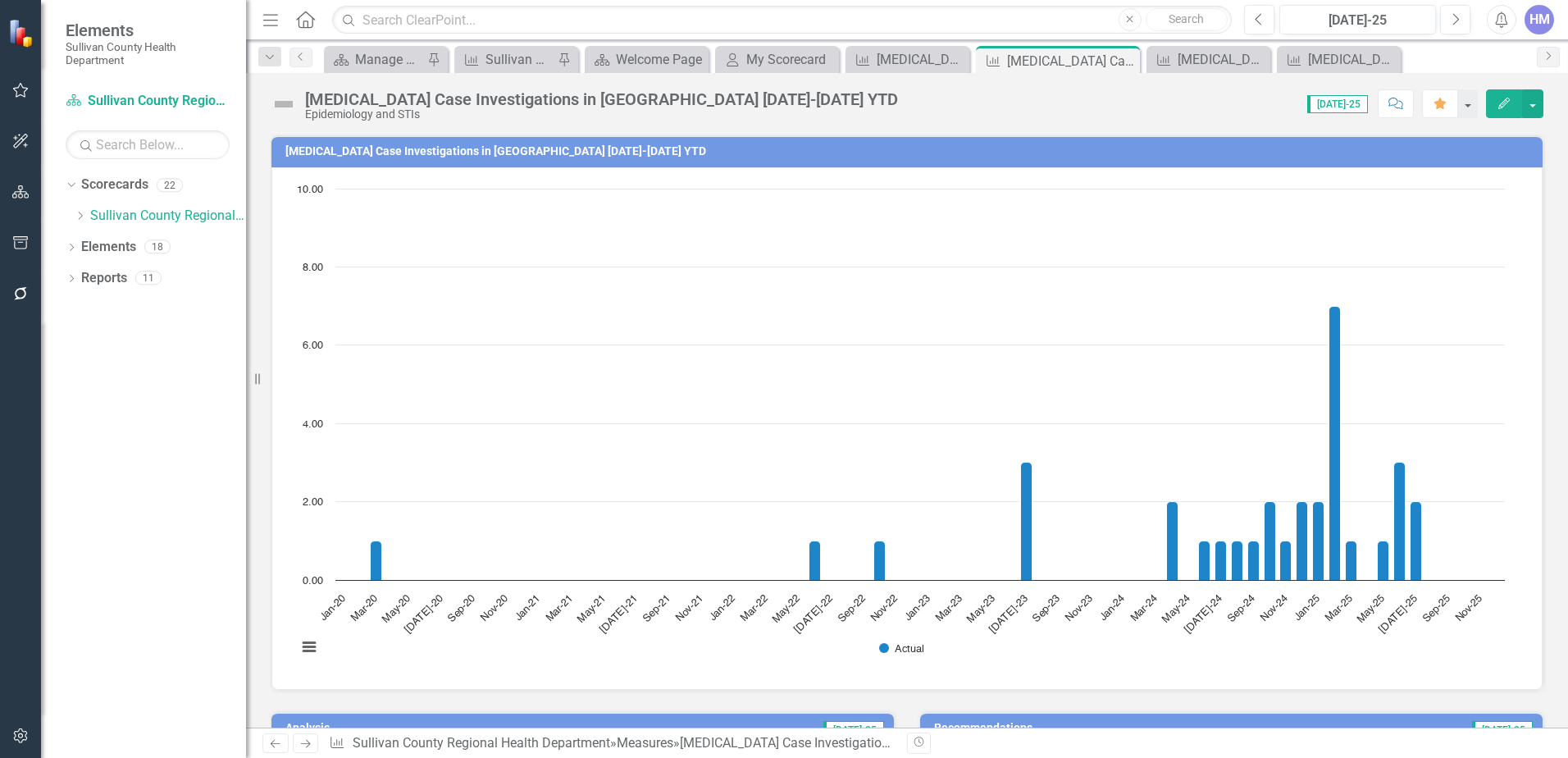
scroll to position [497, 0]
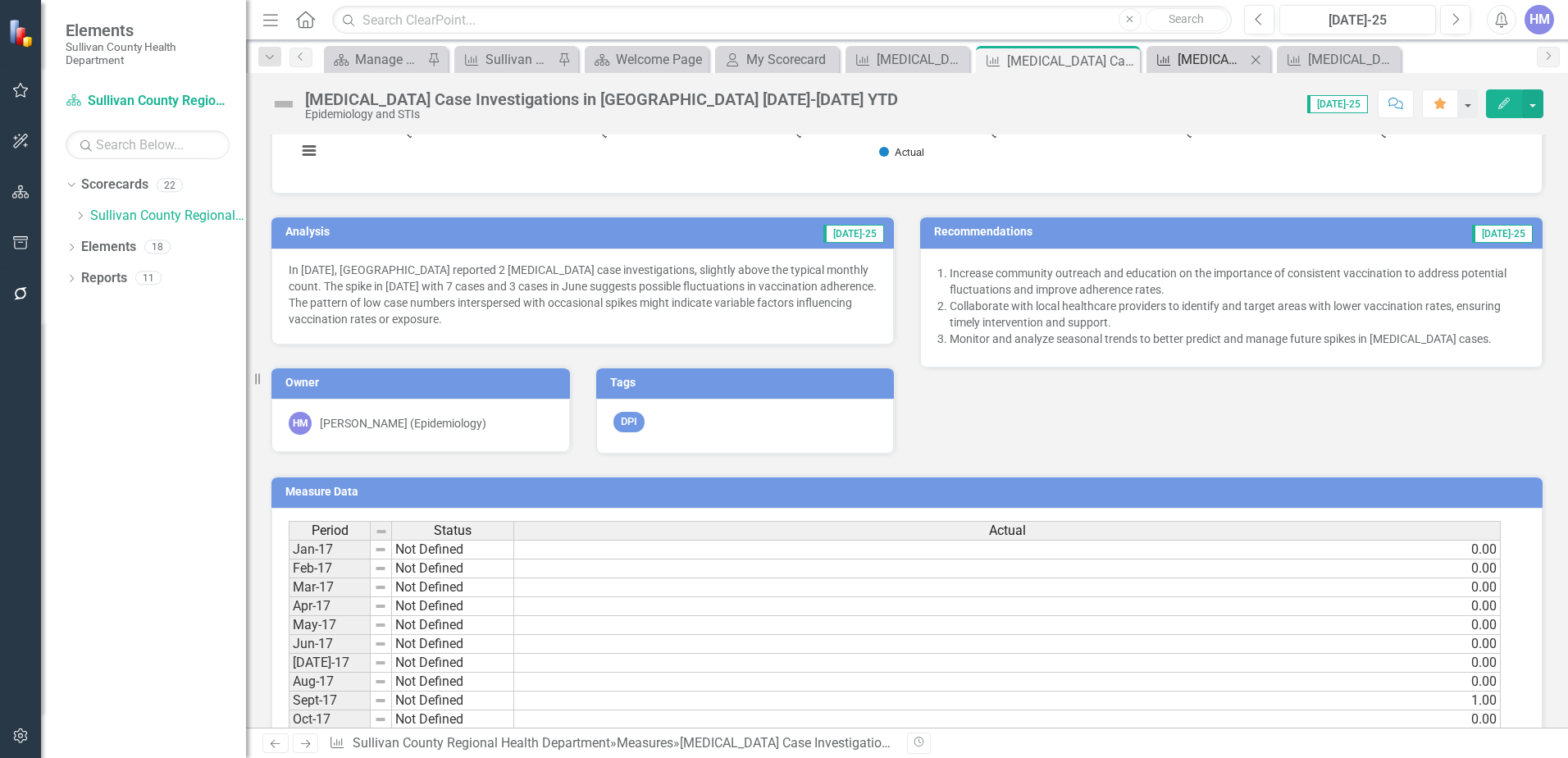
click at [1195, 61] on div "[MEDICAL_DATA] Treatment Dispositions" at bounding box center [1212, 59] width 68 height 21
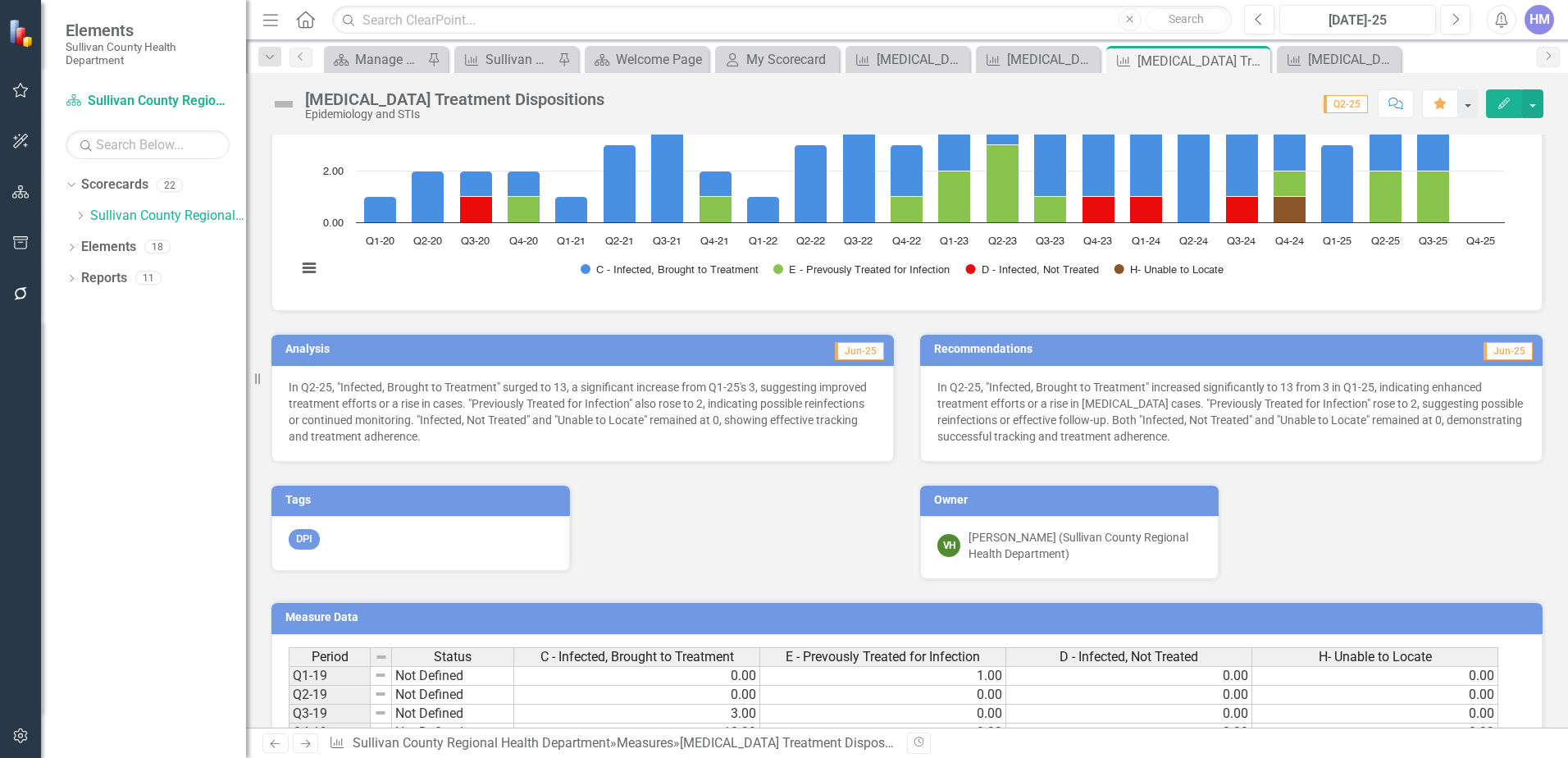
scroll to position [411, 0]
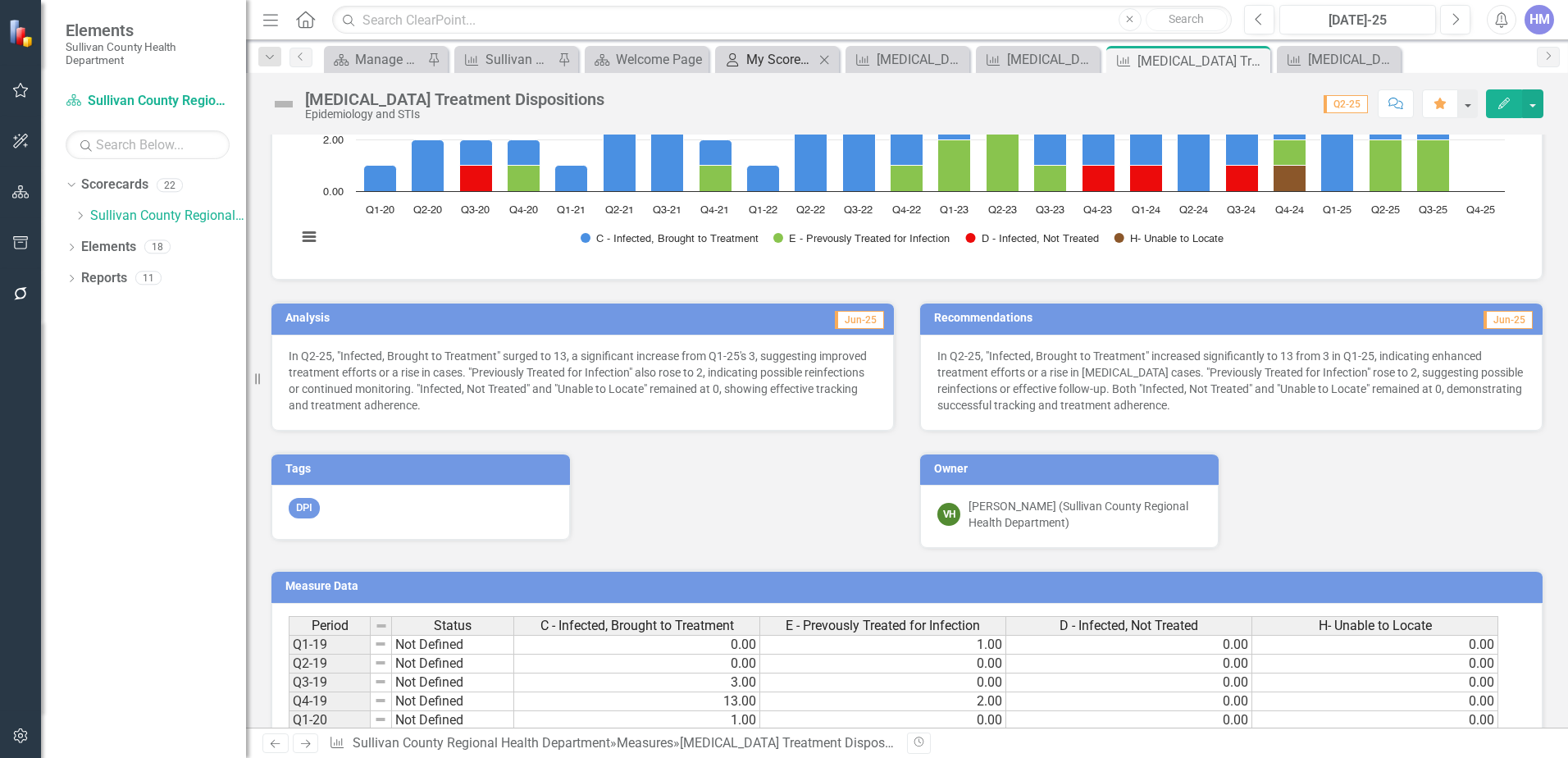
click at [808, 56] on div "My Scorecard" at bounding box center [780, 59] width 68 height 21
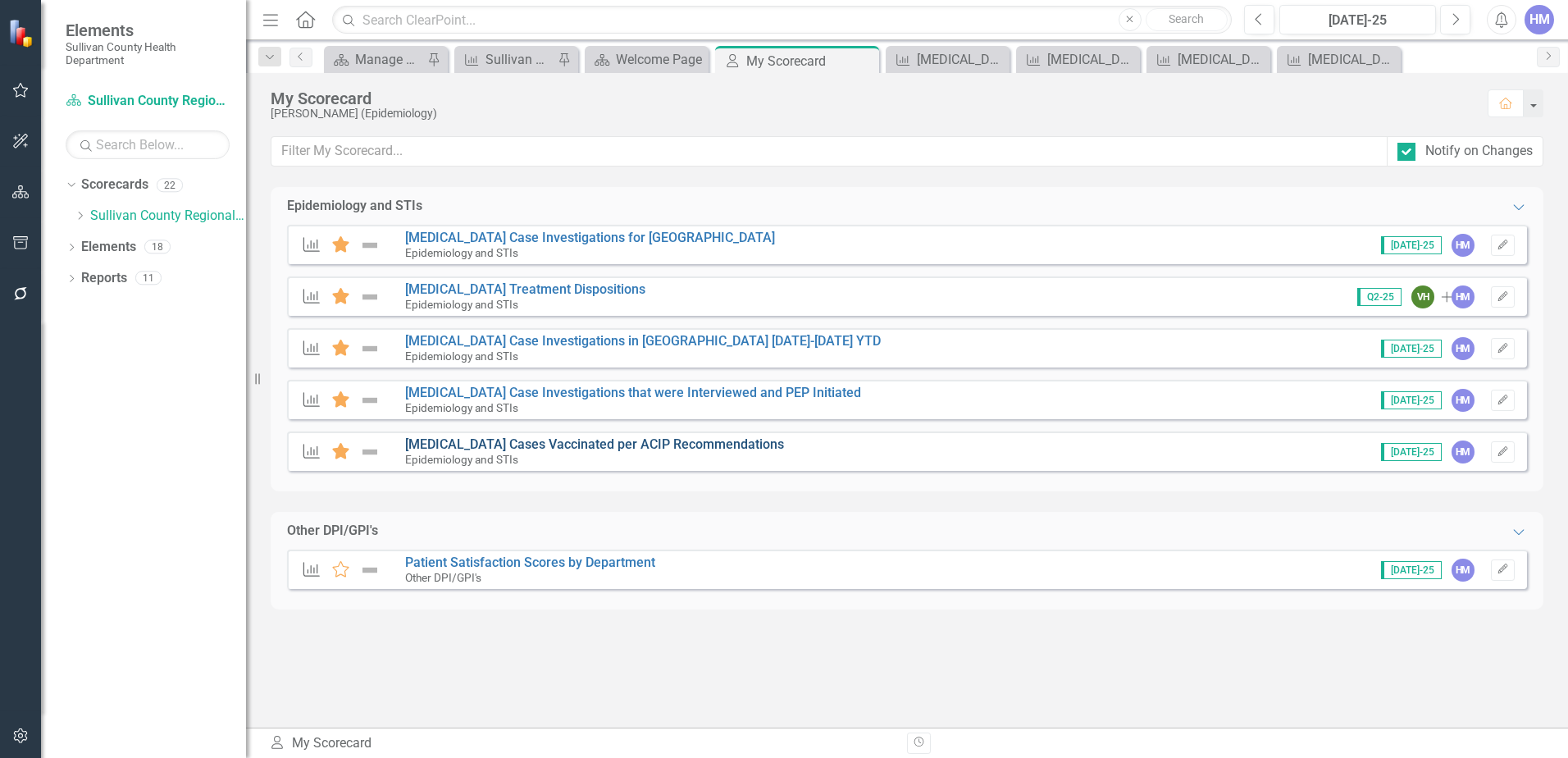
click at [502, 446] on link "[MEDICAL_DATA] Cases Vaccinated per ACIP Recommendations" at bounding box center [595, 445] width 379 height 16
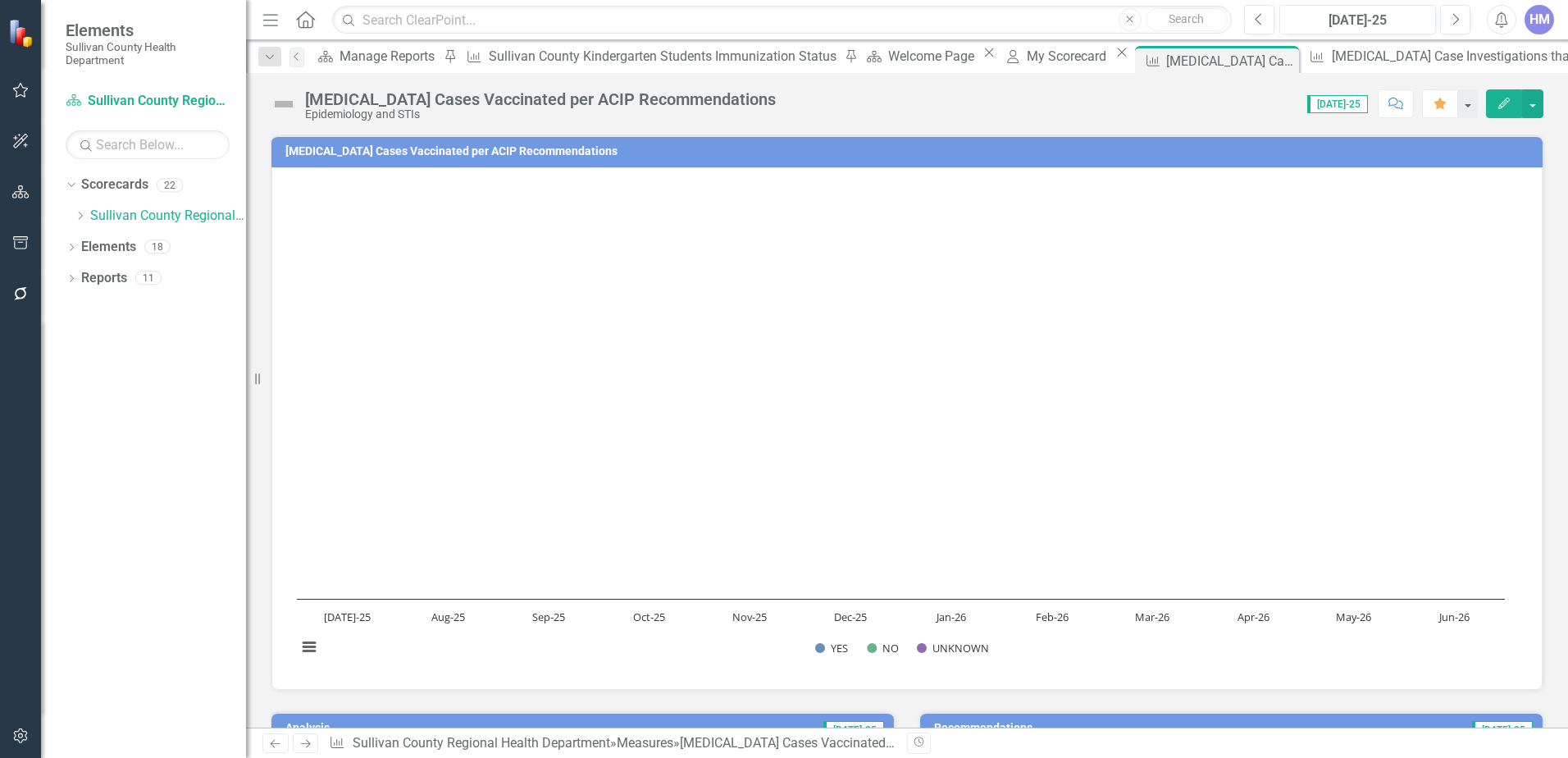
click at [487, 158] on h3 "[MEDICAL_DATA] Cases Vaccinated per ACIP Recommendations" at bounding box center [910, 151] width 1249 height 12
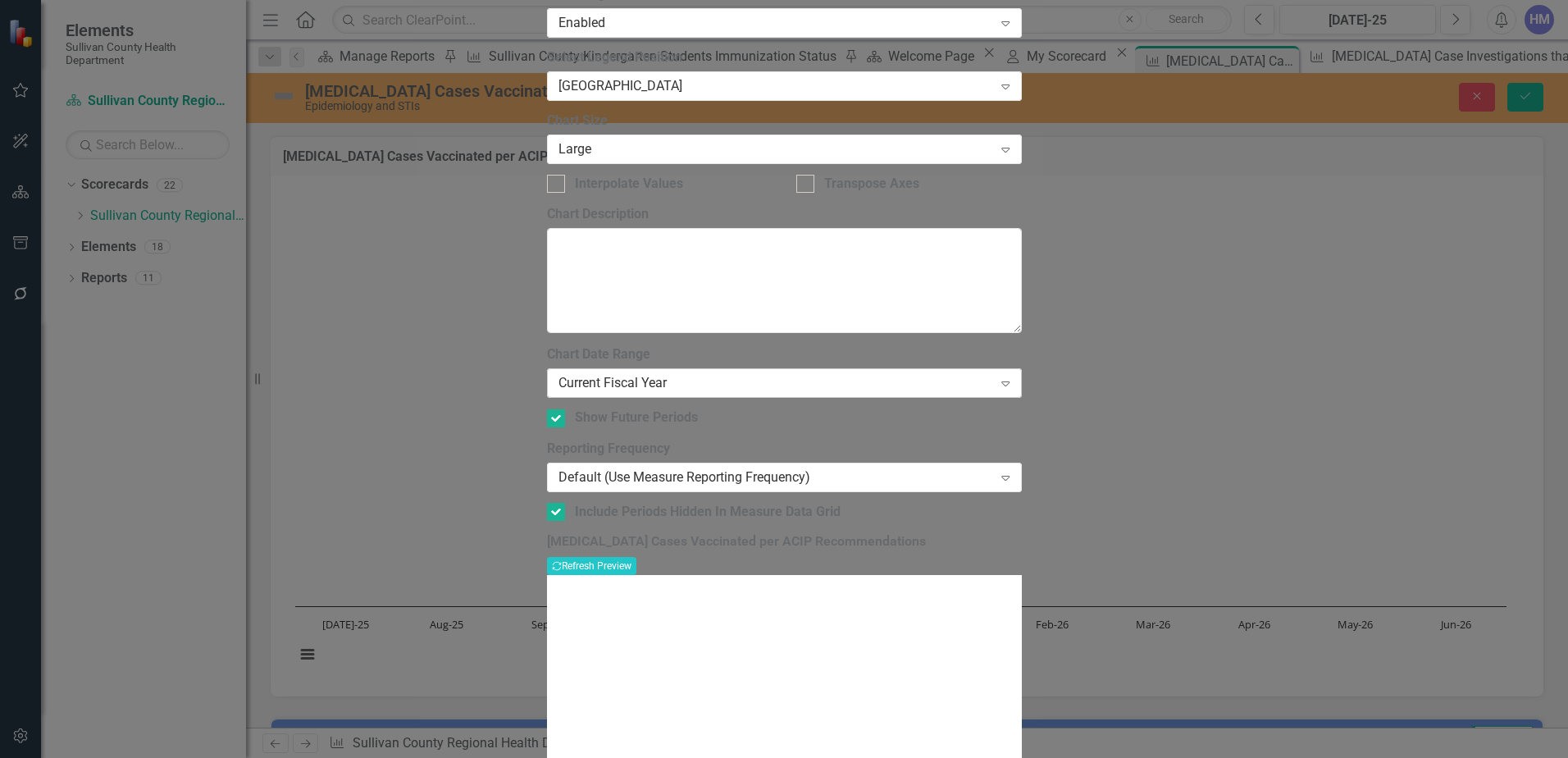
click at [727, 374] on div "Current Fiscal Year" at bounding box center [776, 383] width 435 height 19
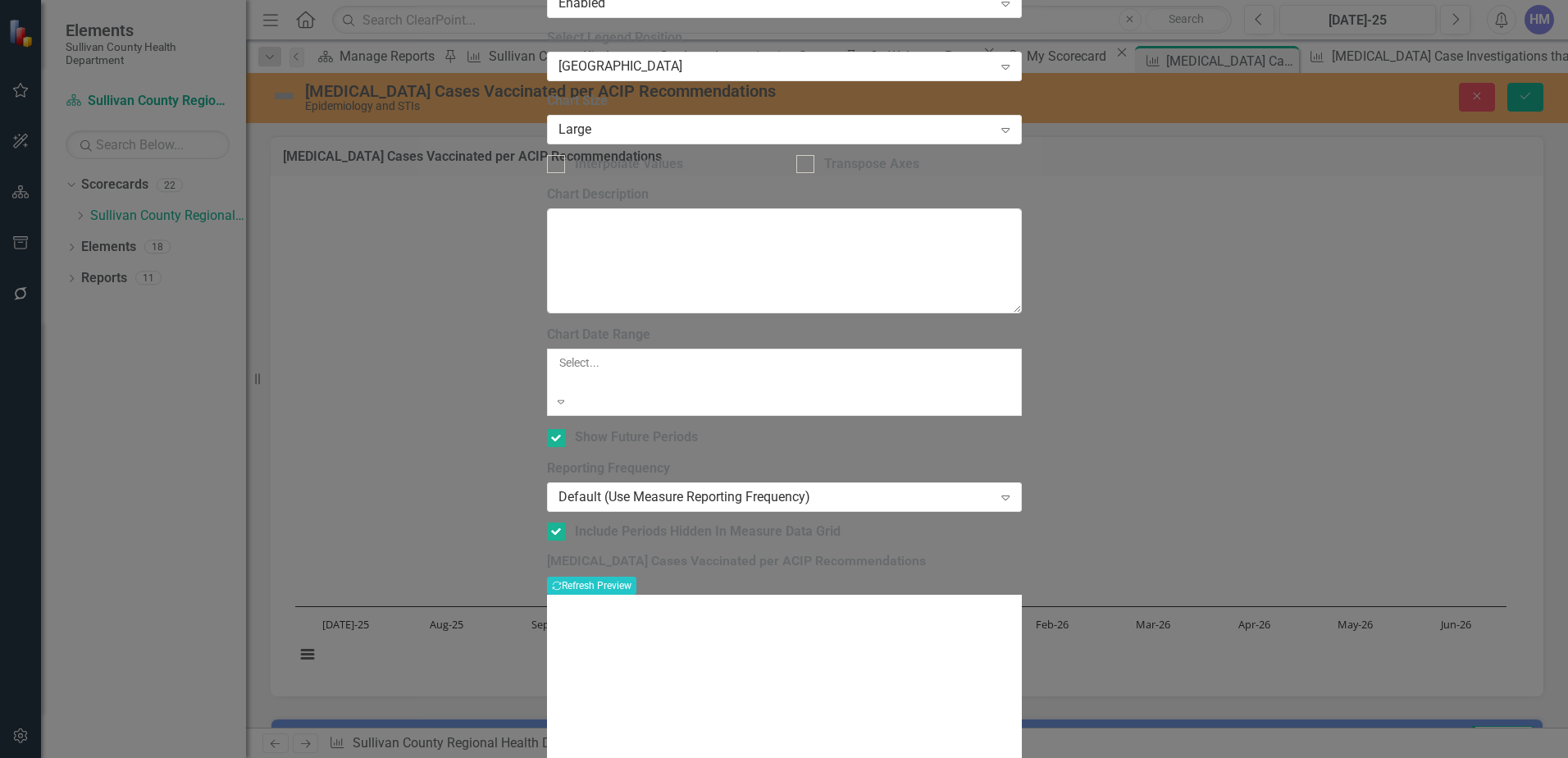
click at [661, 758] on div "All Periods" at bounding box center [784, 767] width 1568 height 19
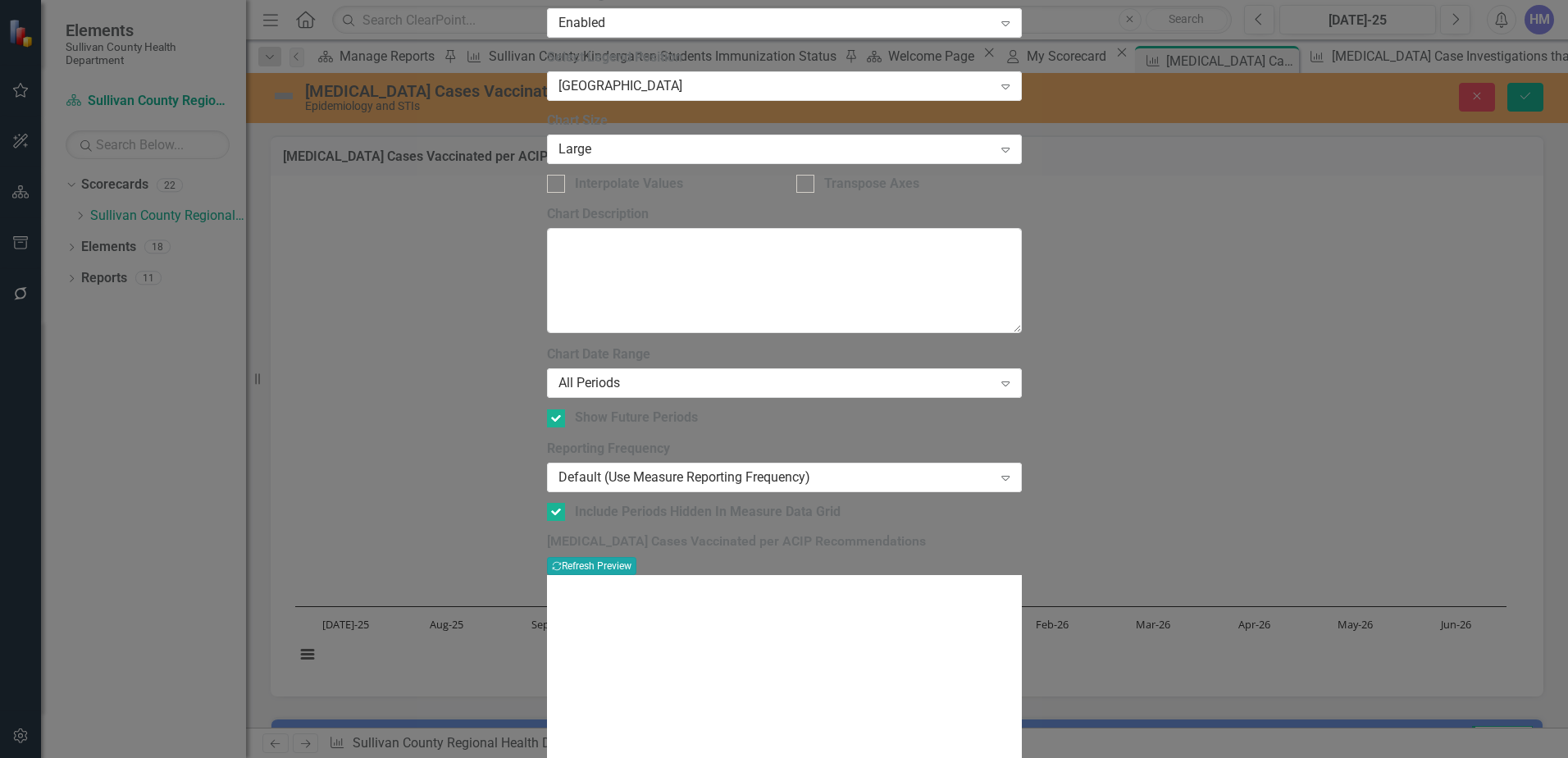
click at [637, 557] on button "Recalculate Refresh Preview" at bounding box center [592, 565] width 90 height 18
click at [647, 468] on div "Default (Use Measure Reporting Frequency)" at bounding box center [776, 478] width 435 height 19
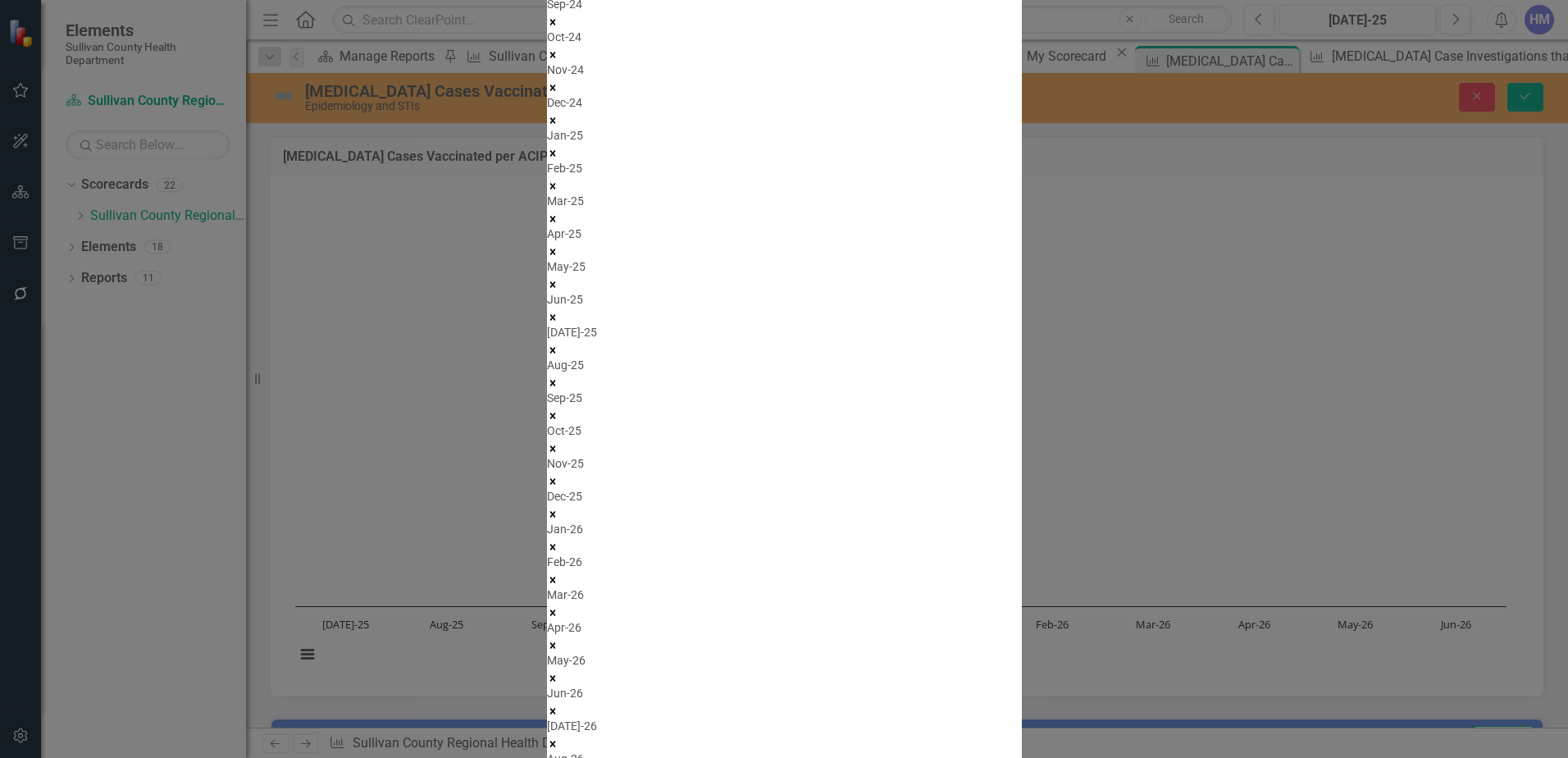
click at [556, 495] on icon "Remove Jan-26" at bounding box center [553, 497] width 6 height 6
click at [556, 512] on icon "Remove Feb-26" at bounding box center [553, 514] width 6 height 6
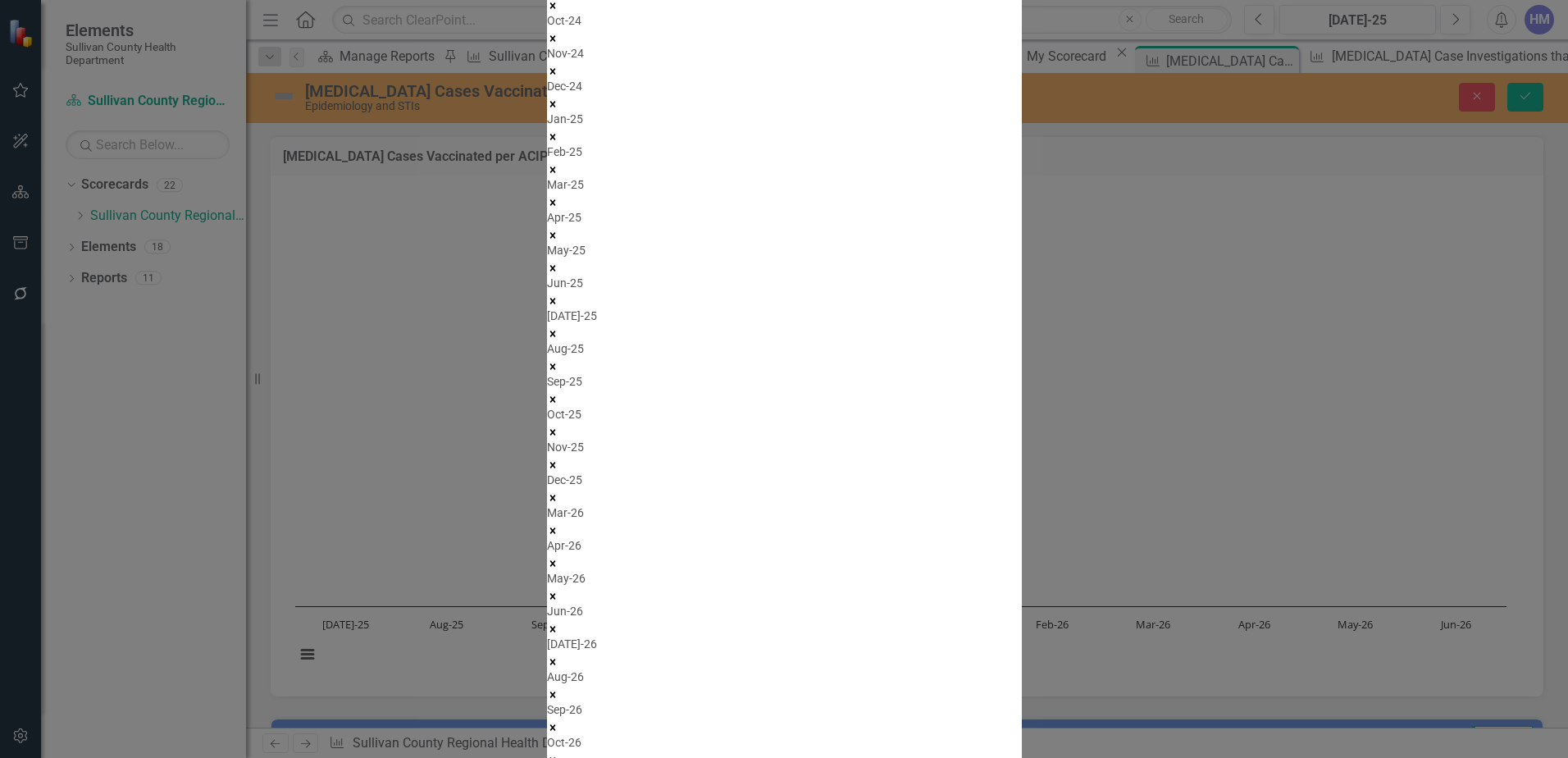
click at [559, 525] on icon "Remove Mar-26" at bounding box center [553, 531] width 11 height 11
click at [556, 561] on icon "Remove Apr-26" at bounding box center [553, 564] width 6 height 6
click at [559, 558] on icon "Remove May-26" at bounding box center [553, 564] width 11 height 11
click at [556, 577] on icon "Remove Jun-26" at bounding box center [553, 580] width 6 height 6
click at [556, 610] on icon "Remove Jul-26" at bounding box center [553, 613] width 6 height 6
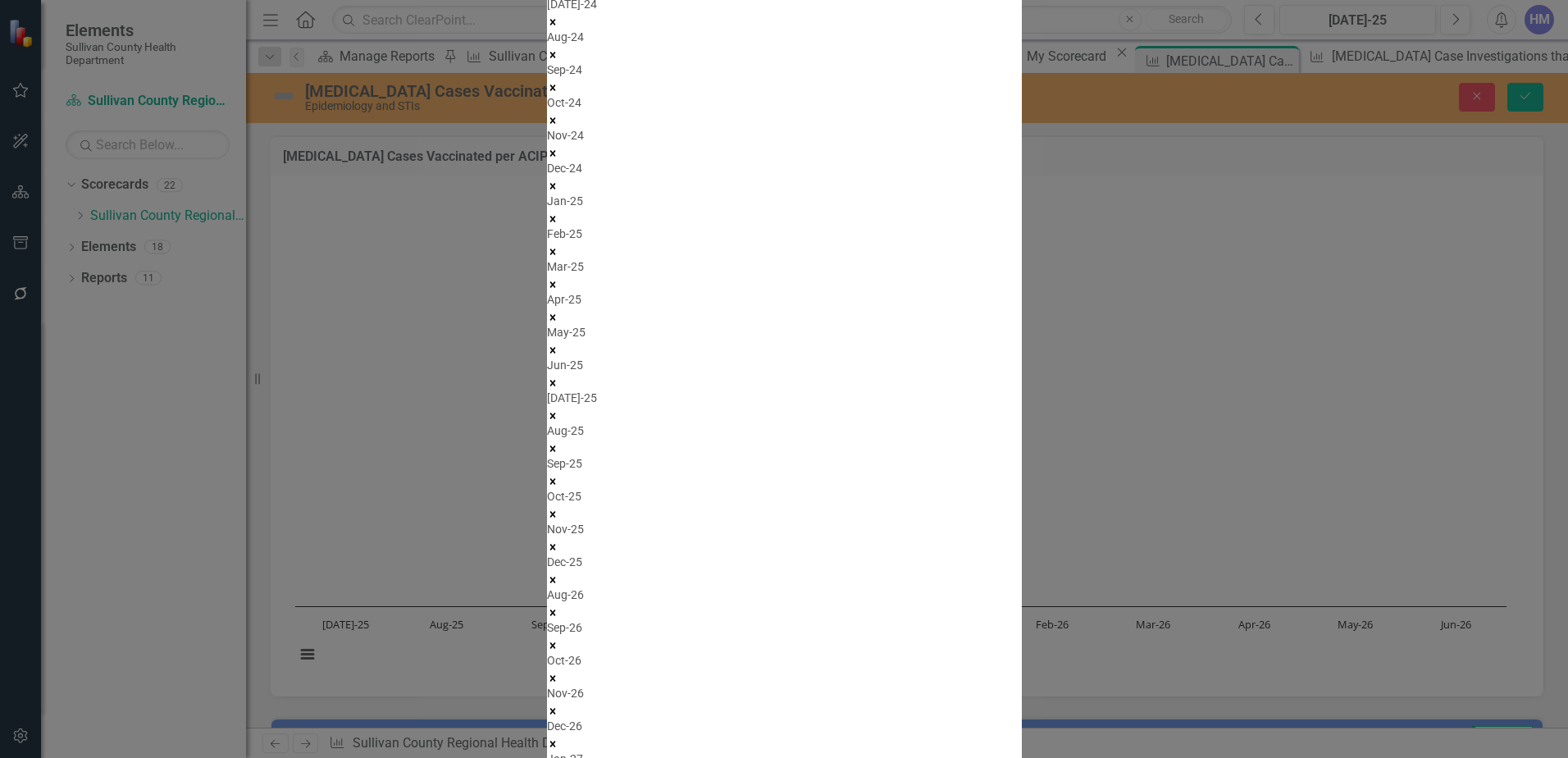
click at [559, 607] on icon "Remove Aug-26" at bounding box center [553, 613] width 11 height 11
click at [556, 626] on icon "Remove Sep-26" at bounding box center [553, 629] width 6 height 6
click at [556, 643] on icon "Remove Oct-26" at bounding box center [553, 646] width 6 height 6
click at [559, 673] on icon "Remove Nov-26" at bounding box center [553, 679] width 11 height 11
click at [556, 676] on icon "Remove Dec-26" at bounding box center [553, 679] width 6 height 6
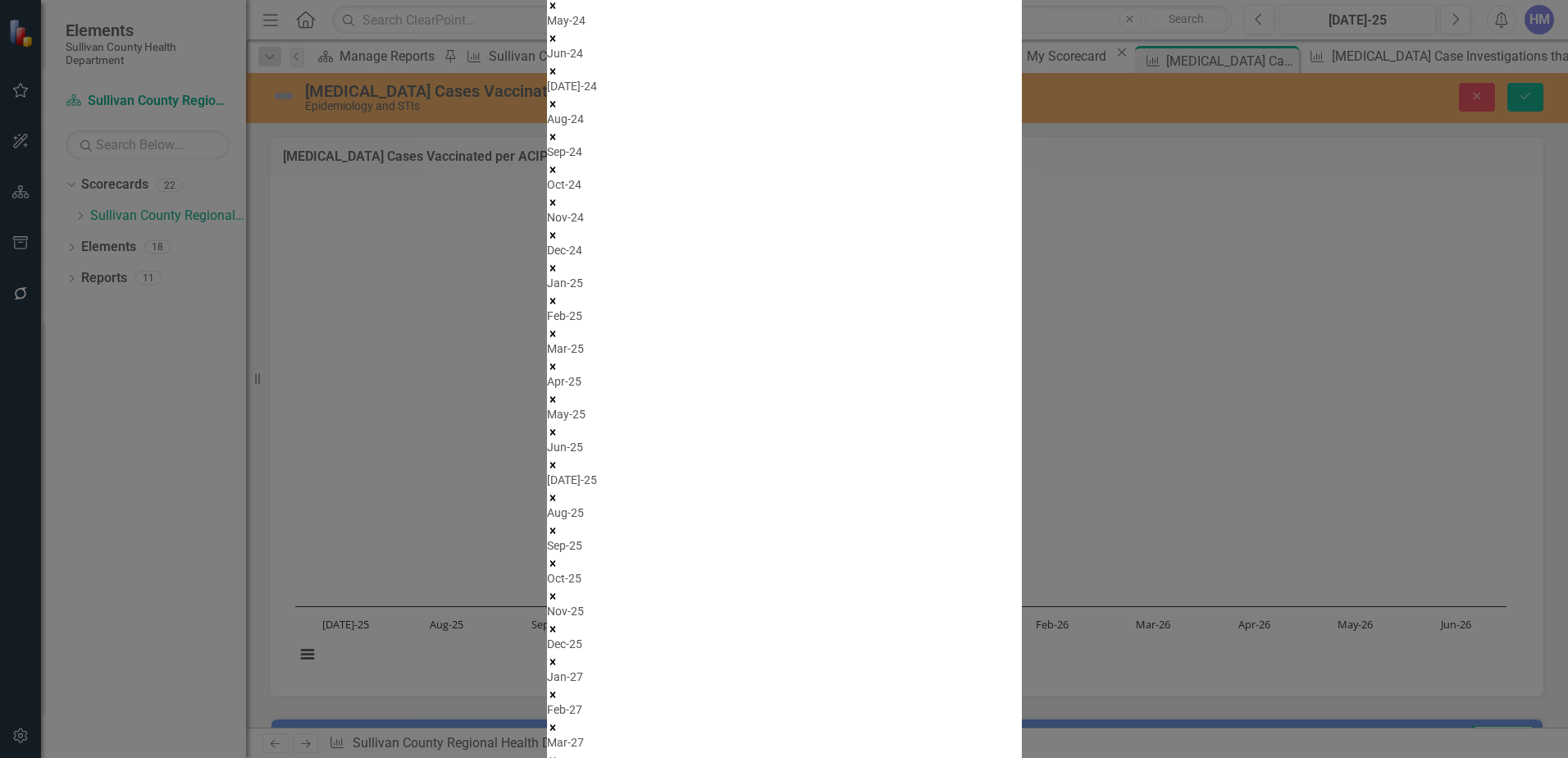
click at [556, 692] on icon "Remove Jan-27" at bounding box center [553, 695] width 6 height 6
click at [556, 708] on icon "Remove Feb-27" at bounding box center [553, 711] width 6 height 6
click at [559, 739] on icon "Remove Mar-27" at bounding box center [553, 745] width 11 height 11
click at [556, 741] on icon "Remove Apr-27" at bounding box center [553, 744] width 6 height 6
click at [559, 755] on icon "Remove May-27" at bounding box center [553, 761] width 11 height 11
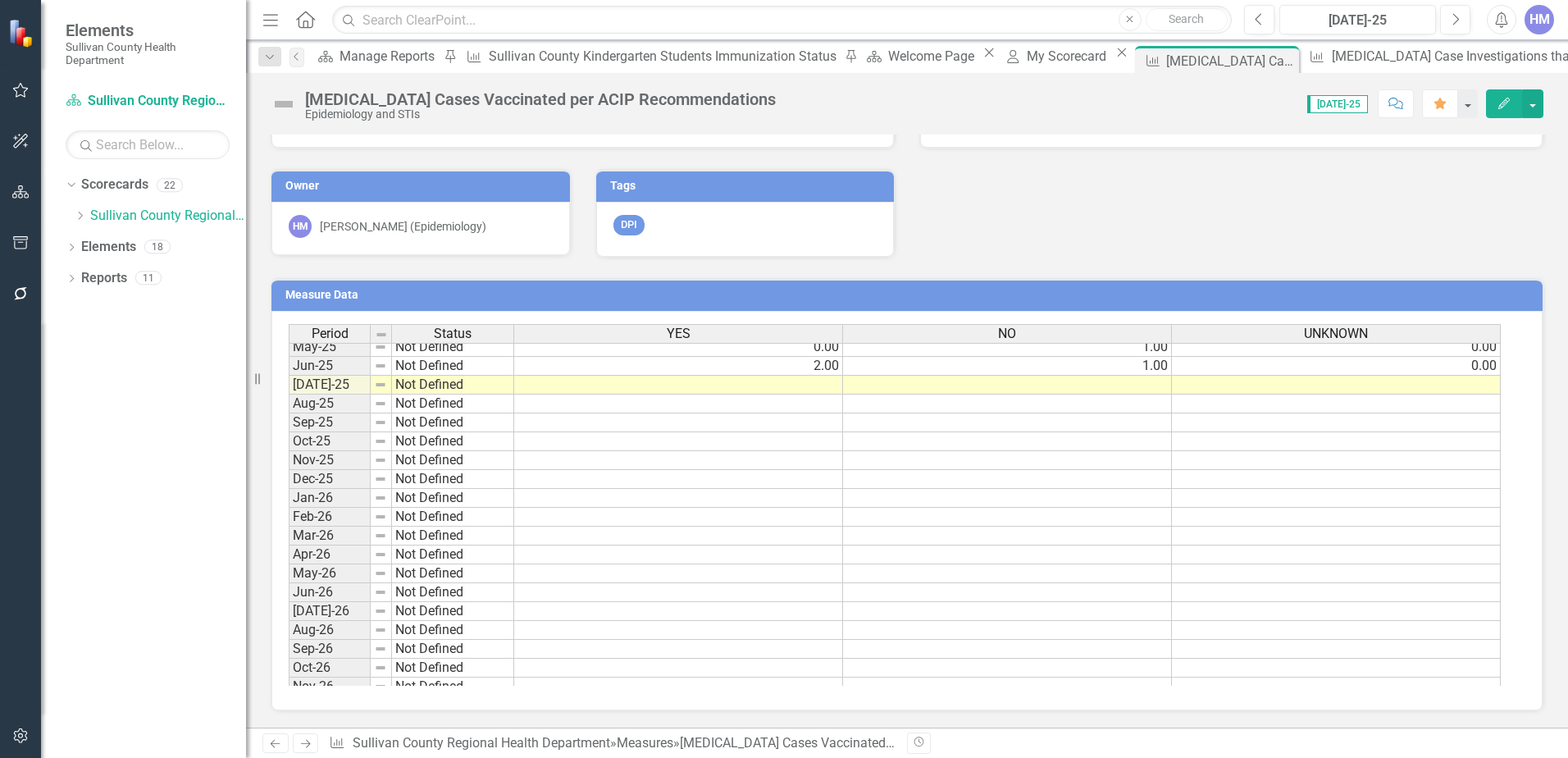
scroll to position [1888, 0]
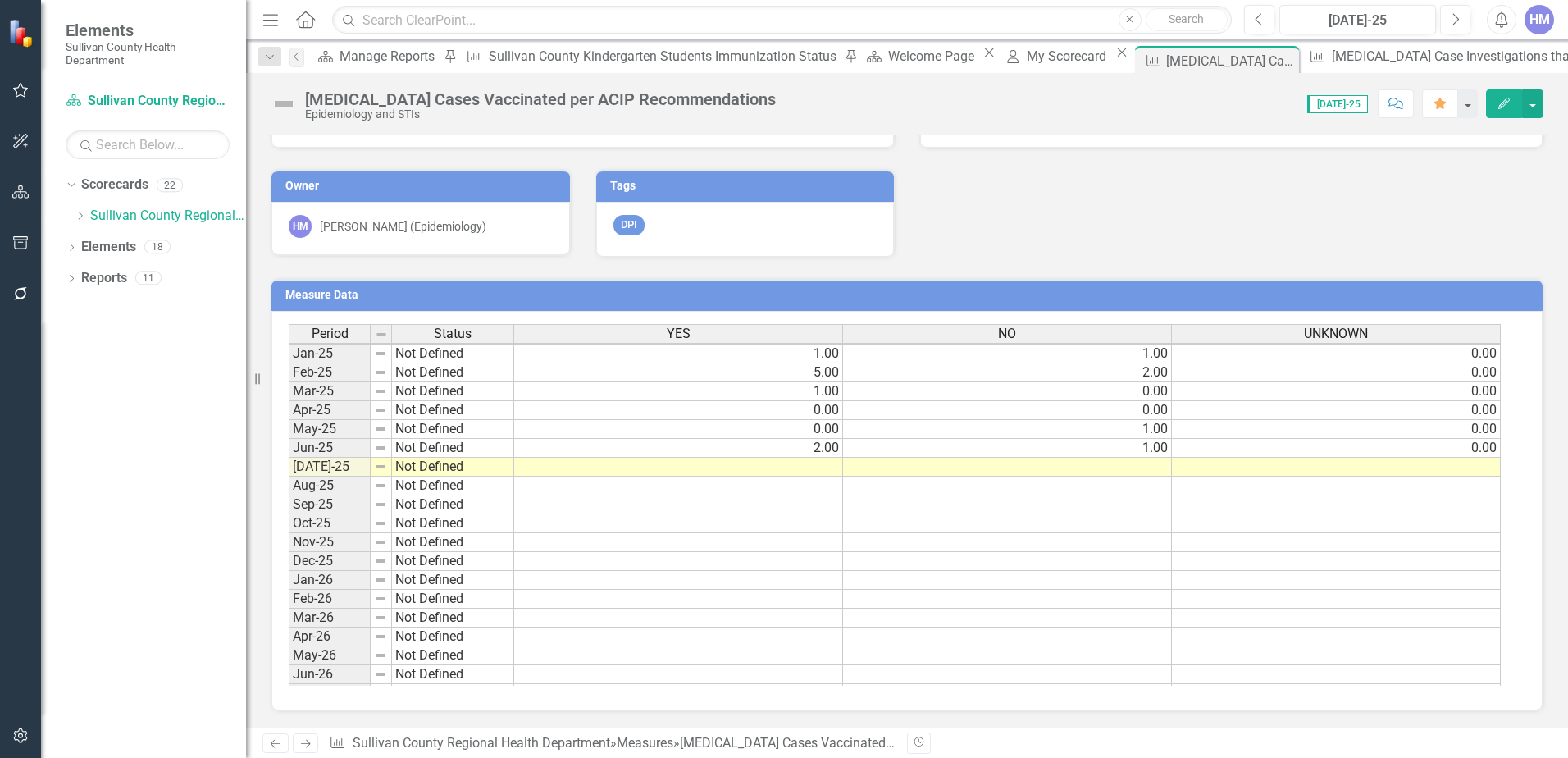
click at [826, 472] on tbody "Apr-24 Not Defined 0.00 0.00 2.00 May-24 Not Defined 0.00 1.00 0.00 Jun-24 Not …" at bounding box center [894, 561] width 1212 height 775
click at [826, 472] on td at bounding box center [678, 467] width 329 height 19
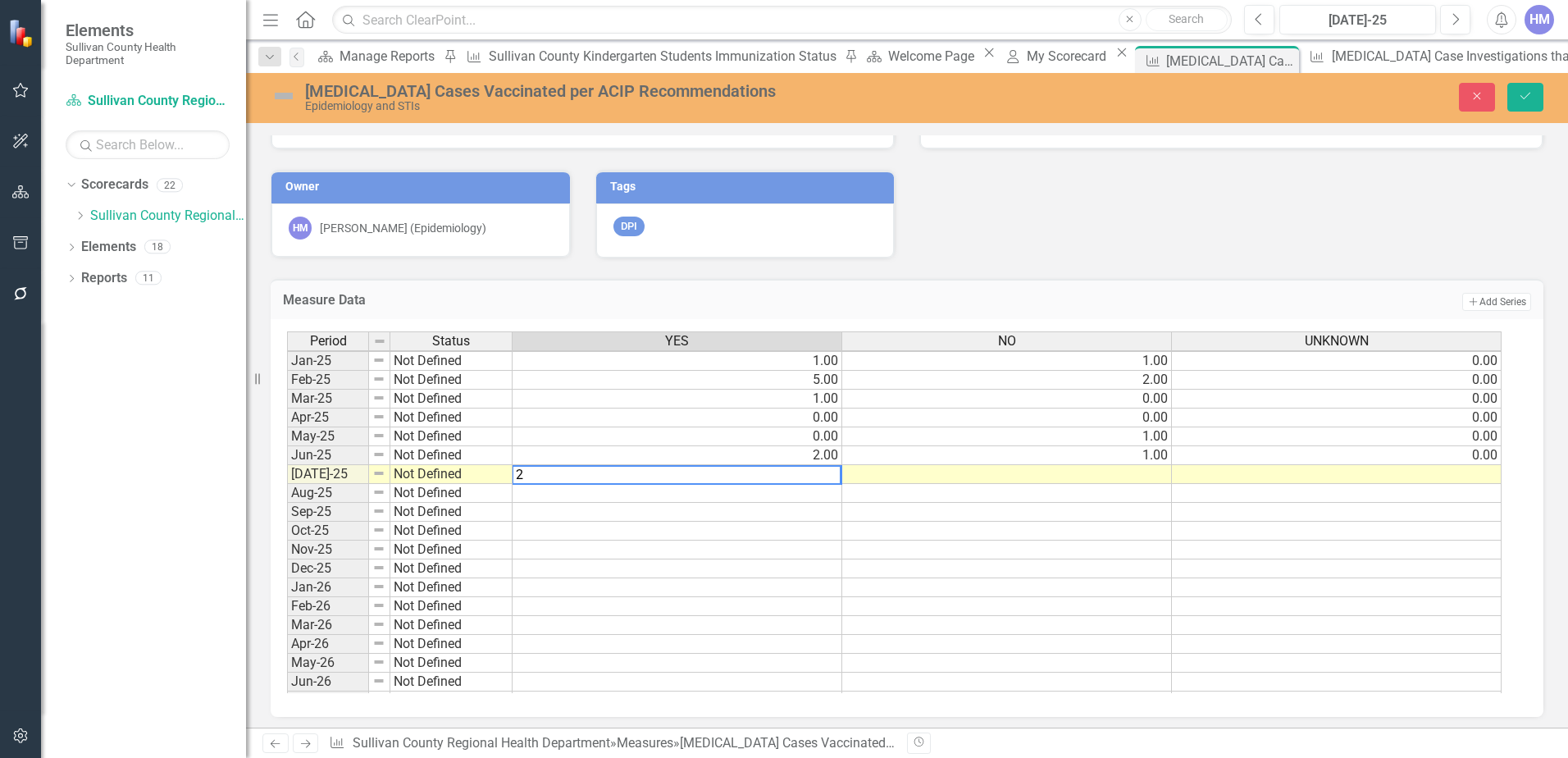
type textarea "2"
click at [1002, 473] on td at bounding box center [1008, 475] width 330 height 19
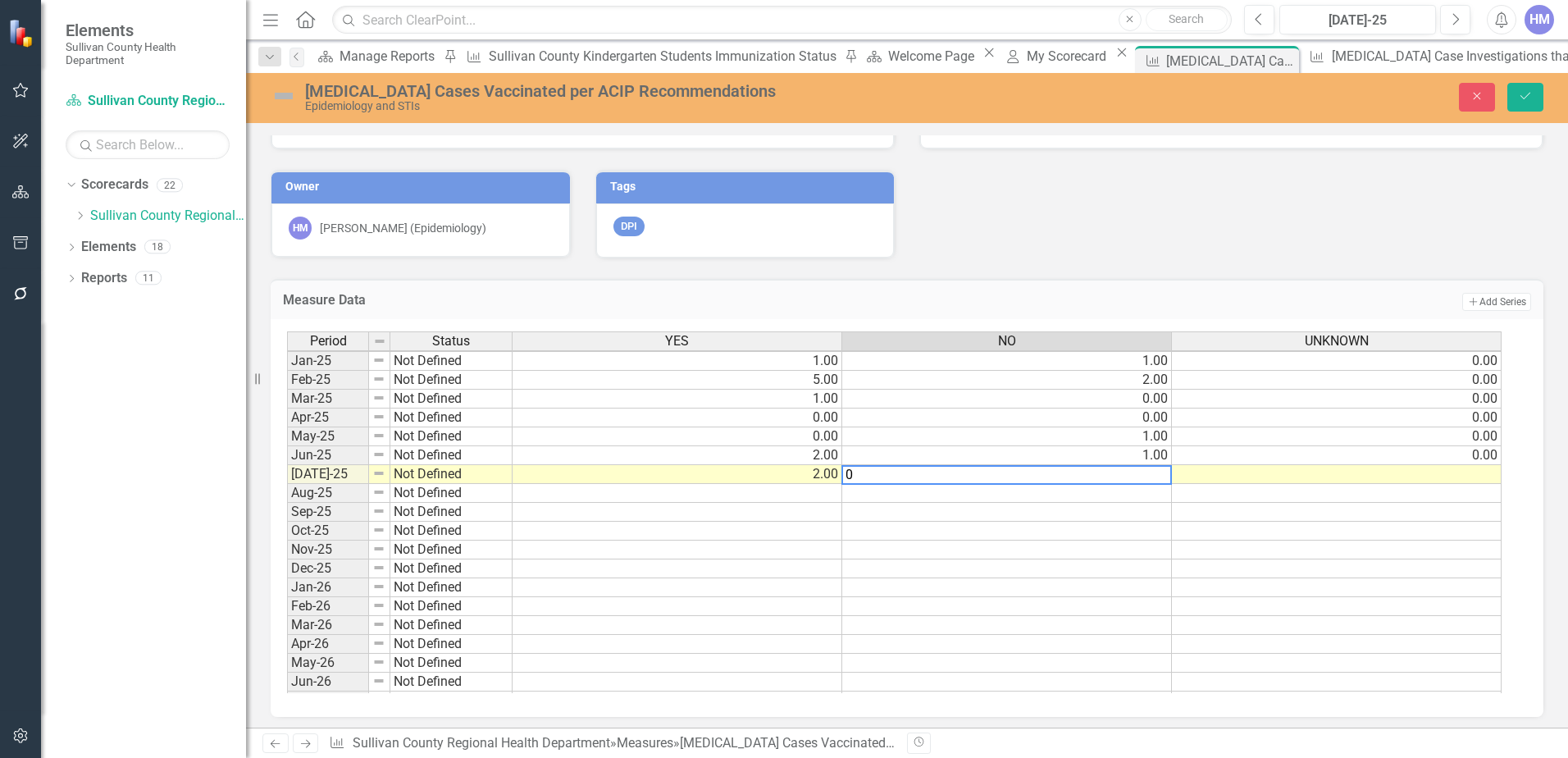
type textarea "0"
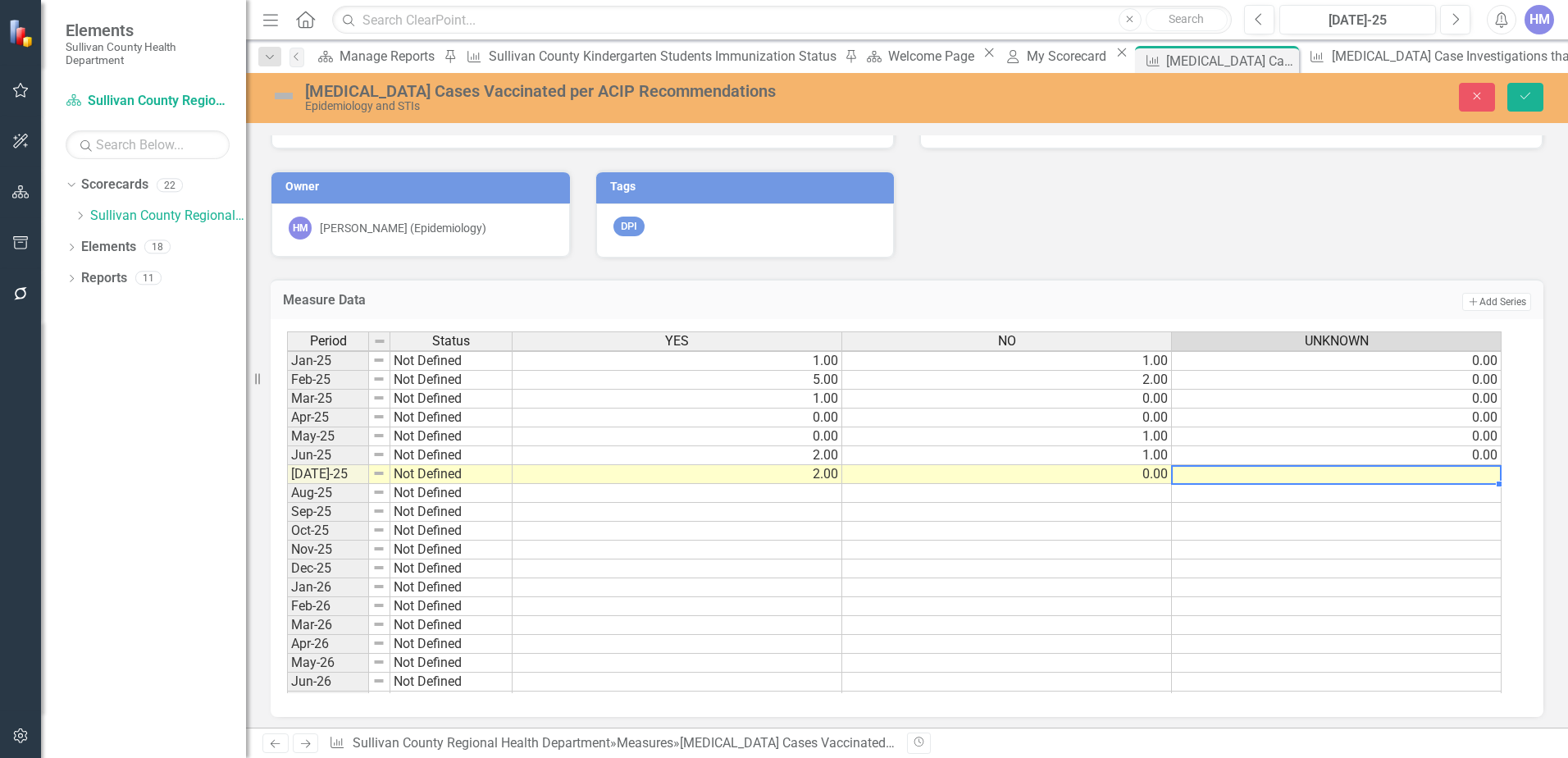
click at [287, 467] on div "Period Status YES NO UNKNOWN Feb-24 Not Defined Mar-24 Not Defined Apr-24 Not D…" at bounding box center [287, 521] width 0 height 795
type textarea "0"
click at [1530, 105] on button "Save" at bounding box center [1526, 97] width 36 height 28
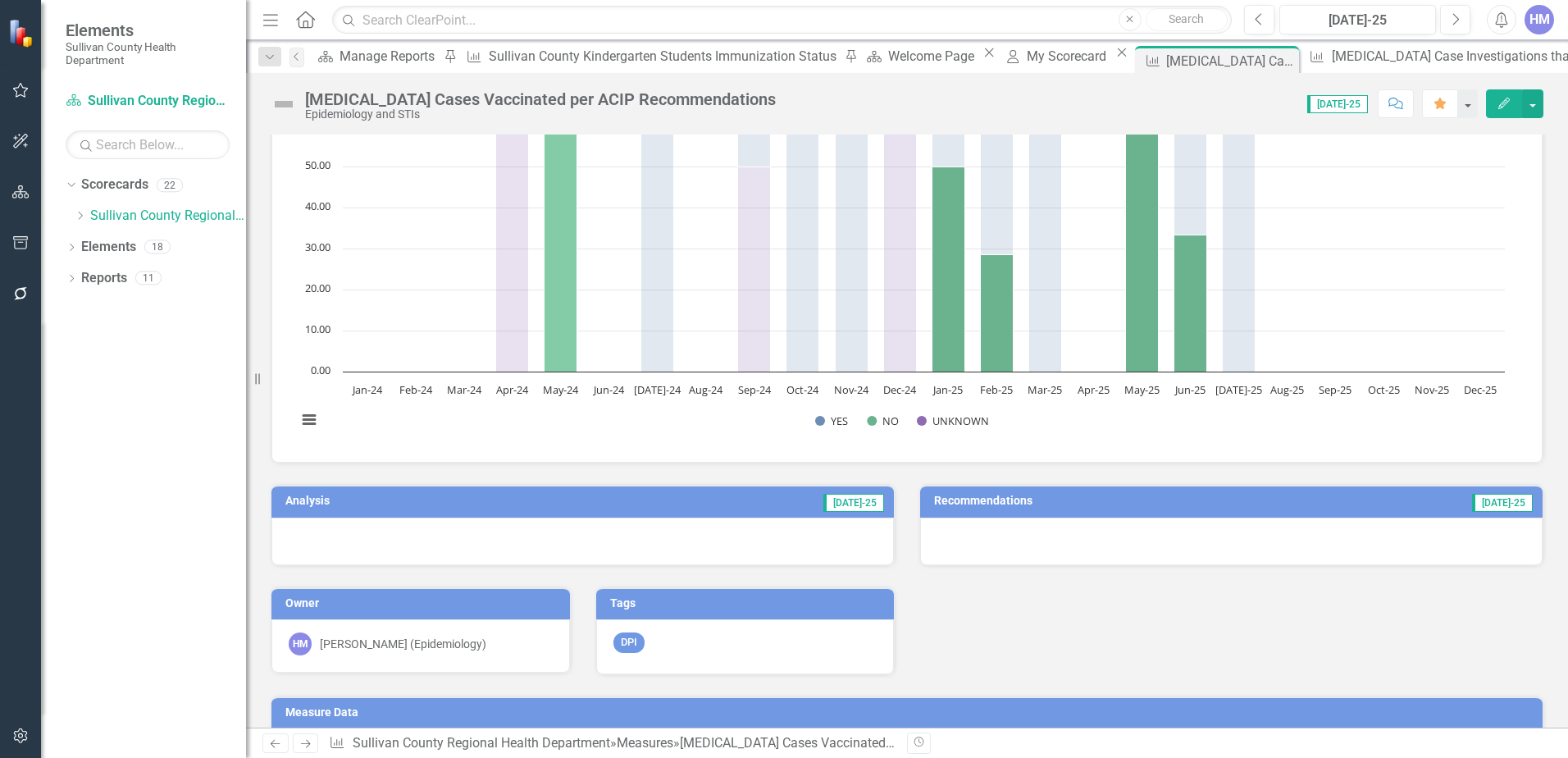
scroll to position [246, 0]
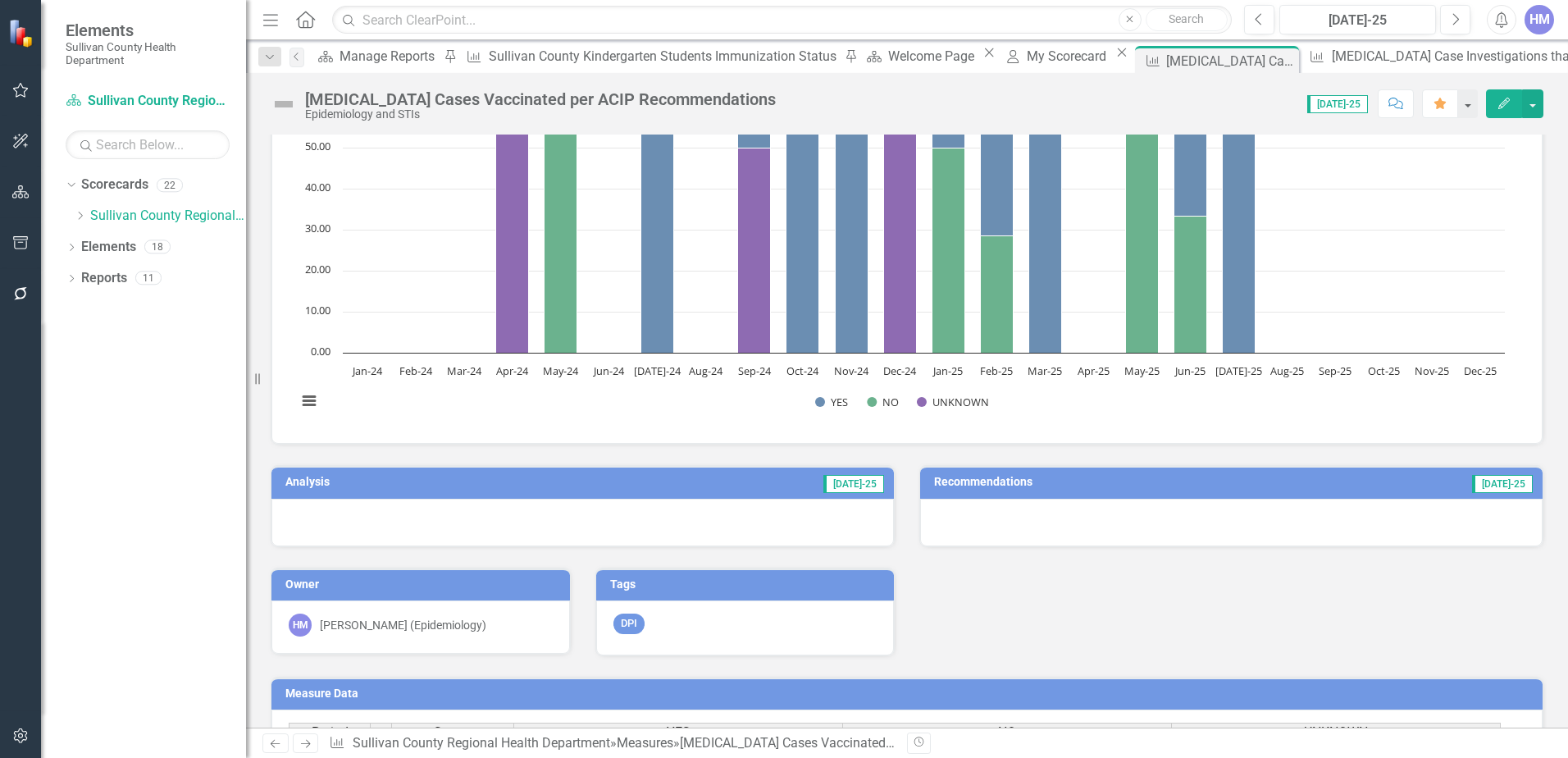
click at [756, 492] on td "[DATE]-25" at bounding box center [710, 484] width 351 height 25
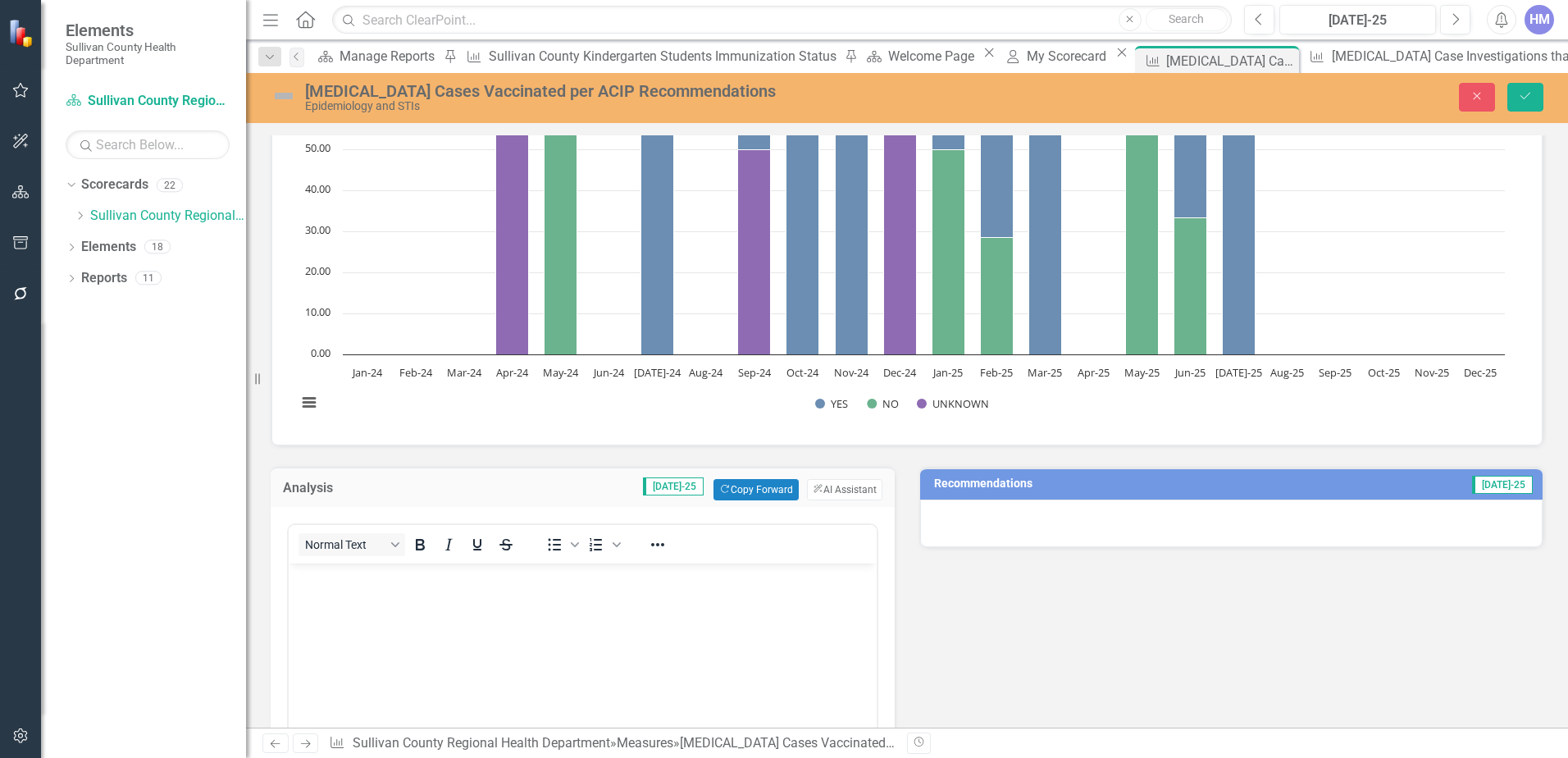
scroll to position [0, 0]
click at [845, 486] on button "ClearPoint AI AI Assistant" at bounding box center [845, 490] width 75 height 22
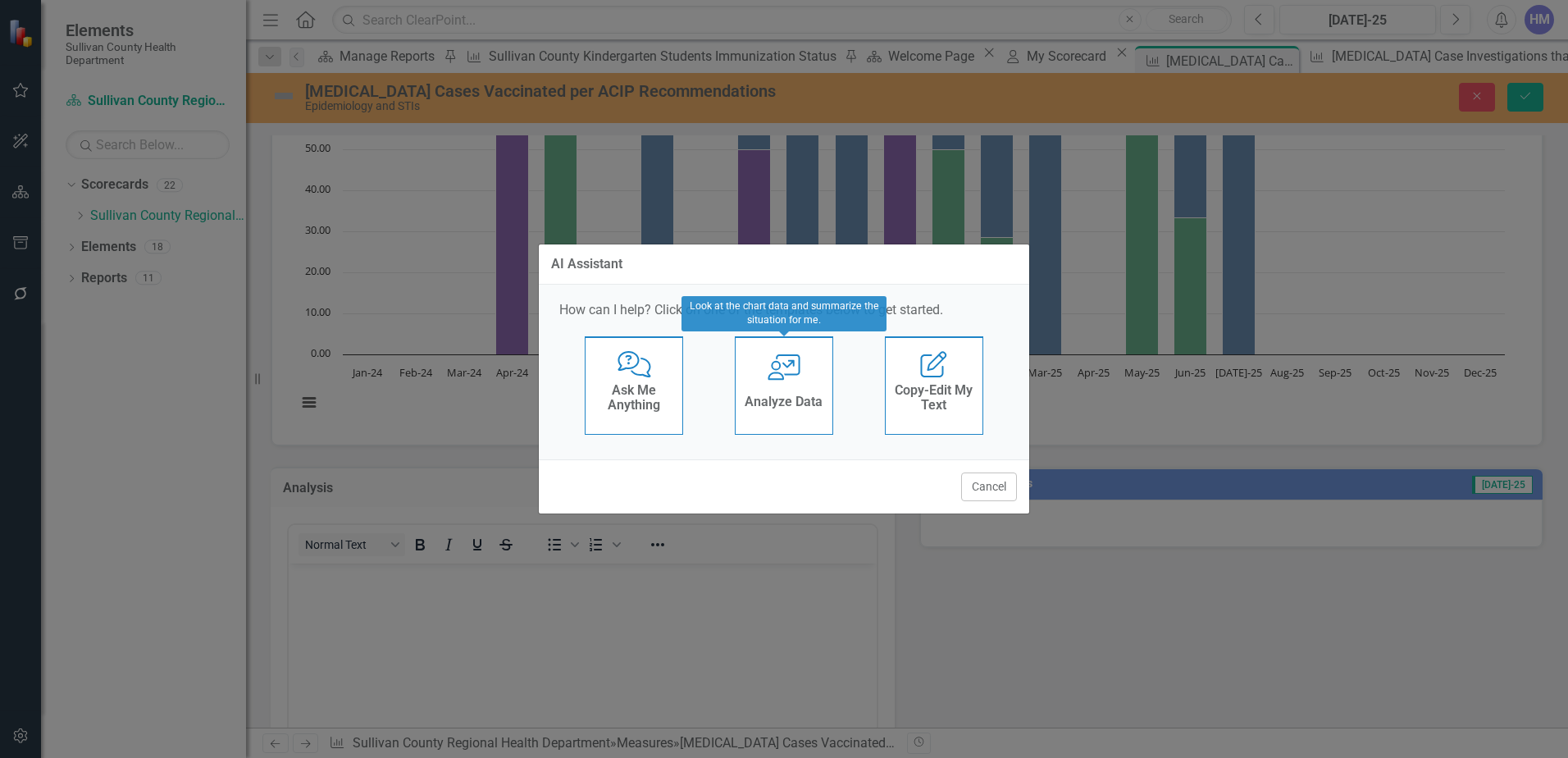
click at [774, 355] on icon "User with Chart" at bounding box center [785, 368] width 34 height 26
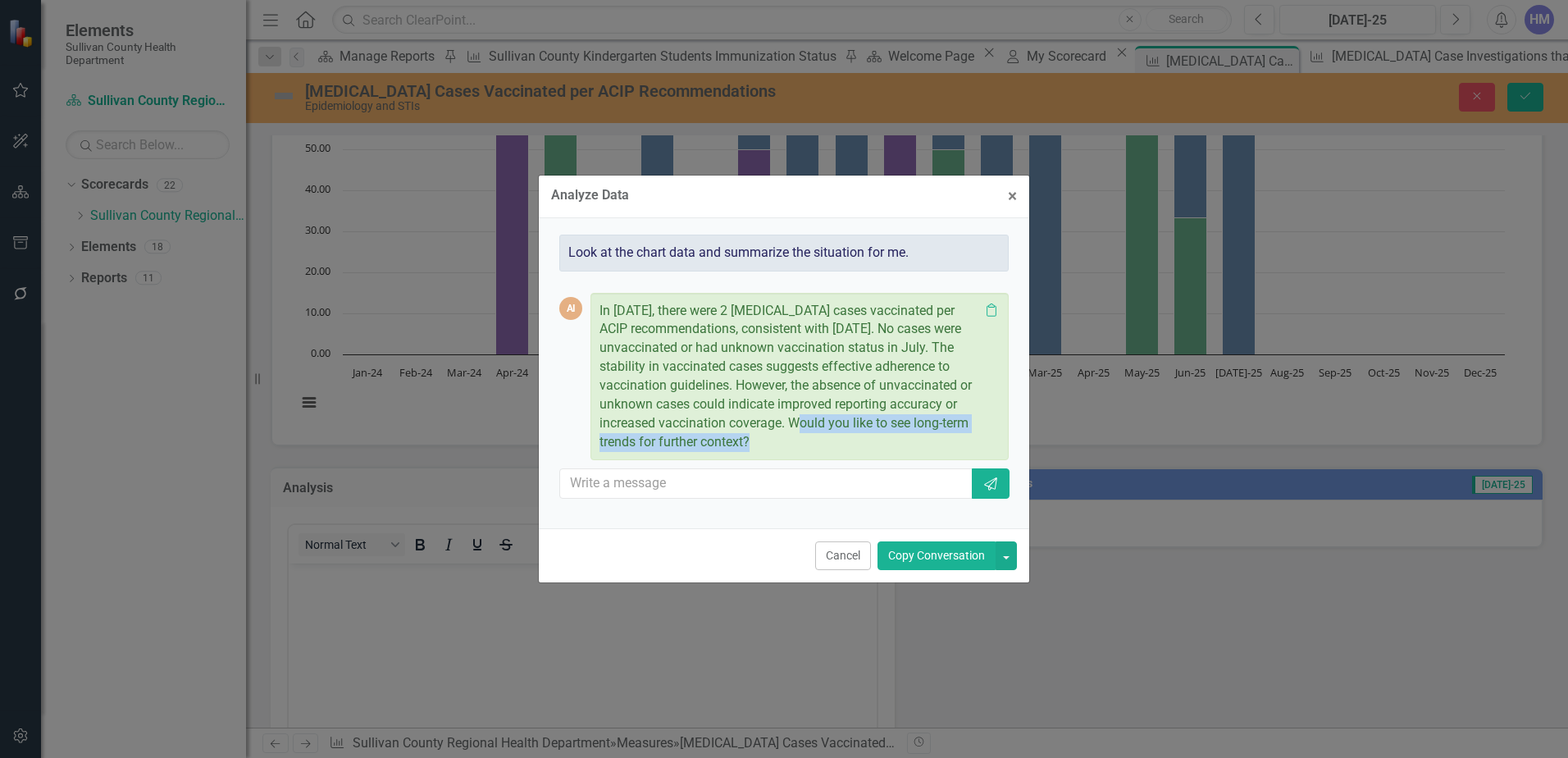
drag, startPoint x: 792, startPoint y: 421, endPoint x: 803, endPoint y: 463, distance: 43.4
click at [803, 463] on div "AI In July 2025, there were 2 pertussis cases vaccinated per ACIP recommendatio…" at bounding box center [784, 393] width 449 height 242
click at [947, 557] on button "Copy Conversation" at bounding box center [936, 556] width 118 height 28
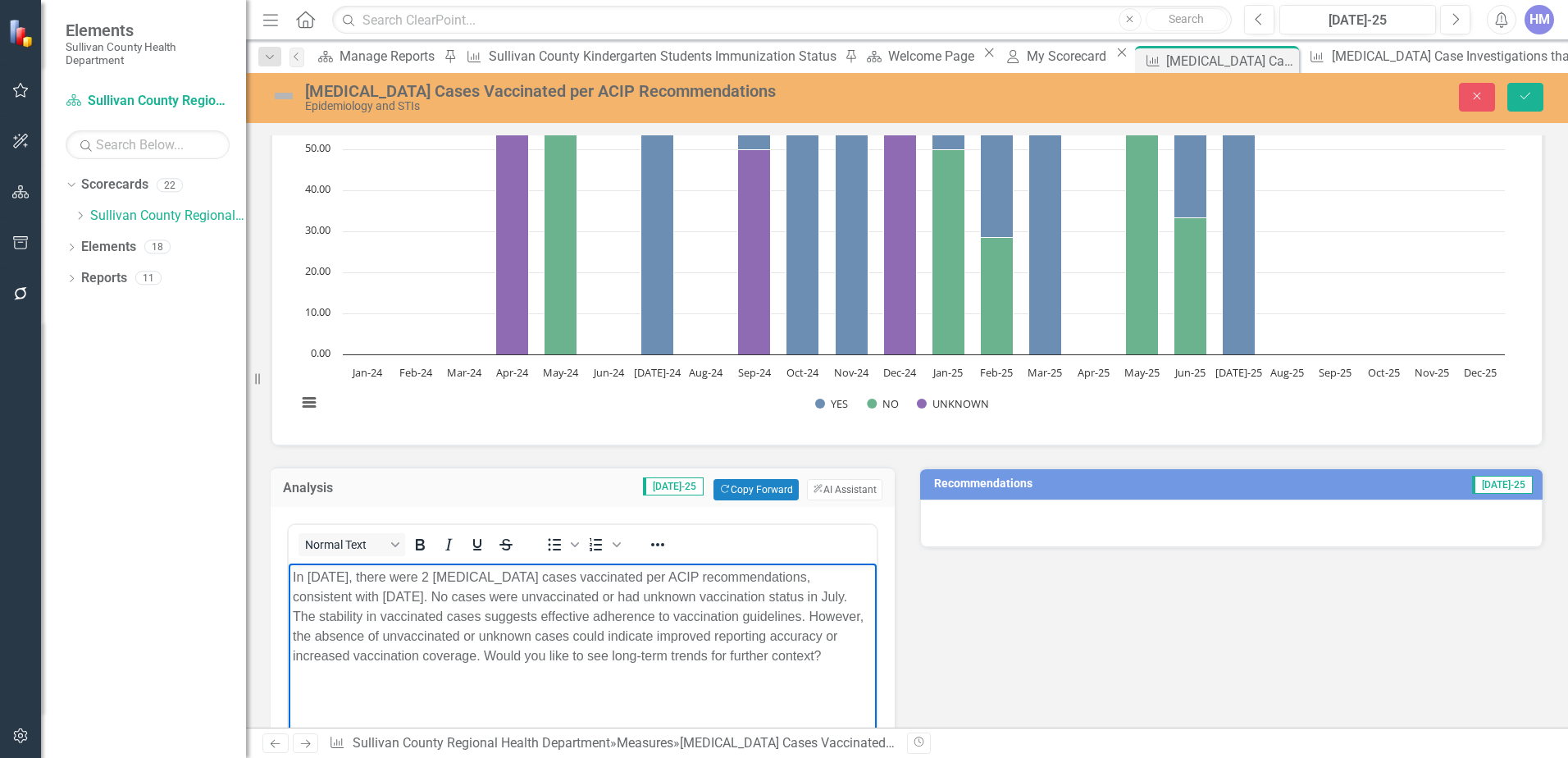
drag, startPoint x: 765, startPoint y: 650, endPoint x: 423, endPoint y: 668, distance: 342.5
click at [423, 668] on body "In July 2025, there were 2 pertussis cases vaccinated per ACIP recommendations,…" at bounding box center [582, 685] width 588 height 246
click at [996, 487] on h3 "Recommendations" at bounding box center [1118, 483] width 368 height 12
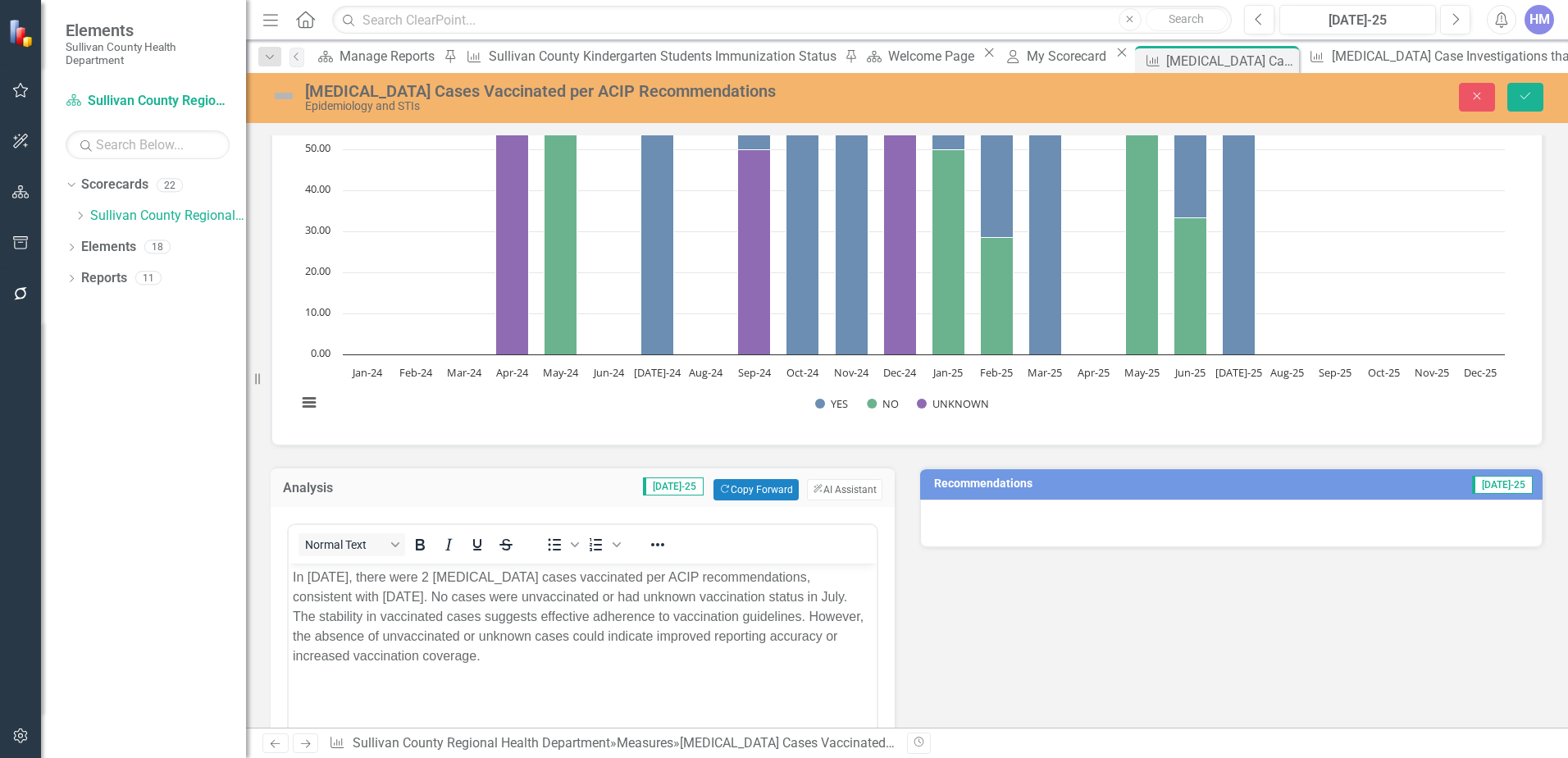
click at [996, 487] on h3 "Recommendations" at bounding box center [1118, 483] width 368 height 12
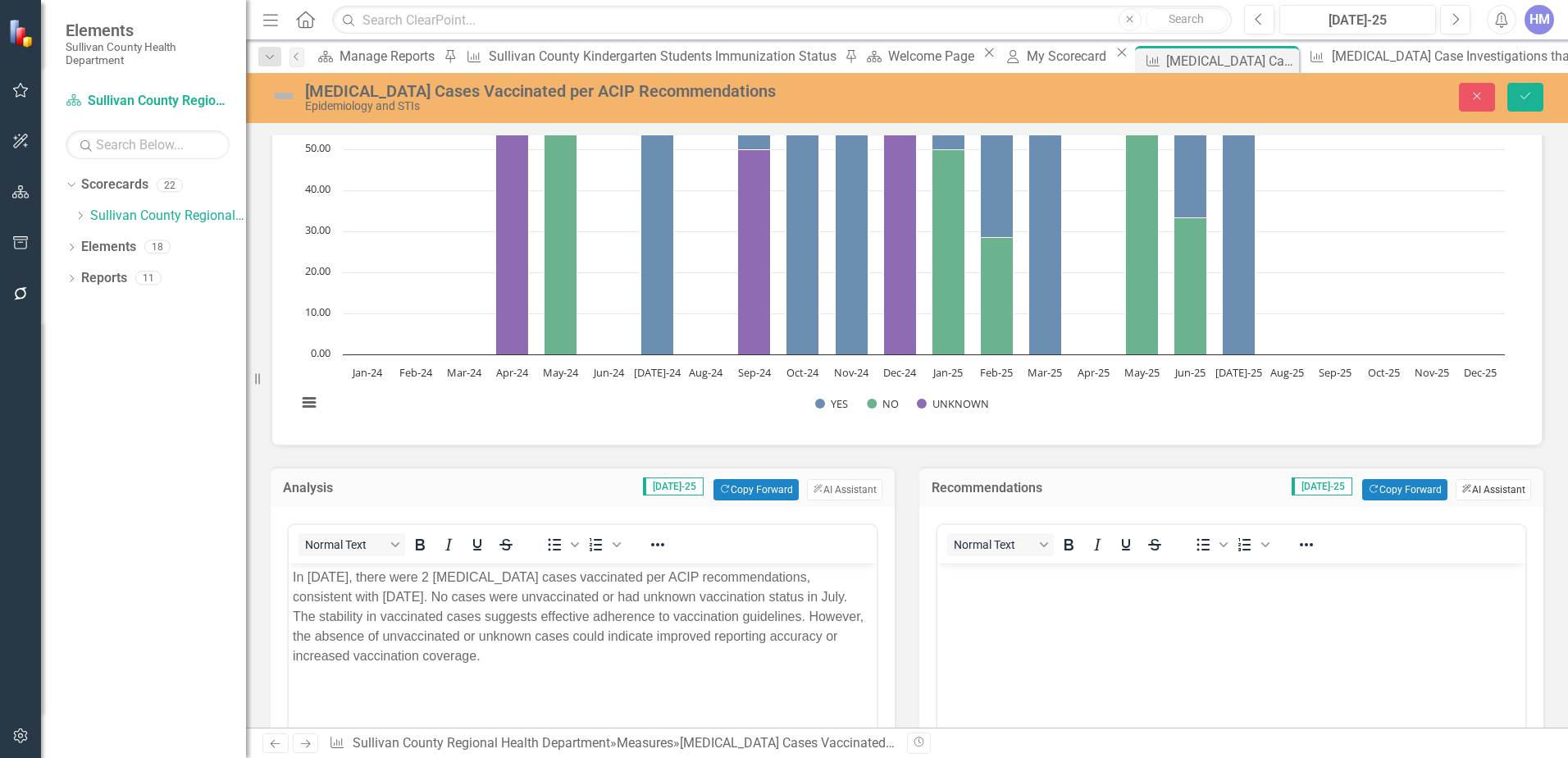
click at [1461, 492] on button "ClearPoint AI AI Assistant" at bounding box center [1493, 490] width 75 height 22
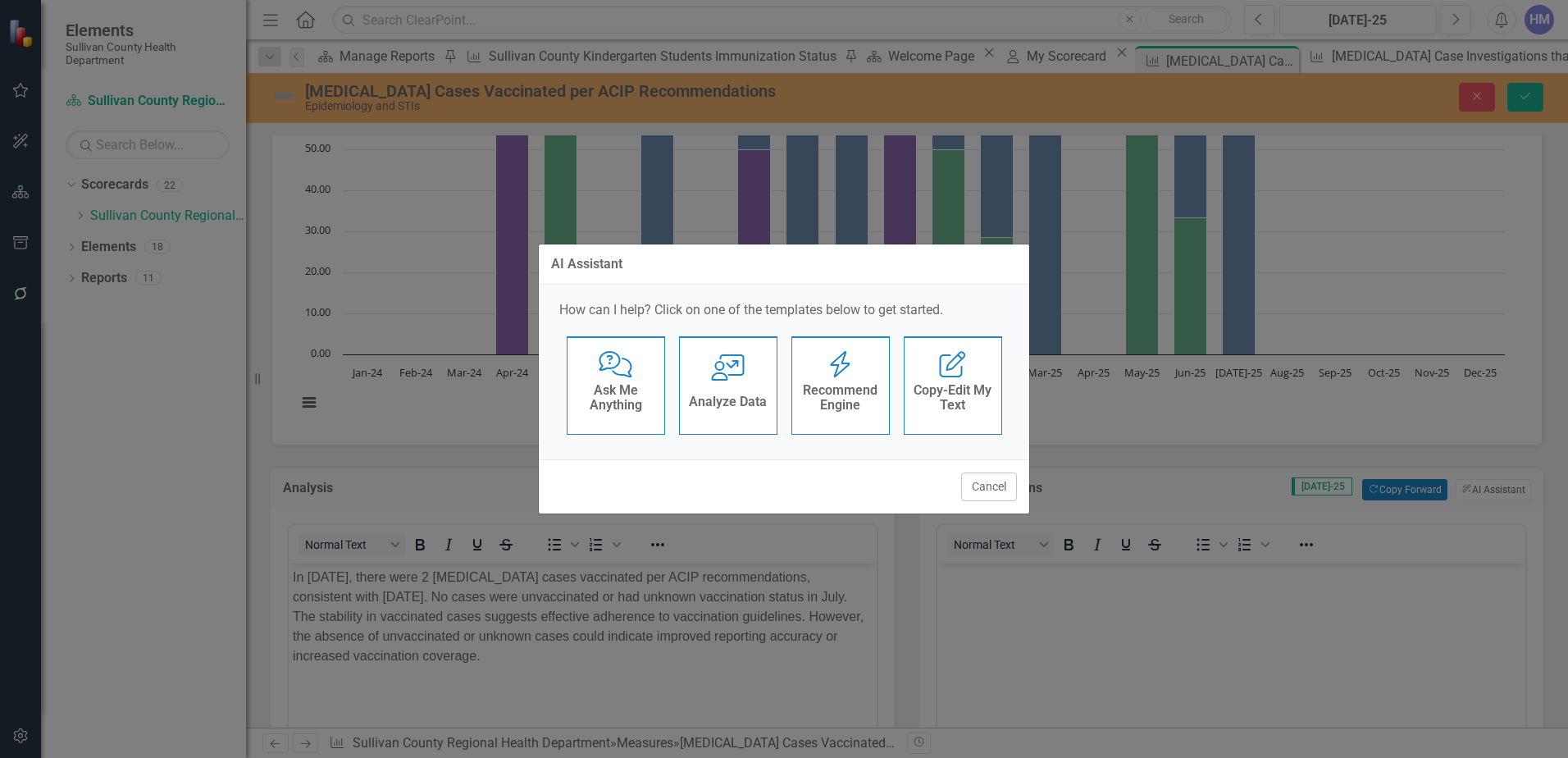
click at [828, 375] on icon "Recommend Engine" at bounding box center [841, 364] width 34 height 26
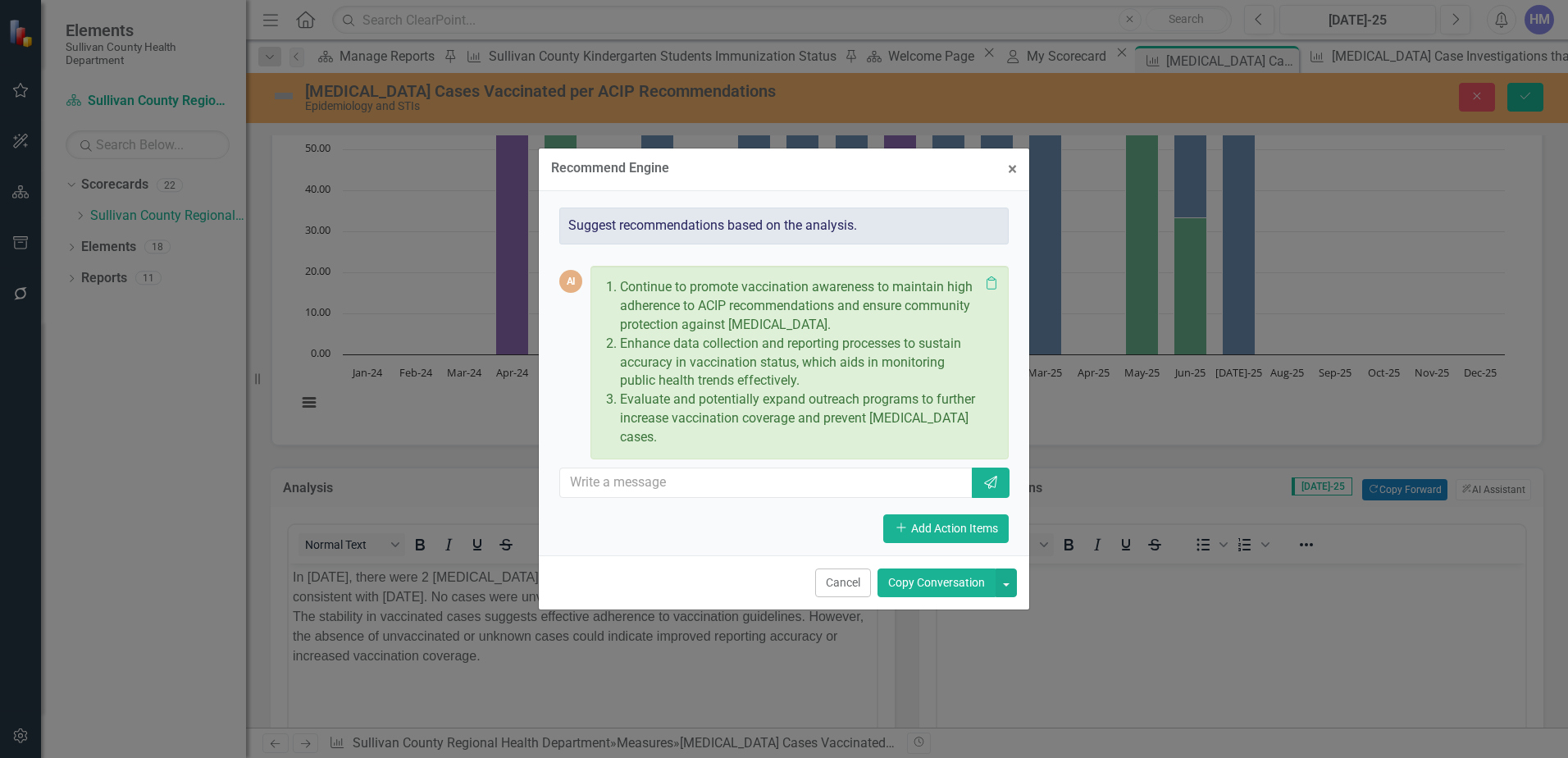
click at [937, 572] on button "Copy Conversation" at bounding box center [936, 583] width 118 height 28
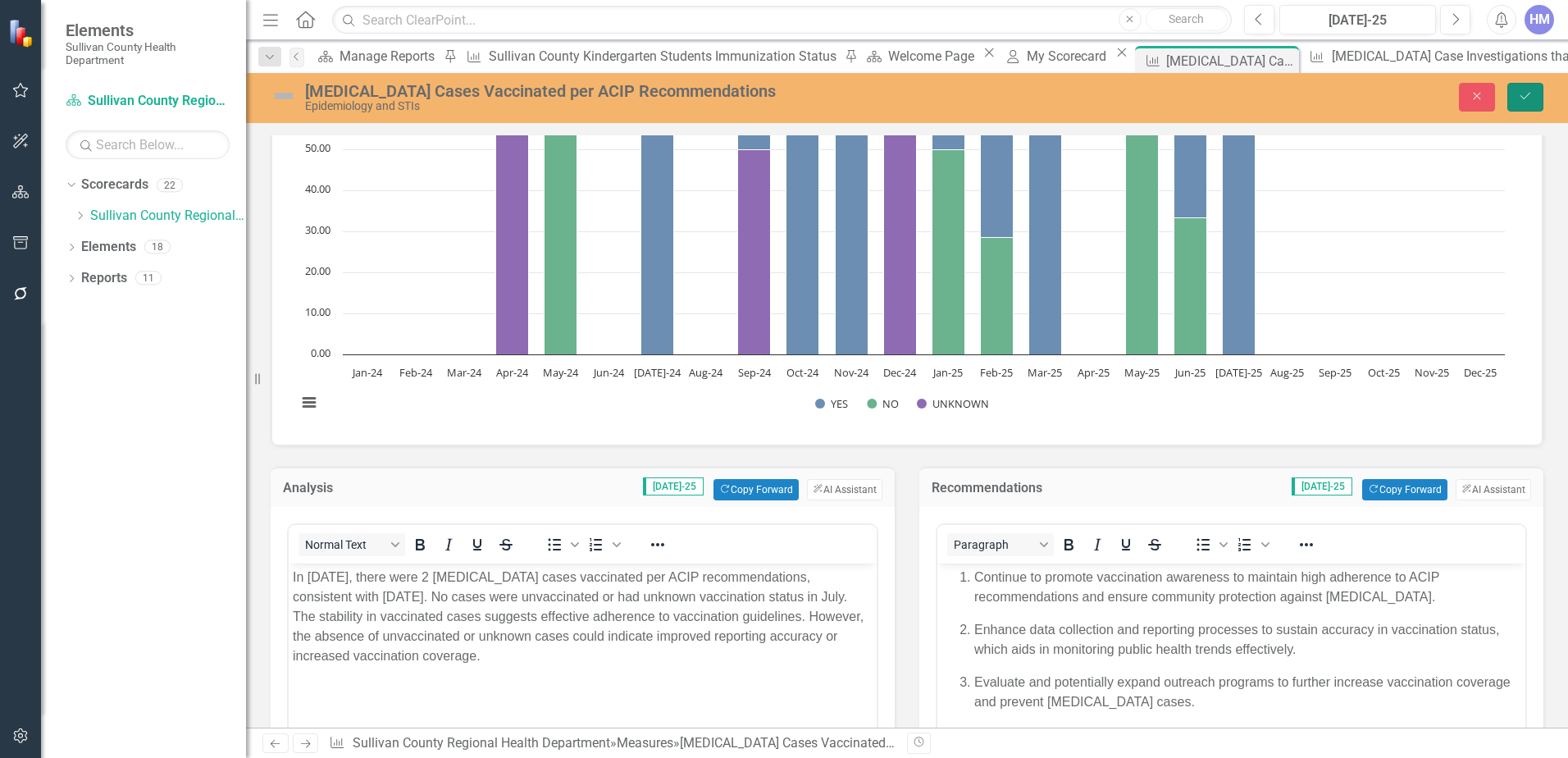
click at [1537, 100] on button "Save" at bounding box center [1526, 97] width 36 height 28
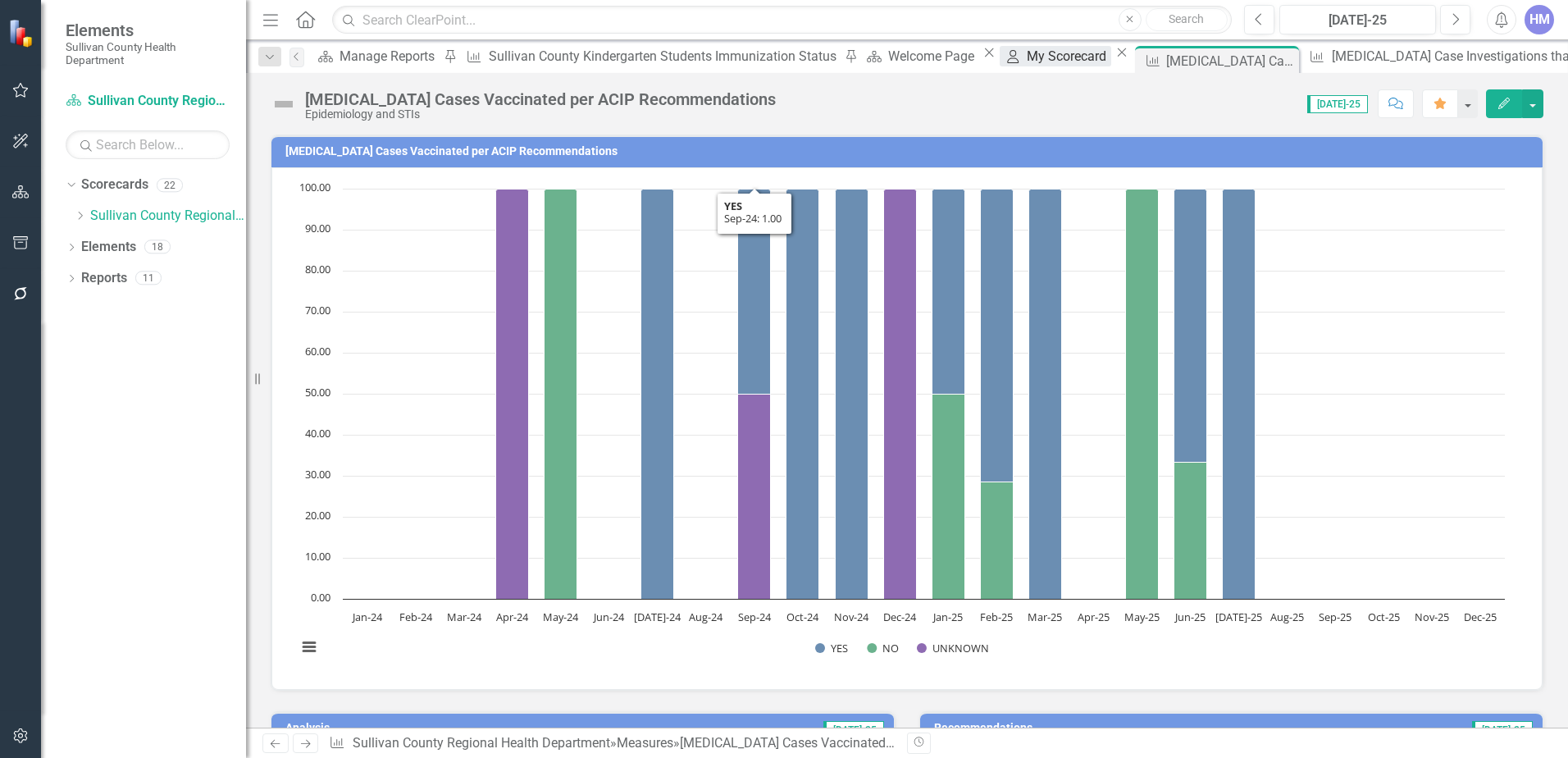
click at [1027, 55] on div "My Scorecard" at bounding box center [1070, 57] width 85 height 21
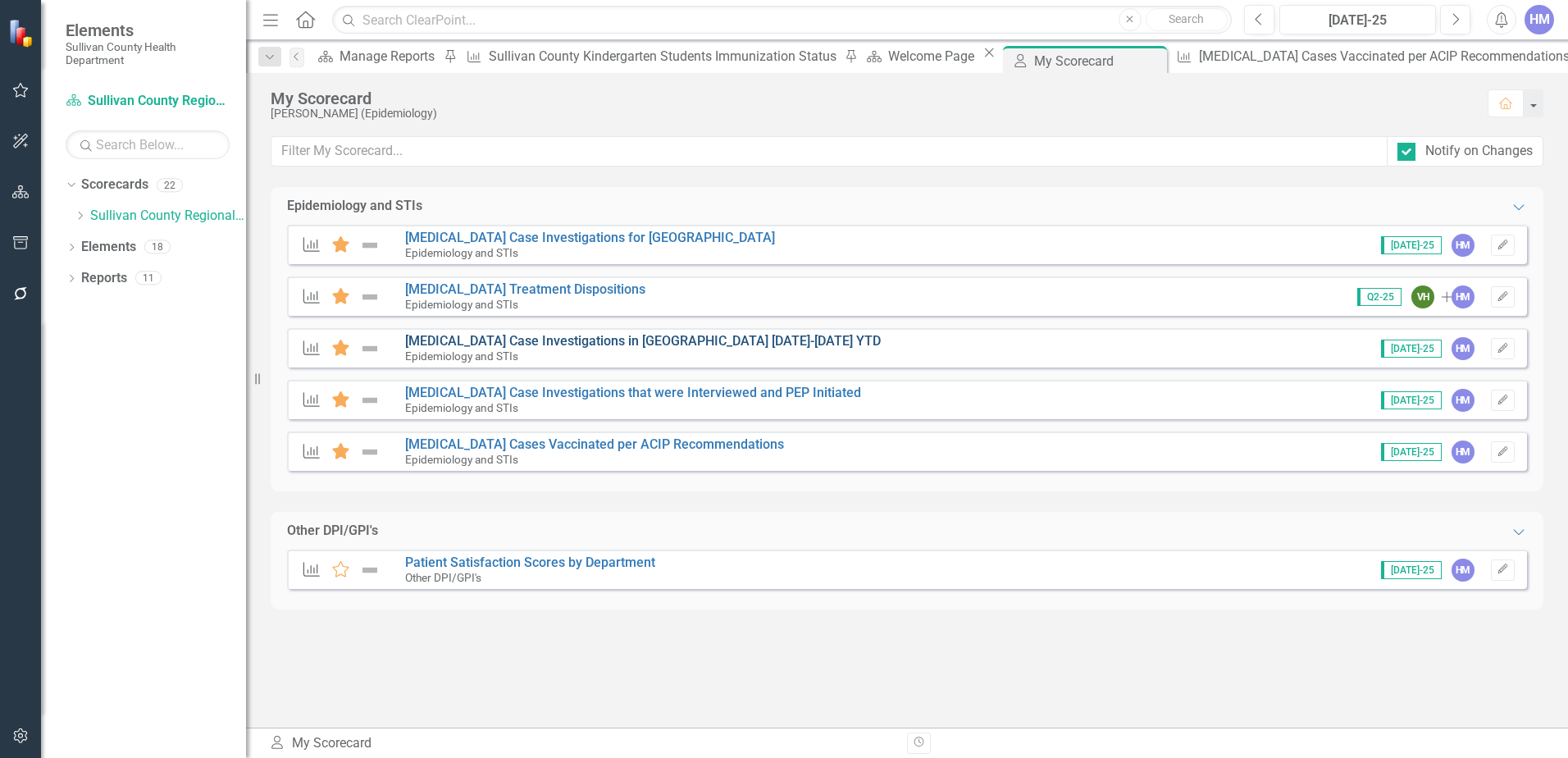
click at [517, 341] on link "[MEDICAL_DATA] Case Investigations in [GEOGRAPHIC_DATA] [DATE]-[DATE] YTD" at bounding box center [643, 341] width 475 height 16
